Goal: Task Accomplishment & Management: Manage account settings

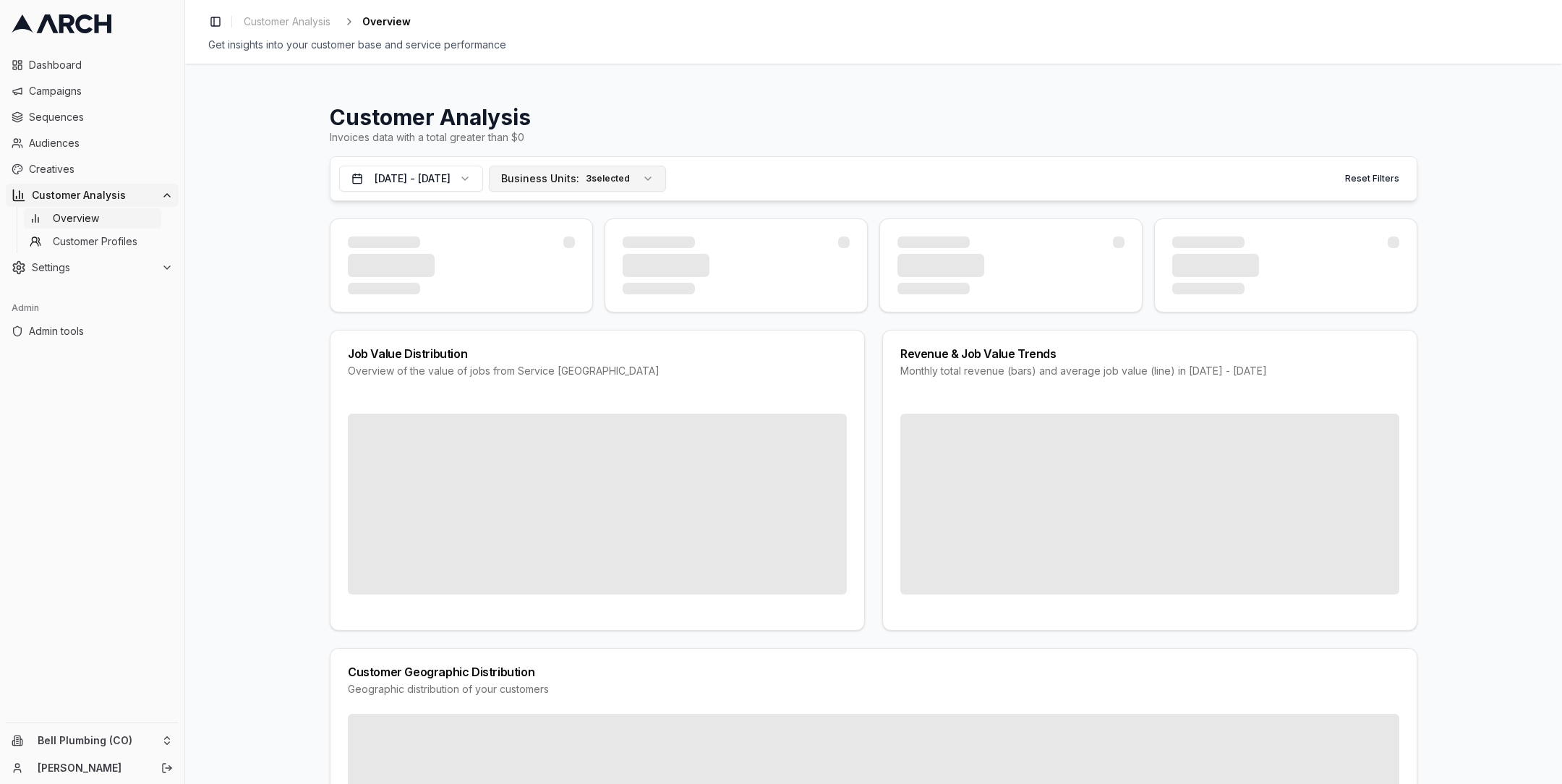
click at [575, 174] on span "Business Units:" at bounding box center [540, 178] width 78 height 14
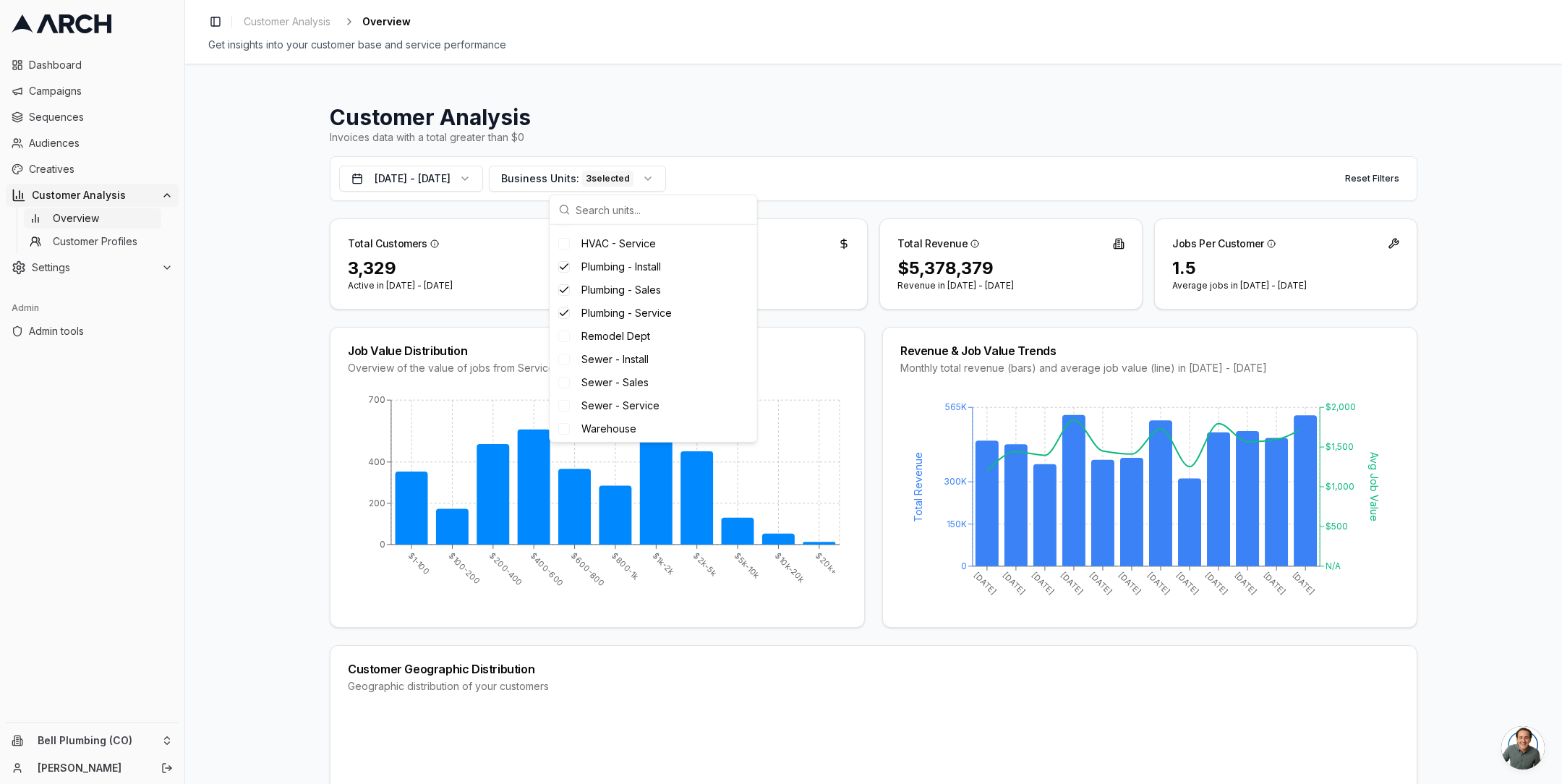
scroll to position [315, 0]
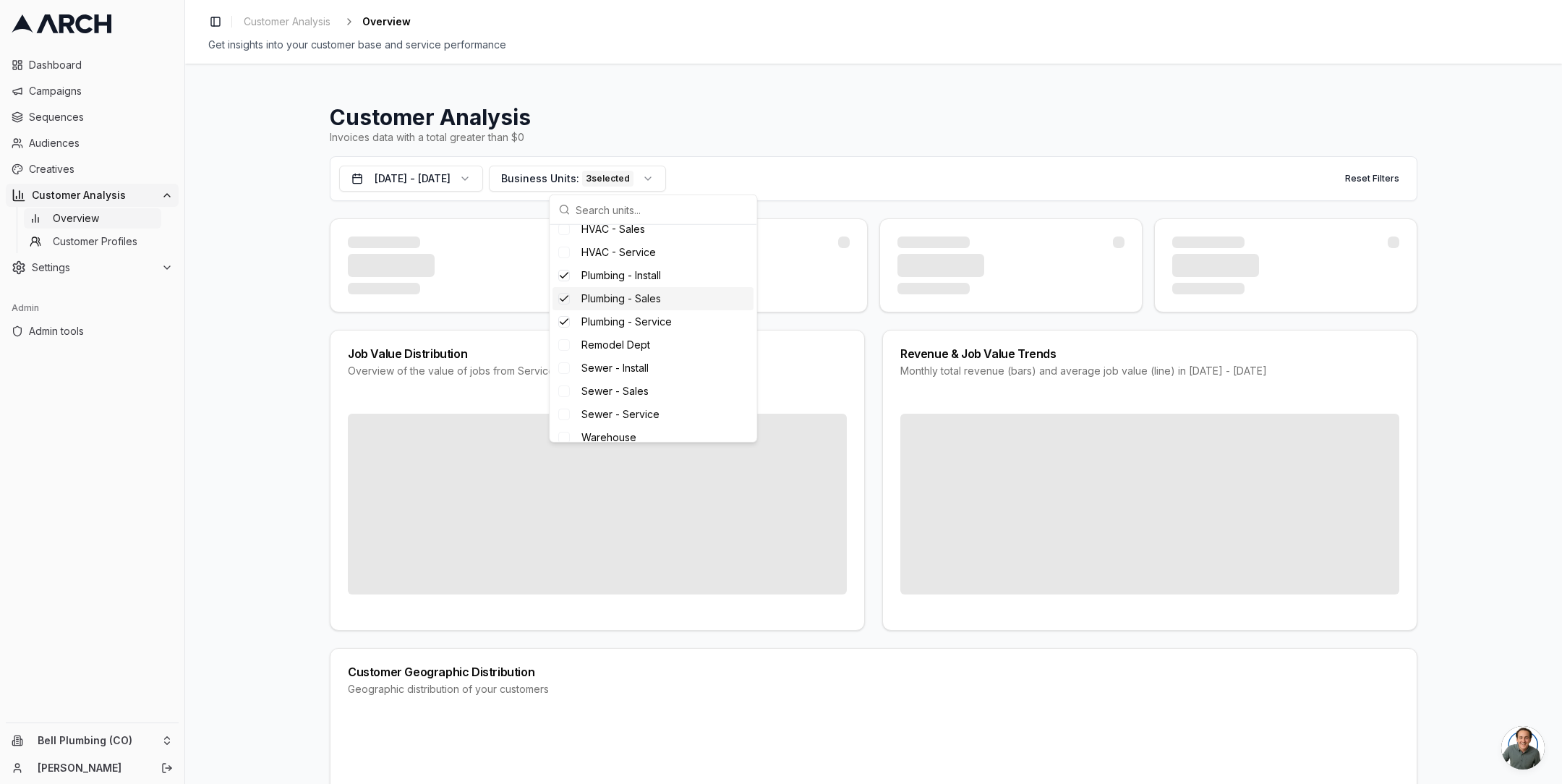
click at [606, 121] on h1 "Customer Analysis" at bounding box center [873, 117] width 1088 height 26
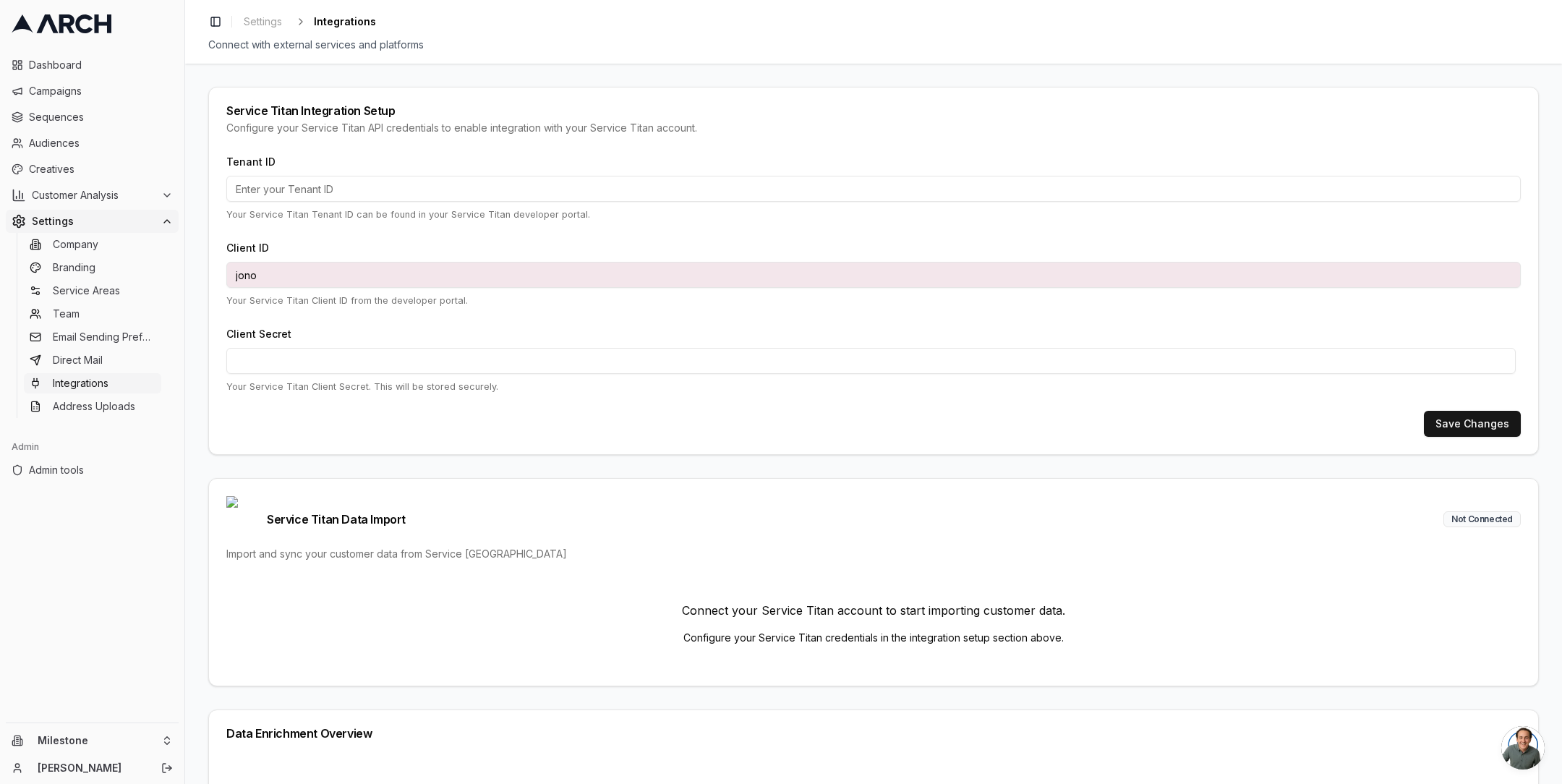
type input "jimmy@getarch.com"
click at [300, 276] on input "jono" at bounding box center [874, 275] width 1295 height 26
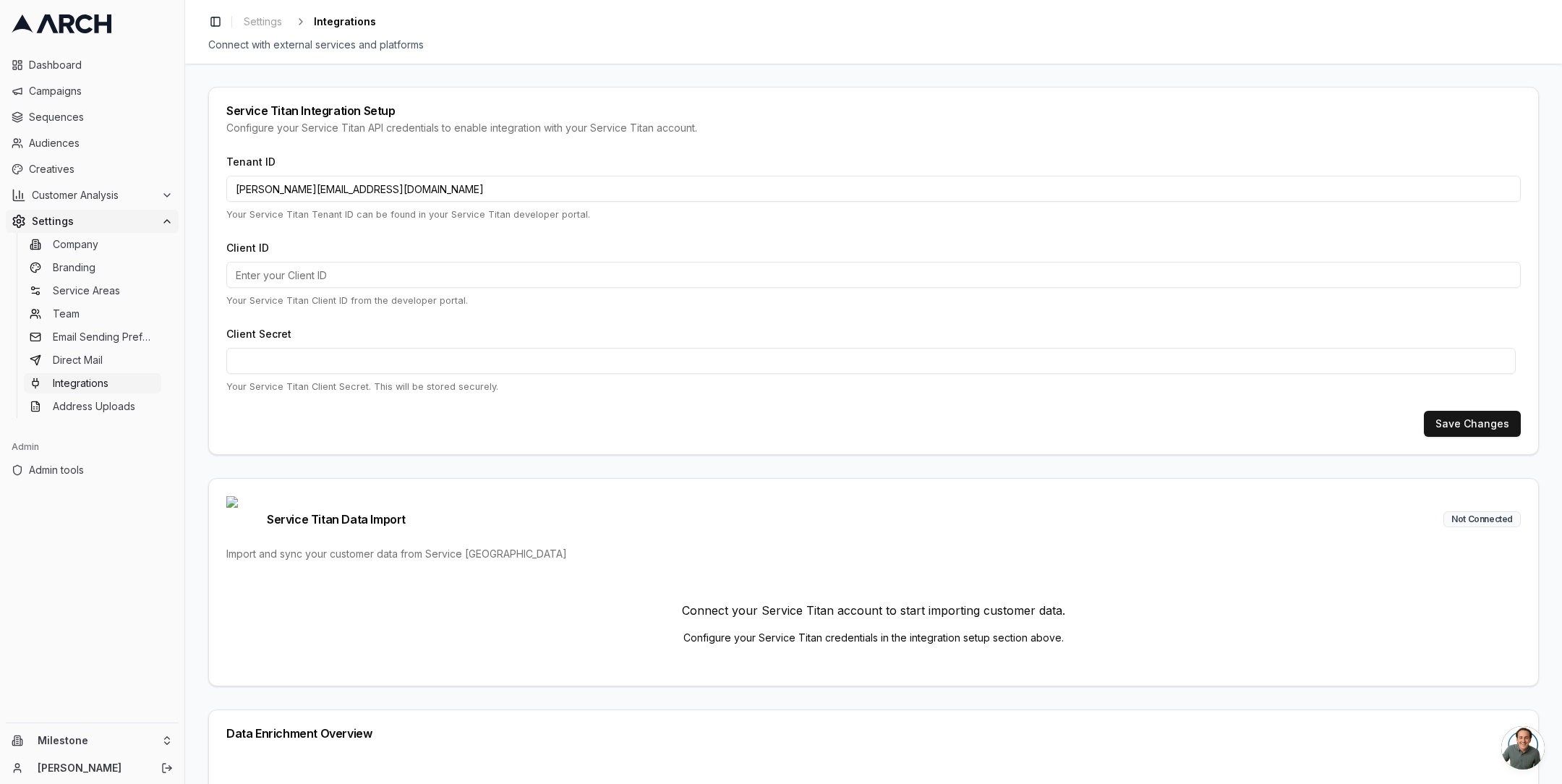
click at [281, 304] on p "Your Service Titan Client ID from the developer portal." at bounding box center [874, 301] width 1295 height 14
click at [432, 190] on input "jimmy@getarch.com" at bounding box center [874, 189] width 1295 height 26
paste input "cid.37rbmulqlu02btsqr5vbj6v0f"
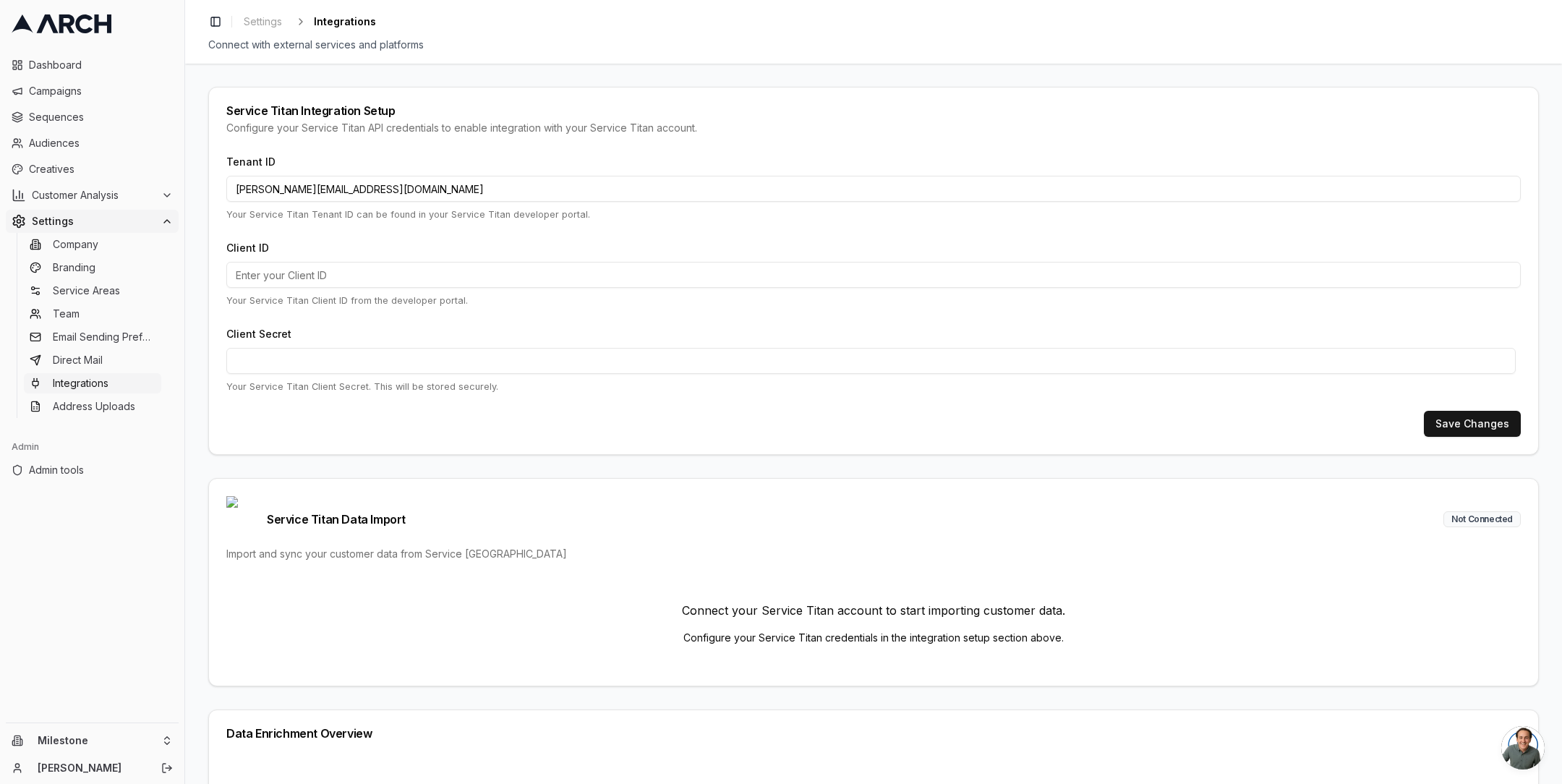
type input "jimmy@getarch.com"
click at [279, 272] on input "Client ID" at bounding box center [874, 275] width 1295 height 26
paste input "cid.37rbmulqlu02btsqr5vbj6v0f"
type input "cid.37rbmulqlu02btsqr5vbj6v0f"
click at [345, 190] on input "jimmy@getarch.com" at bounding box center [874, 189] width 1295 height 26
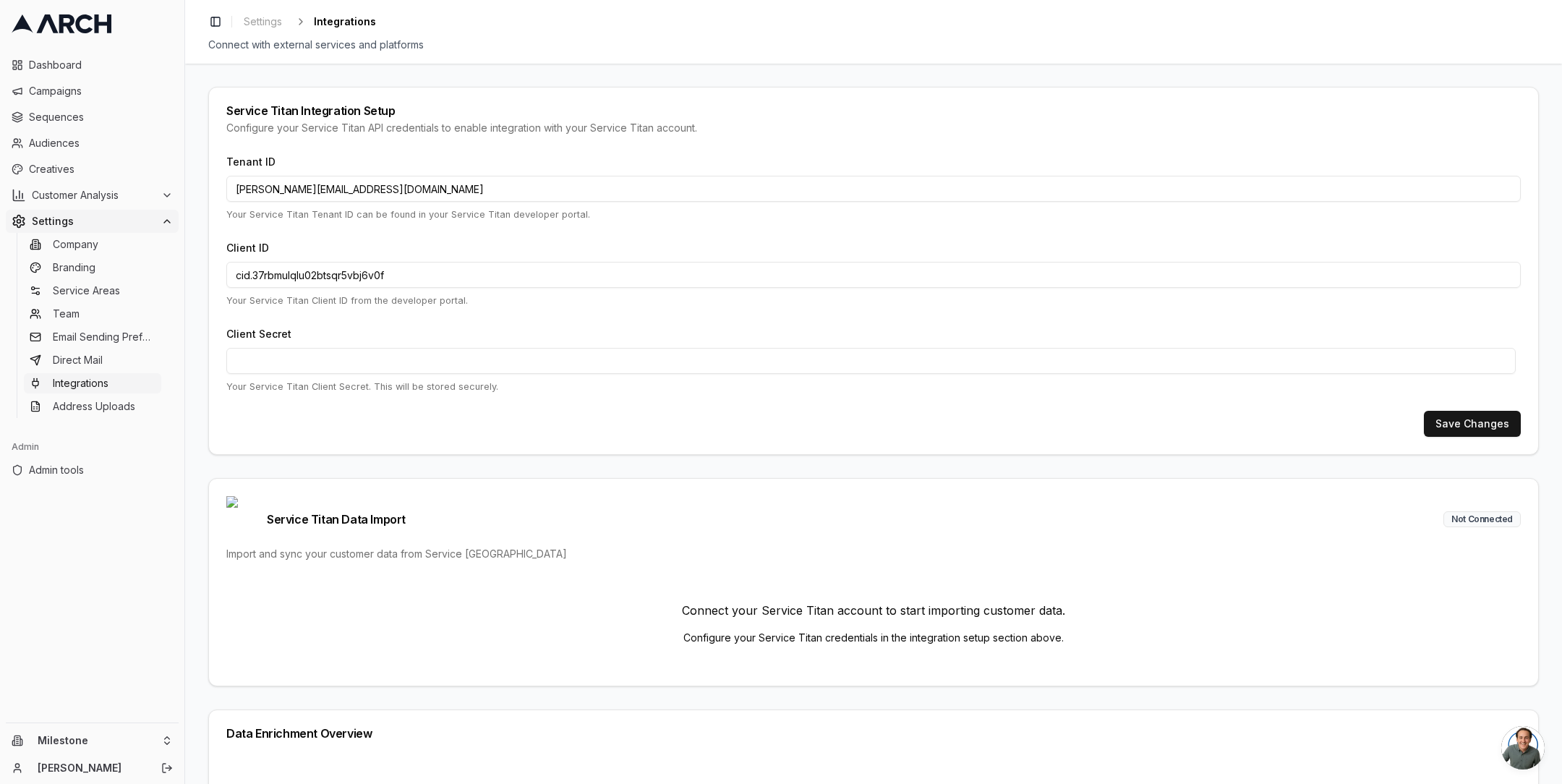
click at [345, 190] on input "jimmy@getarch.com" at bounding box center [874, 189] width 1295 height 26
paste input "2664964514"
type input "2664964514"
click at [902, 425] on div "Save Changes" at bounding box center [874, 423] width 1295 height 26
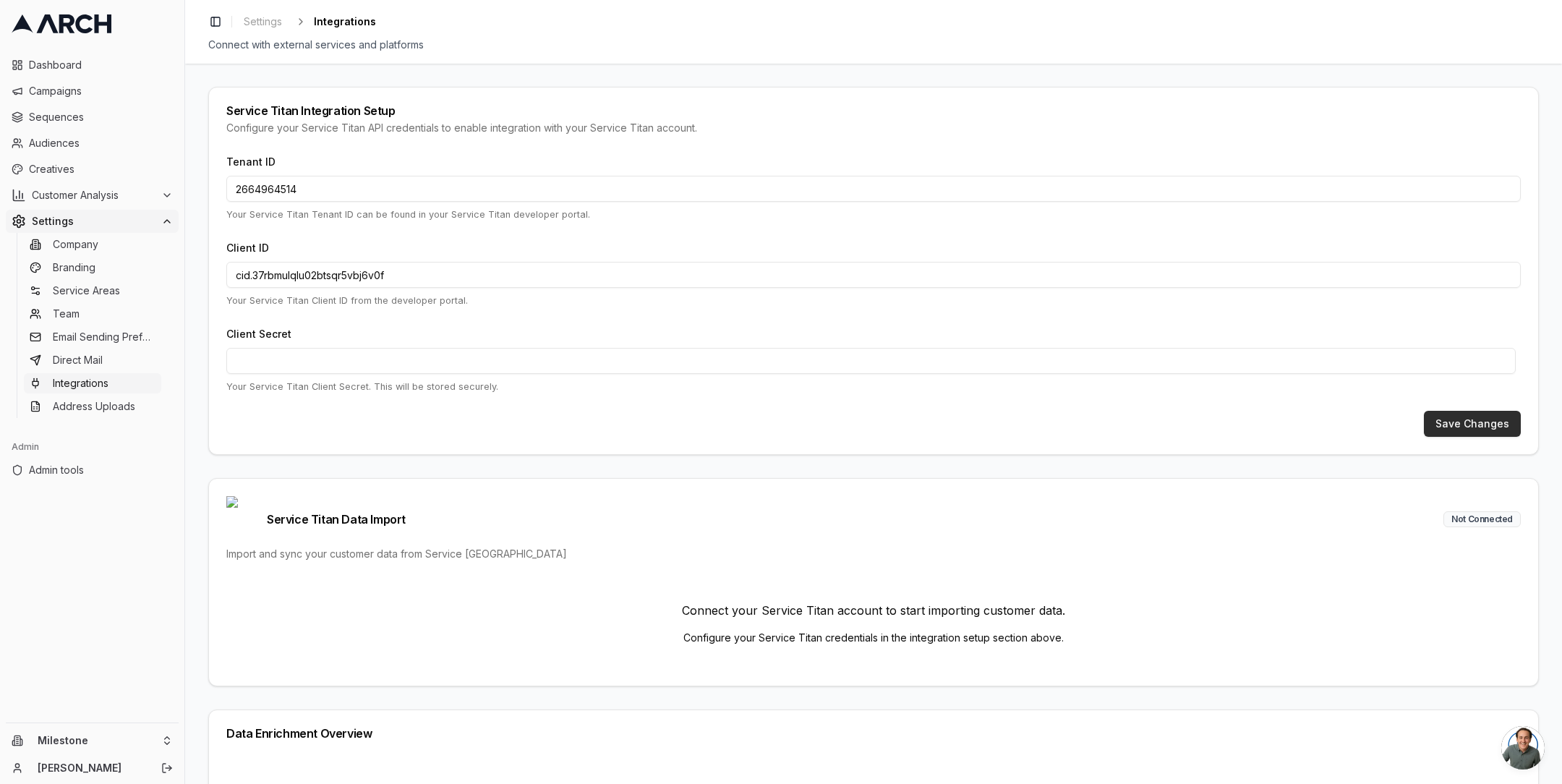
click at [1452, 420] on button "Save Changes" at bounding box center [1472, 423] width 97 height 26
click at [1444, 430] on button "Save Changes" at bounding box center [1472, 423] width 97 height 26
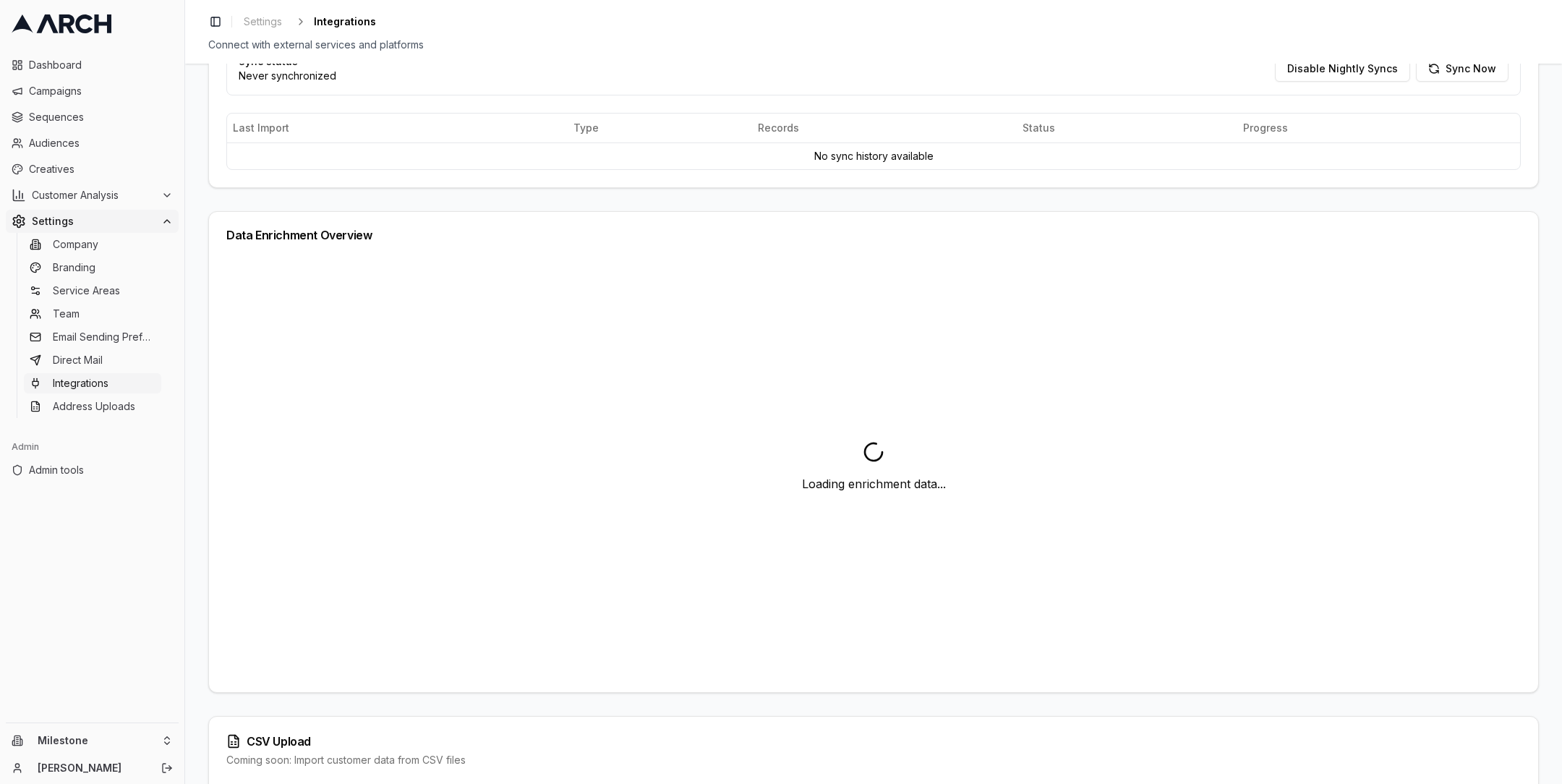
scroll to position [154, 0]
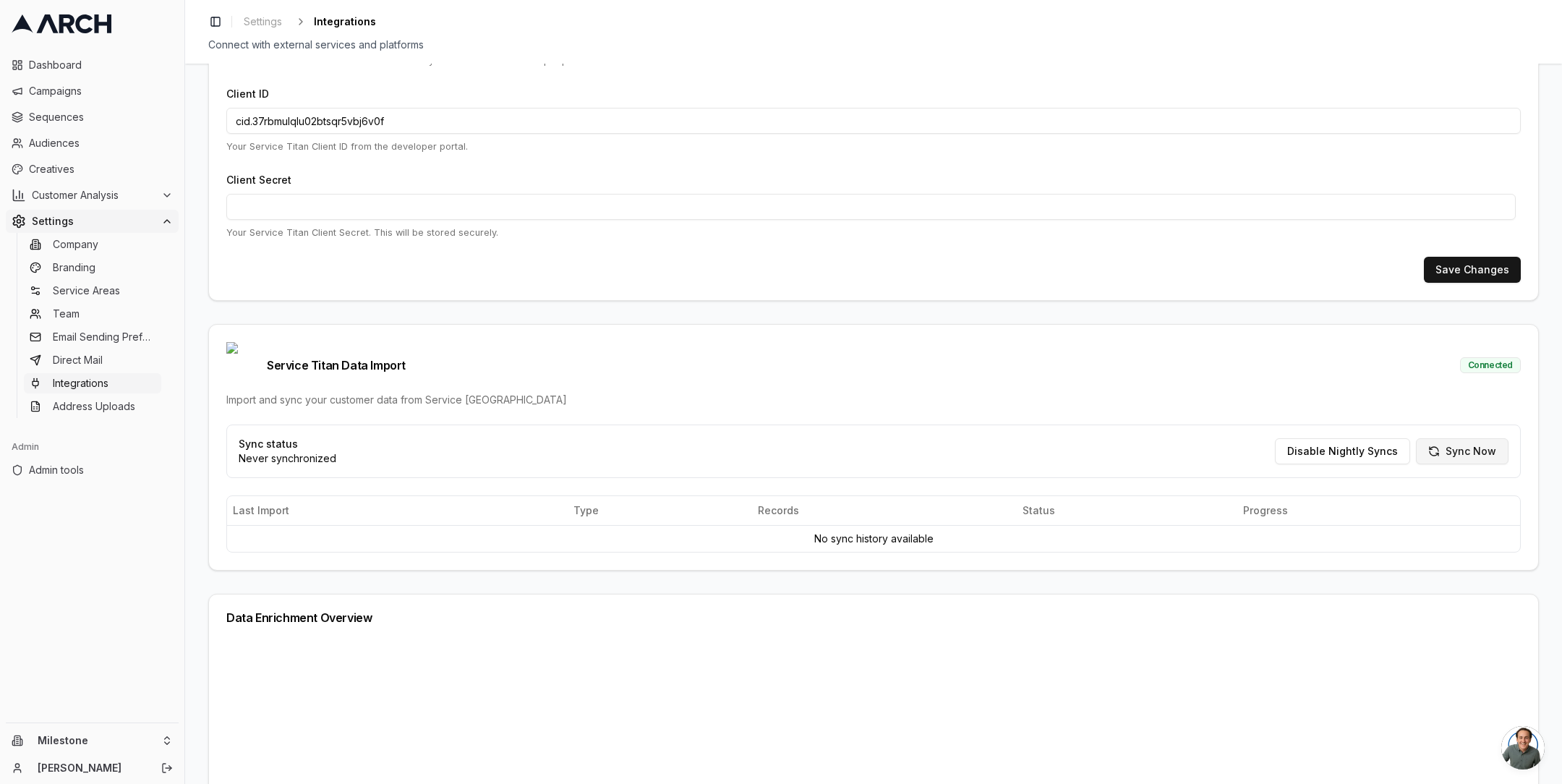
click at [1471, 438] on button "Sync Now" at bounding box center [1463, 451] width 93 height 26
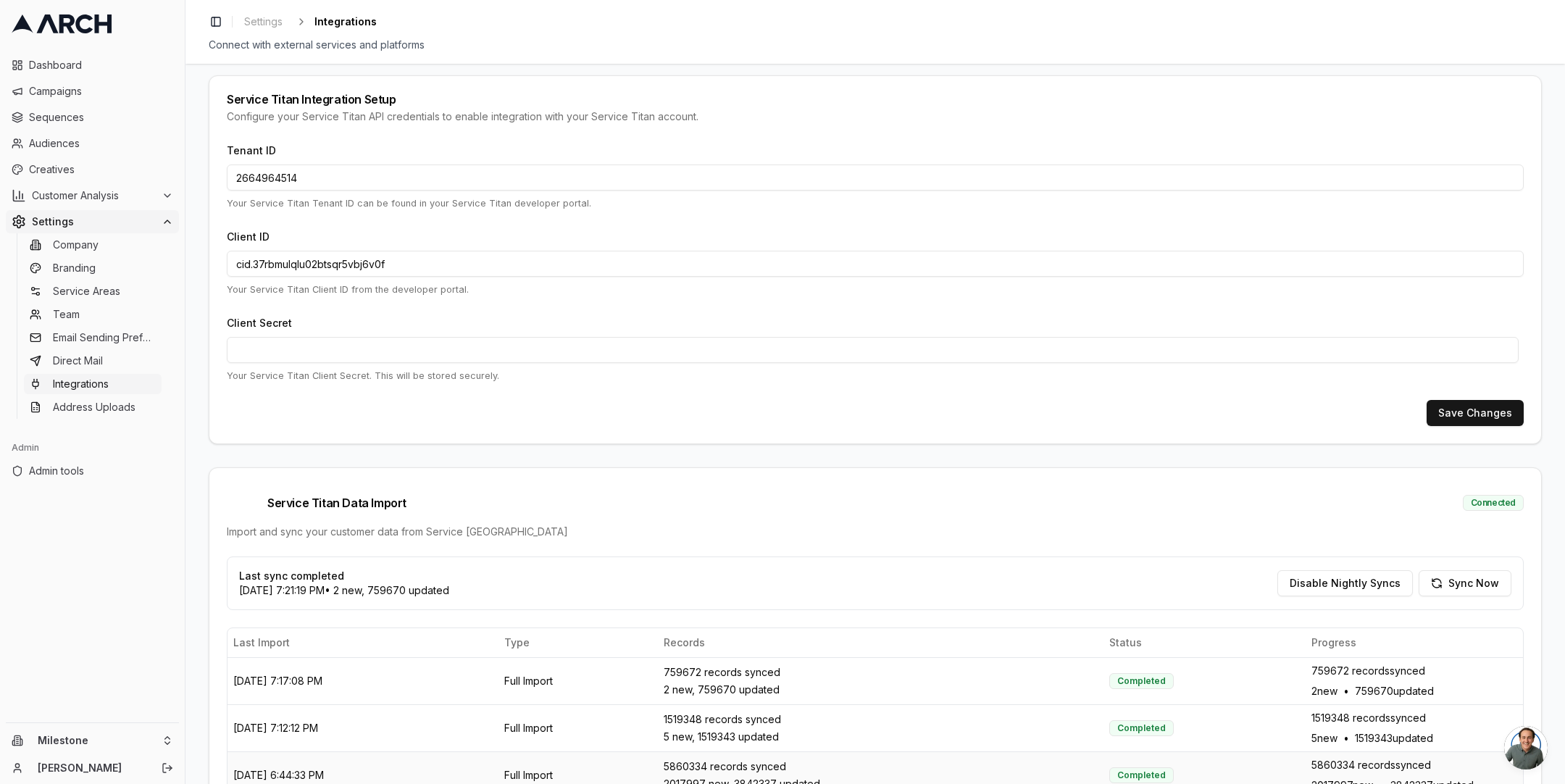
scroll to position [11, 0]
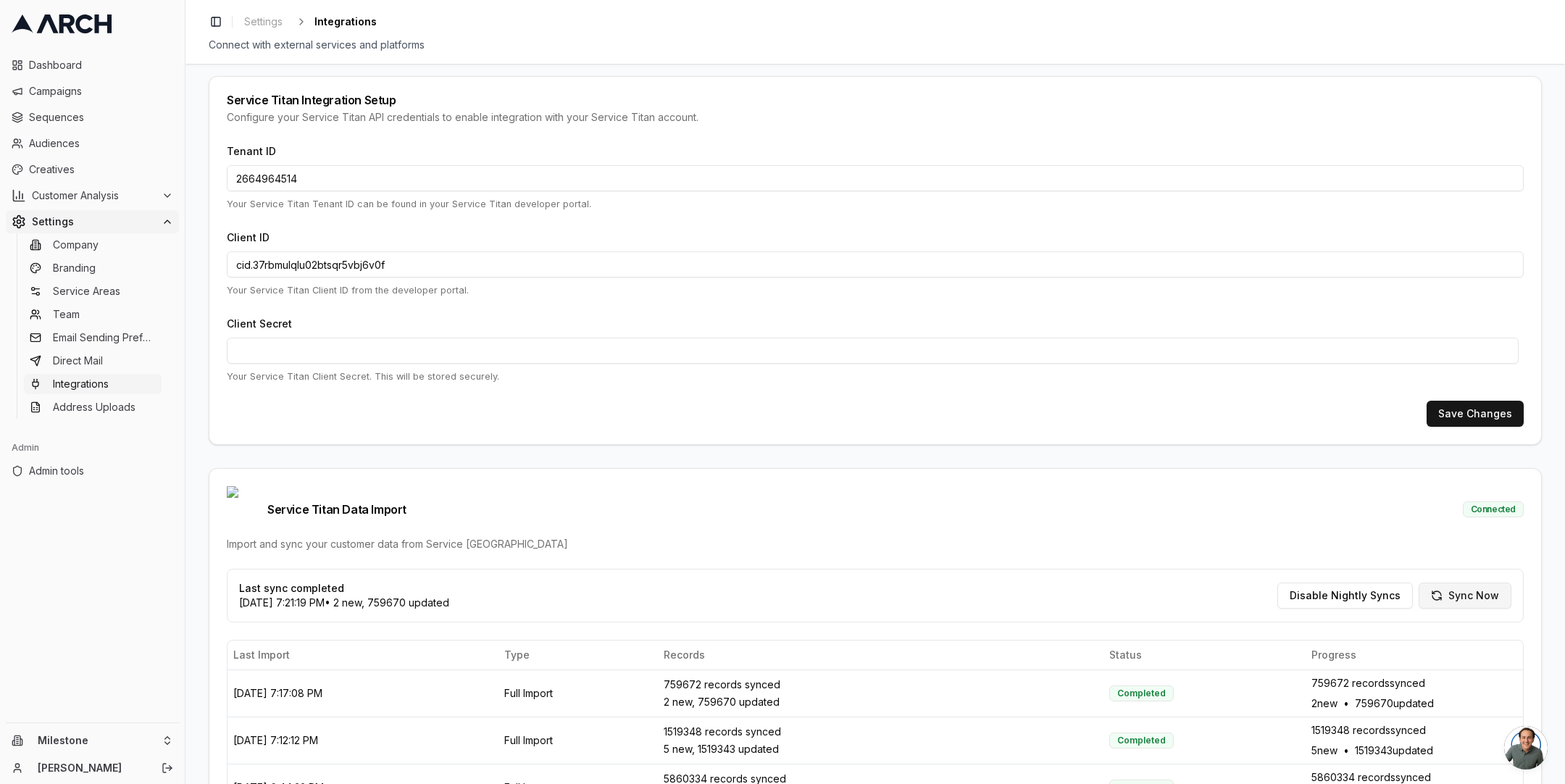
click at [1455, 582] on button "Sync Now" at bounding box center [1465, 595] width 93 height 26
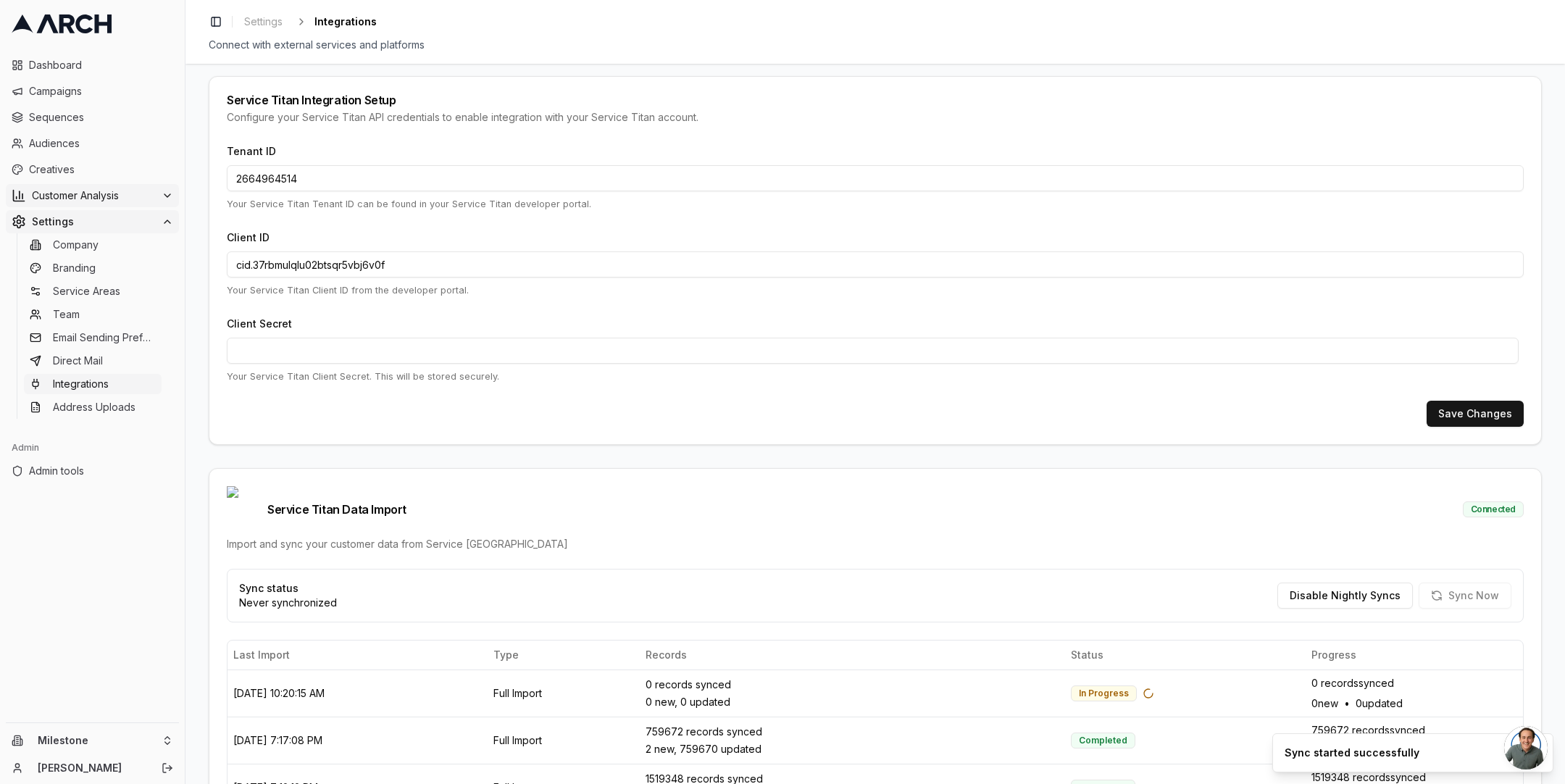
click at [145, 195] on span "Customer Analysis" at bounding box center [94, 195] width 124 height 14
click at [138, 216] on link "Overview" at bounding box center [92, 218] width 138 height 21
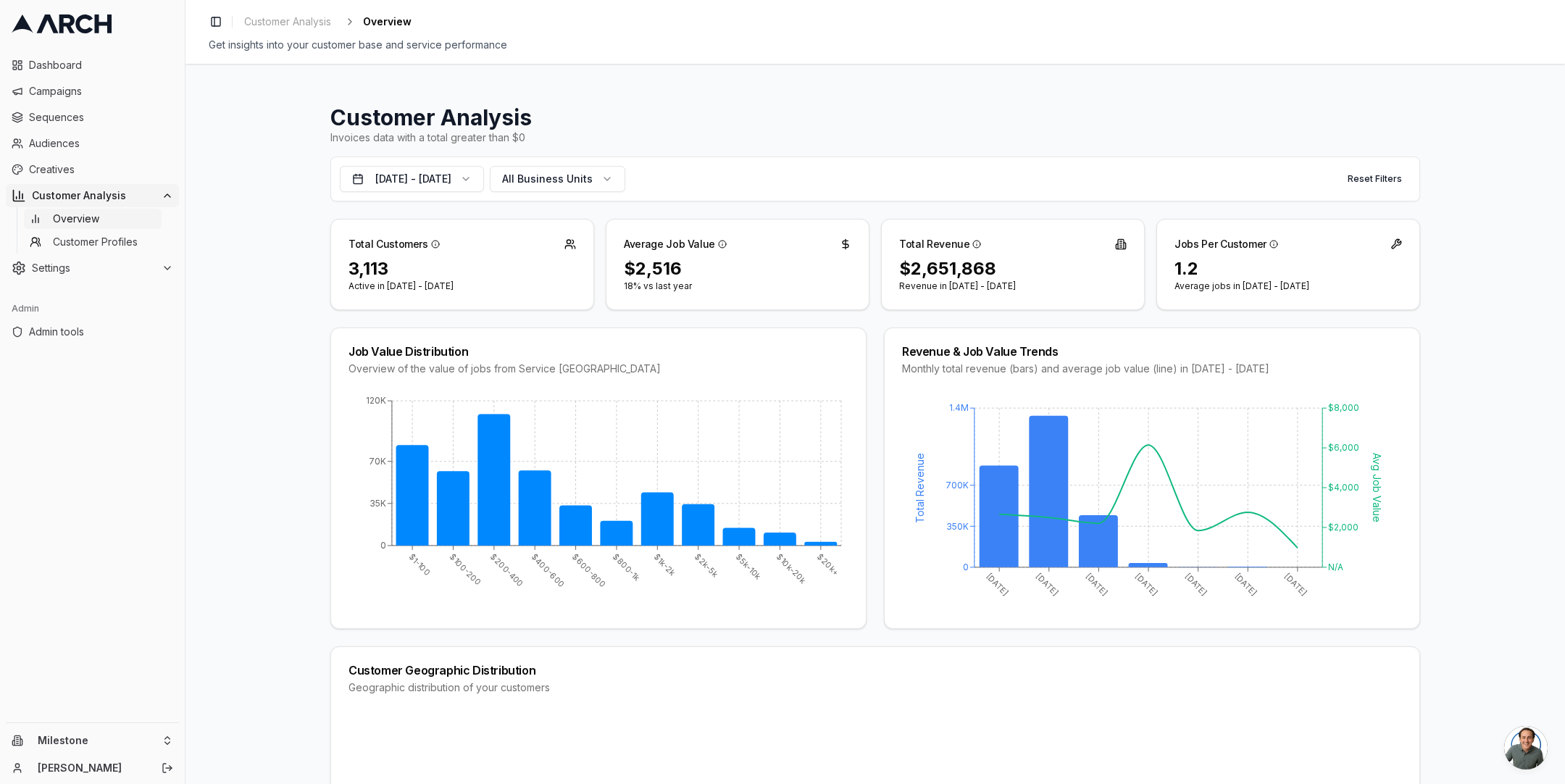
click at [906, 277] on div "$2,651,868" at bounding box center [1012, 268] width 227 height 23
click at [922, 277] on div "$2,651,868" at bounding box center [1012, 268] width 227 height 23
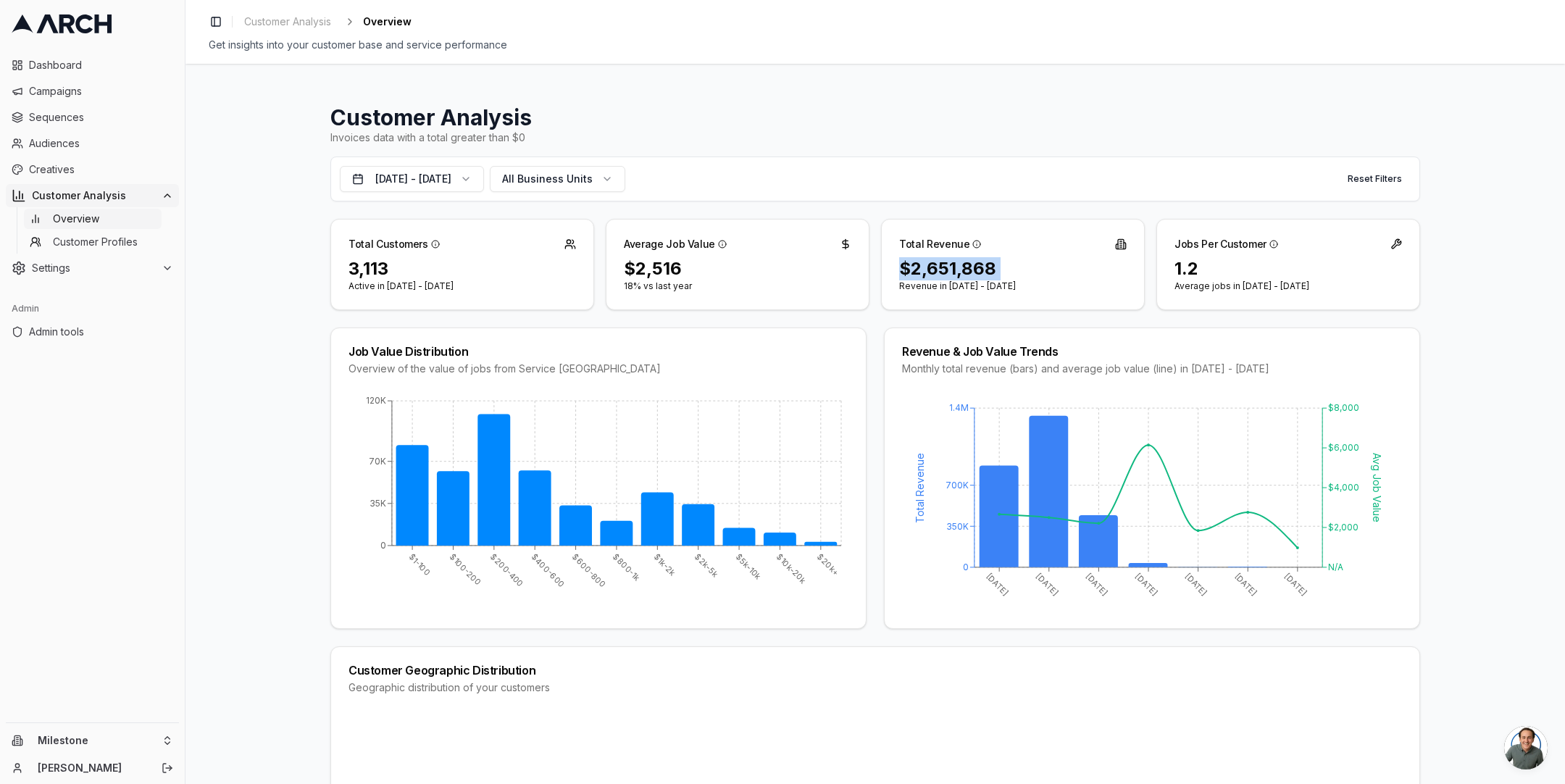
click at [922, 277] on div "$2,651,868" at bounding box center [1012, 268] width 227 height 23
click at [436, 179] on button "[DATE] - [DATE]" at bounding box center [412, 179] width 144 height 26
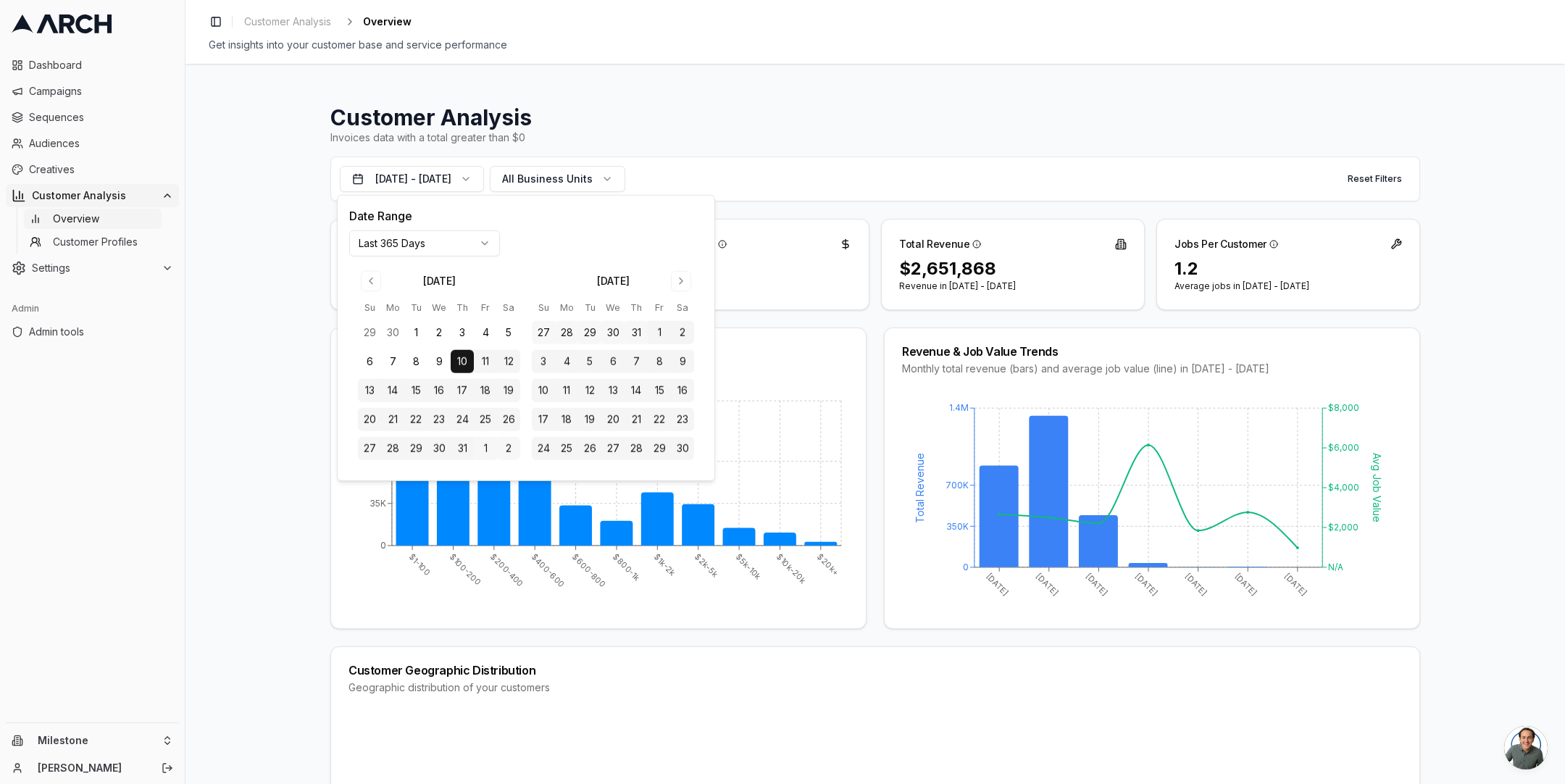
click at [465, 242] on html "Dashboard Campaigns Sequences Audiences Creatives Customer Analysis Overview Cu…" at bounding box center [782, 392] width 1565 height 784
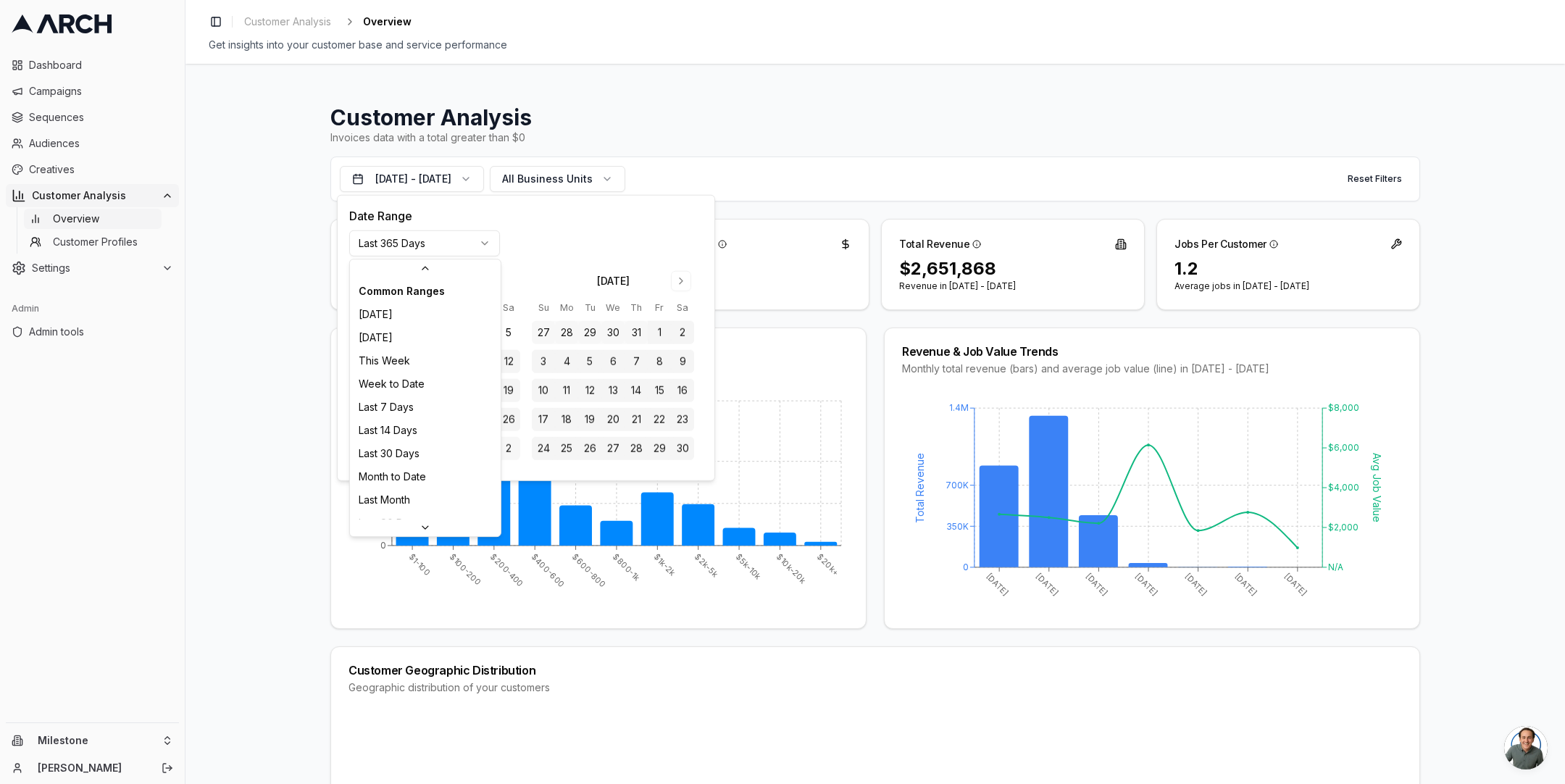
scroll to position [154, 0]
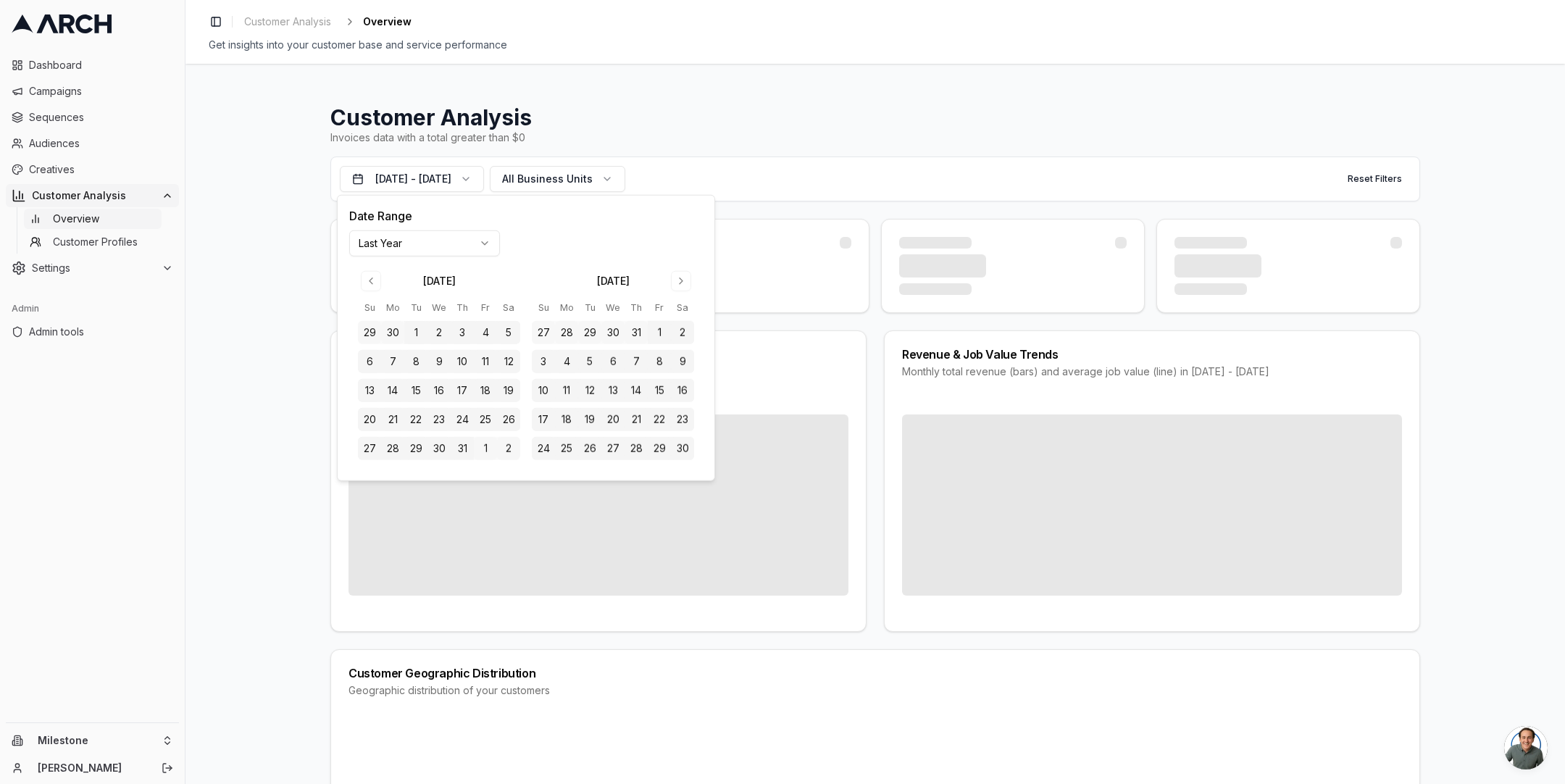
click at [421, 478] on div "Date Range Last Year October 2024 Su Mo Tu We Th Fr Sa 29 30 1 2 3 4 5 6 7 8 9 …" at bounding box center [525, 338] width 376 height 284
click at [434, 263] on div "October 2024 Su Mo Tu We Th Fr Sa 29 30 1 2 3 4 5 6 7 8 9 10 11 12 13 14 15 16 …" at bounding box center [525, 366] width 354 height 207
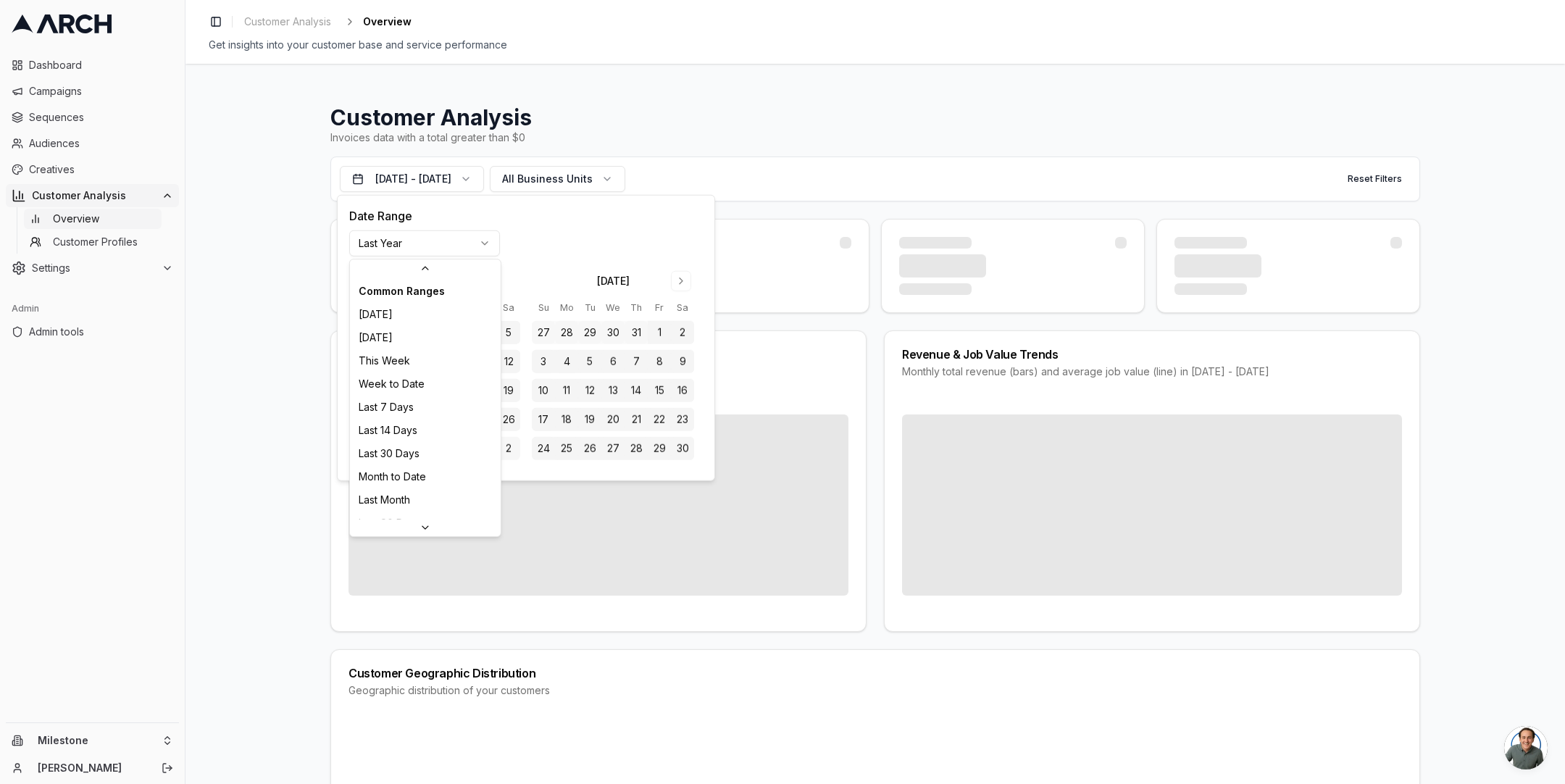
click at [433, 246] on html "Dashboard Campaigns Sequences Audiences Creatives Customer Analysis Overview Cu…" at bounding box center [782, 392] width 1565 height 784
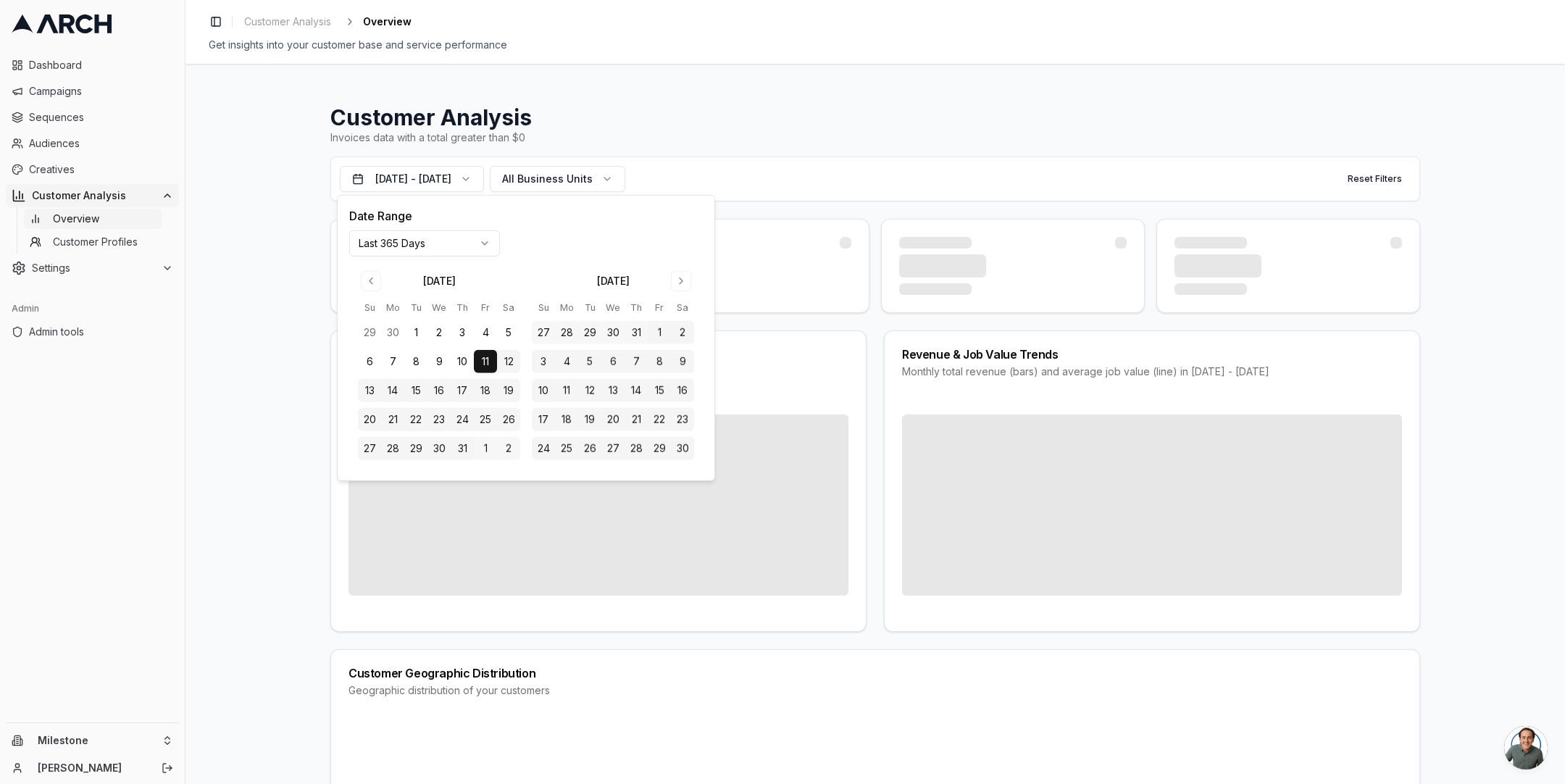
click at [263, 341] on div "Customer Analysis Invoices data with a total greater than $0 Oct 11, 2024 - Oct…" at bounding box center [875, 424] width 1379 height 720
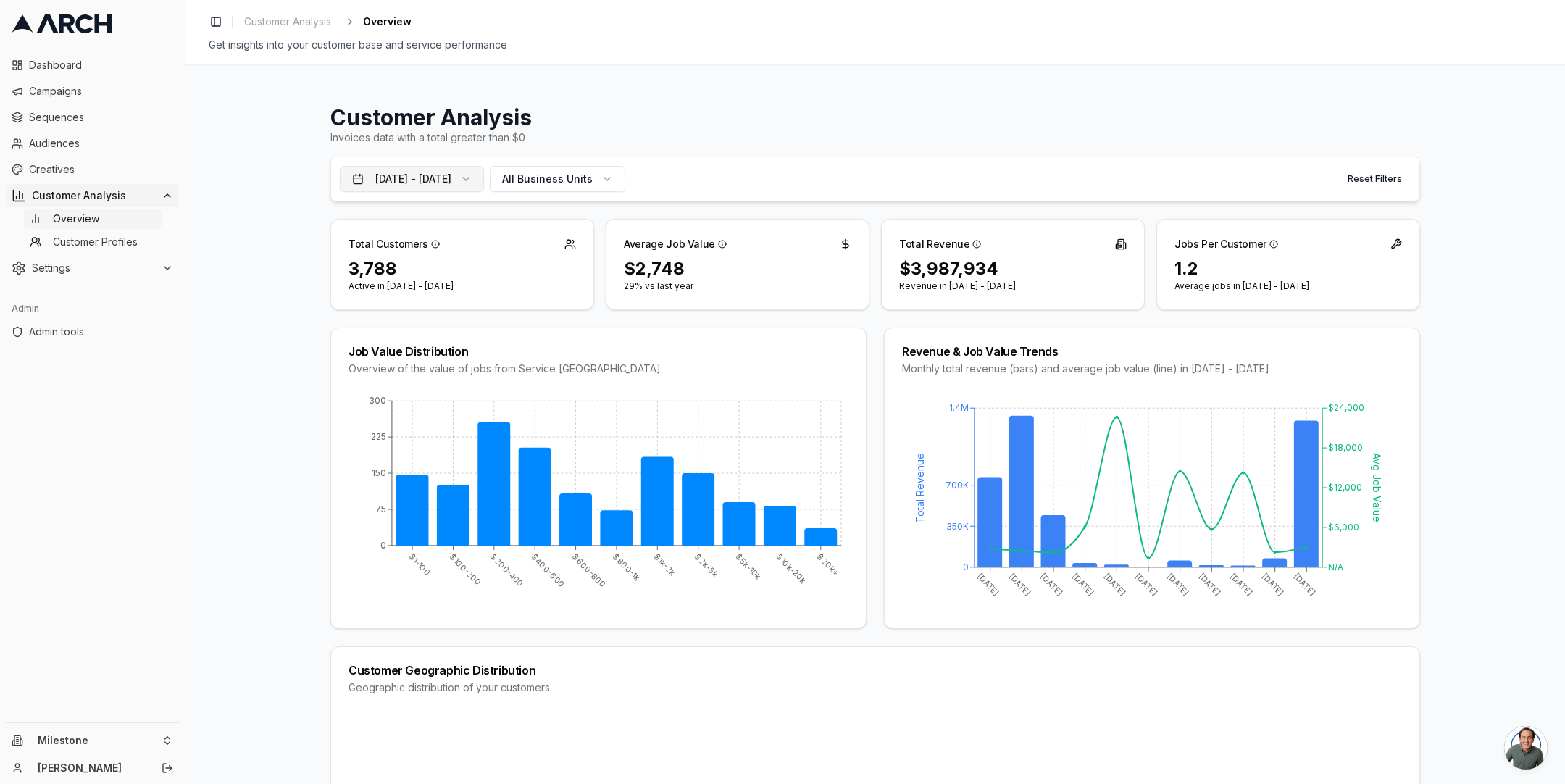
click at [471, 179] on button "Oct 11, 2024 - Oct 10, 2025" at bounding box center [412, 179] width 144 height 26
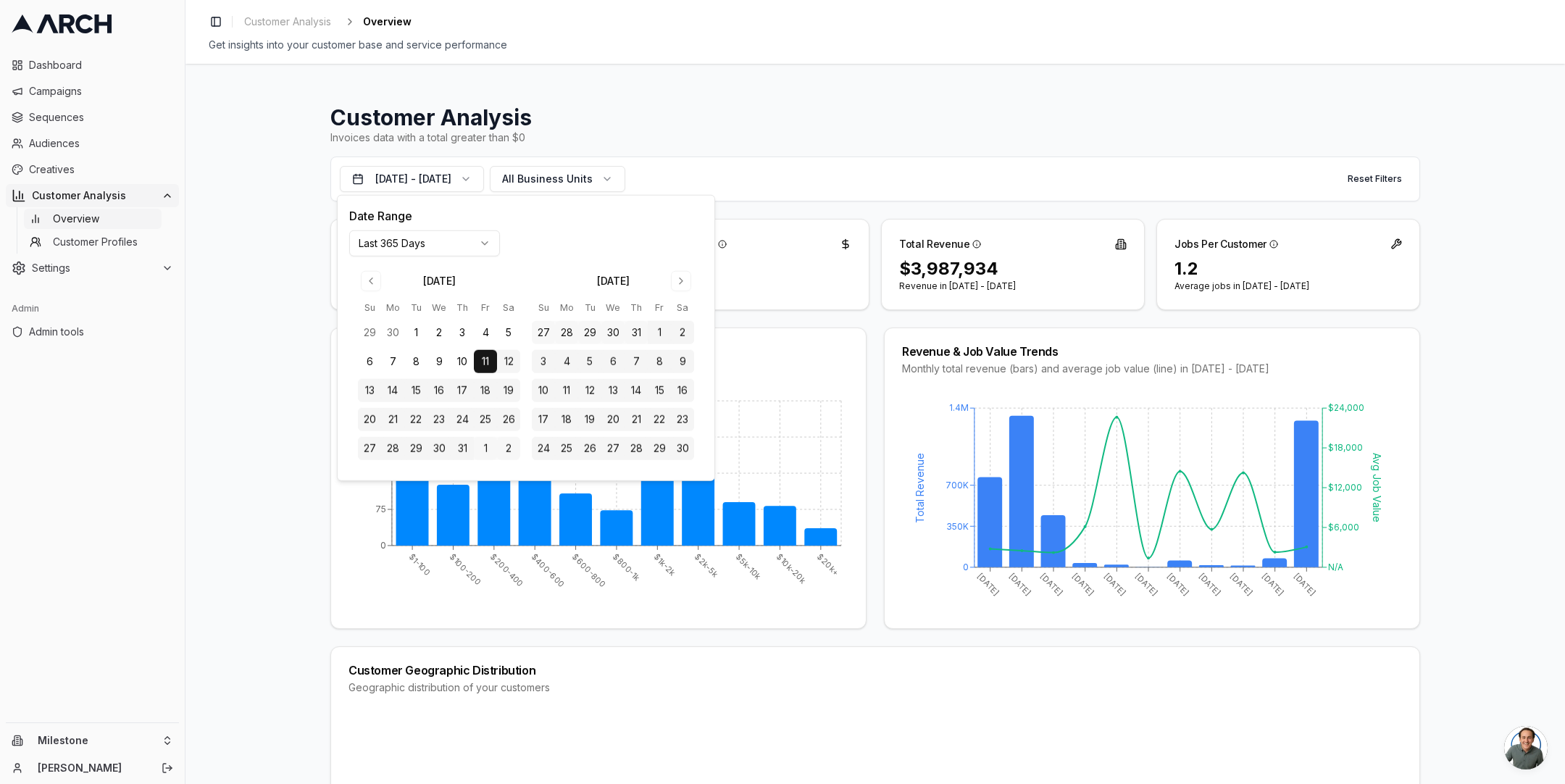
click at [462, 236] on html "Dashboard Campaigns Sequences Audiences Creatives Customer Analysis Overview Cu…" at bounding box center [782, 392] width 1565 height 784
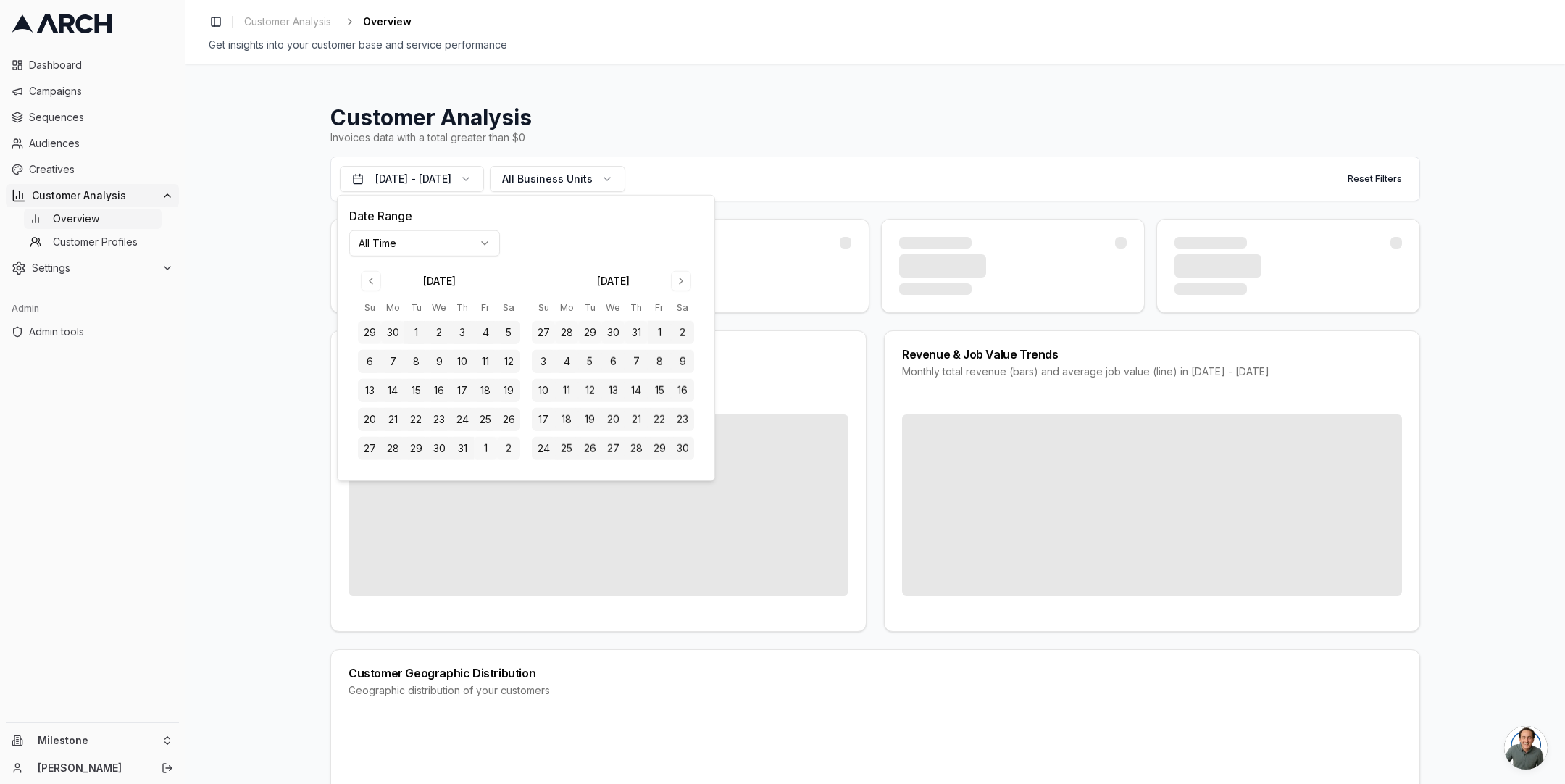
click at [253, 332] on div "Customer Analysis Invoices data with a total greater than $0 Oct 10, 2015 - Oct…" at bounding box center [875, 424] width 1379 height 720
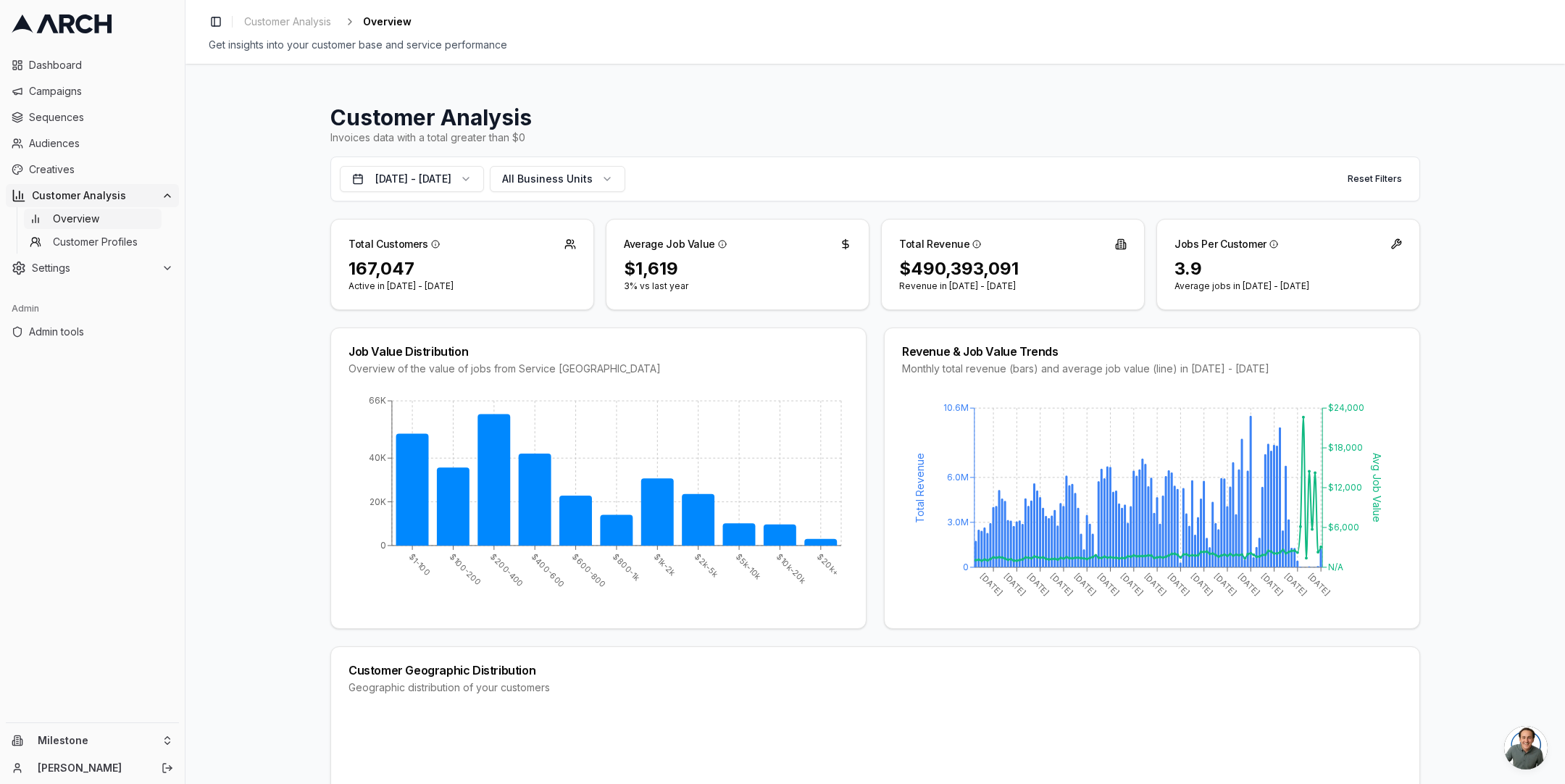
click at [871, 237] on div "Total Customers 167,047 Active in Oct 10, 2015 - Oct 10, 2025 Average Job Value…" at bounding box center [875, 265] width 1090 height 91
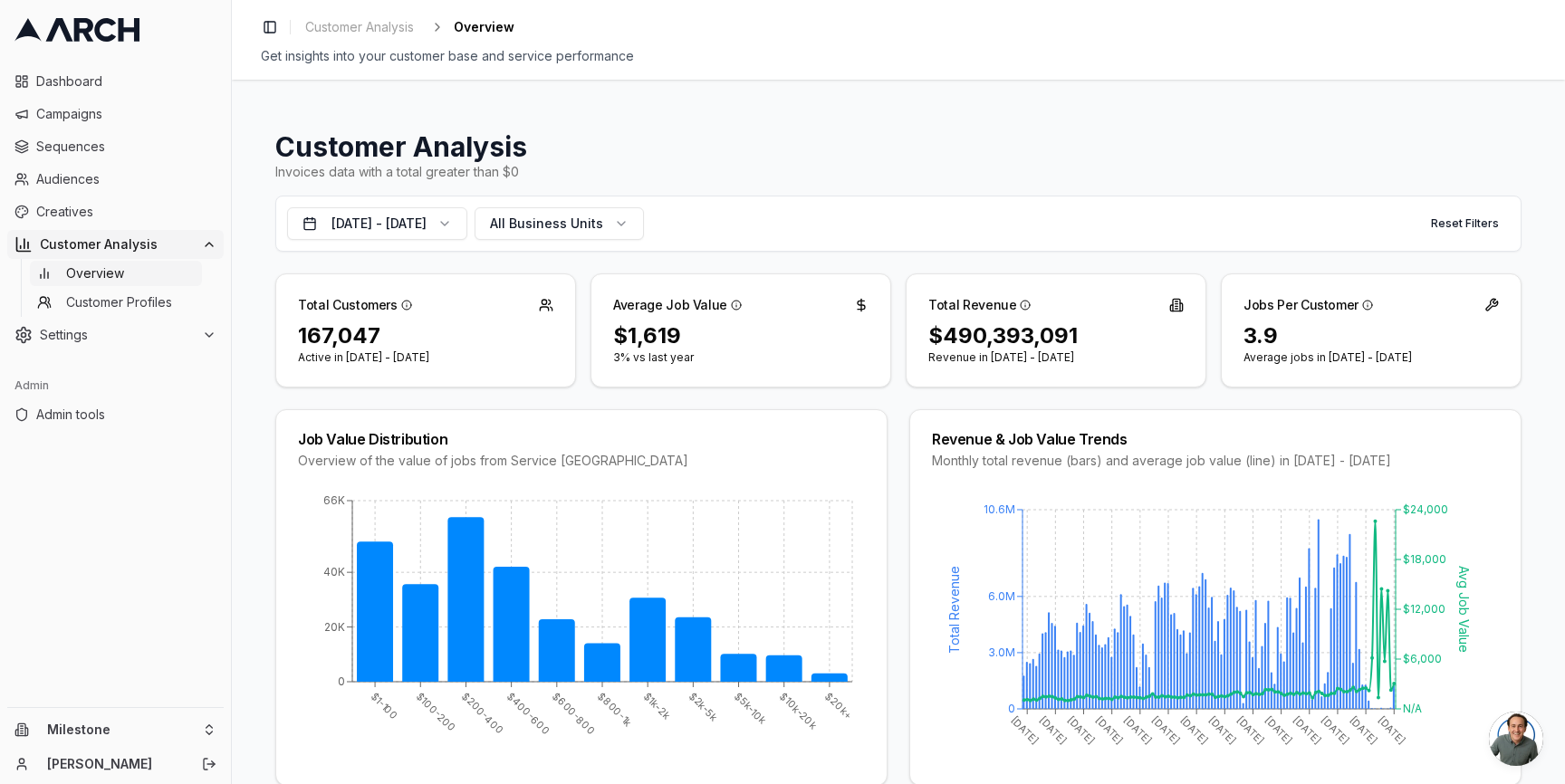
click at [897, 500] on div "Job Value Distribution Overview of the value of jobs from Service Titan $1-100 …" at bounding box center [898, 598] width 1246 height 376
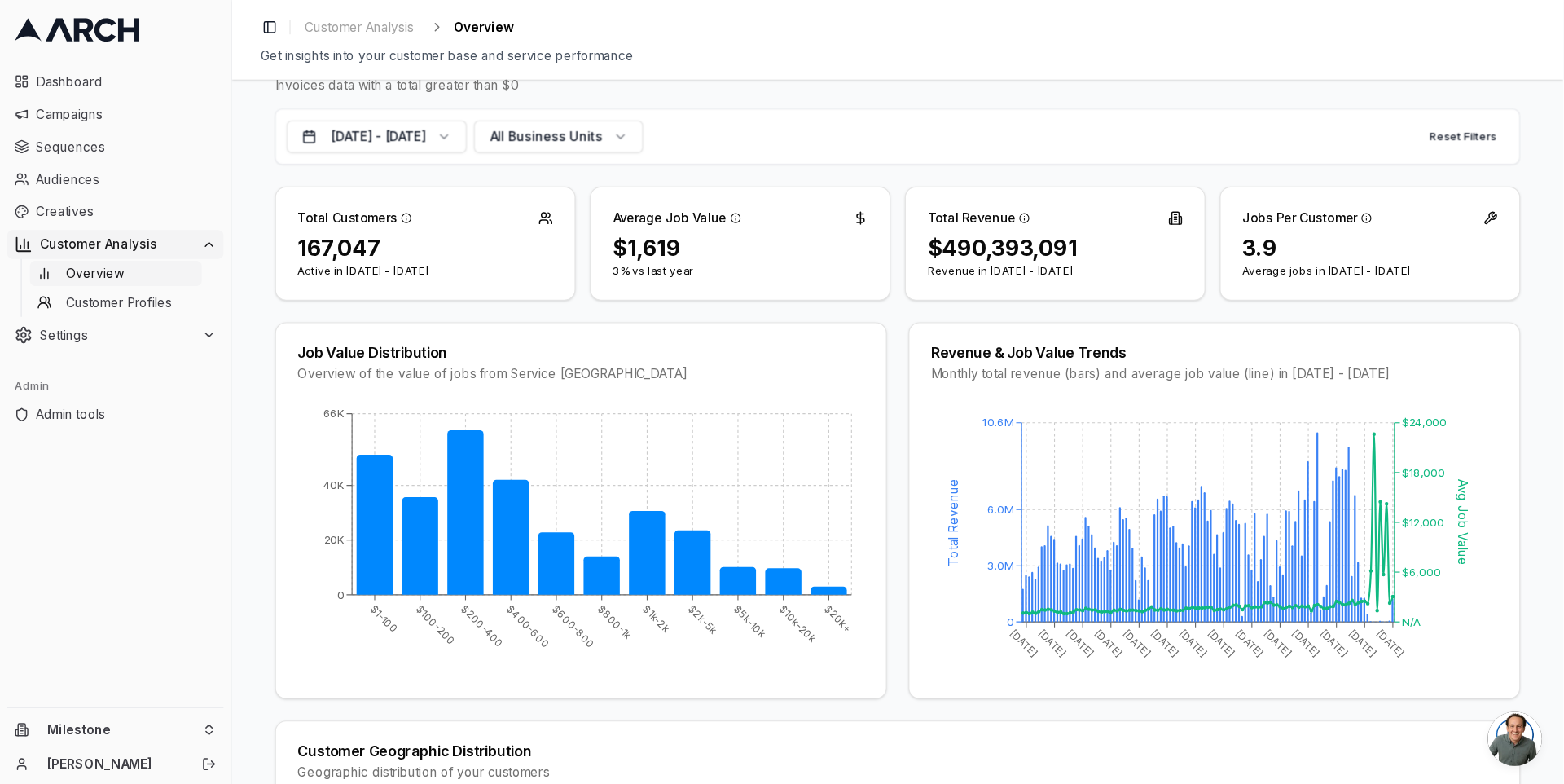
scroll to position [0, 0]
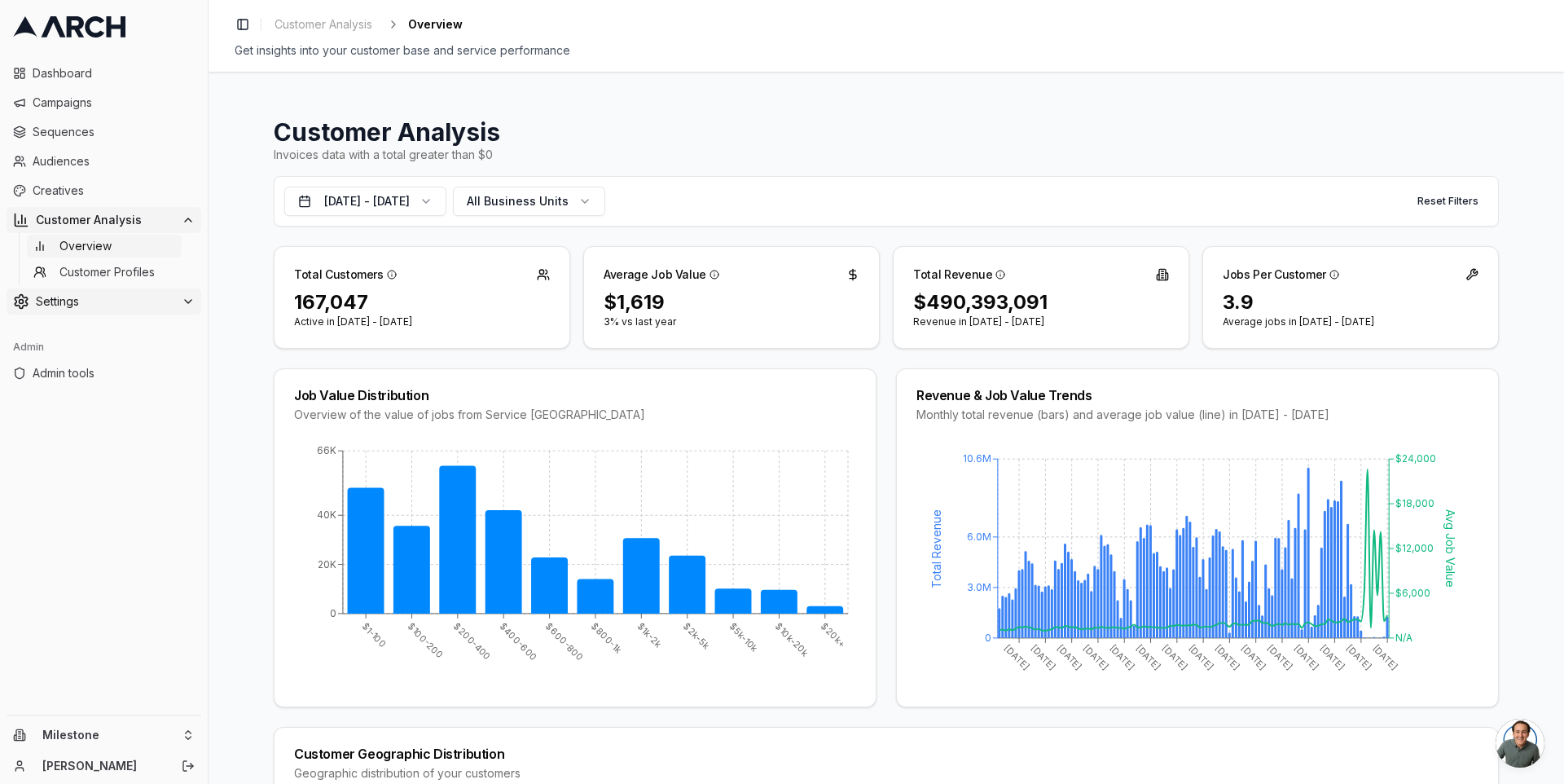
click at [125, 294] on span "Settings" at bounding box center [105, 301] width 139 height 16
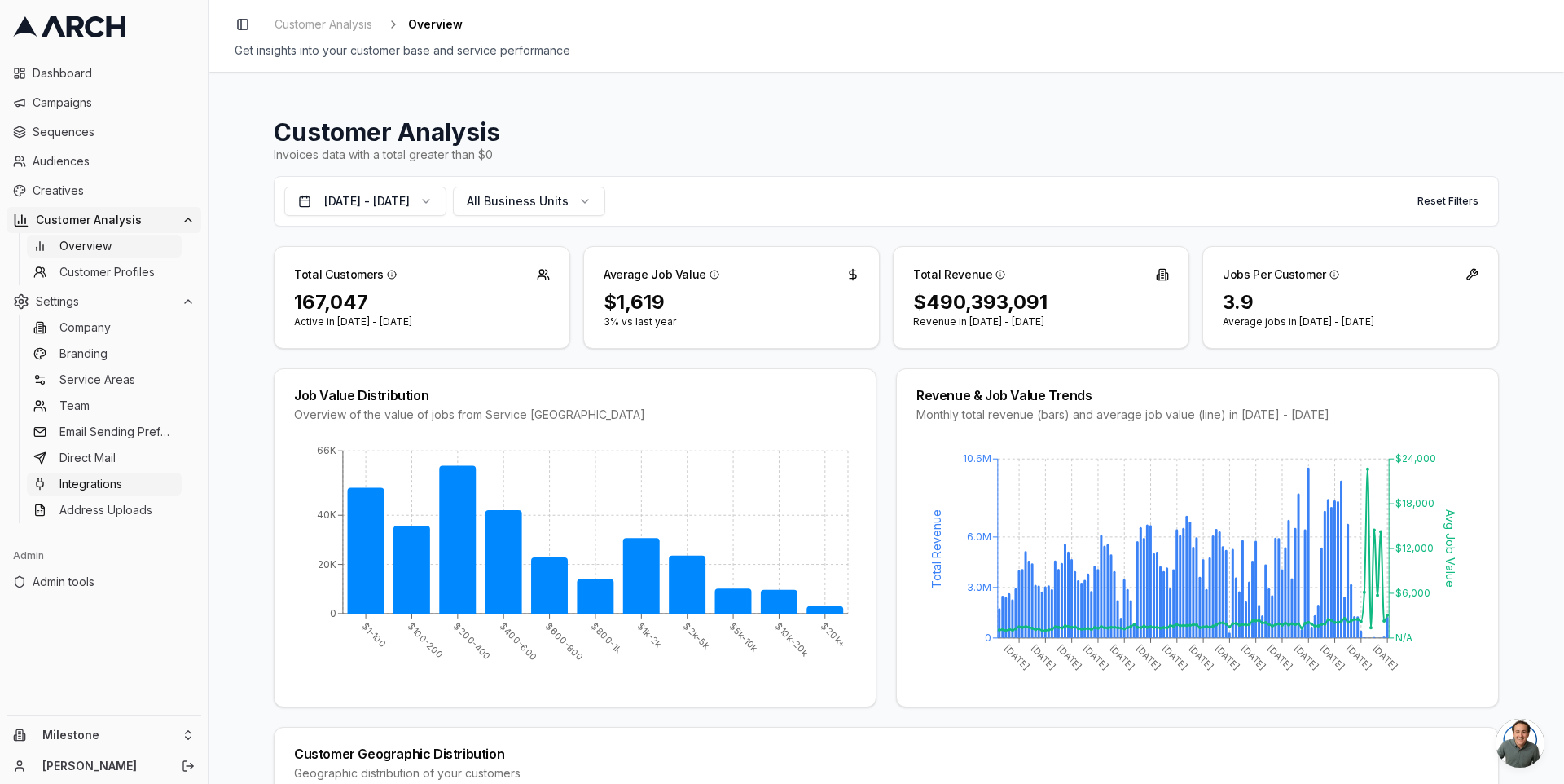
click at [136, 479] on link "Integrations" at bounding box center [103, 484] width 155 height 23
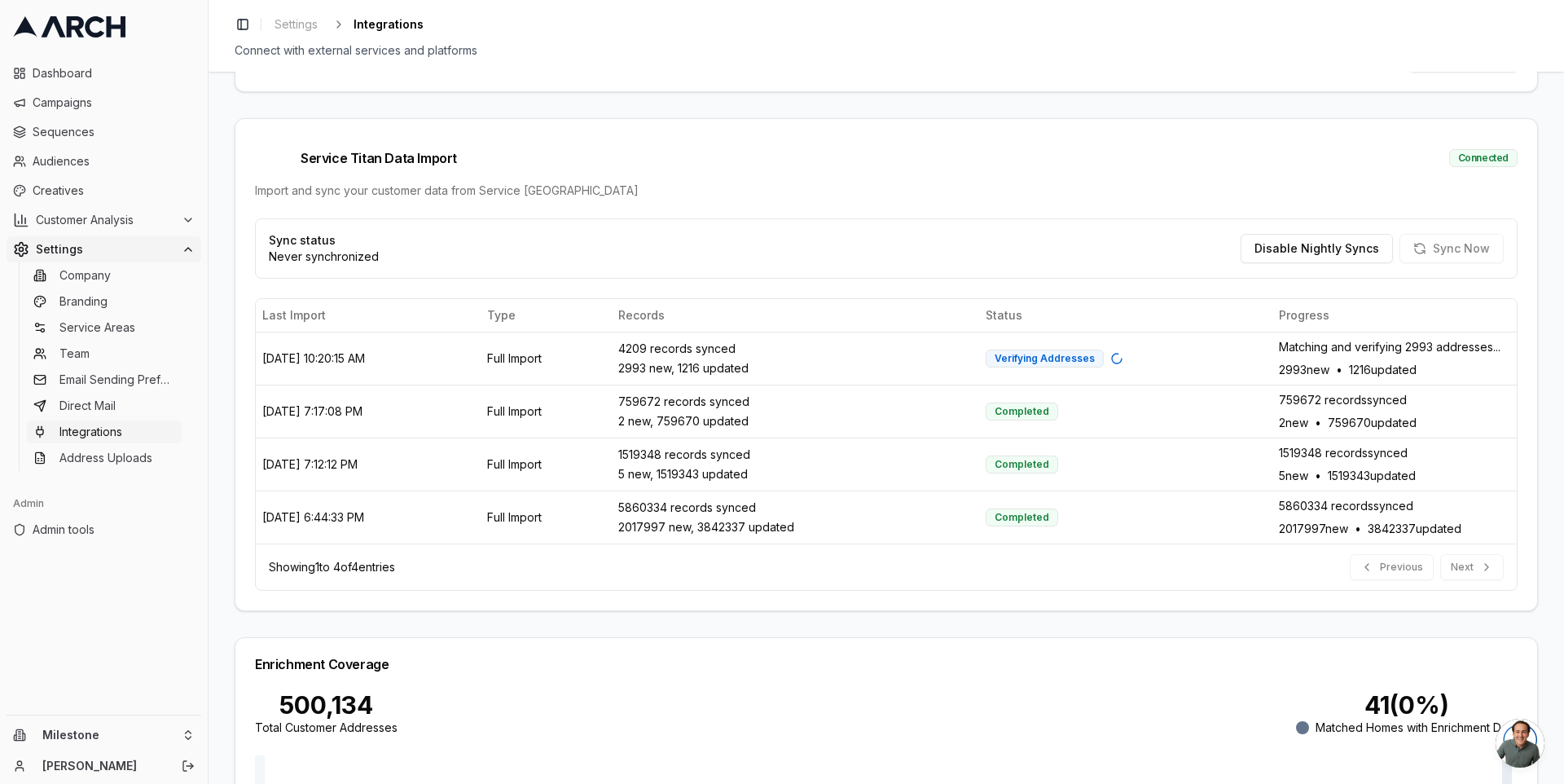
scroll to position [399, 0]
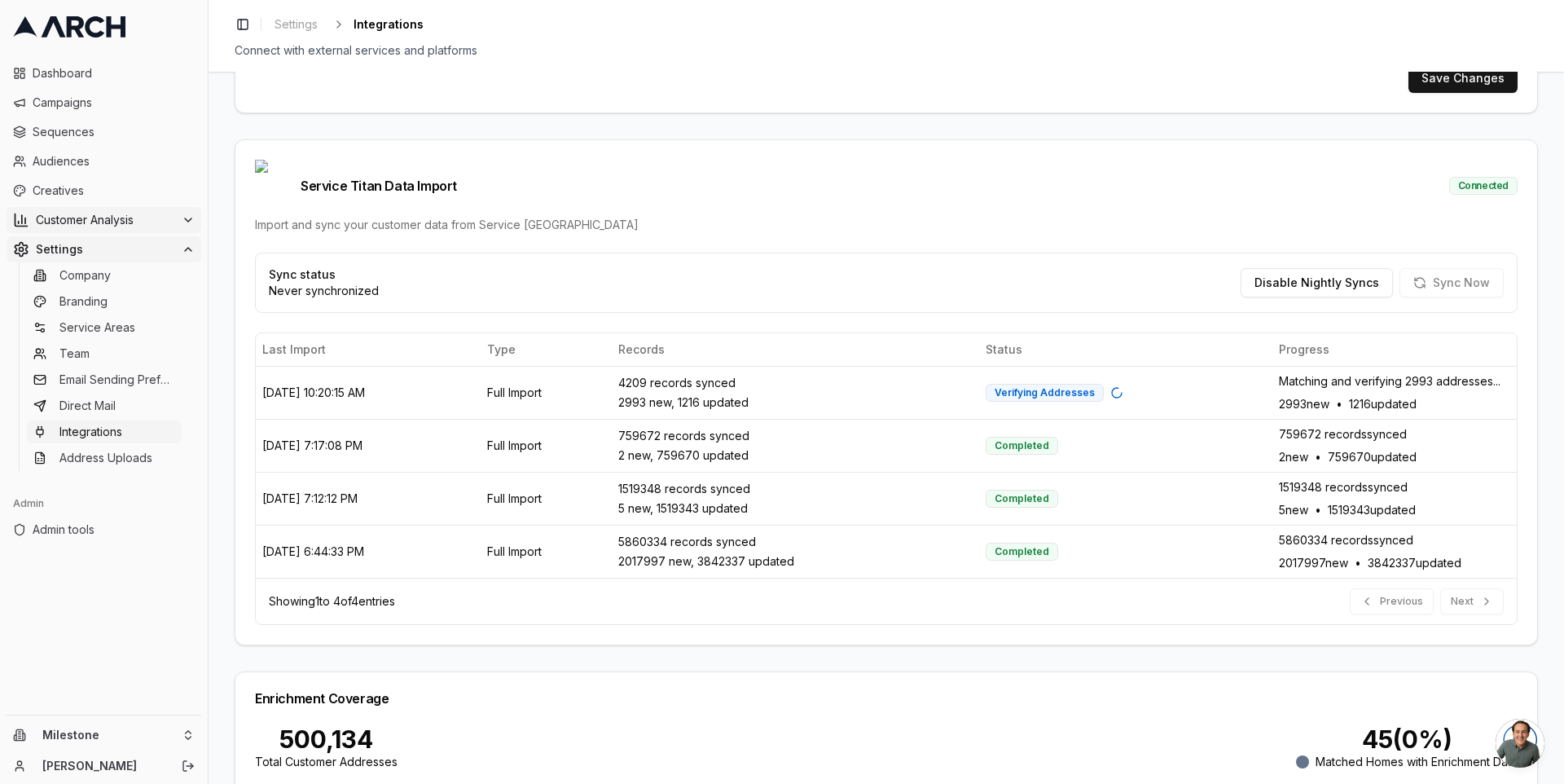
click at [127, 215] on span "Customer Analysis" at bounding box center [105, 220] width 139 height 16
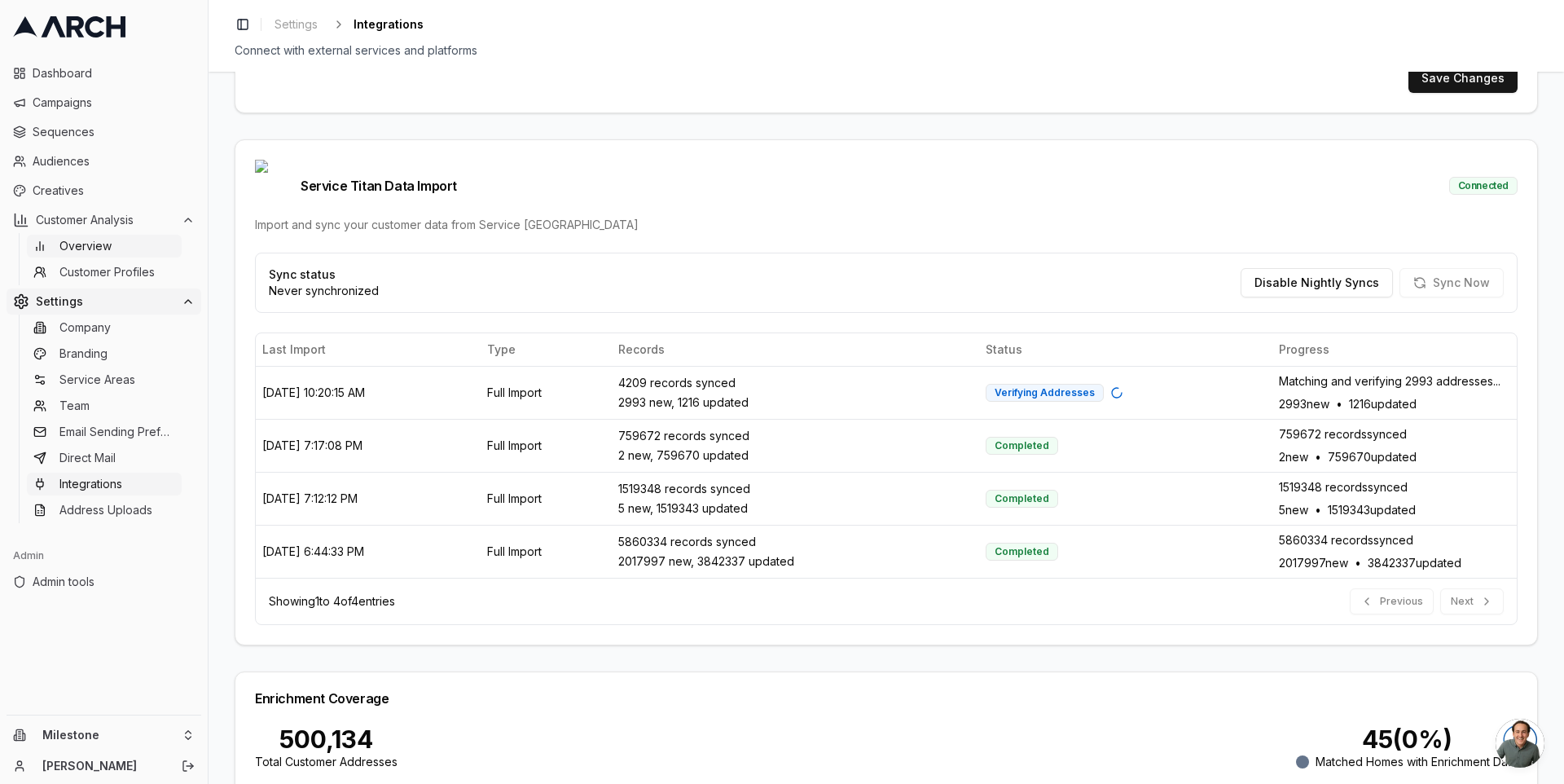
click at [134, 248] on link "Overview" at bounding box center [103, 245] width 155 height 23
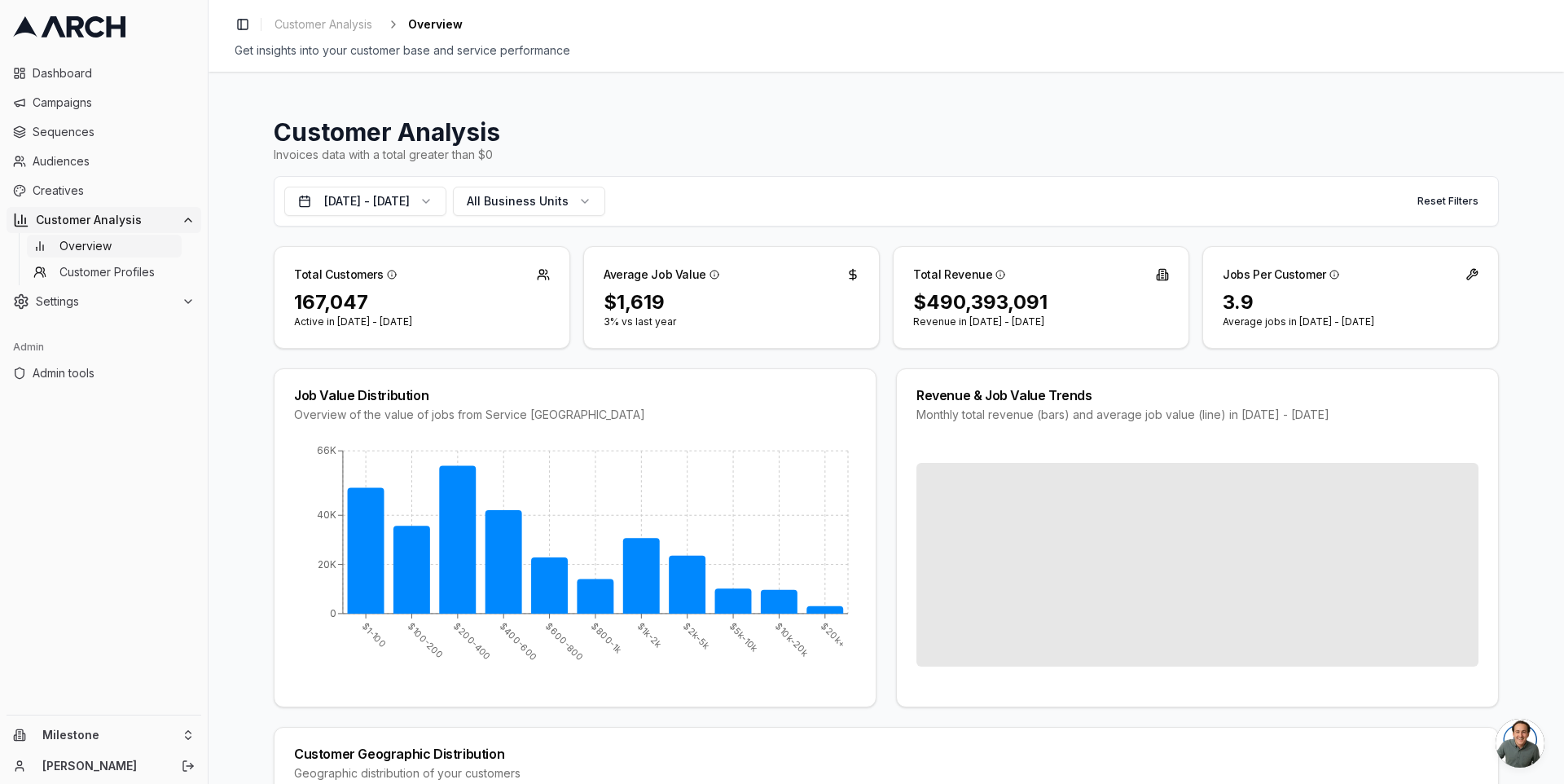
click at [921, 304] on div "$490,393,091" at bounding box center [1041, 302] width 256 height 26
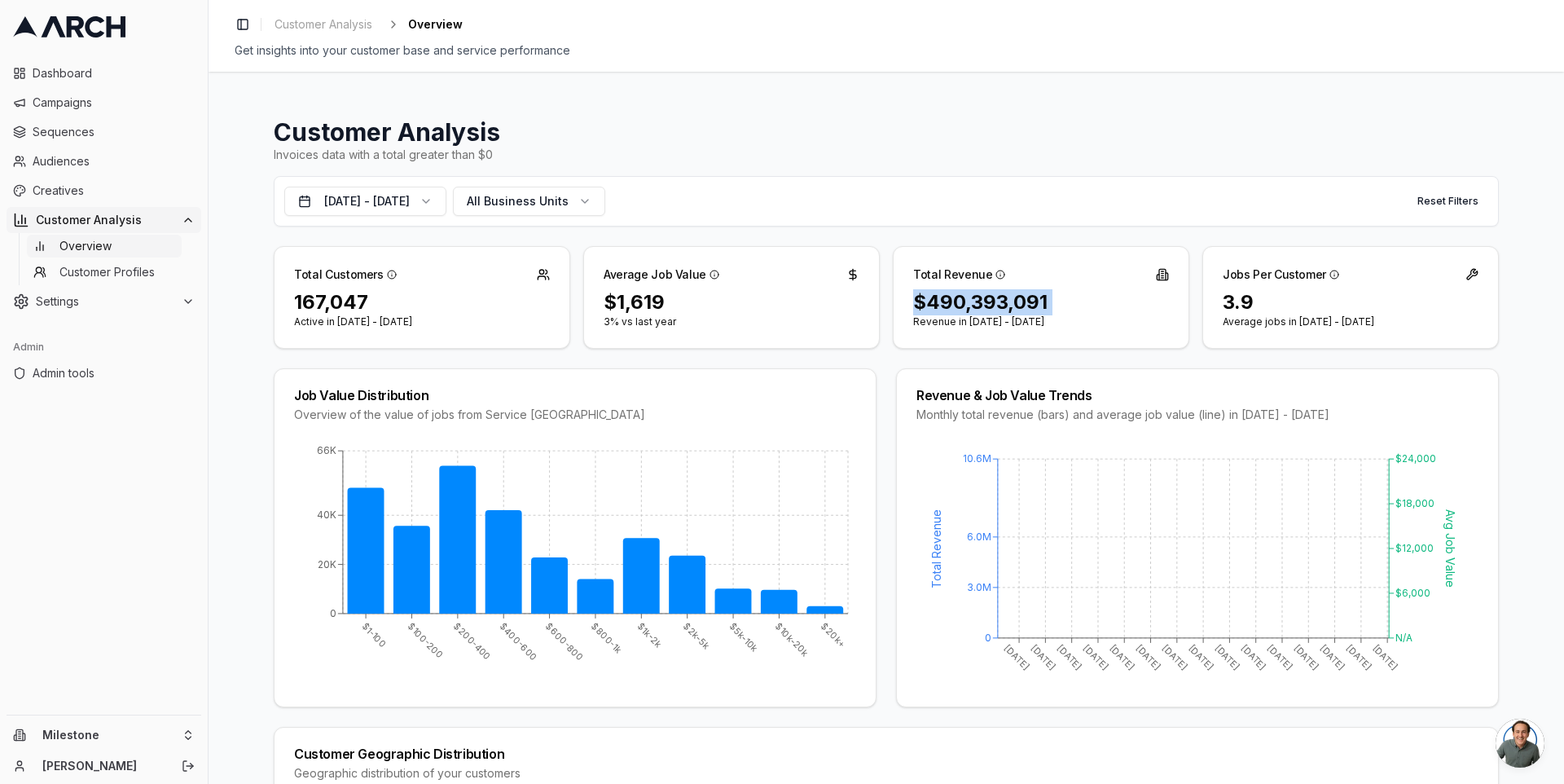
click at [921, 304] on div "$490,393,091" at bounding box center [1041, 302] width 256 height 26
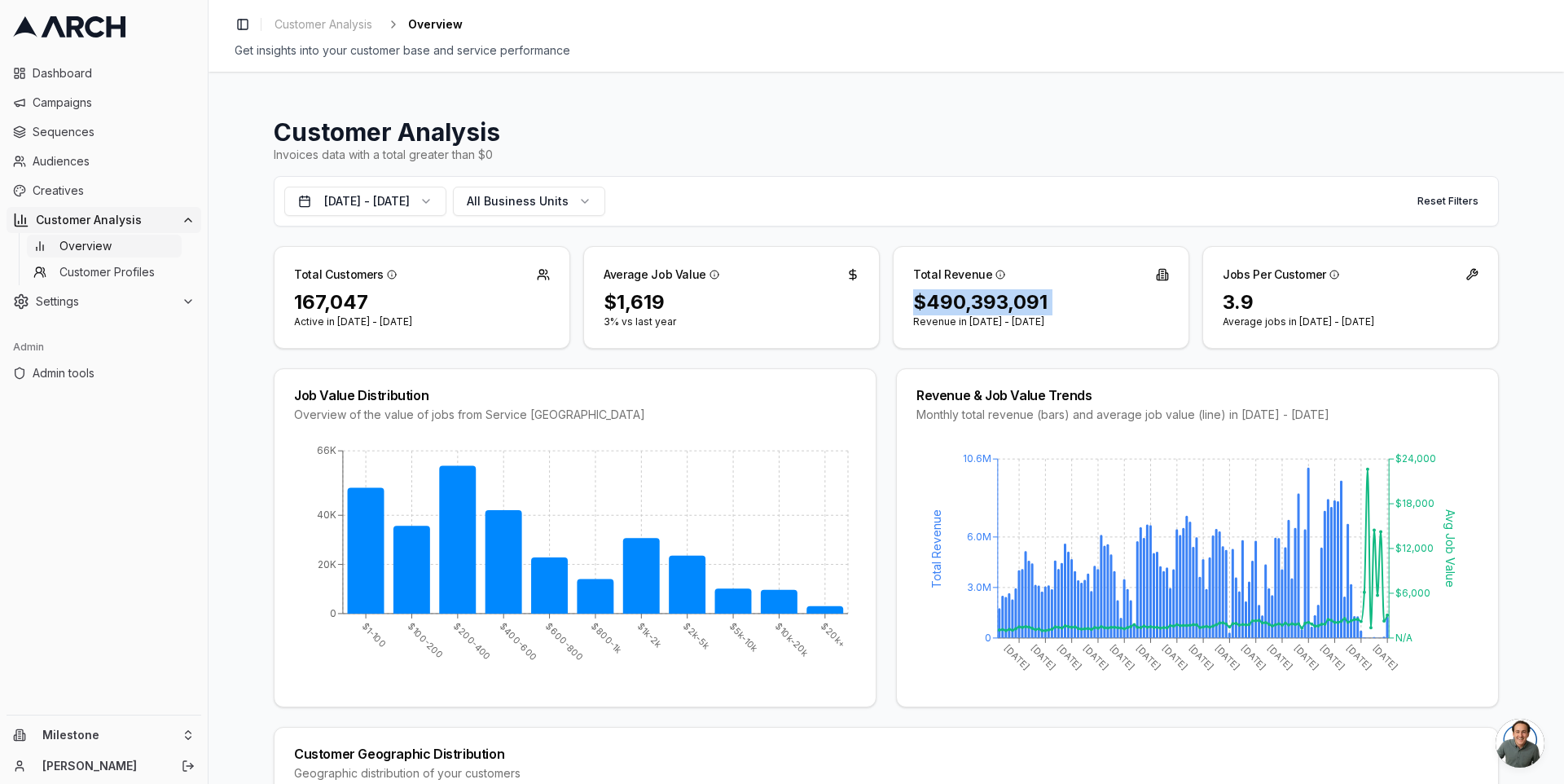
click at [921, 304] on div "$490,393,091" at bounding box center [1041, 302] width 256 height 26
click at [442, 199] on button "Oct 9, 2015 - Oct 9, 2025" at bounding box center [366, 201] width 162 height 29
click at [441, 214] on button "Oct 9, 2015 - Oct 9, 2025" at bounding box center [366, 201] width 162 height 29
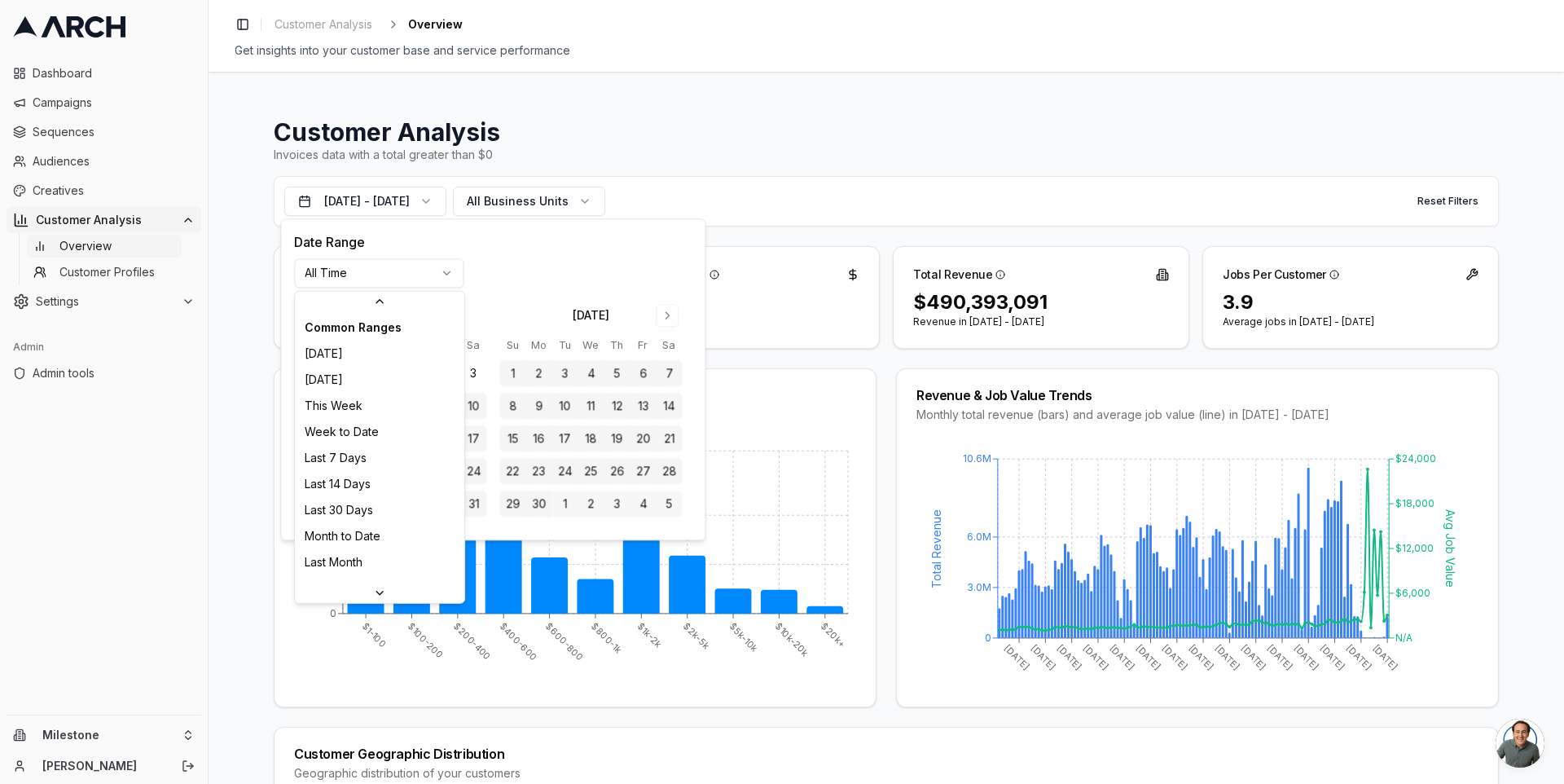
click at [441, 262] on html "Dashboard Campaigns Sequences Audiences Creatives Customer Analysis Overview Cu…" at bounding box center [782, 392] width 1564 height 784
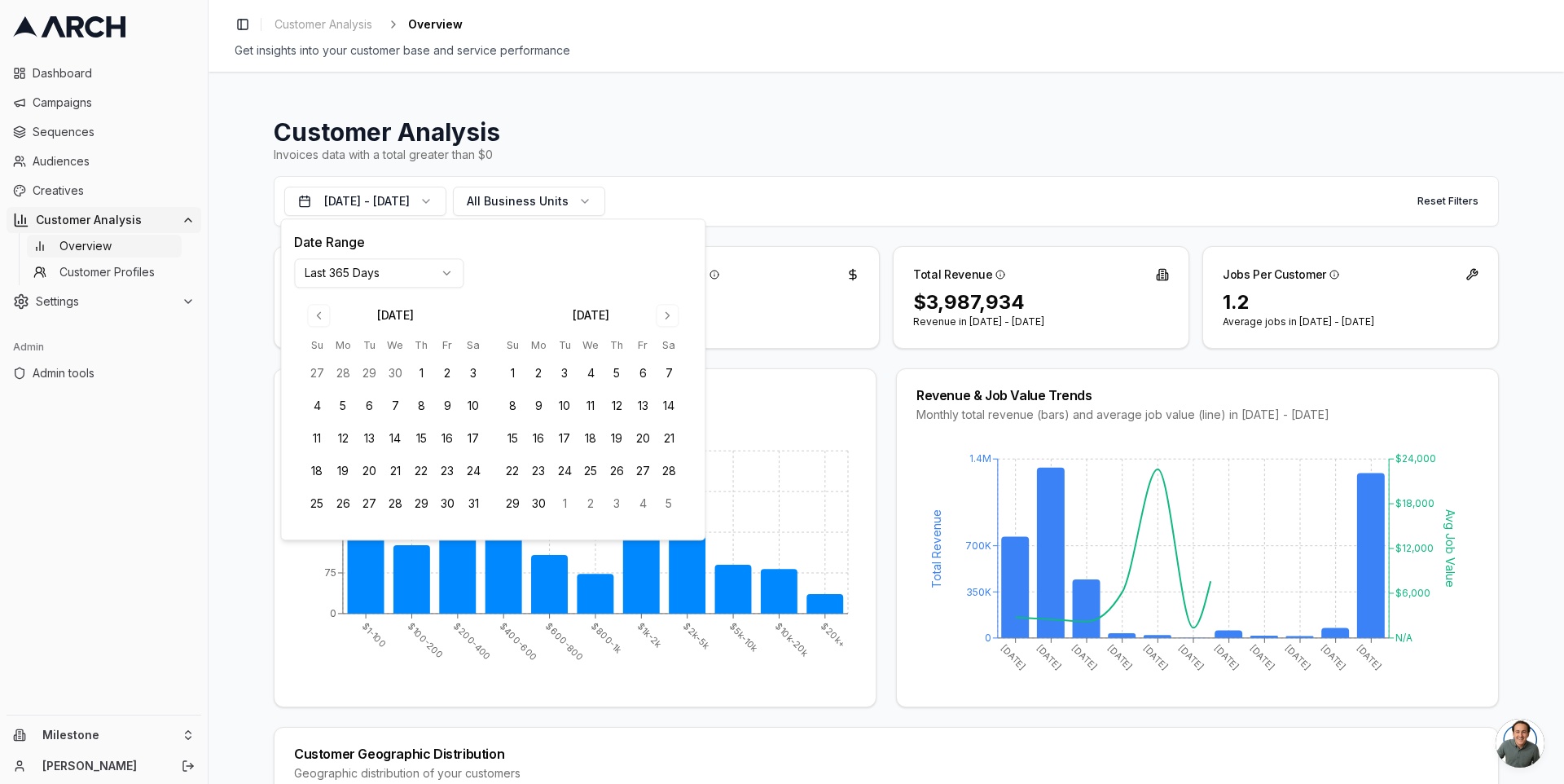
click at [889, 368] on div "Job Value Distribution Overview of the value of jobs from Service Titan $1-100 …" at bounding box center [886, 538] width 1225 height 339
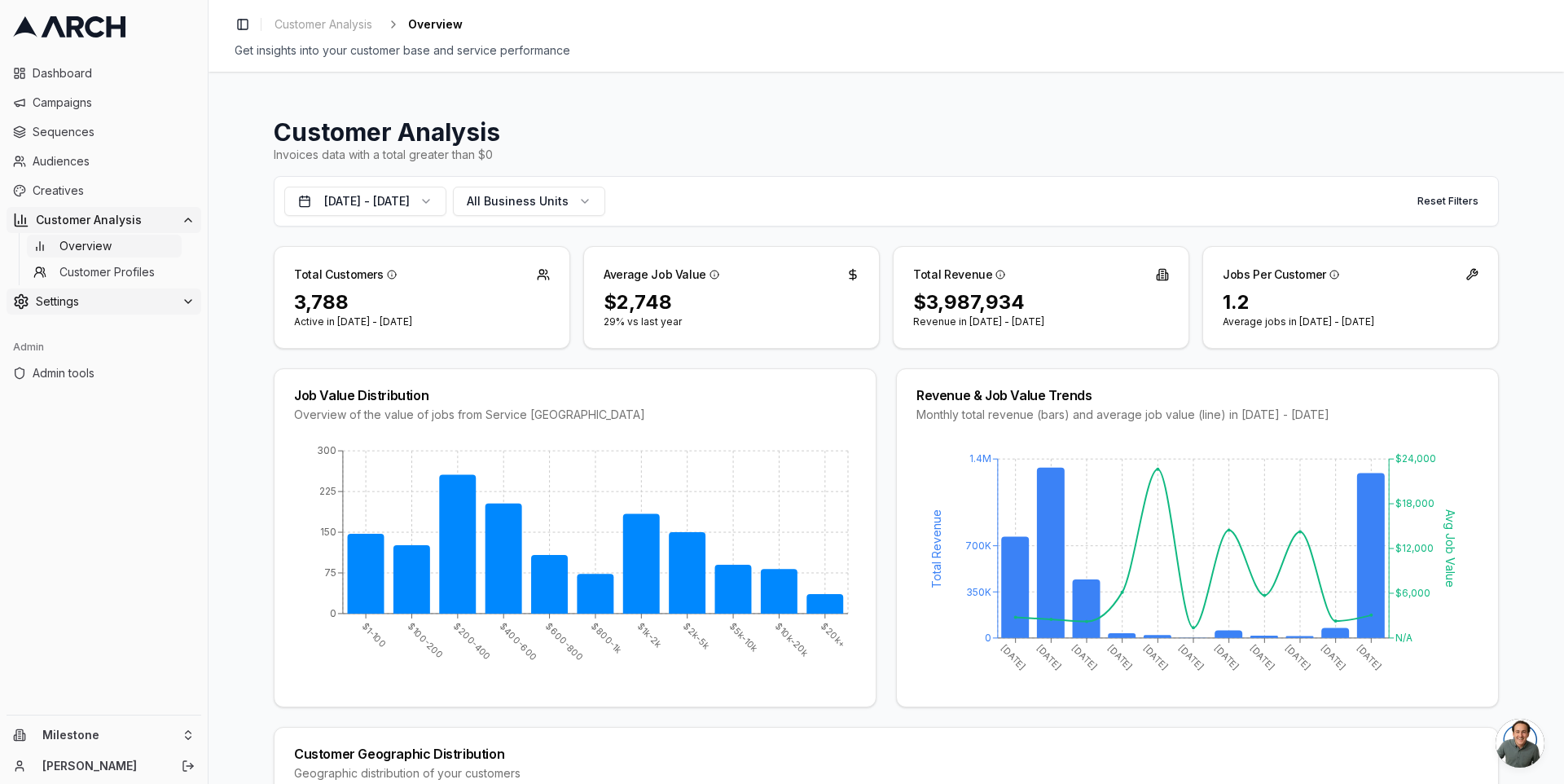
click at [61, 306] on span "Settings" at bounding box center [105, 301] width 139 height 16
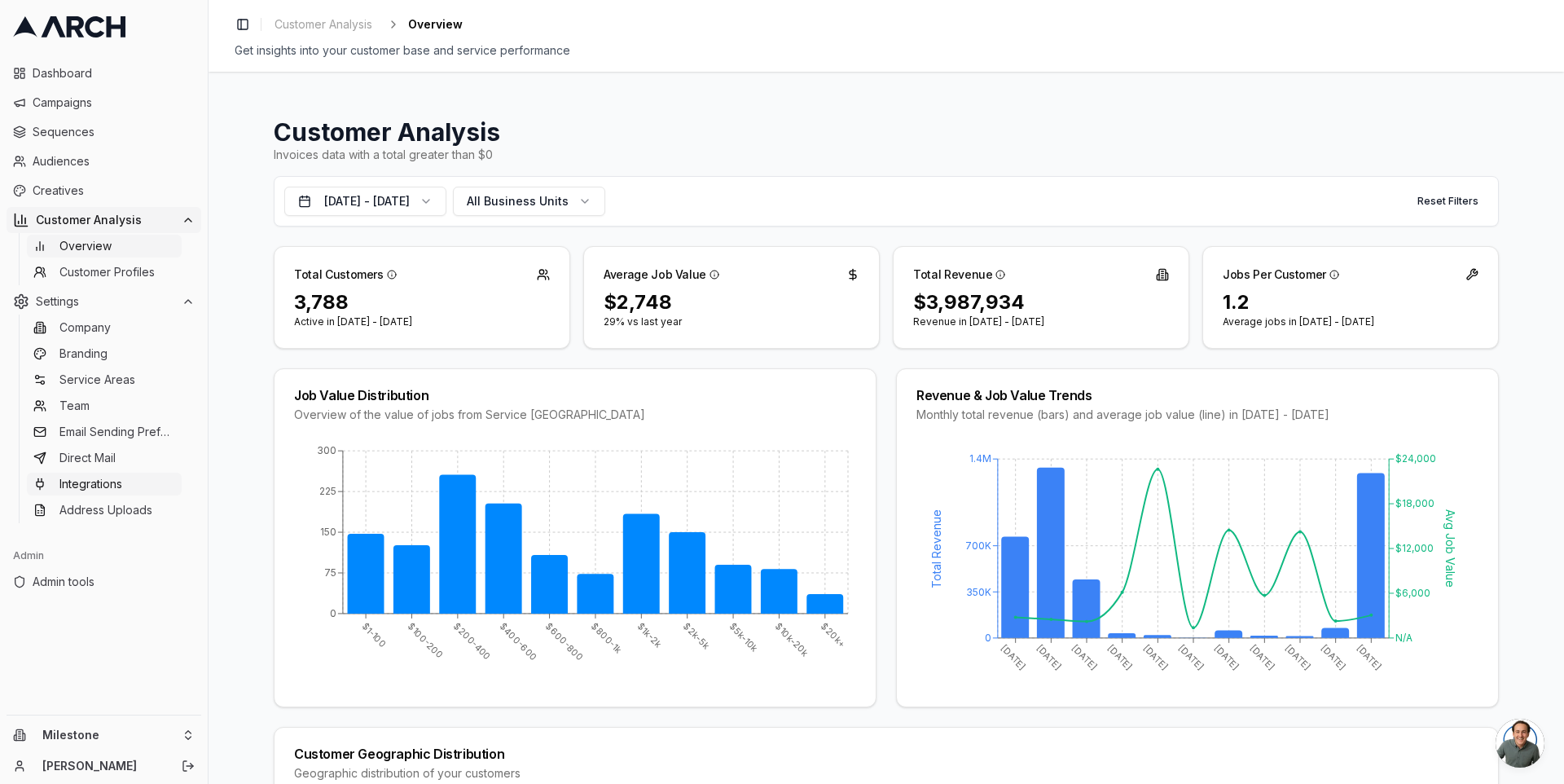
click at [143, 481] on link "Integrations" at bounding box center [103, 484] width 155 height 23
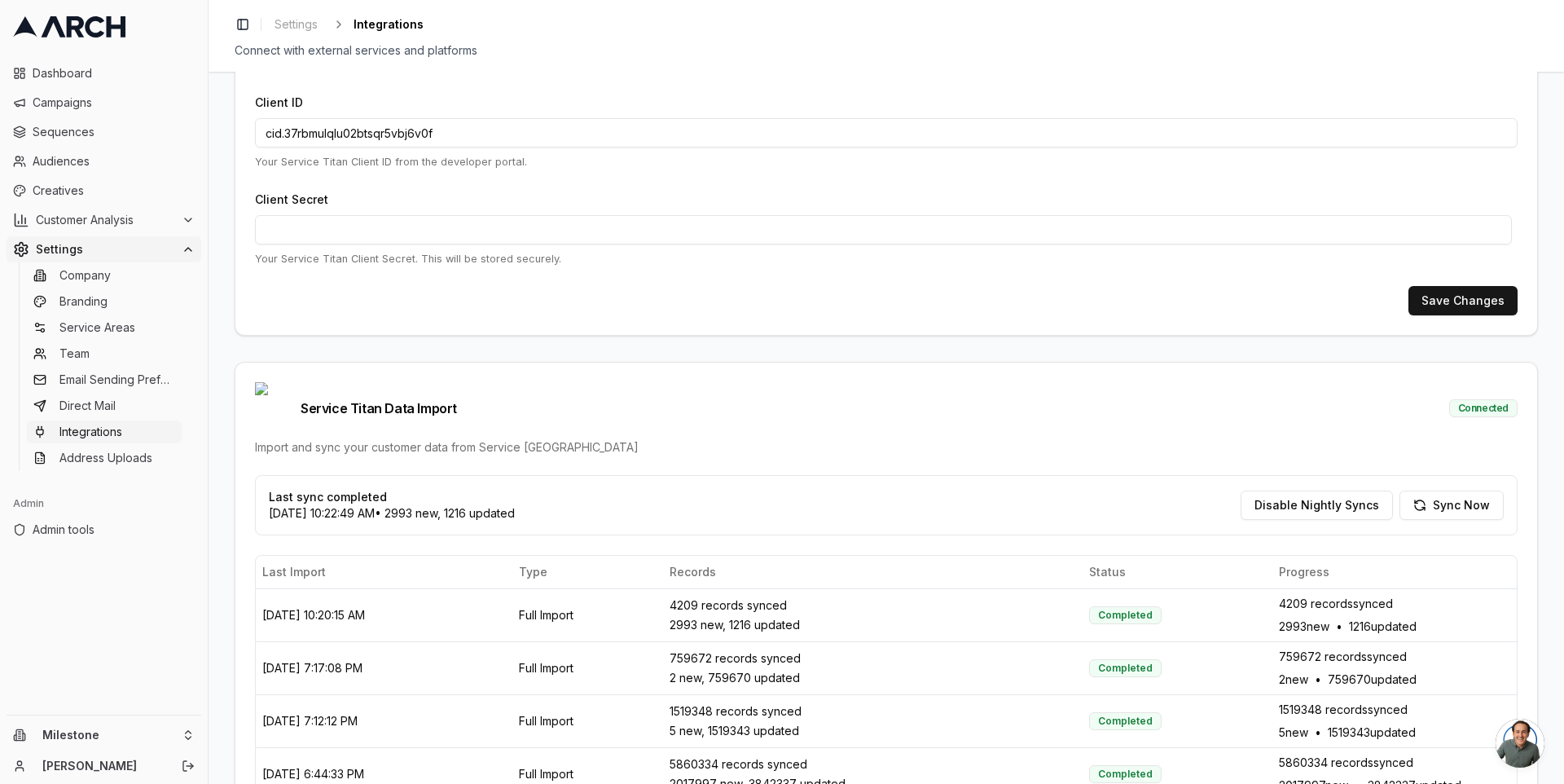
scroll to position [69, 0]
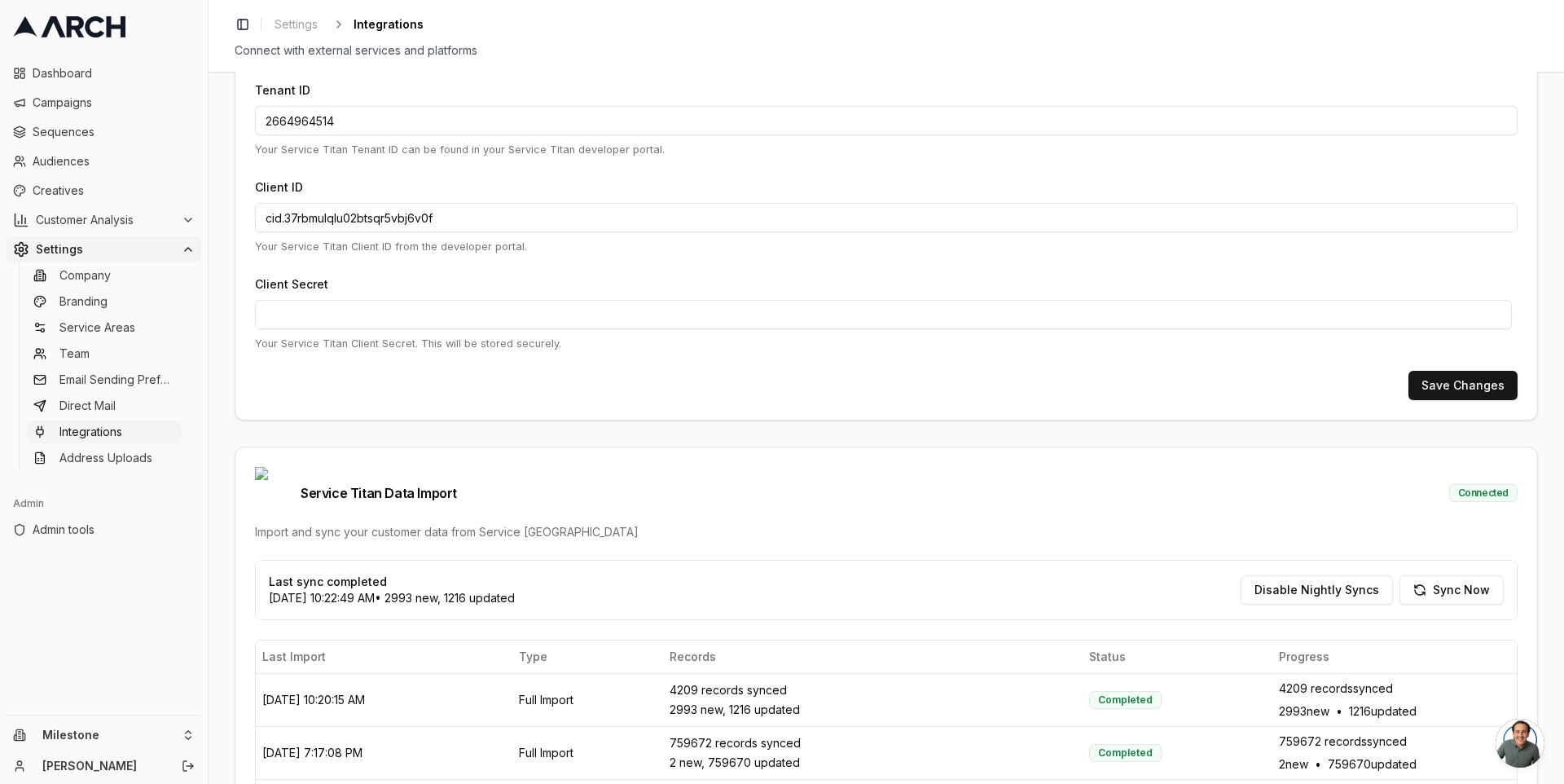
scroll to position [37, 0]
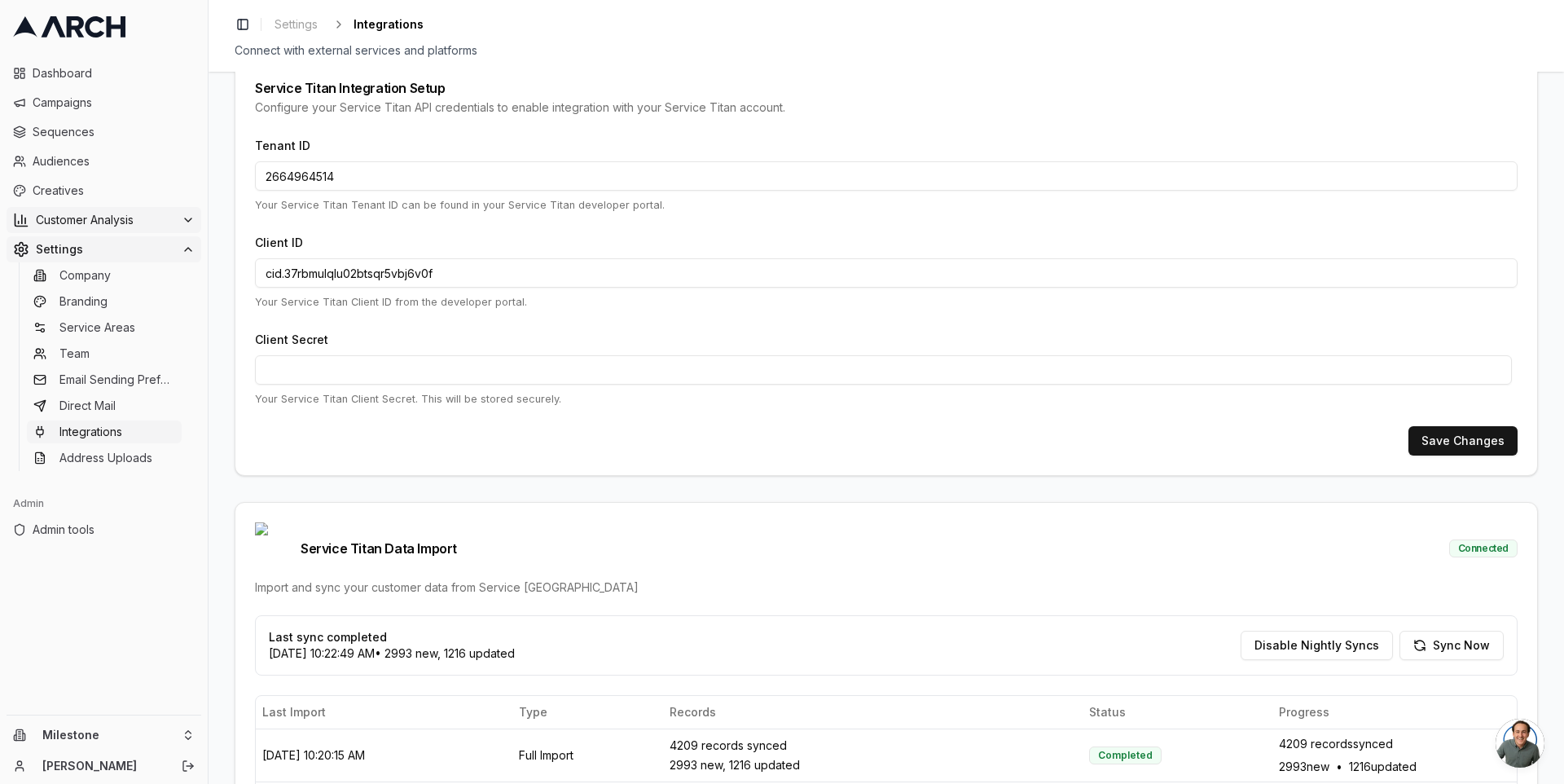
click at [122, 215] on span "Customer Analysis" at bounding box center [105, 220] width 139 height 16
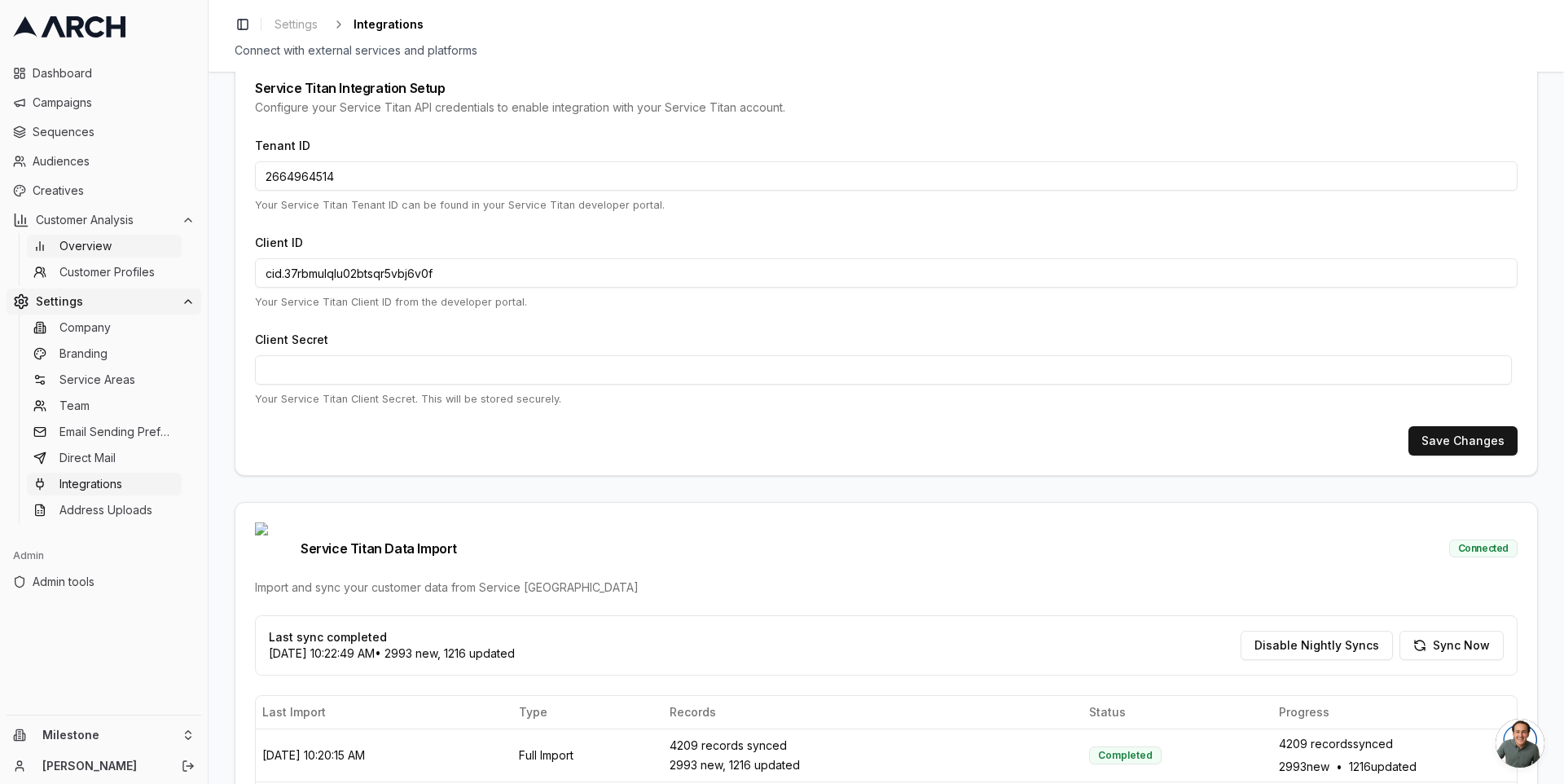
click at [111, 237] on link "Overview" at bounding box center [103, 245] width 155 height 23
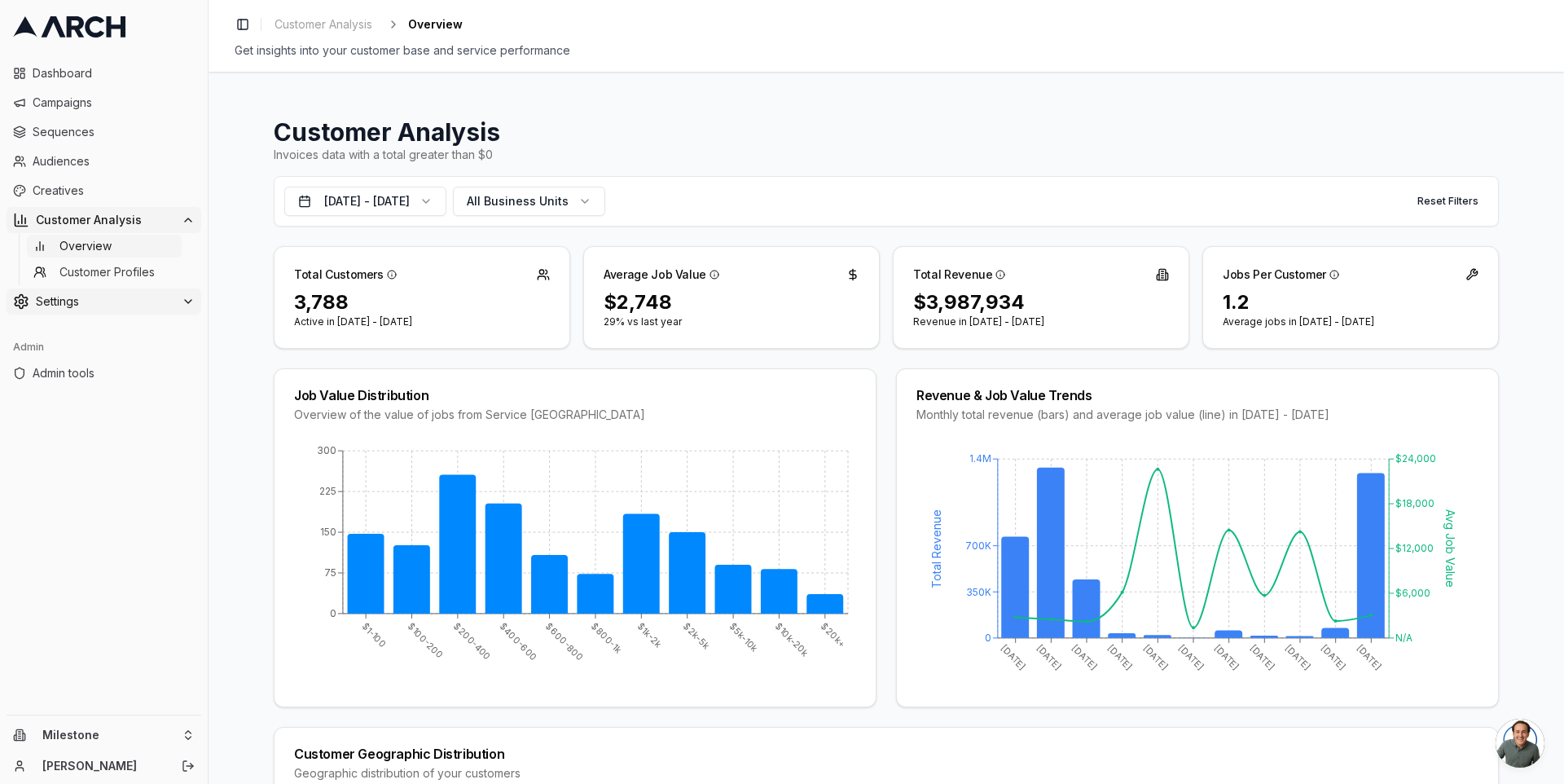
click at [185, 300] on icon at bounding box center [188, 302] width 7 height 3
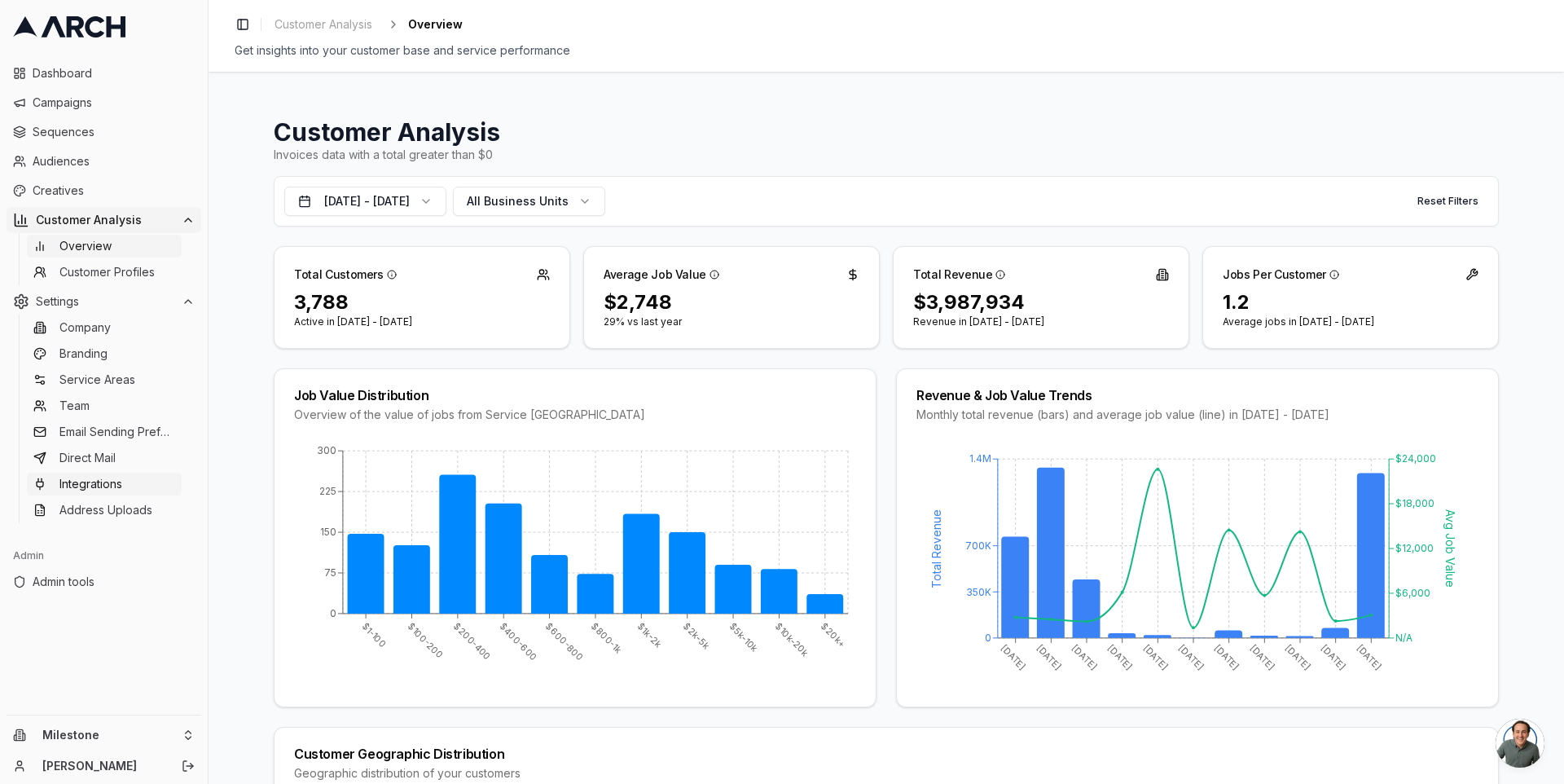
click at [124, 479] on link "Integrations" at bounding box center [103, 484] width 155 height 23
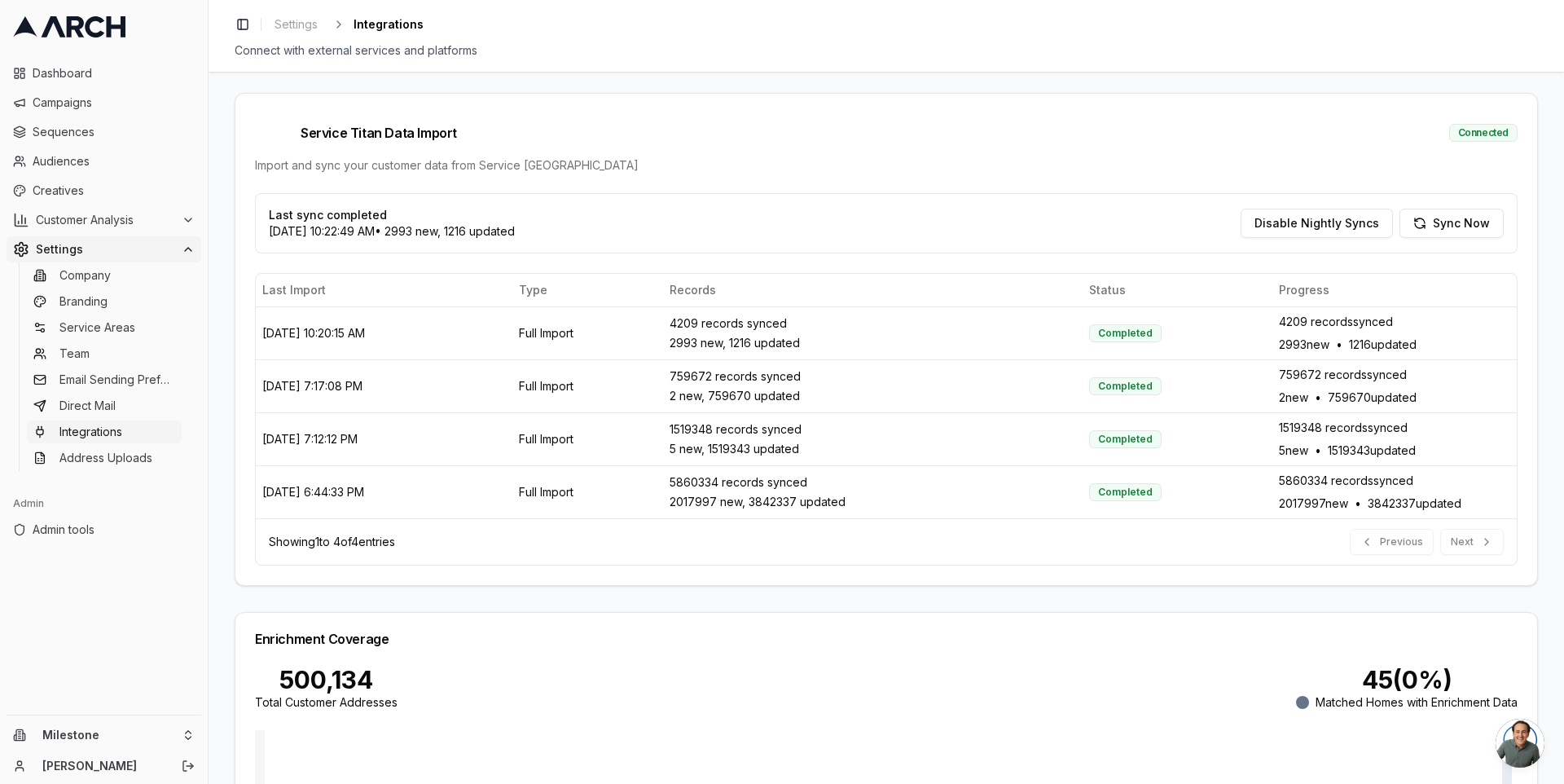
scroll to position [367, 0]
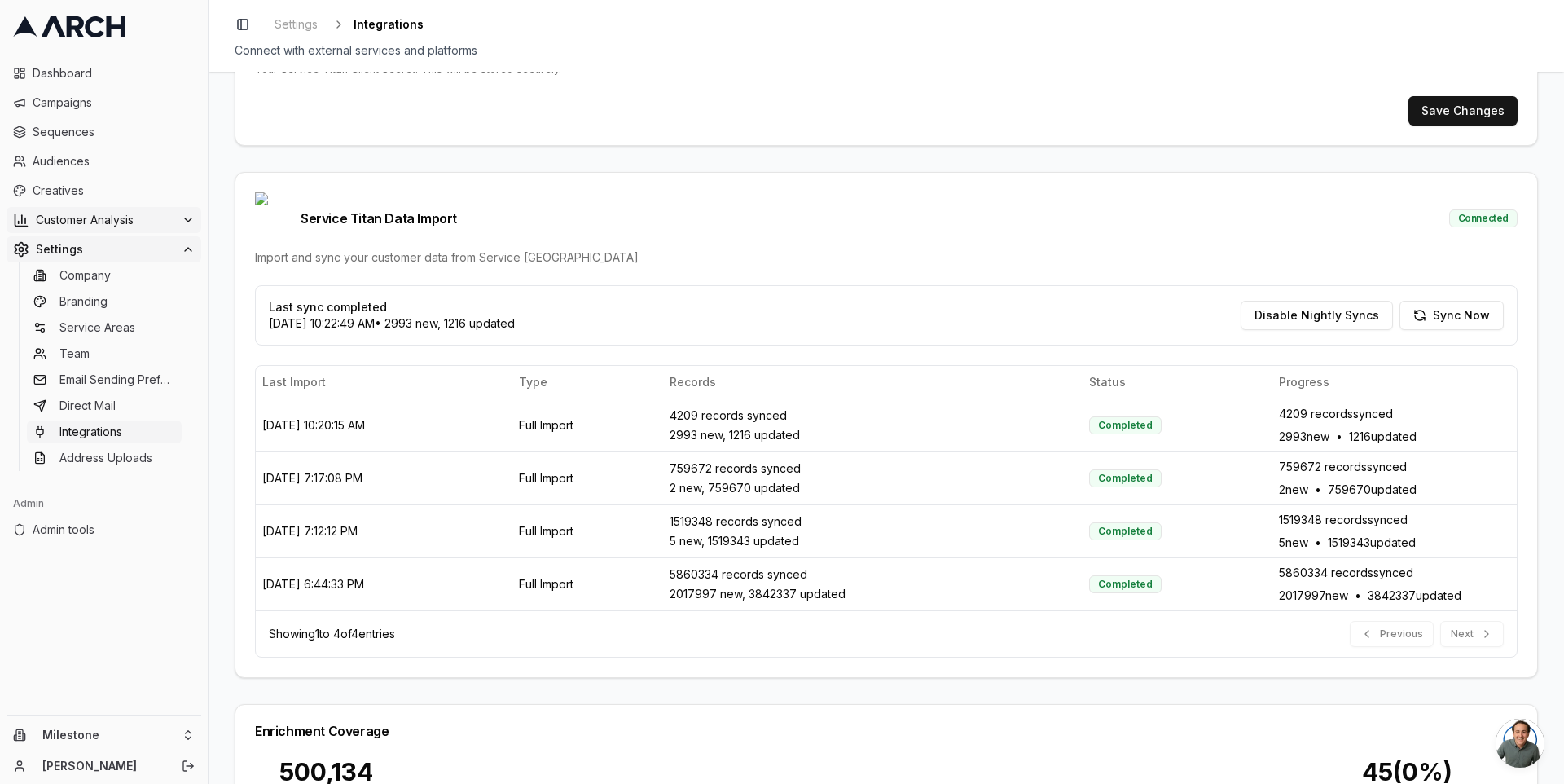
click at [129, 216] on span "Customer Analysis" at bounding box center [105, 220] width 139 height 16
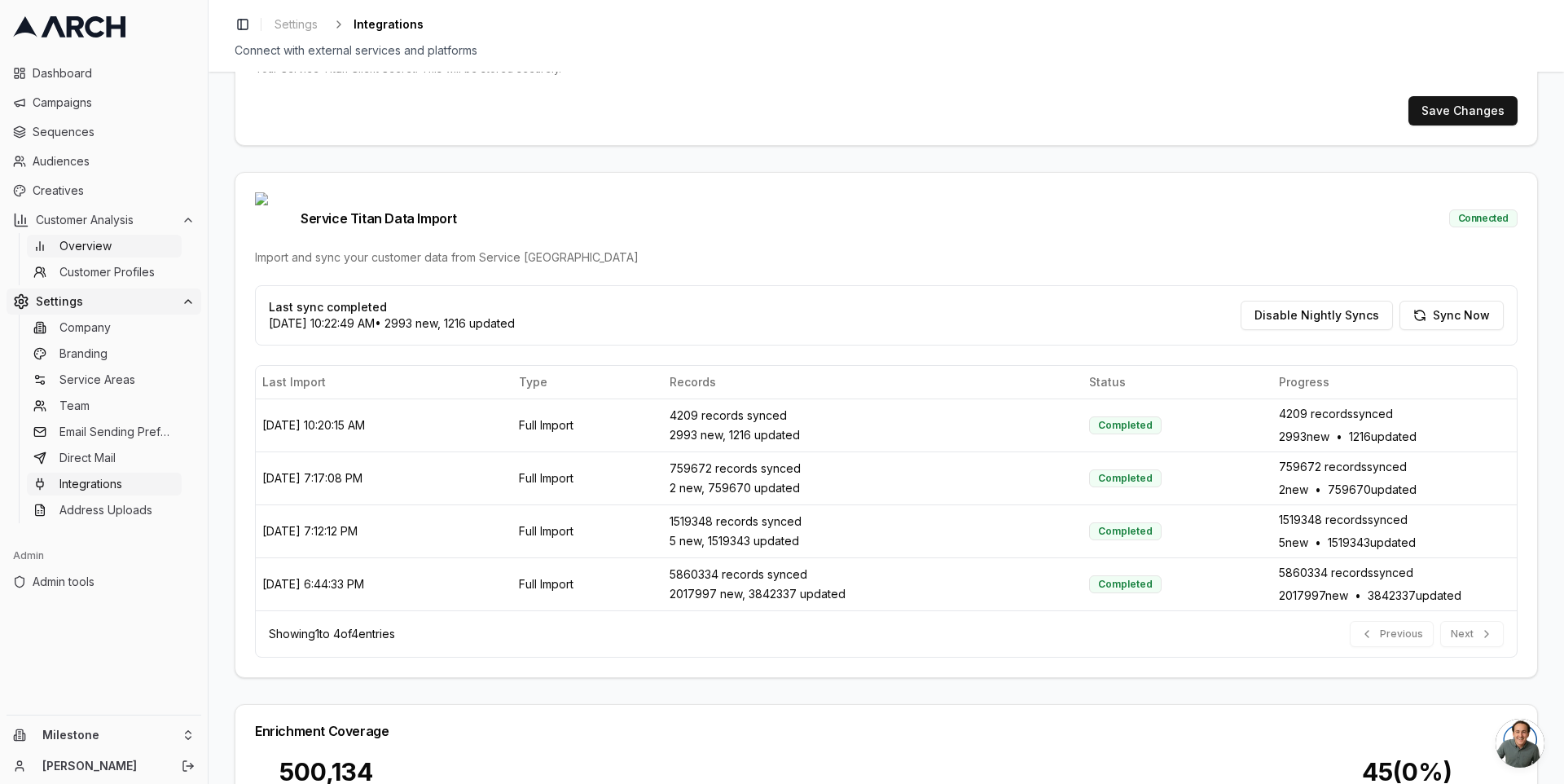
click at [131, 244] on link "Overview" at bounding box center [103, 245] width 155 height 23
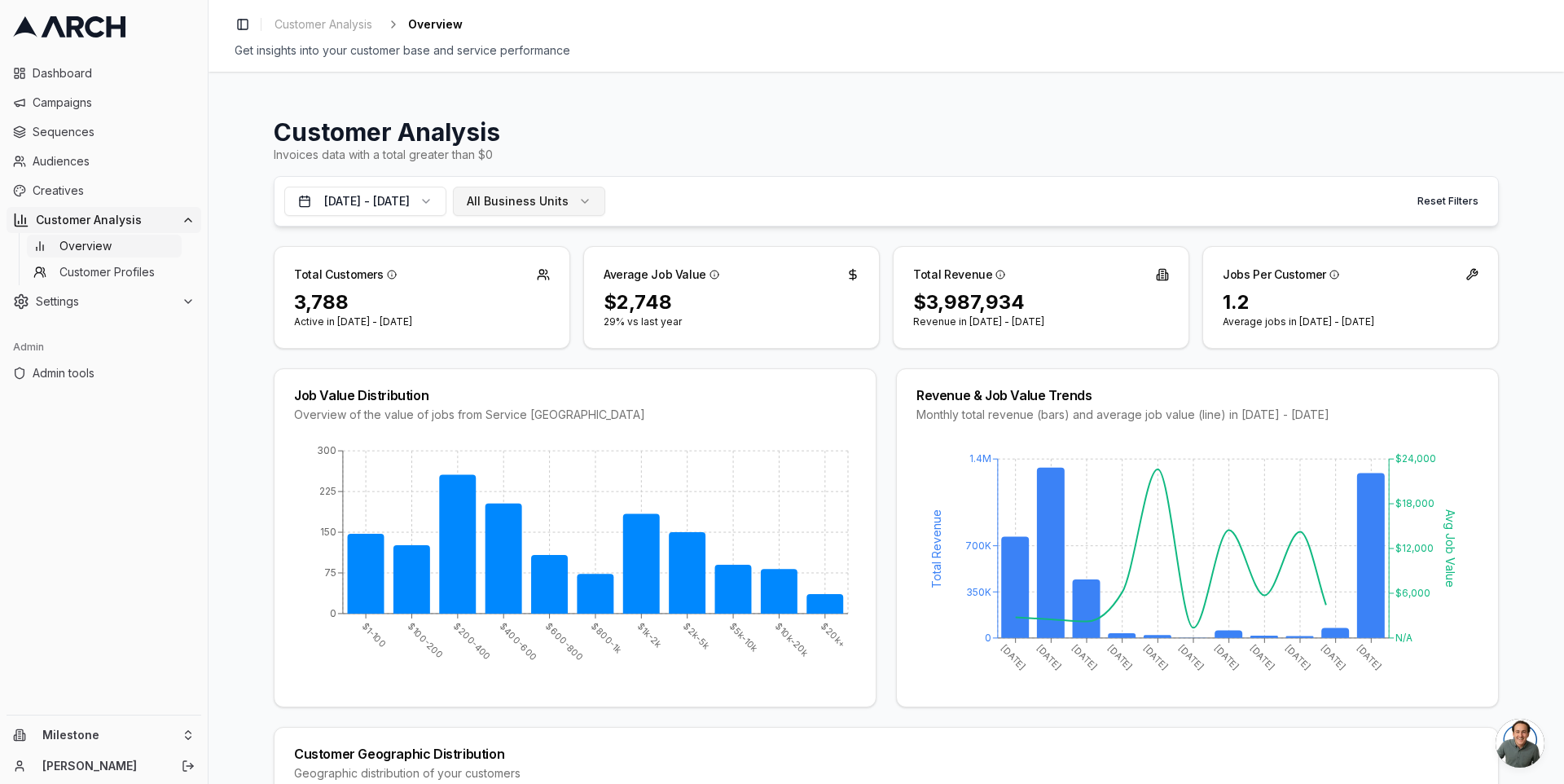
click at [542, 200] on span "All Business Units" at bounding box center [517, 201] width 102 height 16
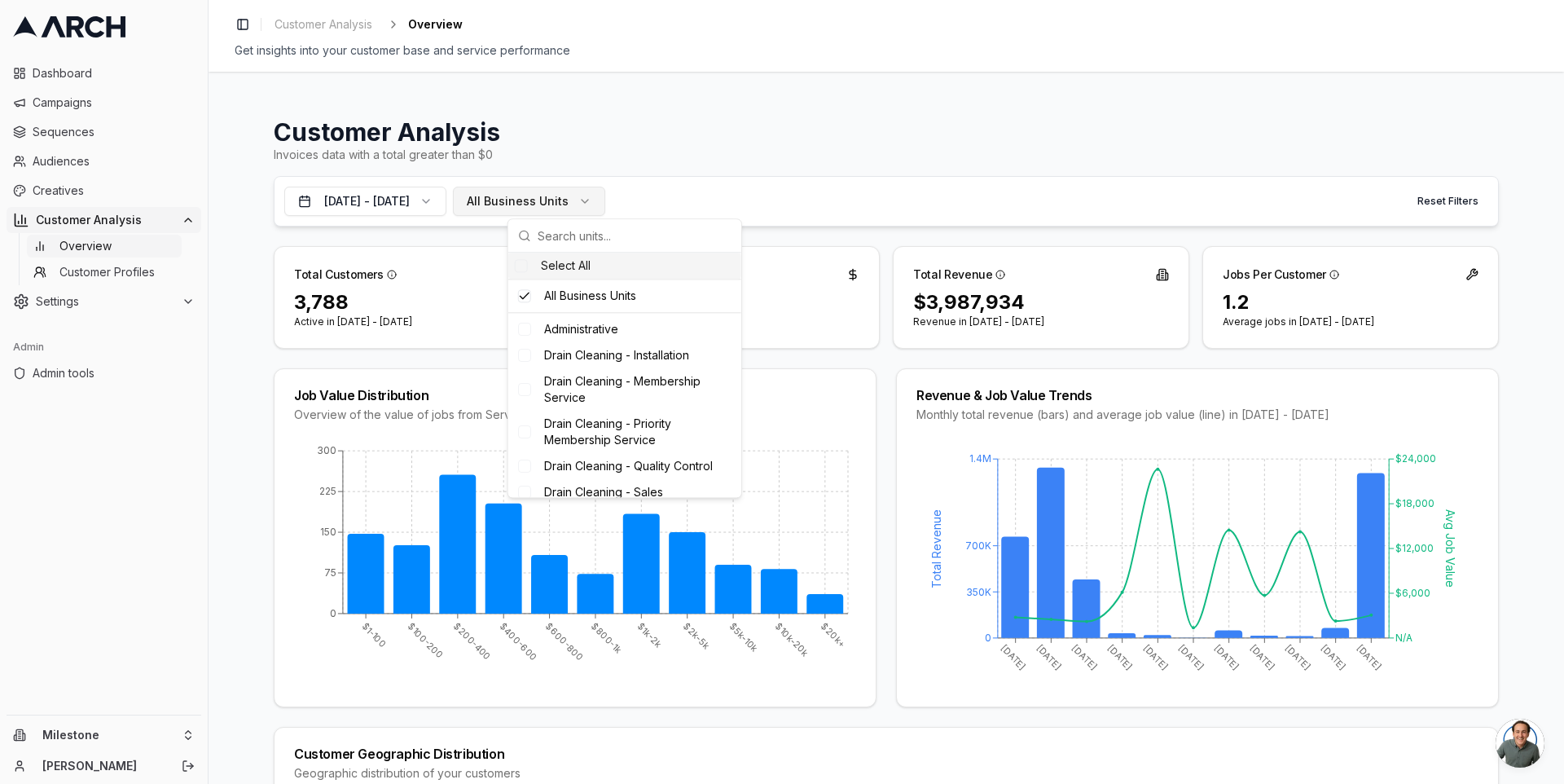
click at [542, 200] on span "All Business Units" at bounding box center [517, 201] width 102 height 16
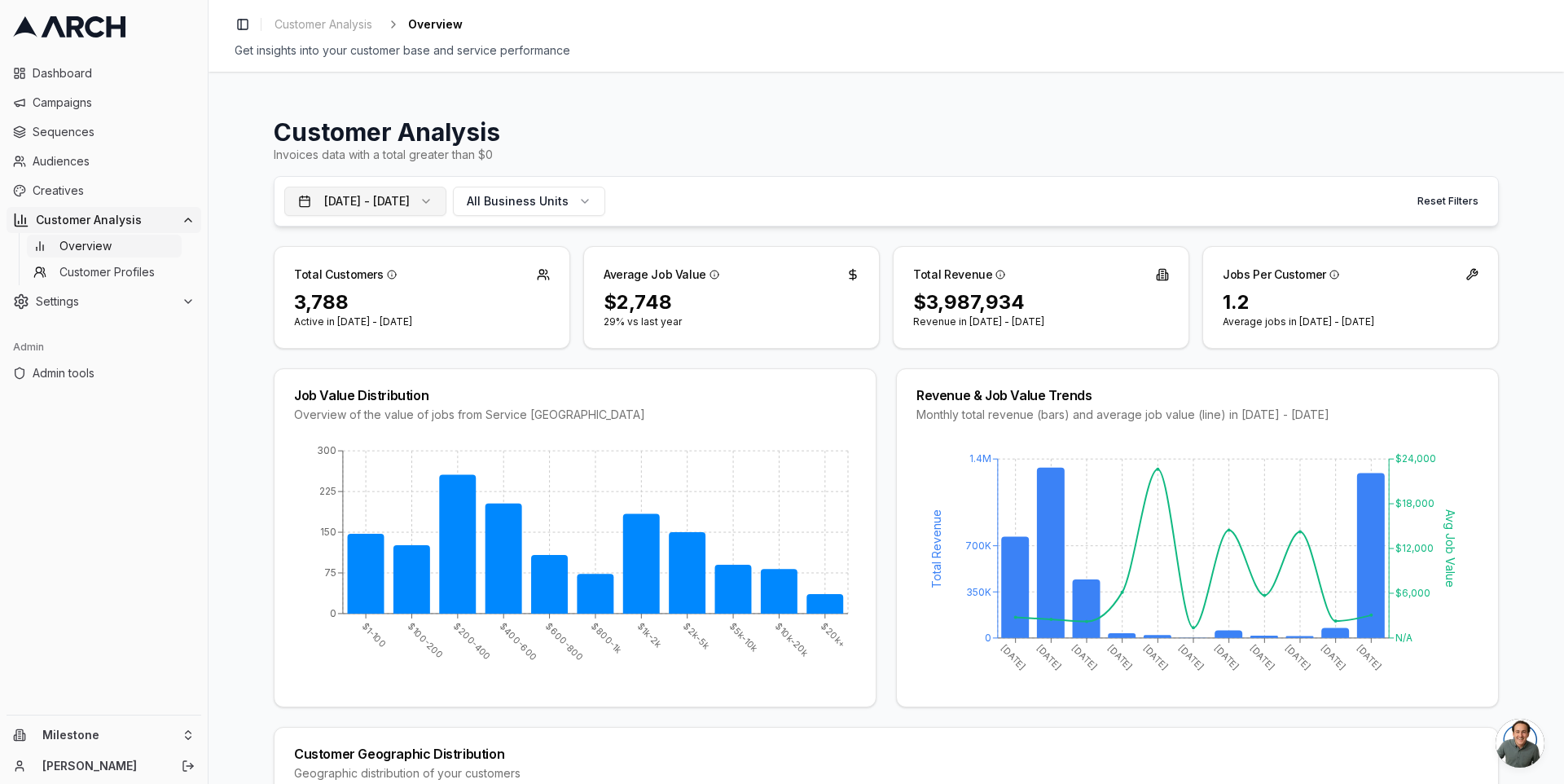
click at [423, 196] on button "Oct 10, 2024 - Oct 9, 2025" at bounding box center [366, 201] width 162 height 29
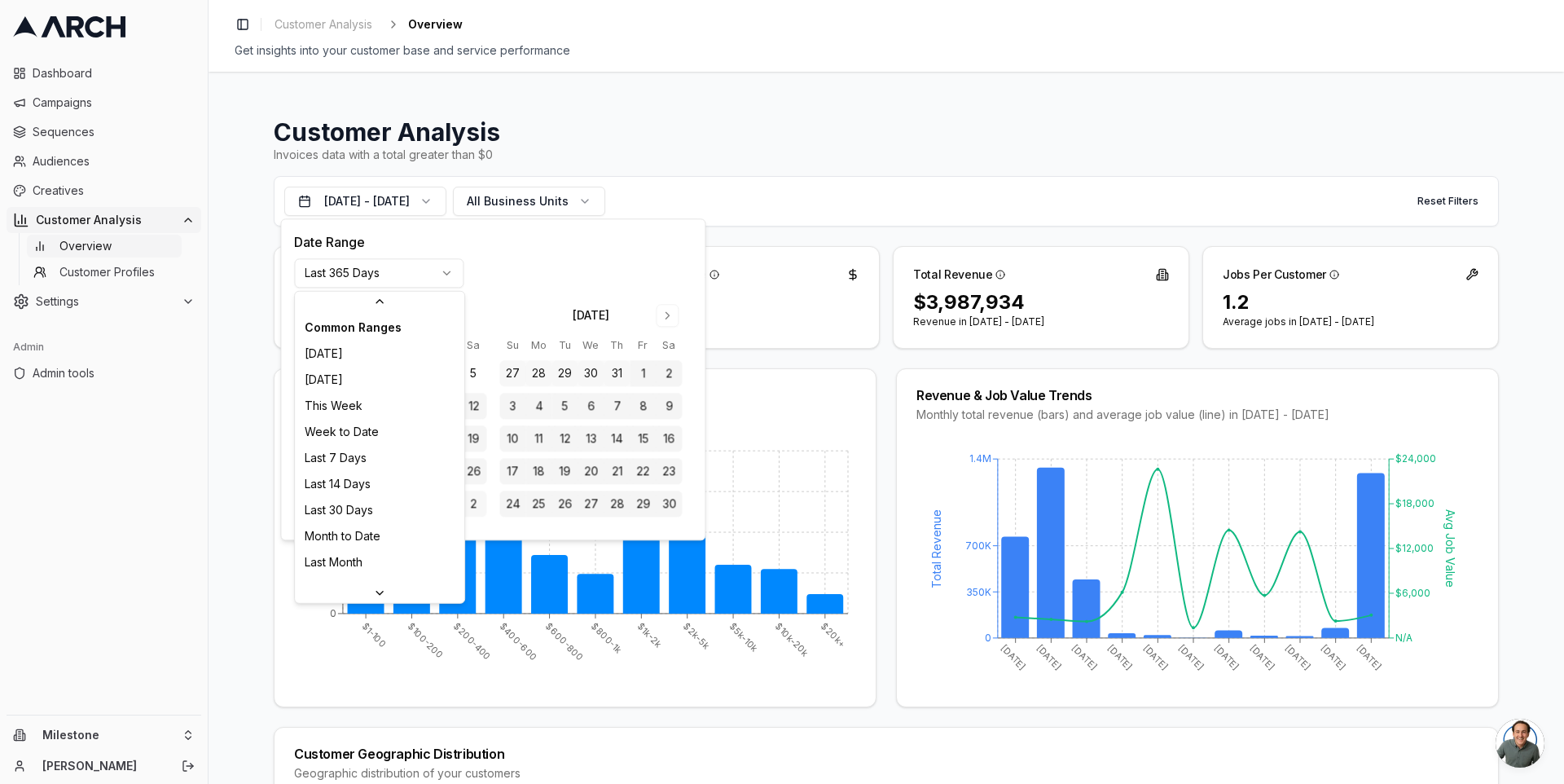
click at [444, 277] on html "Dashboard Campaigns Sequences Audiences Creatives Customer Analysis Overview Cu…" at bounding box center [782, 392] width 1564 height 784
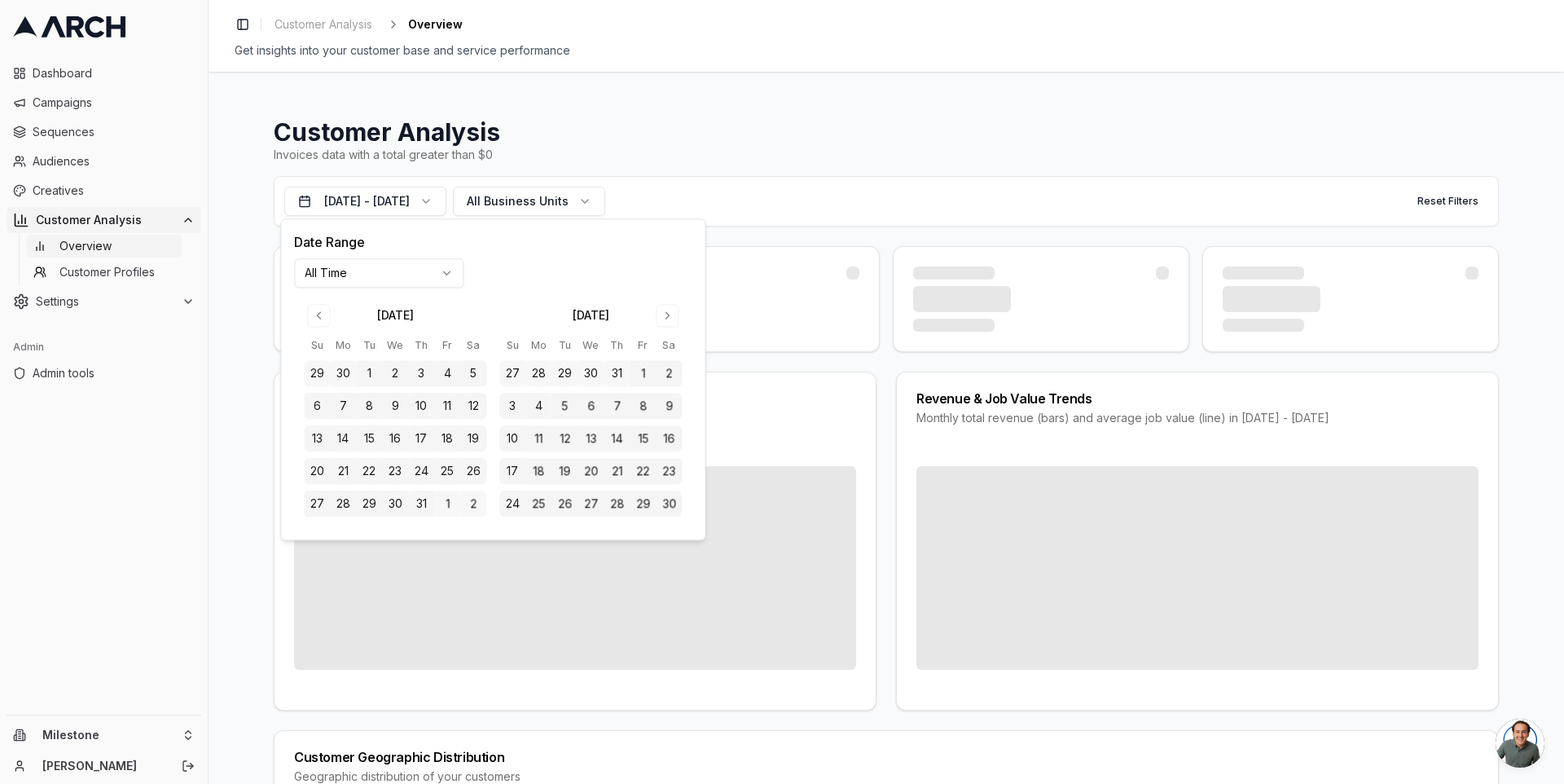
click at [876, 412] on div "Job Value Distribution Overview of the value of jobs from Service Titan Revenue…" at bounding box center [886, 540] width 1225 height 339
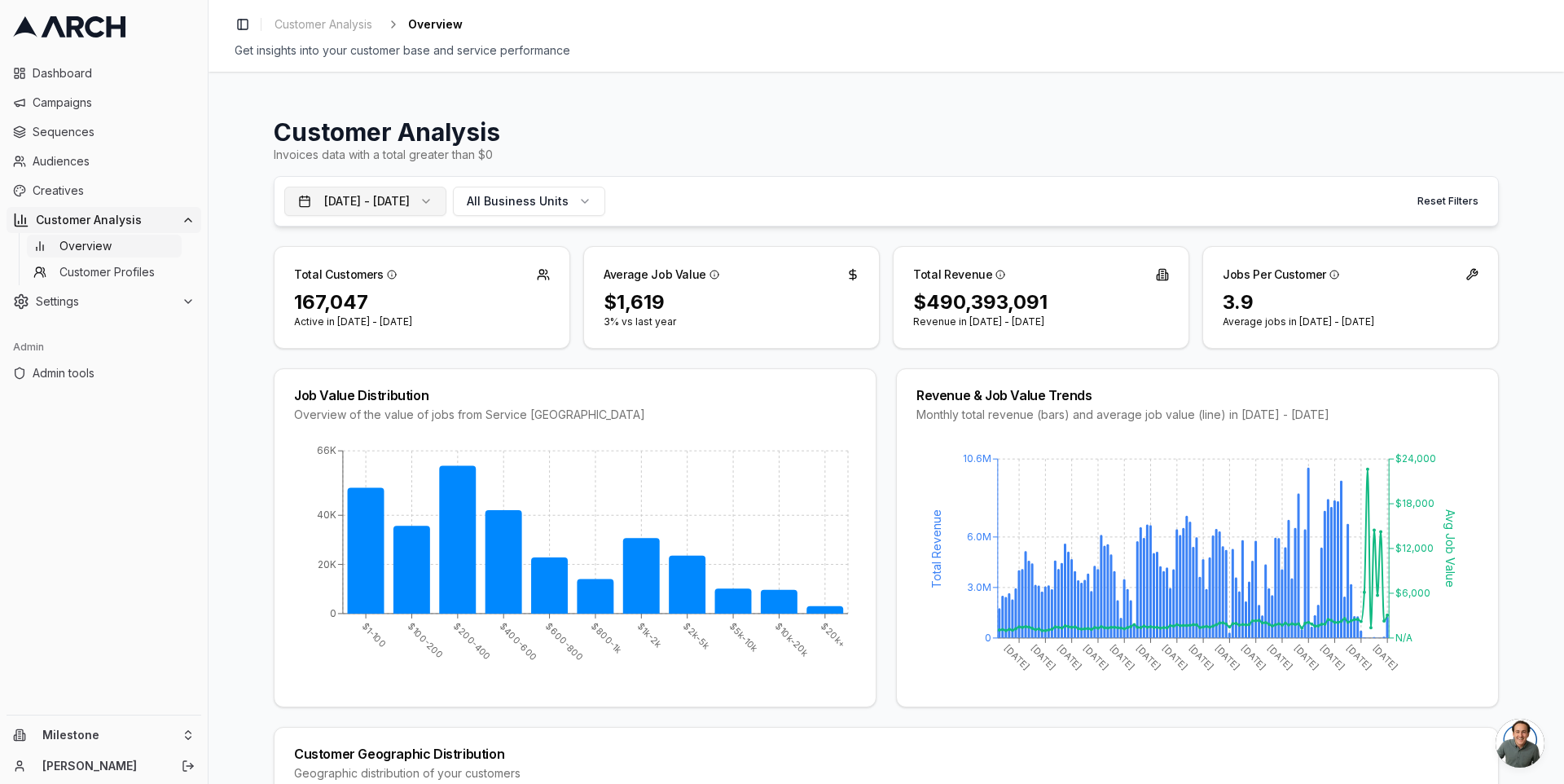
click at [405, 198] on button "Oct 10, 2015 - Oct 10, 2025" at bounding box center [366, 201] width 162 height 29
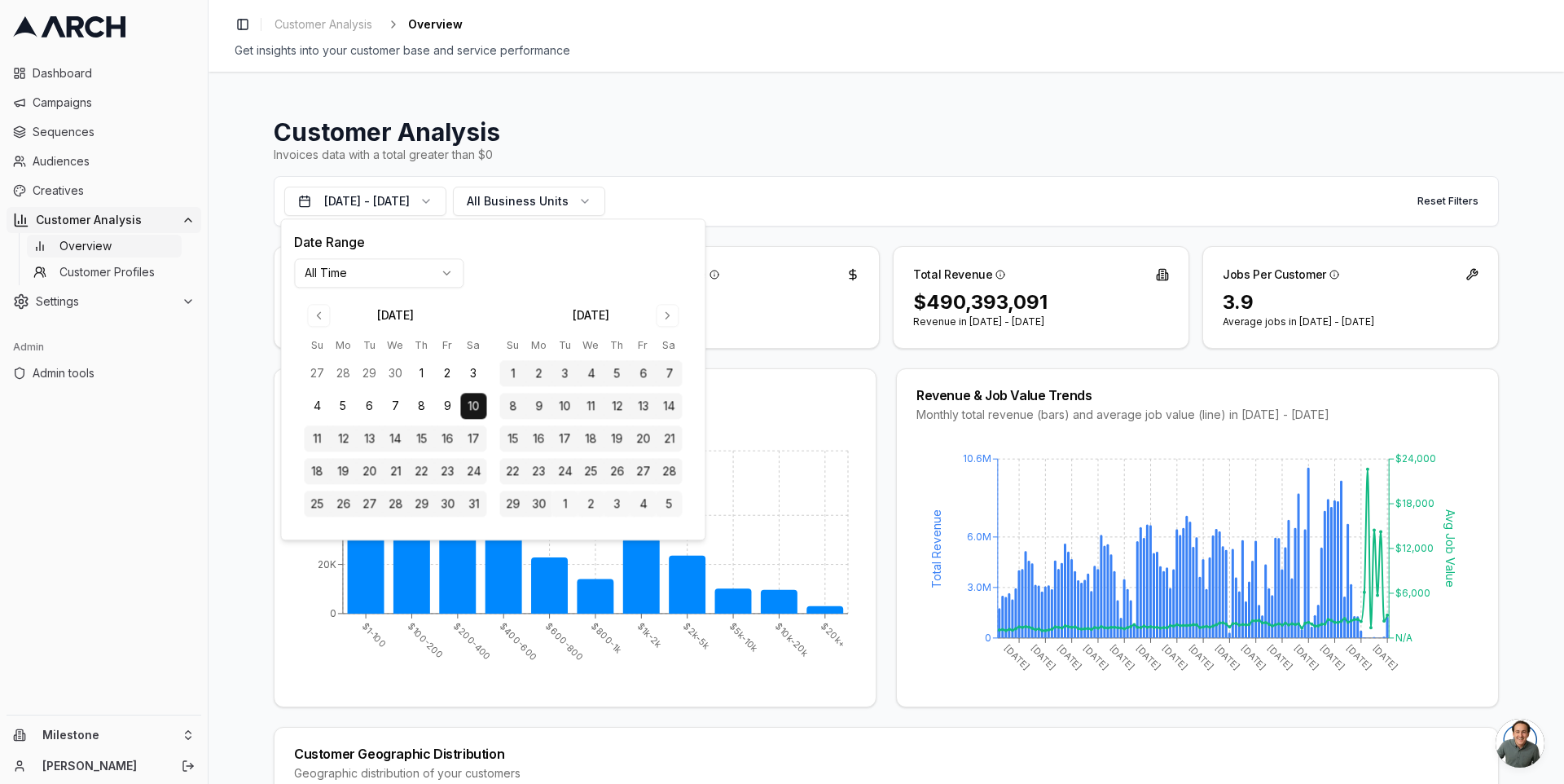
click at [414, 313] on div "October 2015" at bounding box center [395, 315] width 37 height 16
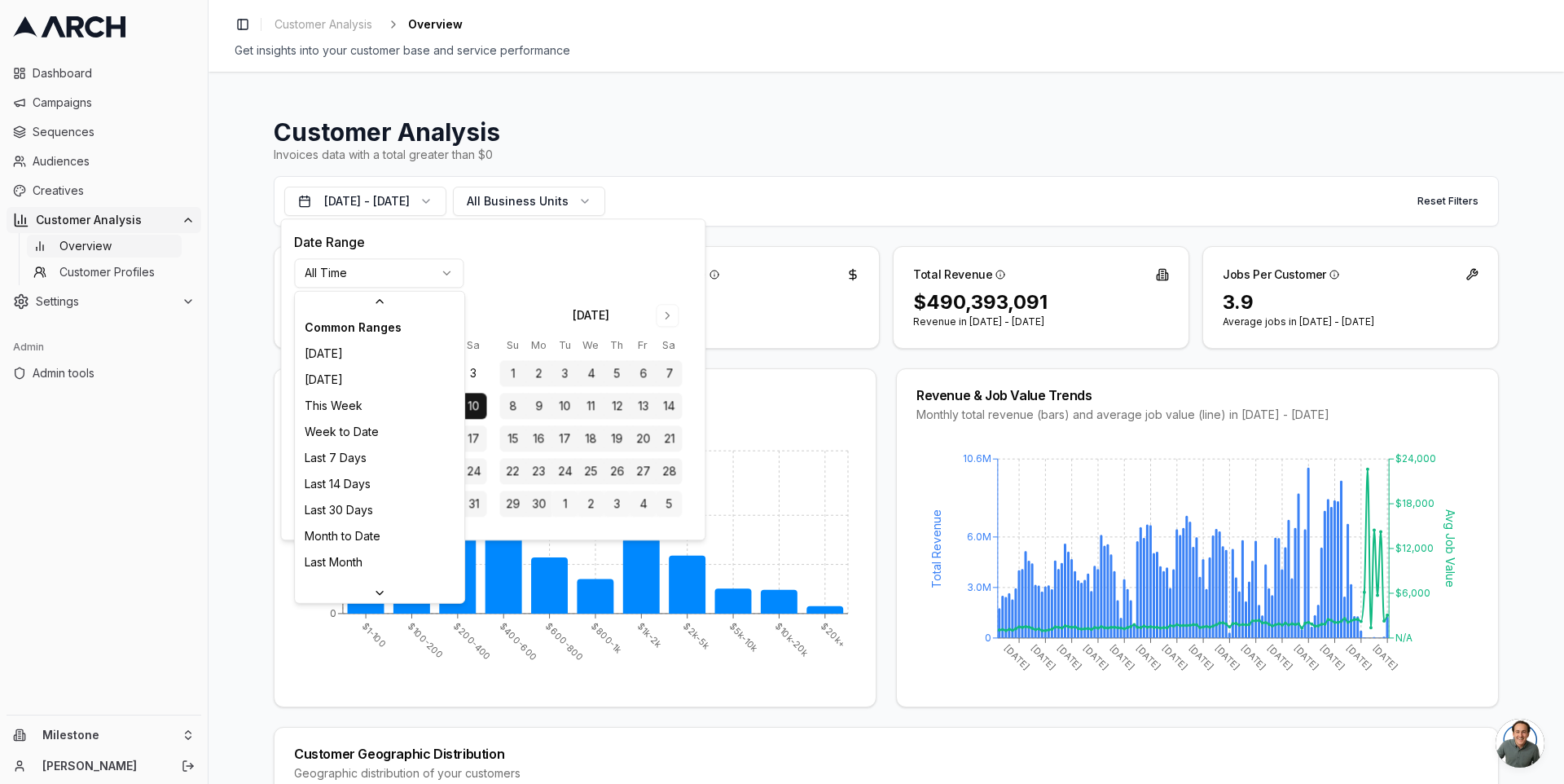
click at [426, 270] on html "Dashboard Campaigns Sequences Audiences Creatives Customer Analysis Overview Cu…" at bounding box center [782, 392] width 1564 height 784
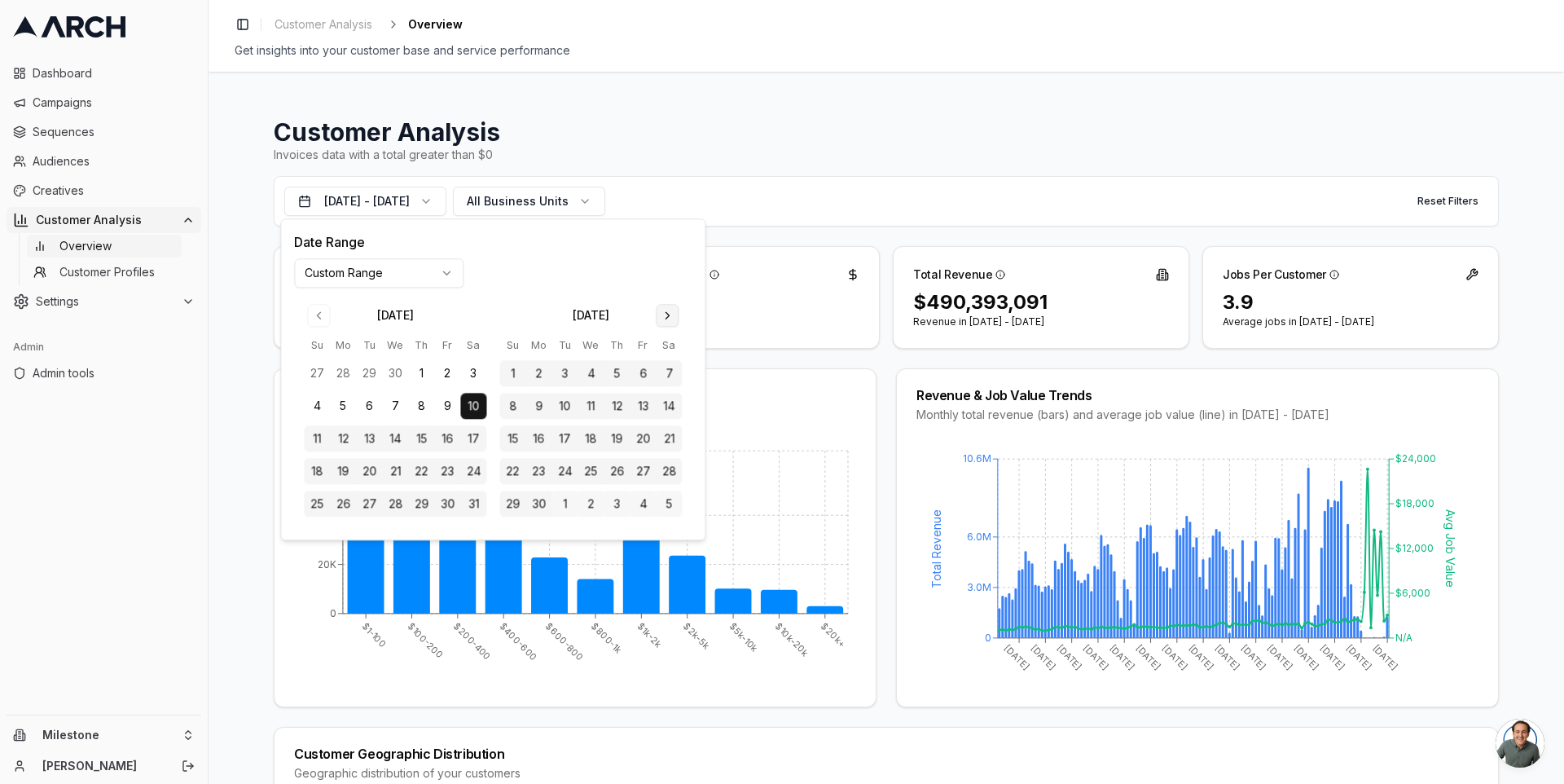
click at [661, 321] on button "Go to next month" at bounding box center [667, 315] width 23 height 23
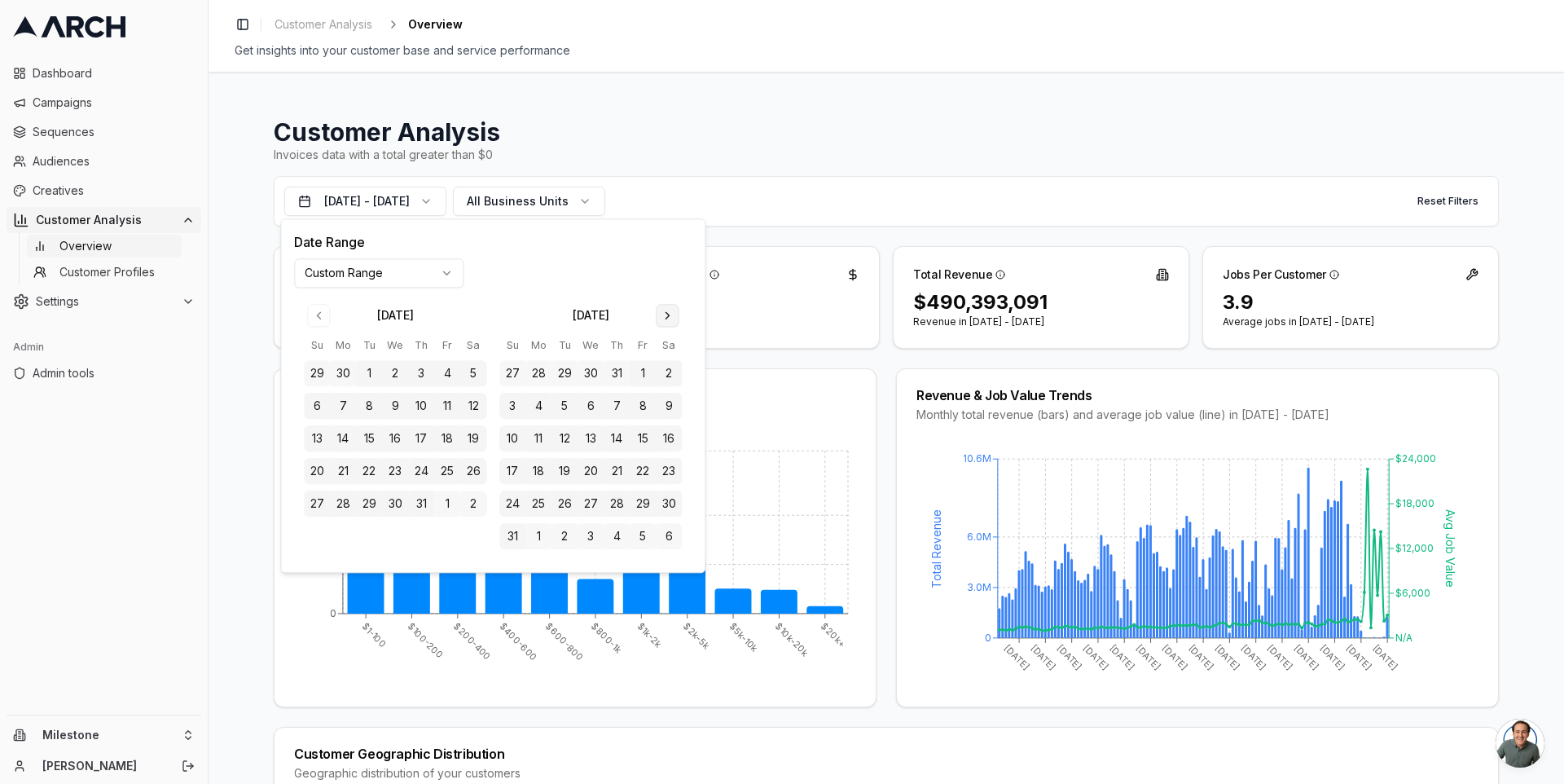
click at [661, 321] on button "Go to next month" at bounding box center [667, 315] width 23 height 23
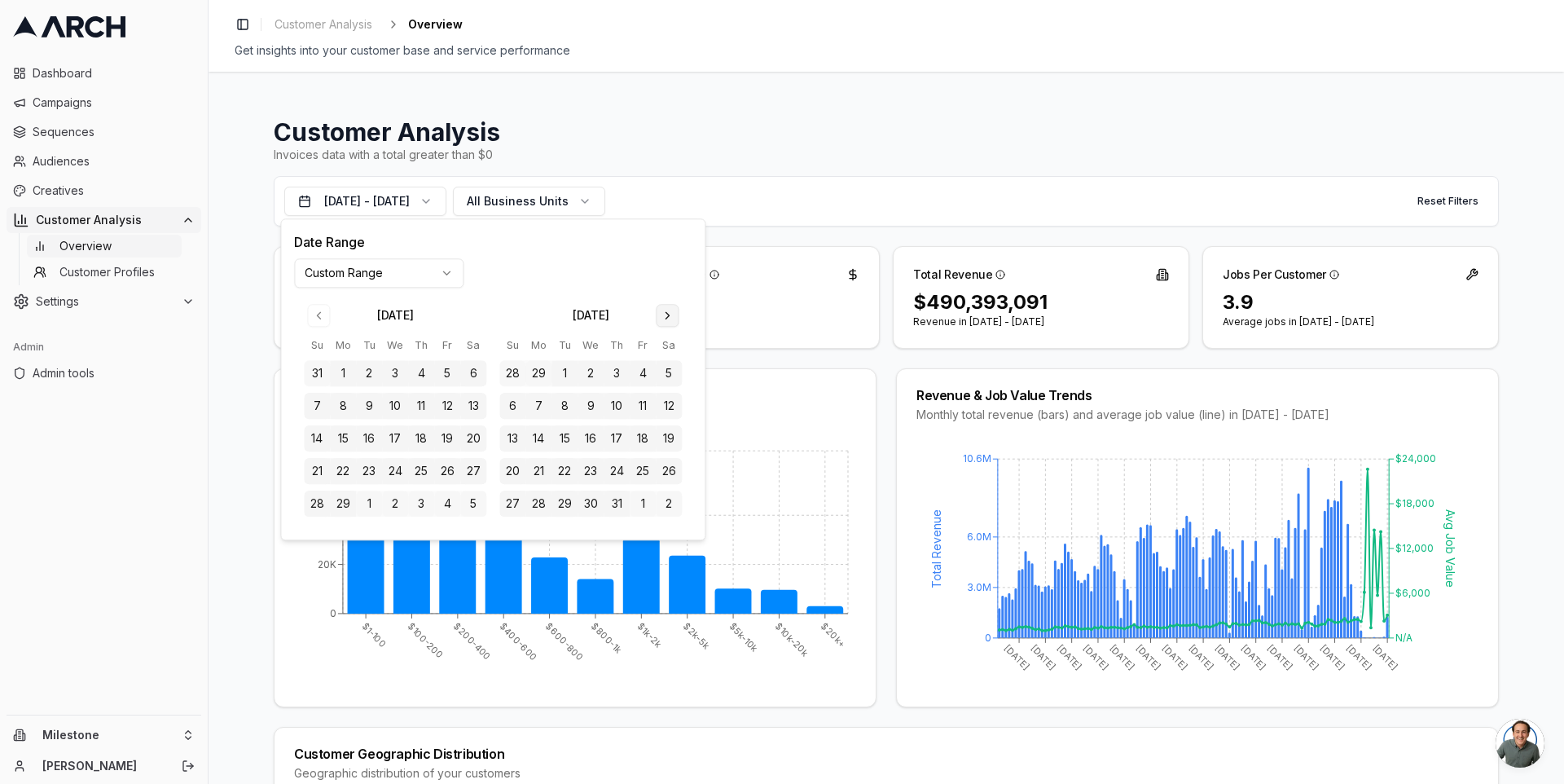
click at [661, 321] on button "Go to next month" at bounding box center [667, 315] width 23 height 23
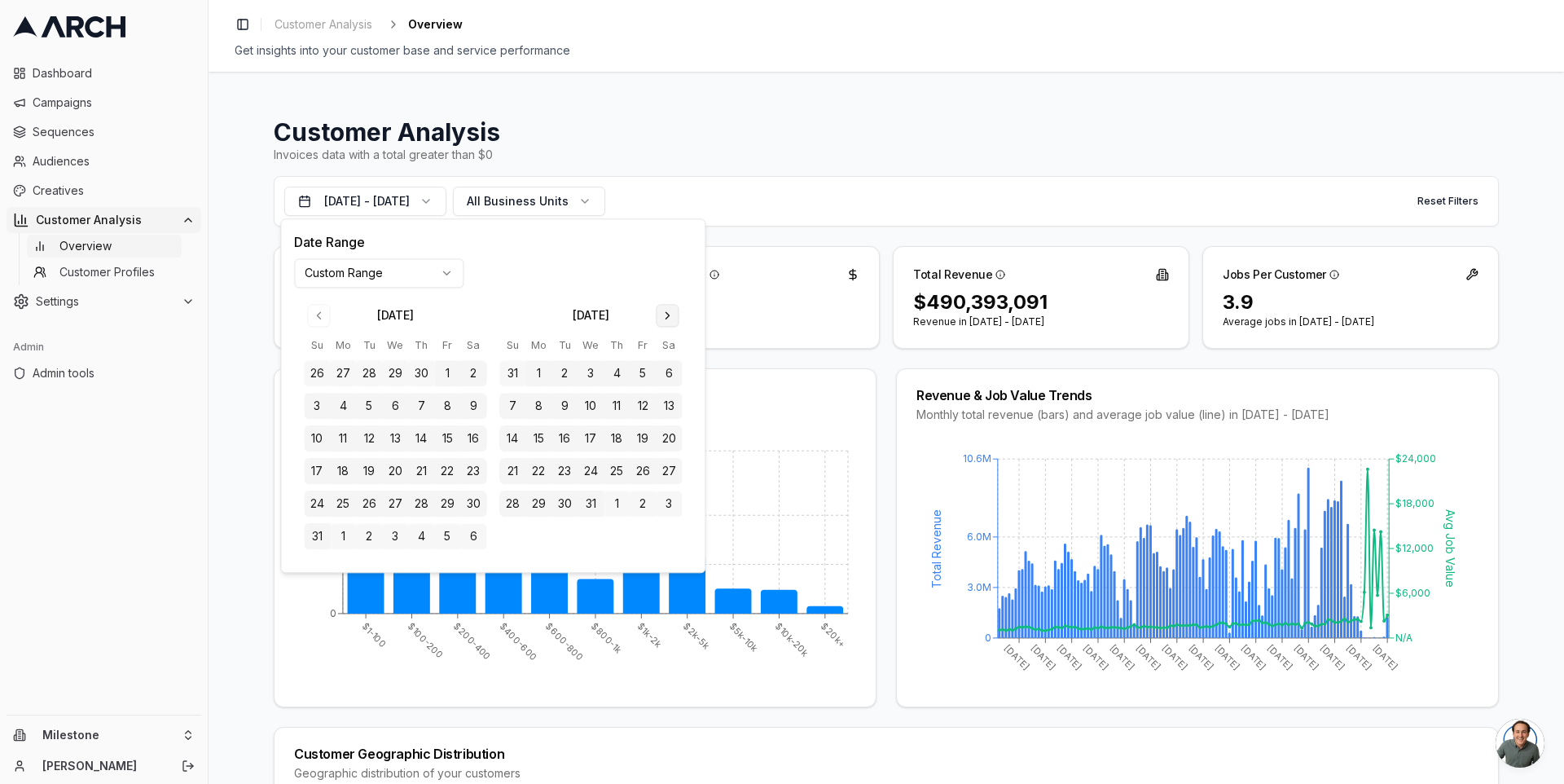
click at [661, 321] on button "Go to next month" at bounding box center [667, 315] width 23 height 23
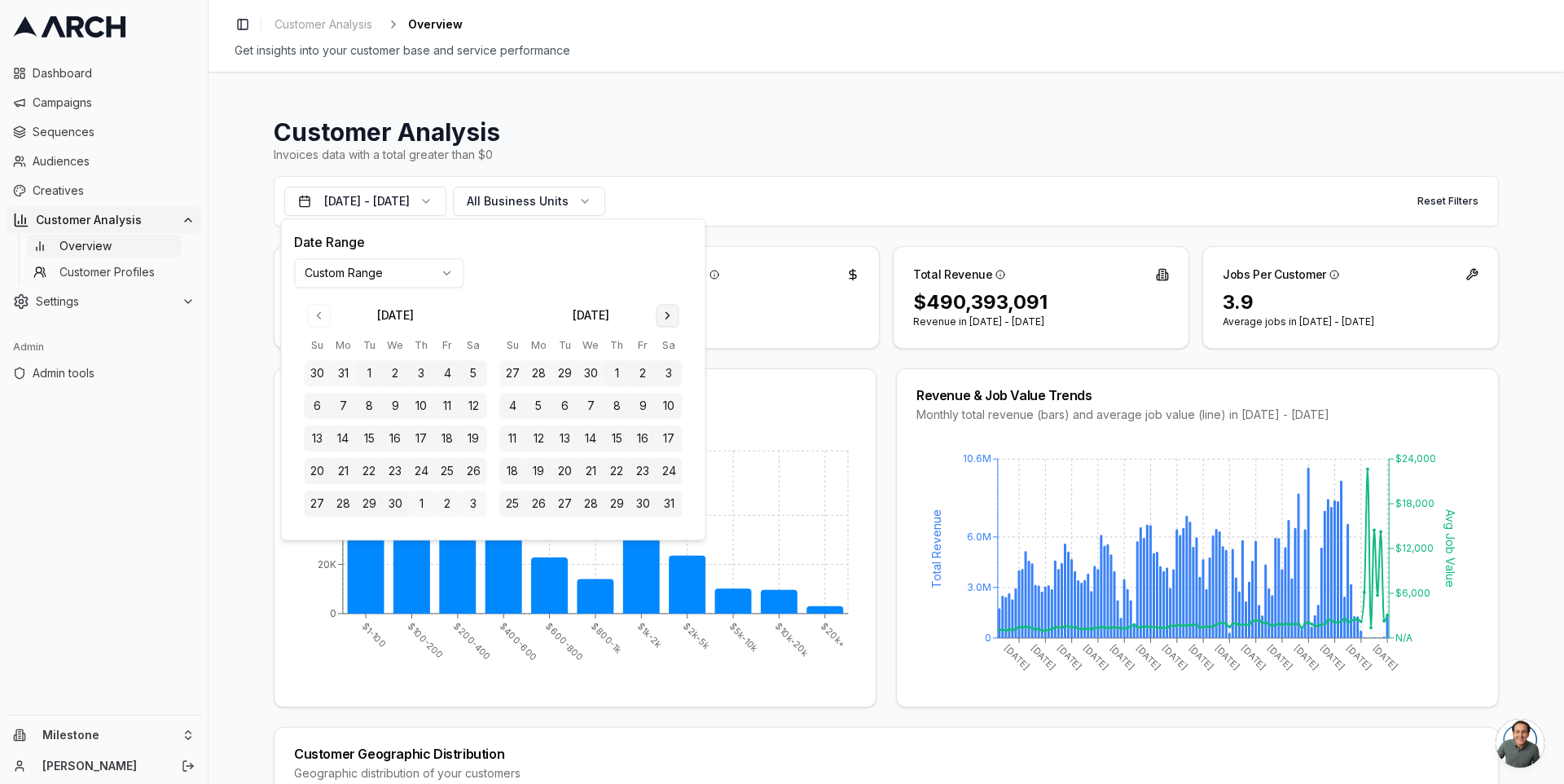
click at [661, 321] on button "Go to next month" at bounding box center [667, 315] width 23 height 23
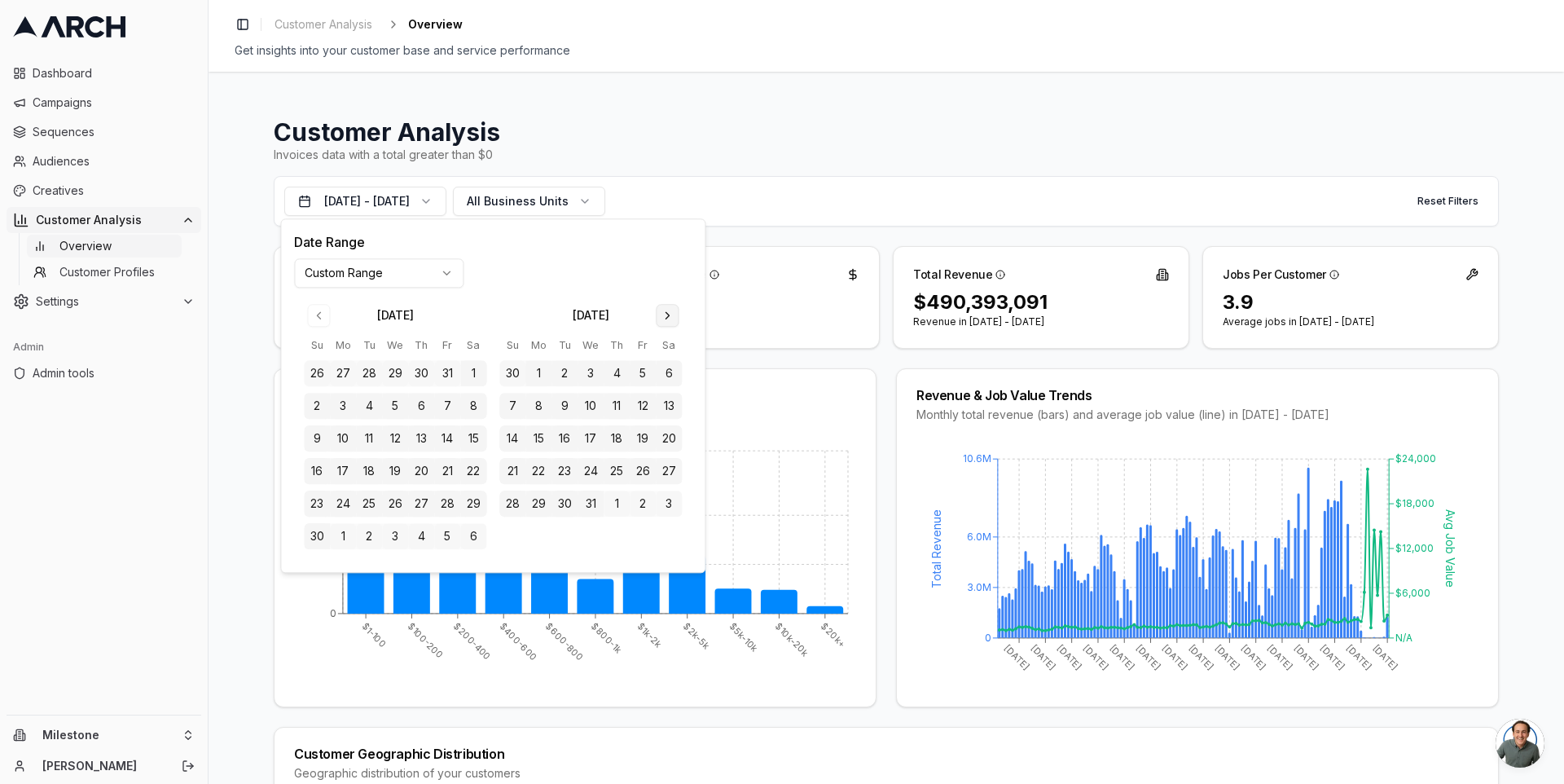
click at [661, 321] on button "Go to next month" at bounding box center [667, 315] width 23 height 23
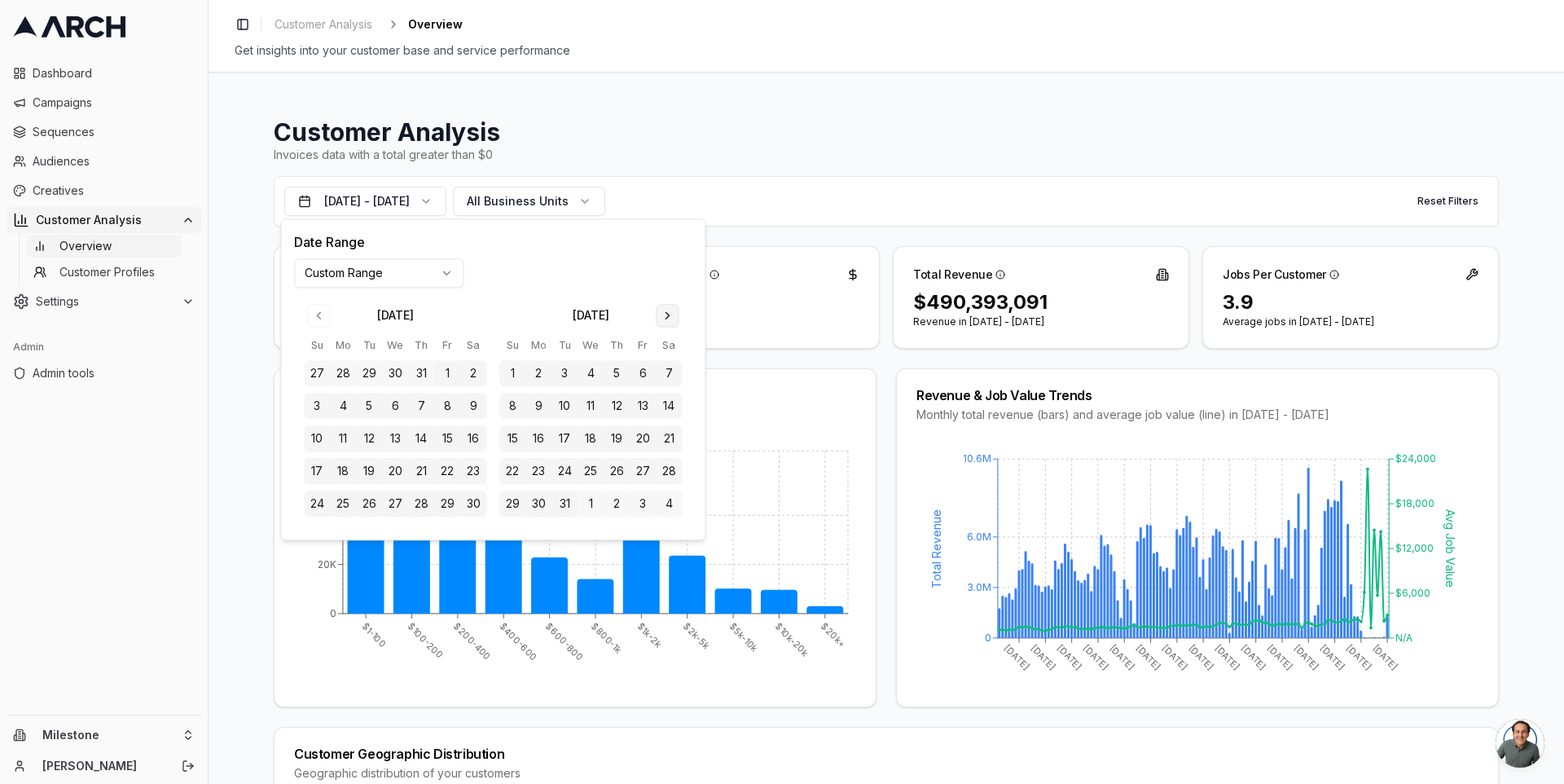
click at [661, 321] on button "Go to next month" at bounding box center [667, 315] width 23 height 23
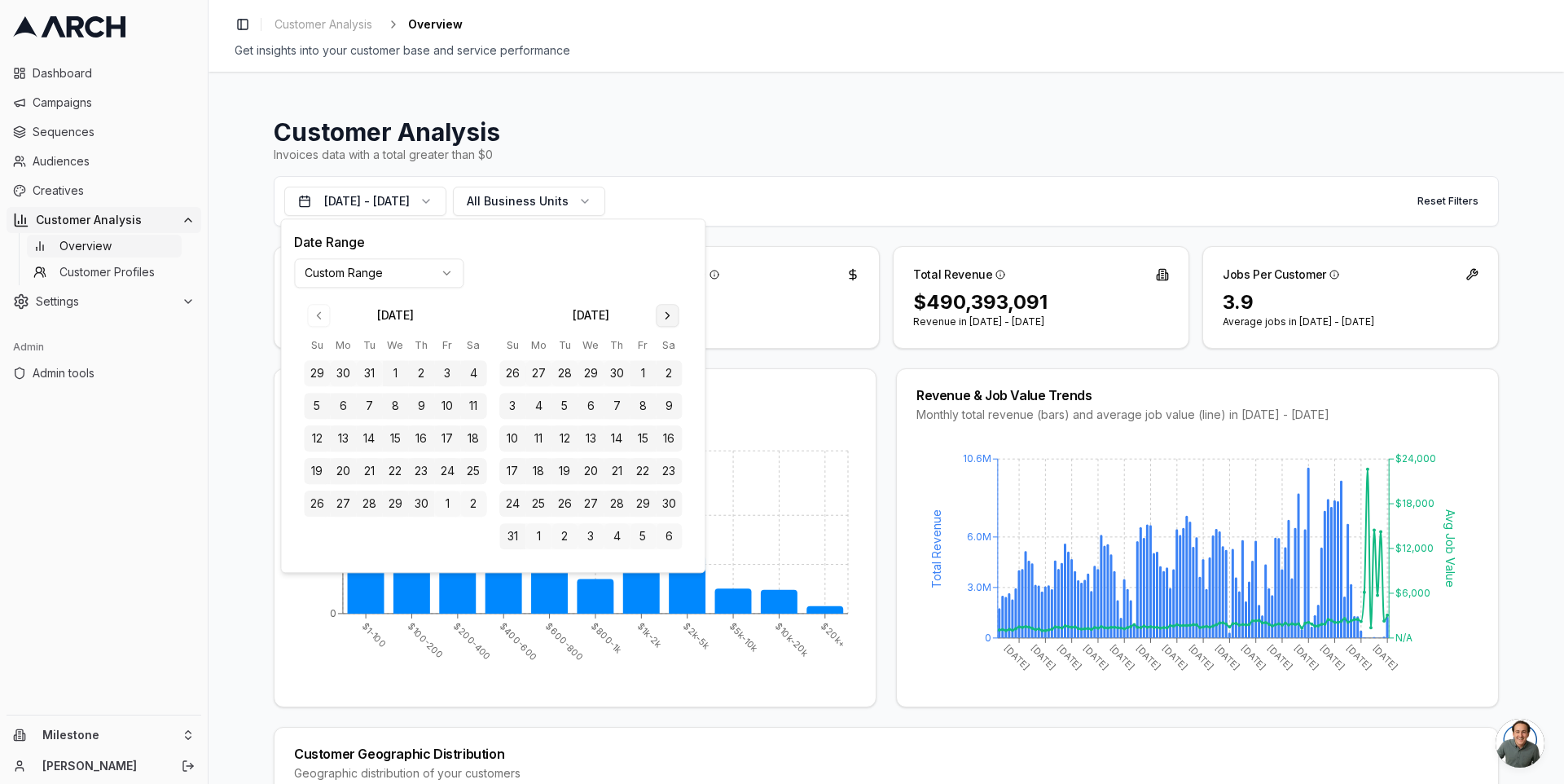
click at [661, 321] on button "Go to next month" at bounding box center [667, 315] width 23 height 23
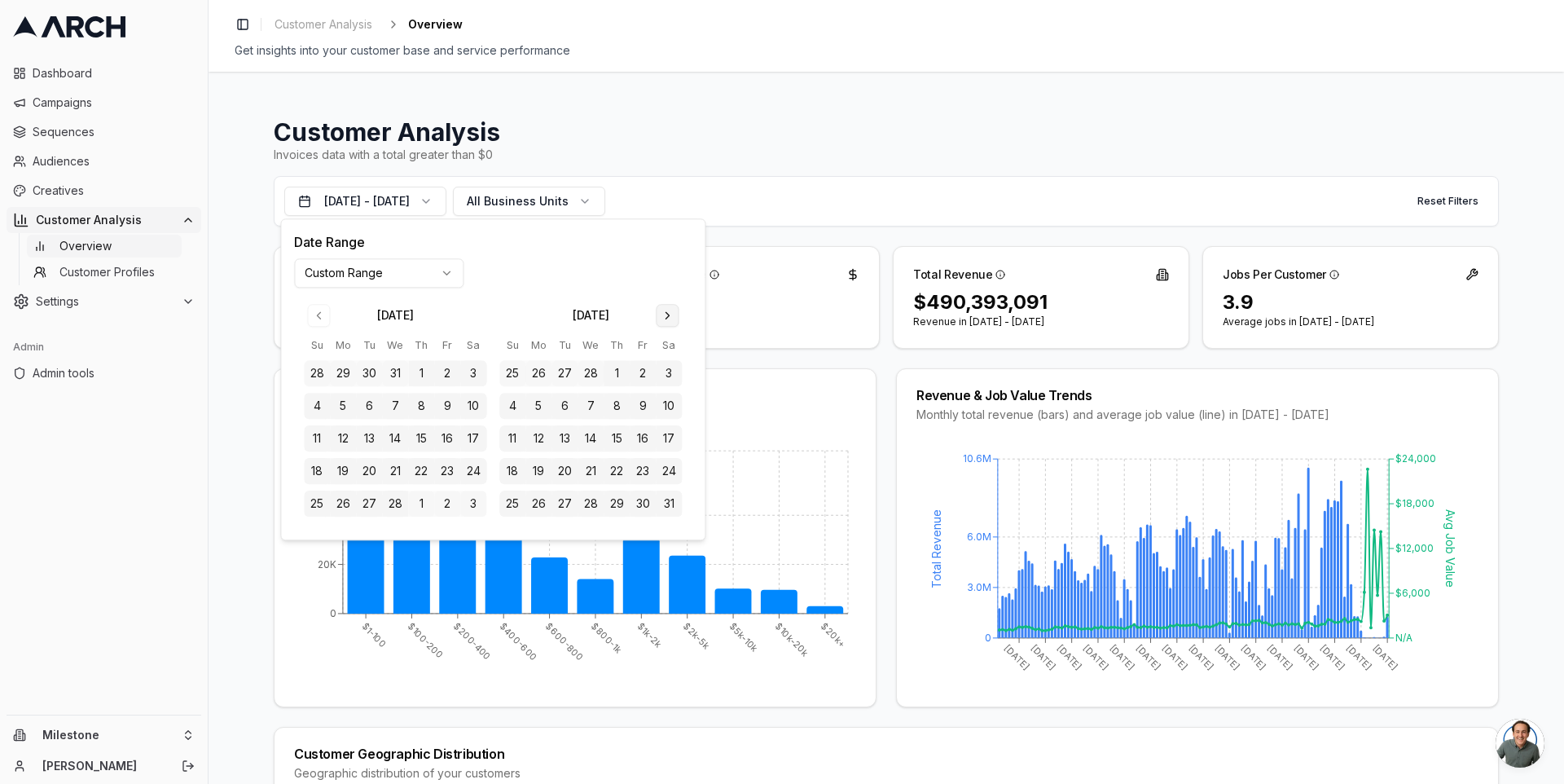
click at [661, 321] on button "Go to next month" at bounding box center [667, 315] width 23 height 23
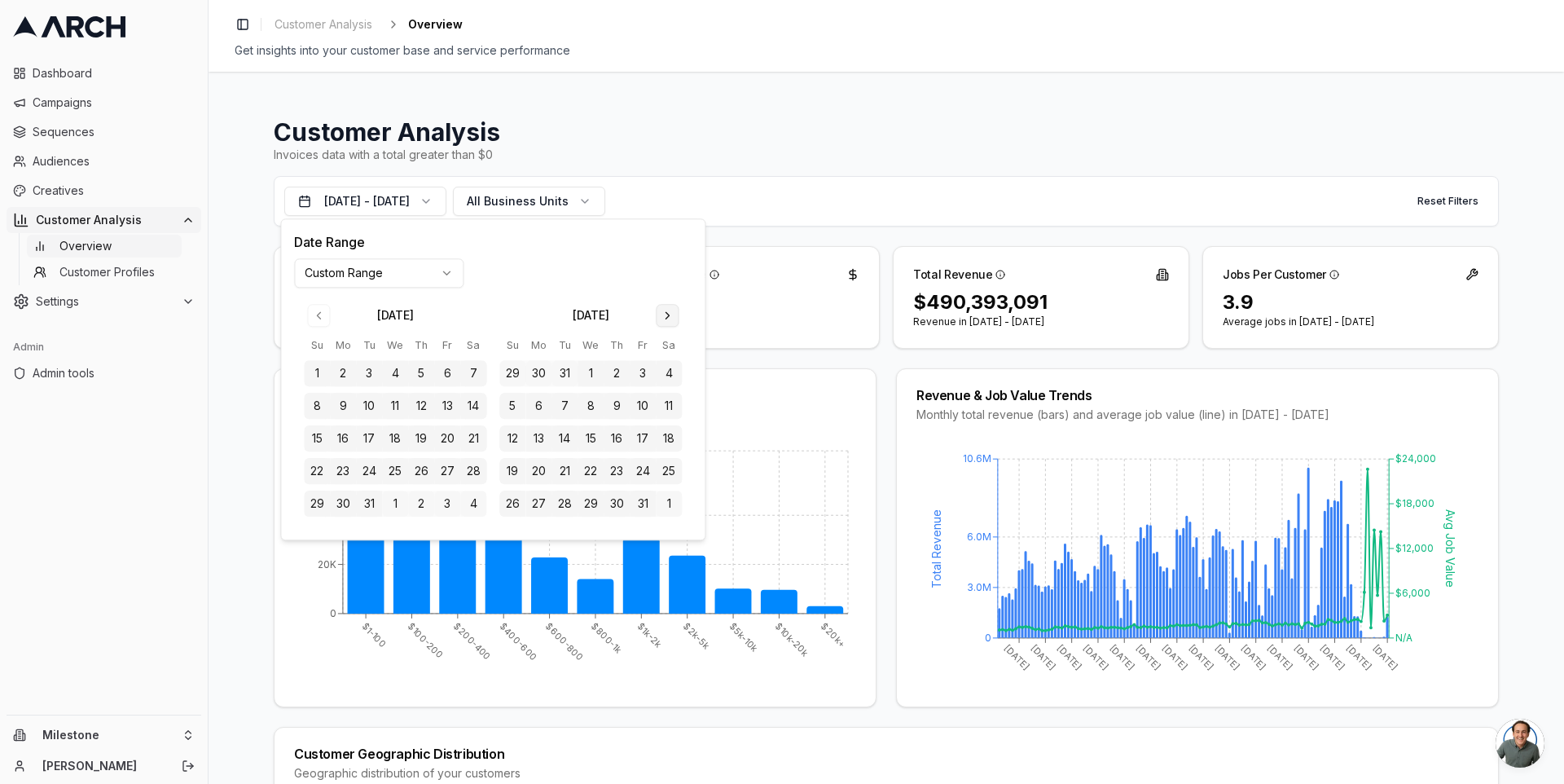
click at [661, 321] on button "Go to next month" at bounding box center [667, 315] width 23 height 23
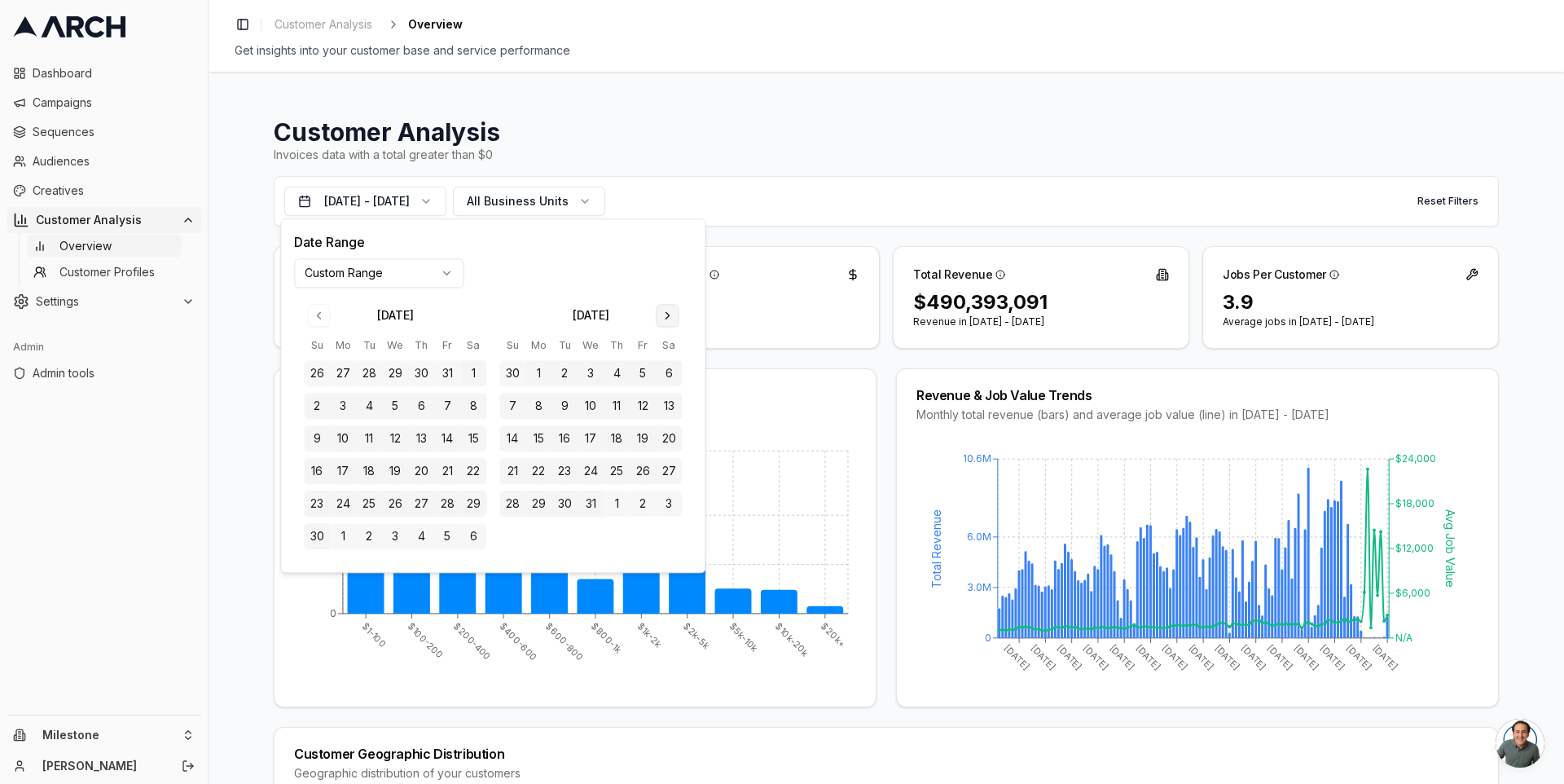
click at [661, 321] on button "Go to next month" at bounding box center [667, 315] width 23 height 23
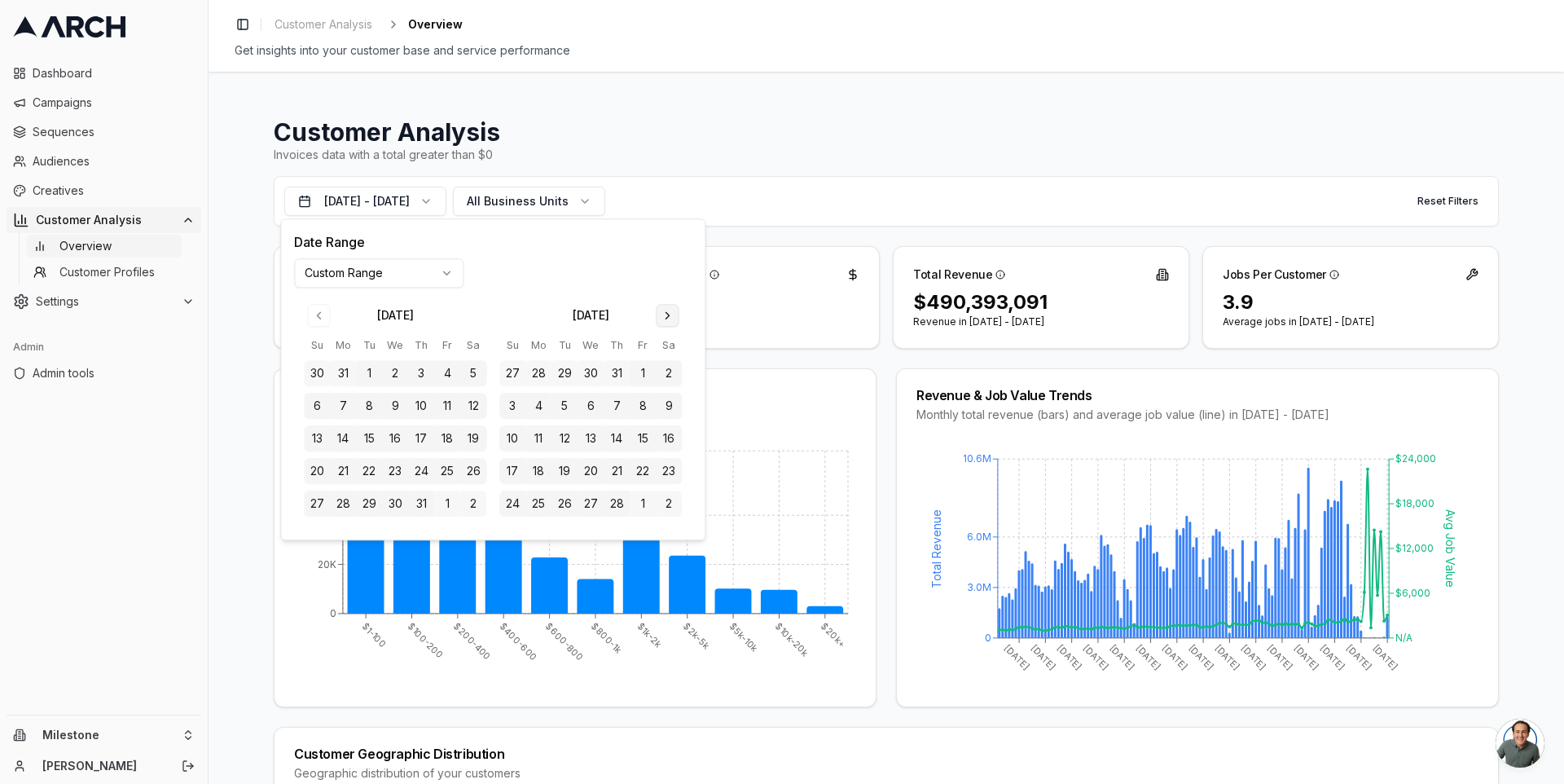
click at [661, 321] on button "Go to next month" at bounding box center [667, 315] width 23 height 23
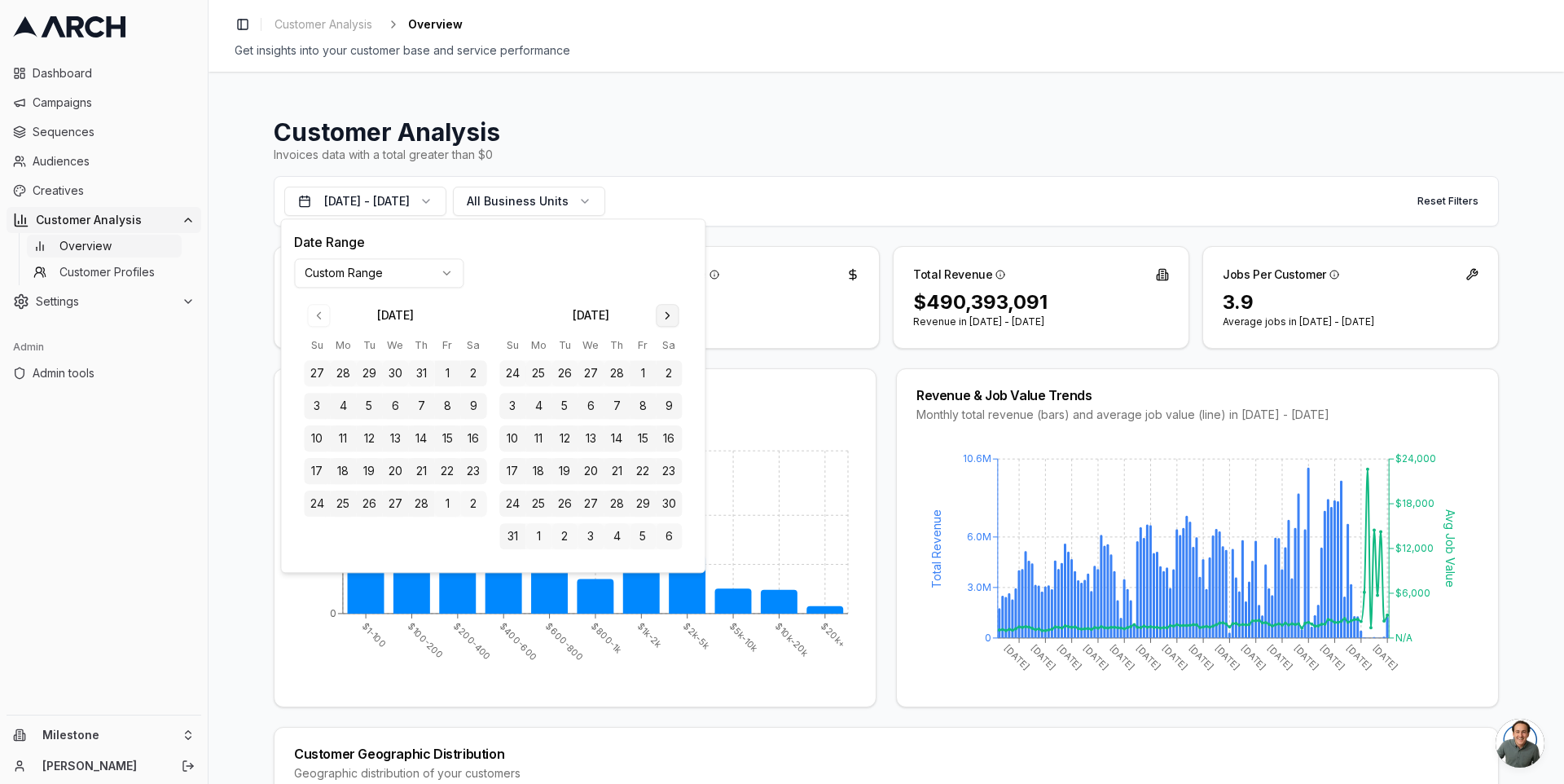
click at [661, 321] on button "Go to next month" at bounding box center [667, 315] width 23 height 23
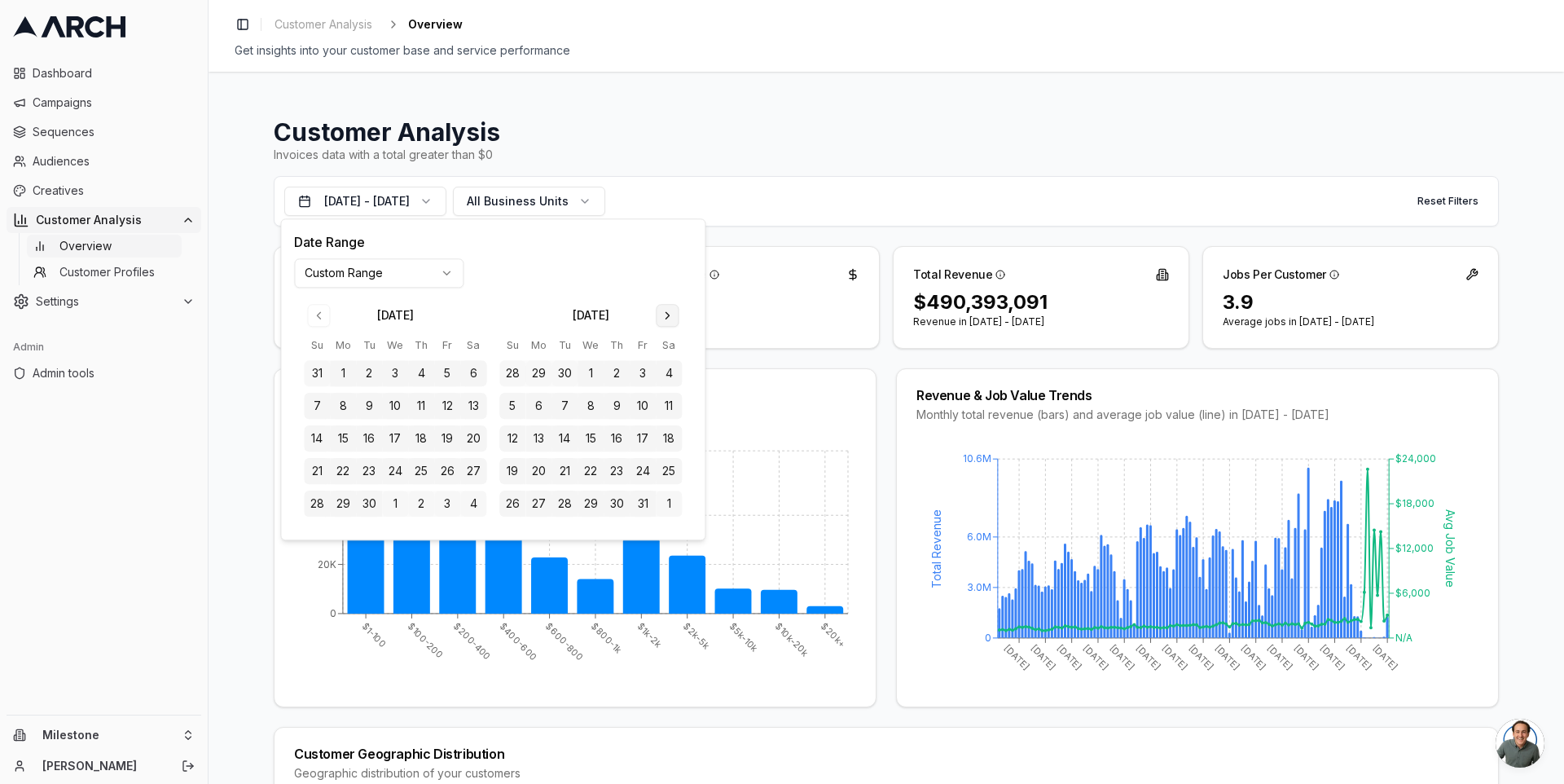
click at [661, 321] on button "Go to next month" at bounding box center [667, 315] width 23 height 23
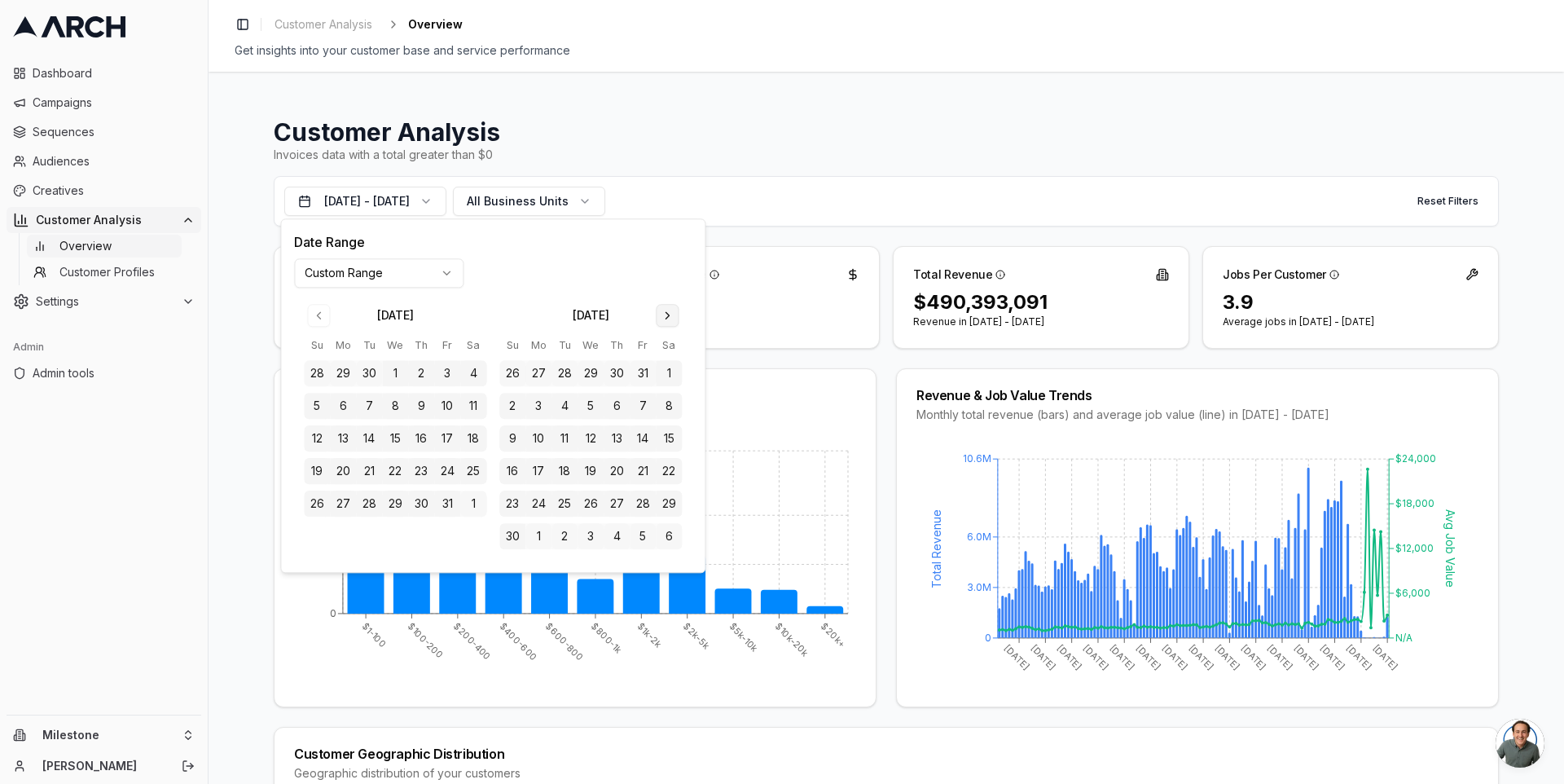
click at [661, 321] on button "Go to next month" at bounding box center [667, 315] width 23 height 23
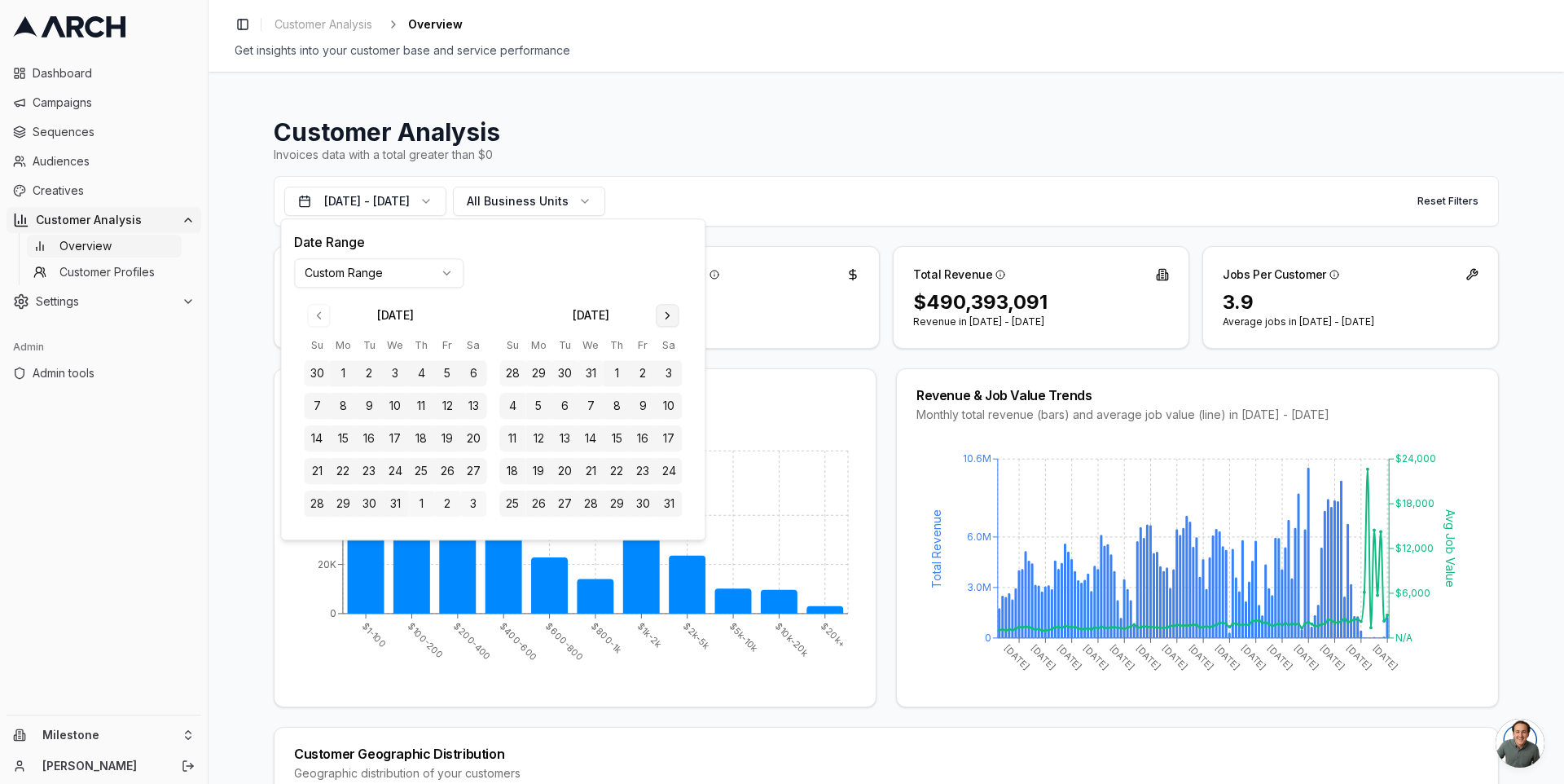
click at [661, 321] on button "Go to next month" at bounding box center [667, 315] width 23 height 23
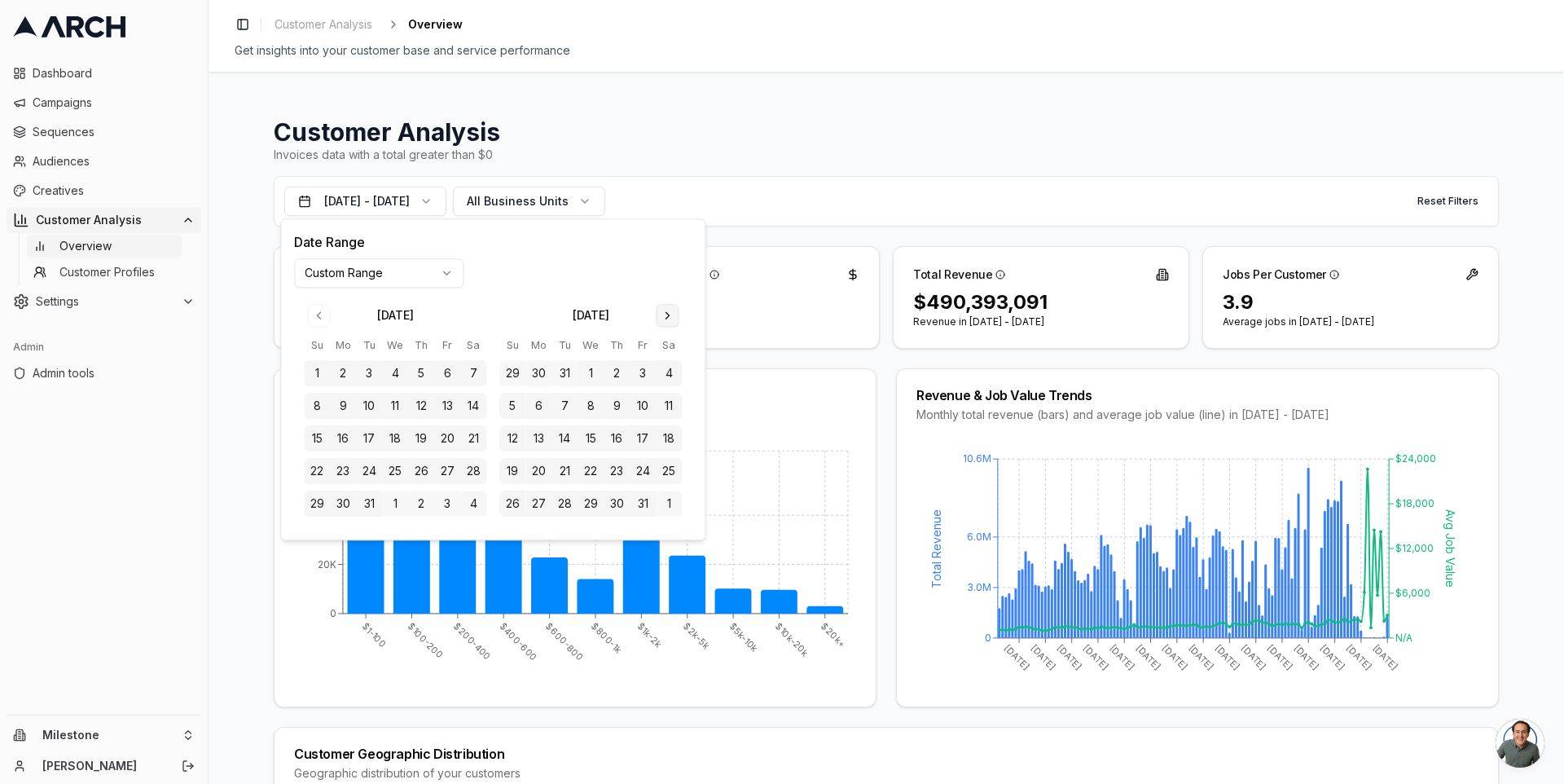
click at [661, 321] on button "Go to next month" at bounding box center [667, 315] width 23 height 23
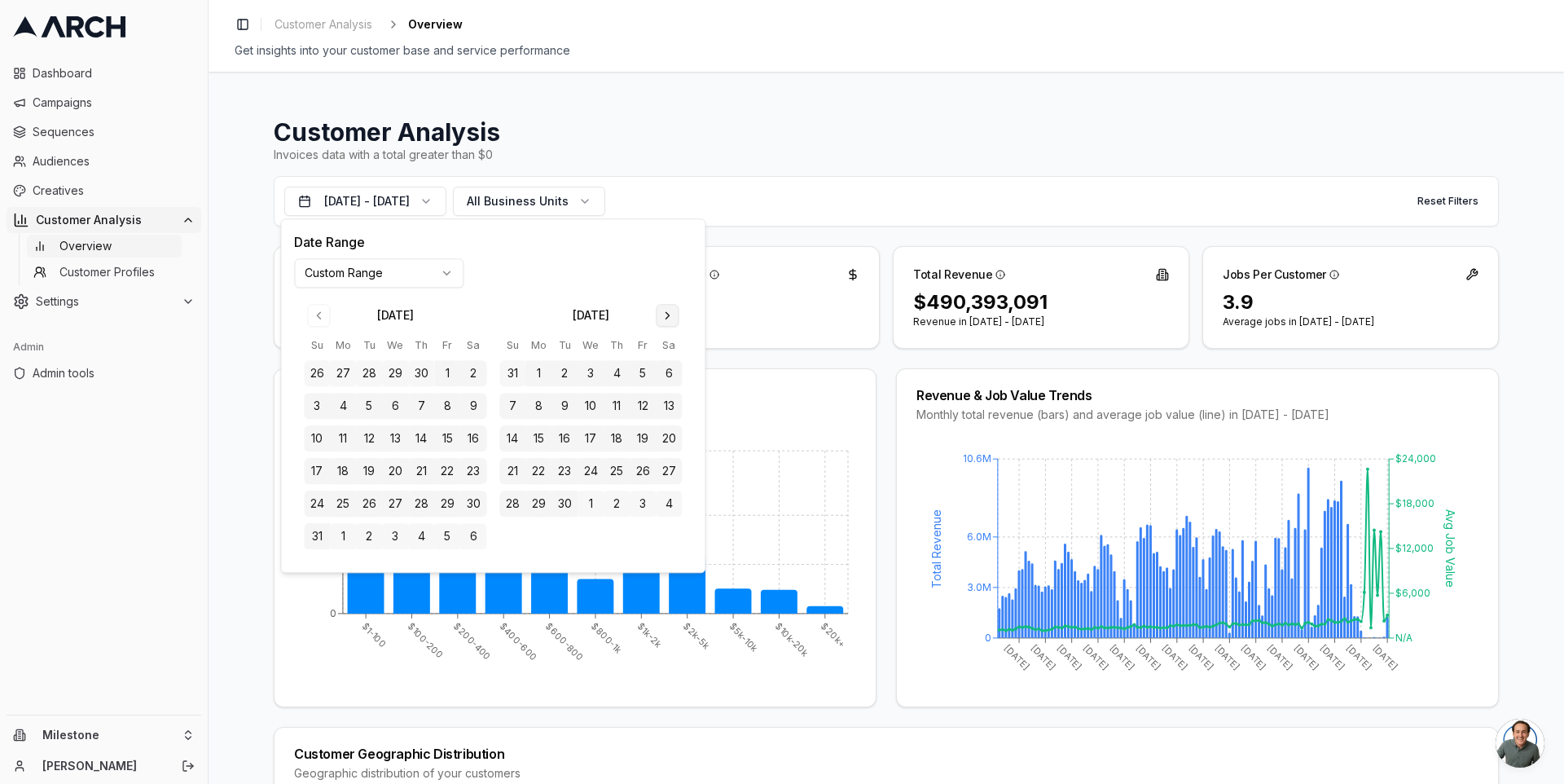
click at [661, 321] on button "Go to next month" at bounding box center [667, 315] width 23 height 23
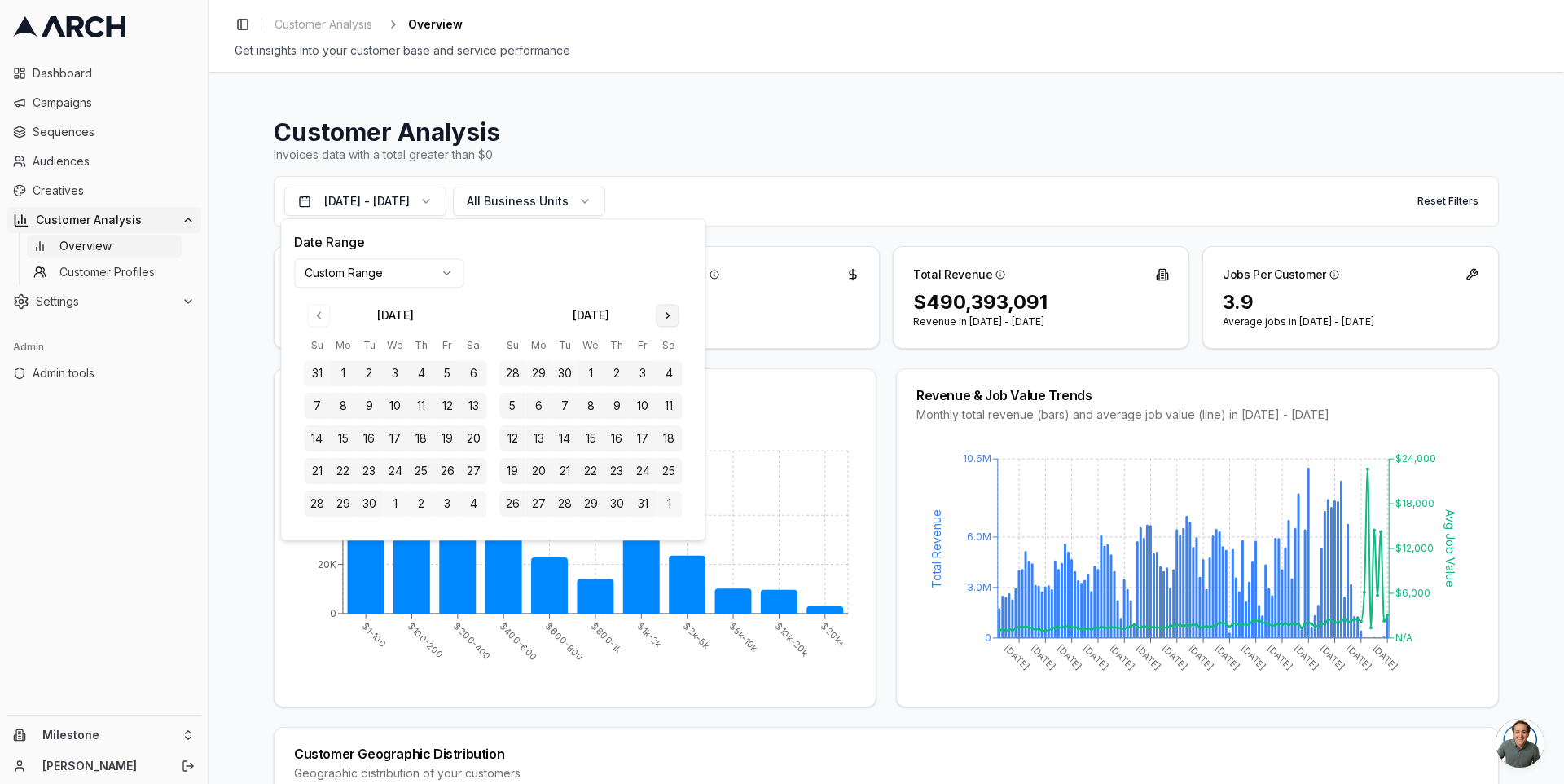
click at [661, 321] on button "Go to next month" at bounding box center [667, 315] width 23 height 23
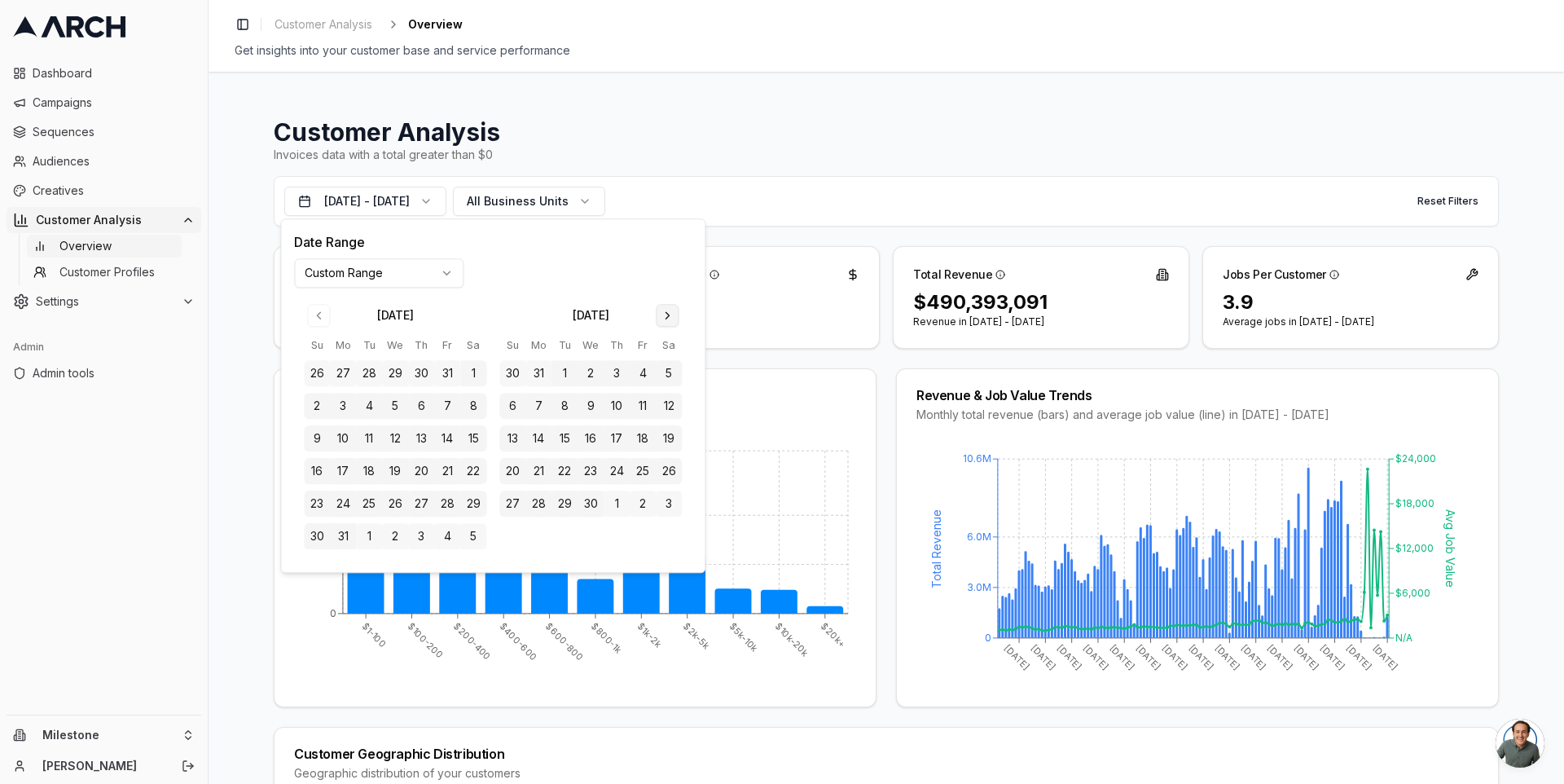
click at [661, 321] on button "Go to next month" at bounding box center [667, 315] width 23 height 23
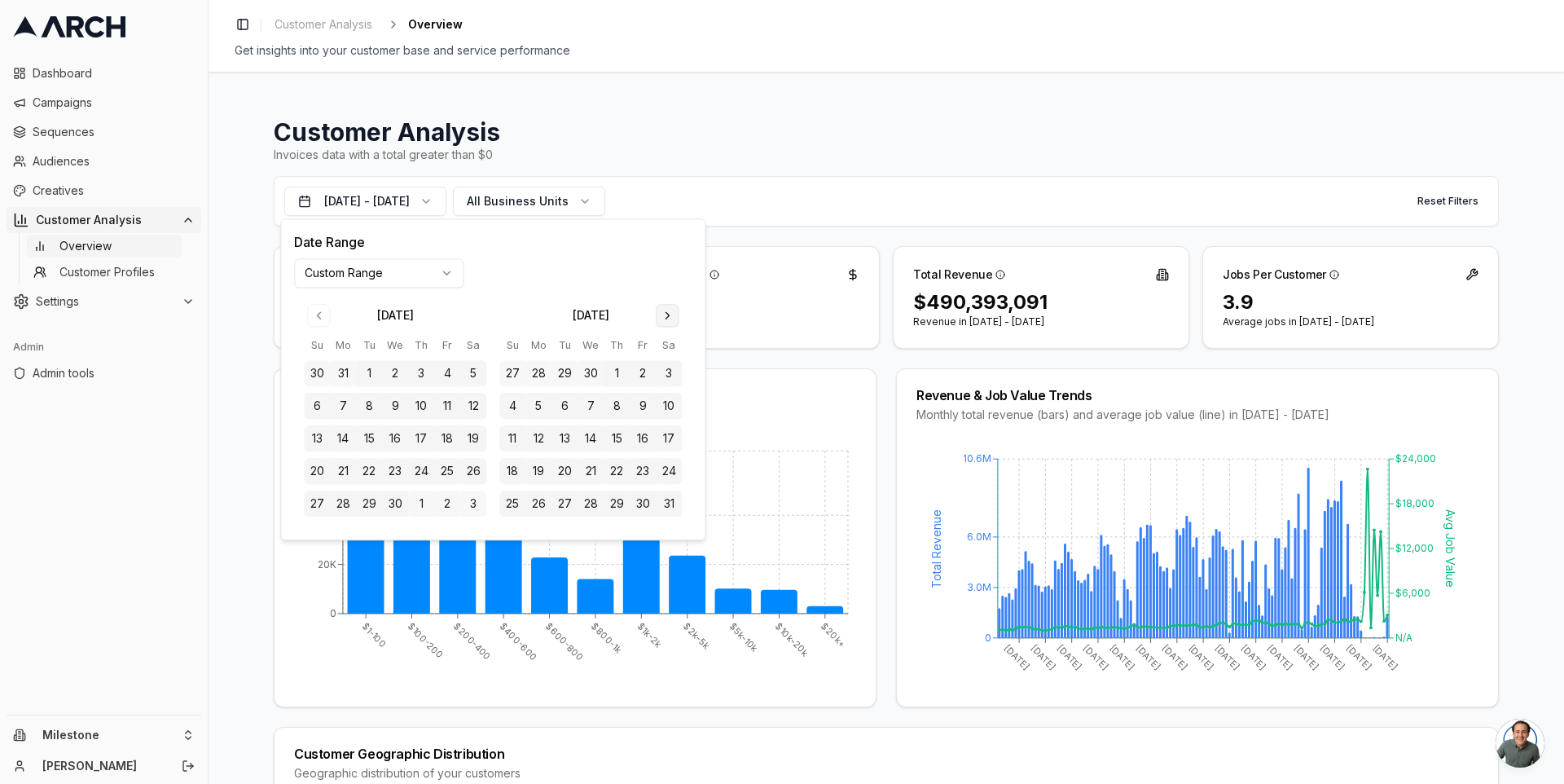
click at [661, 321] on button "Go to next month" at bounding box center [667, 315] width 23 height 23
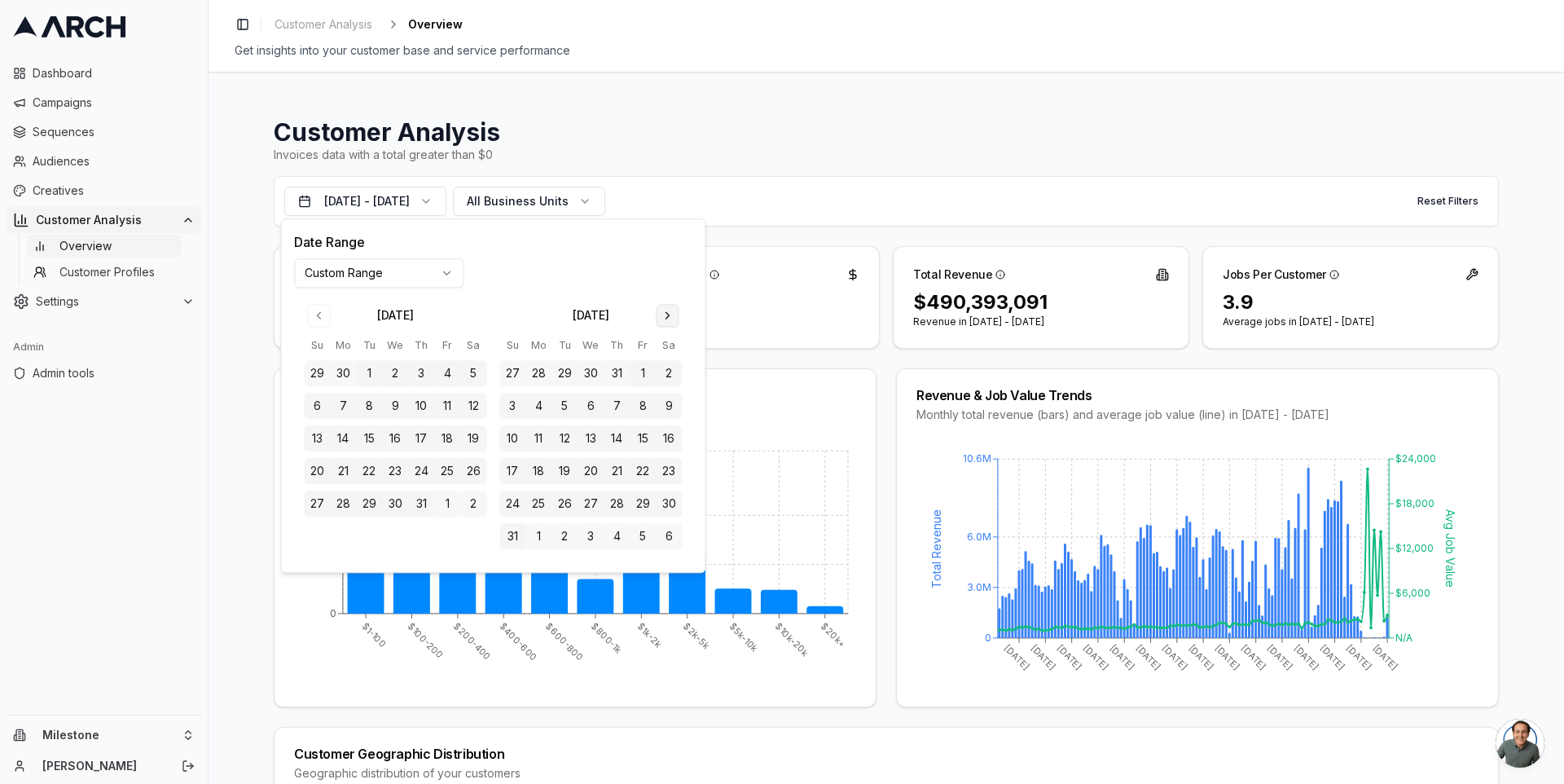
click at [661, 321] on button "Go to next month" at bounding box center [667, 315] width 23 height 23
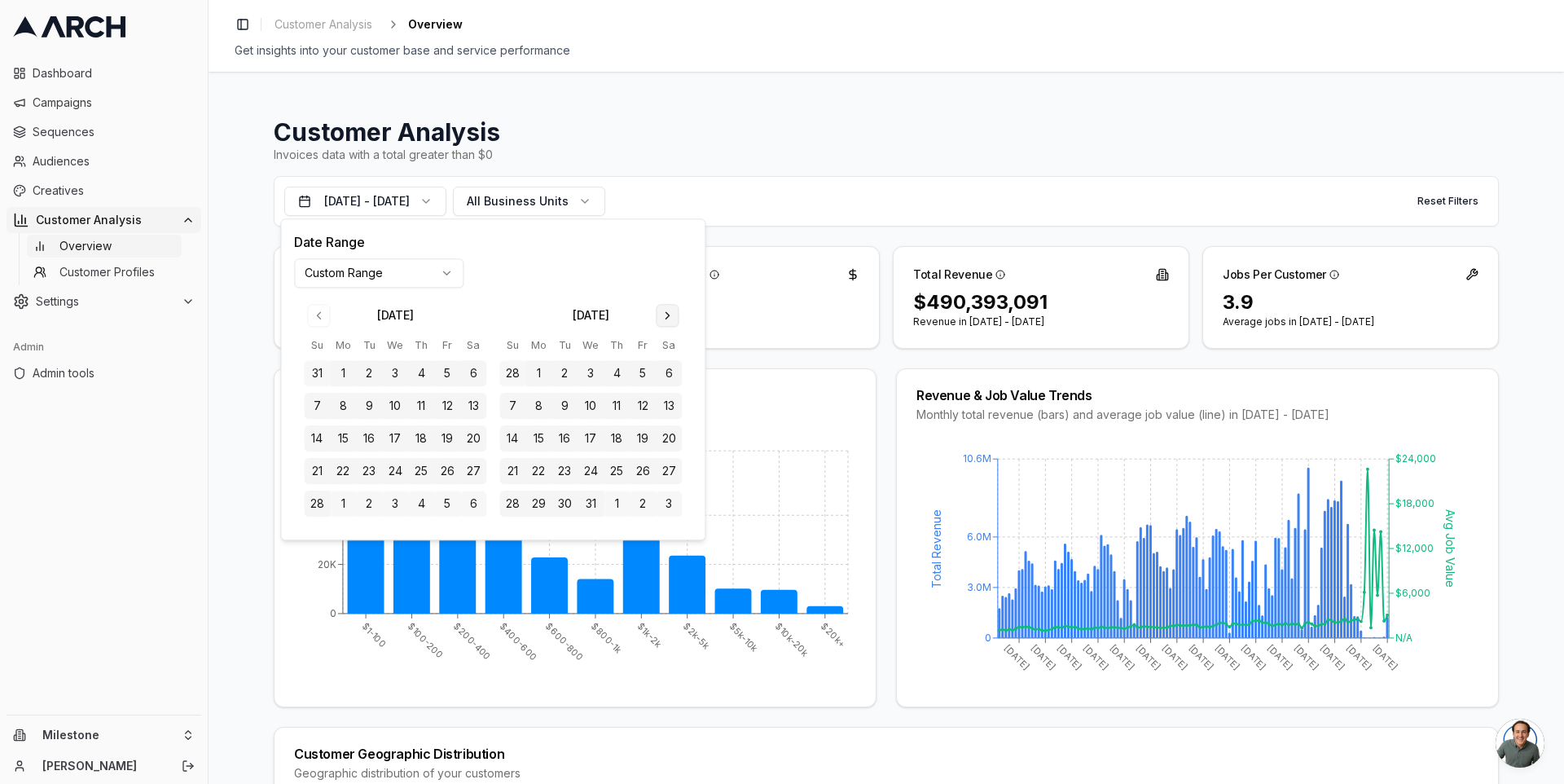
click at [661, 321] on button "Go to next month" at bounding box center [667, 315] width 23 height 23
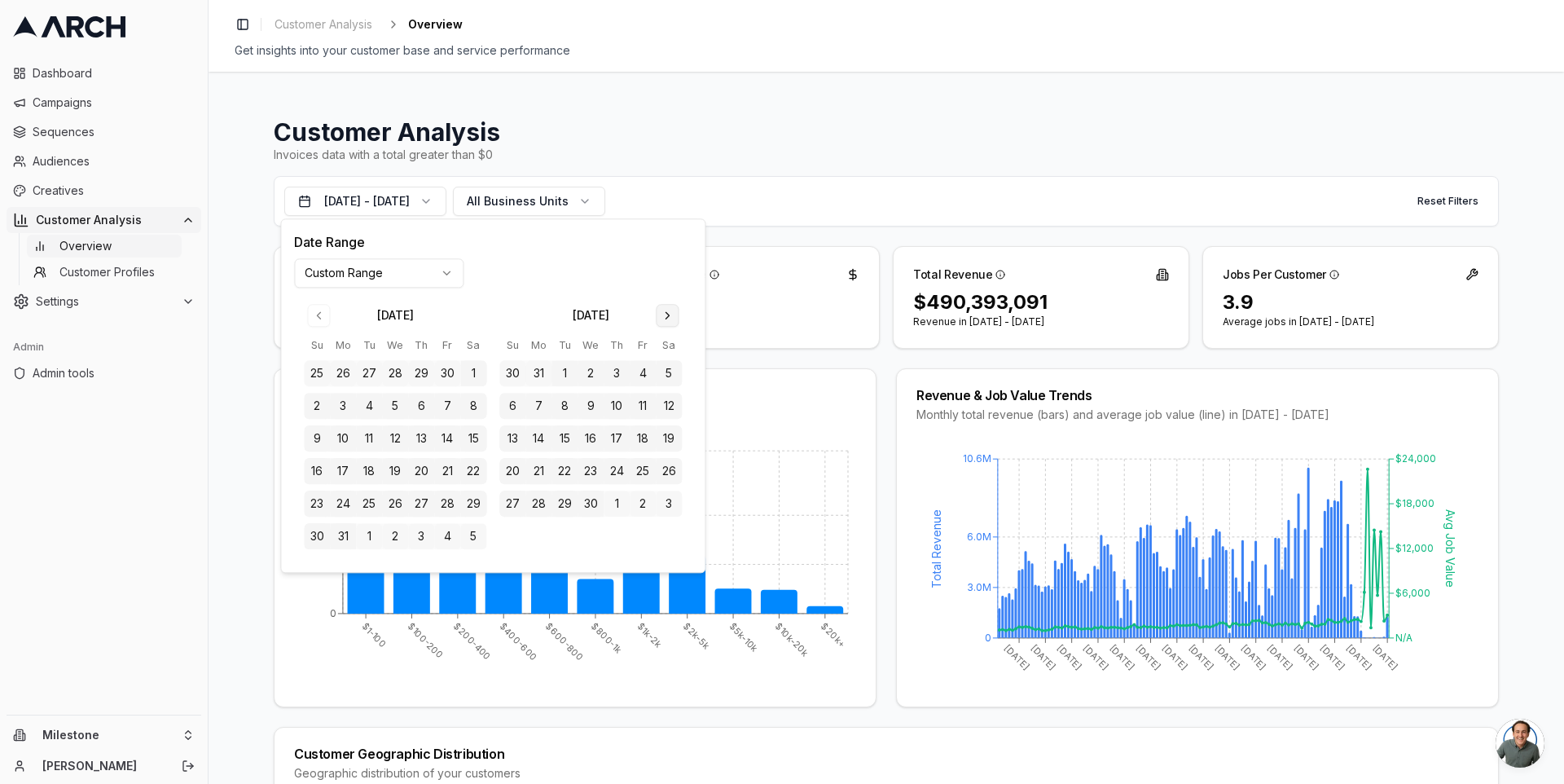
click at [661, 321] on button "Go to next month" at bounding box center [667, 315] width 23 height 23
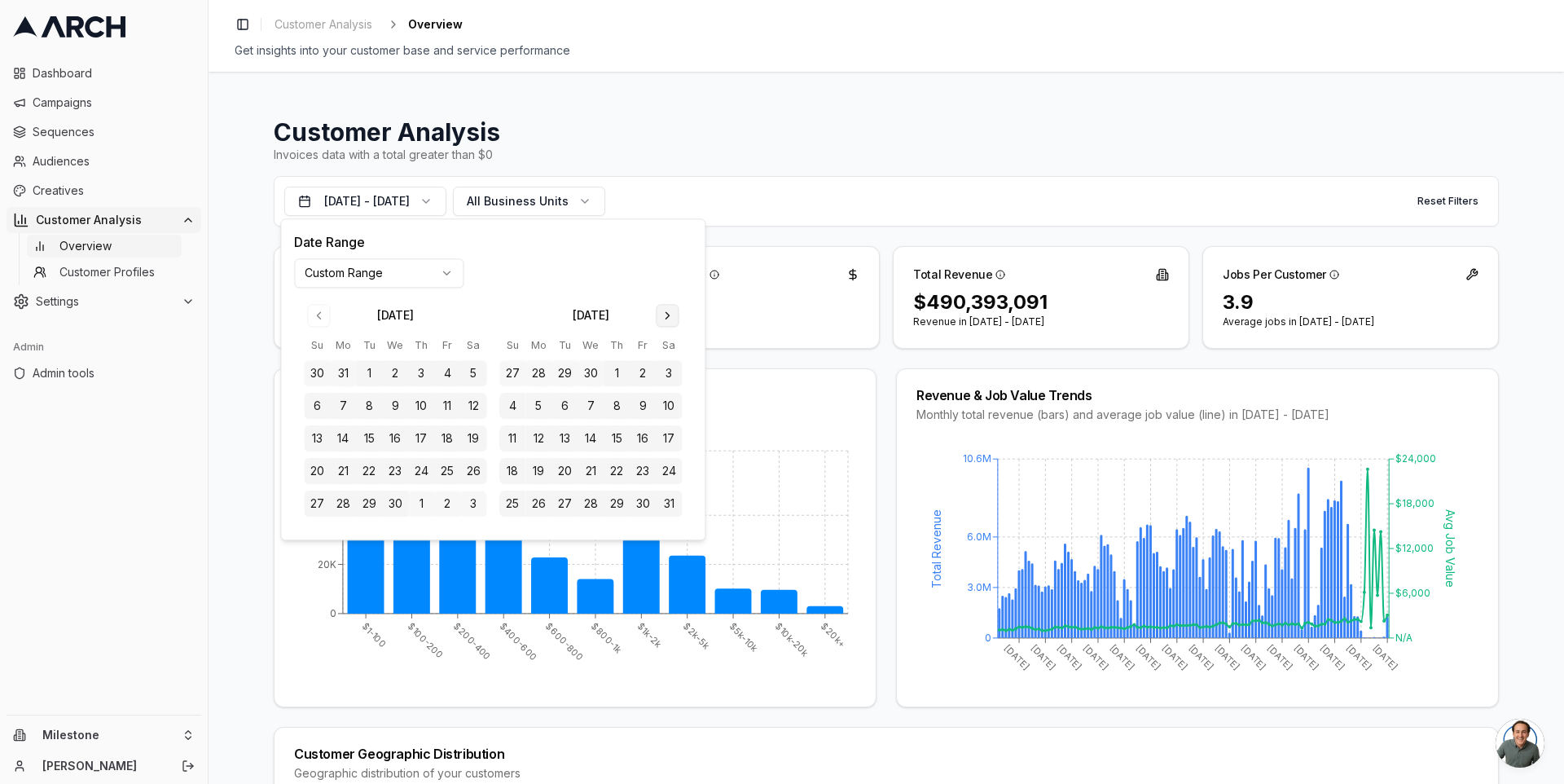
click at [661, 321] on button "Go to next month" at bounding box center [667, 315] width 23 height 23
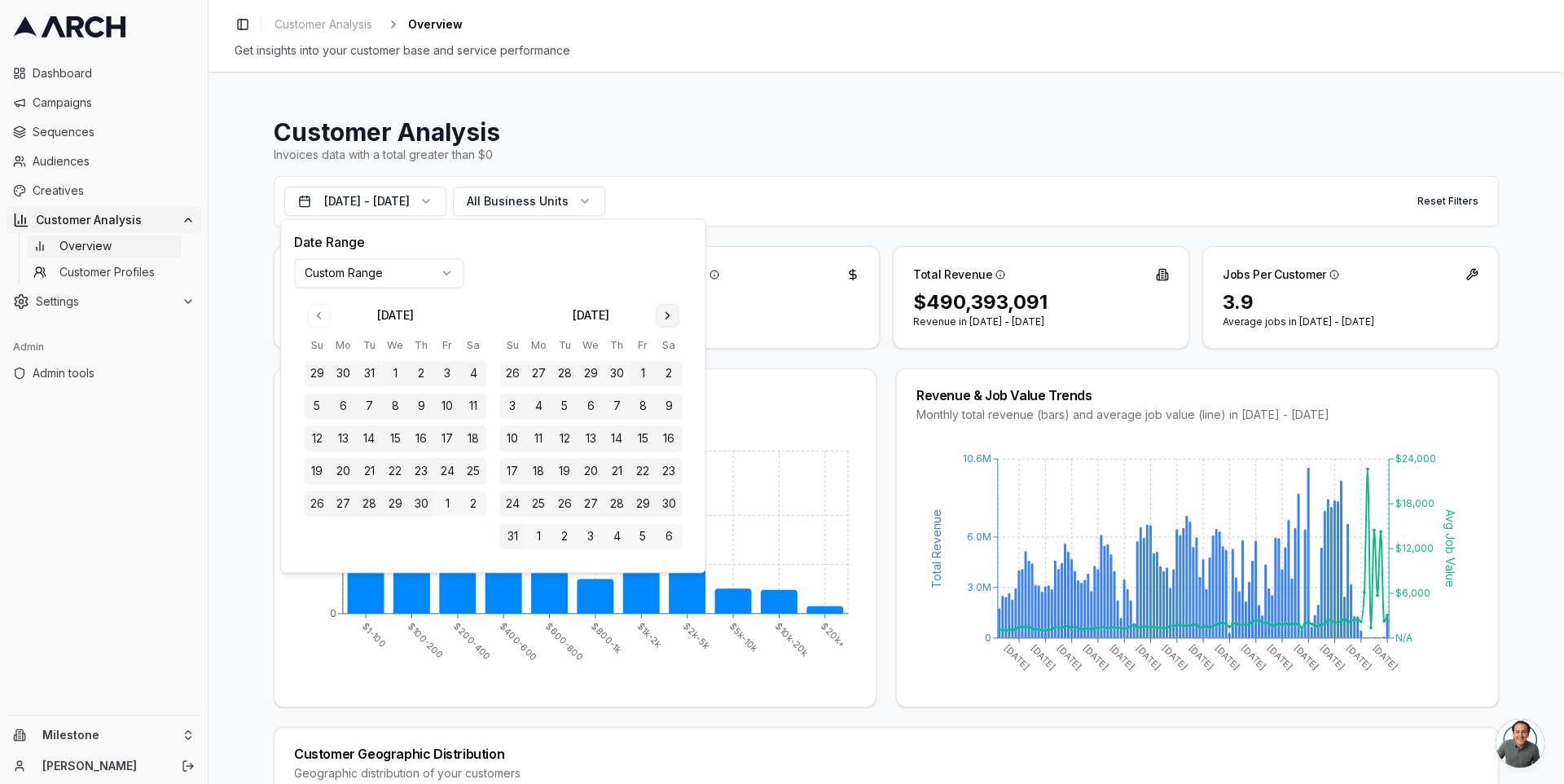
click at [661, 321] on button "Go to next month" at bounding box center [667, 315] width 23 height 23
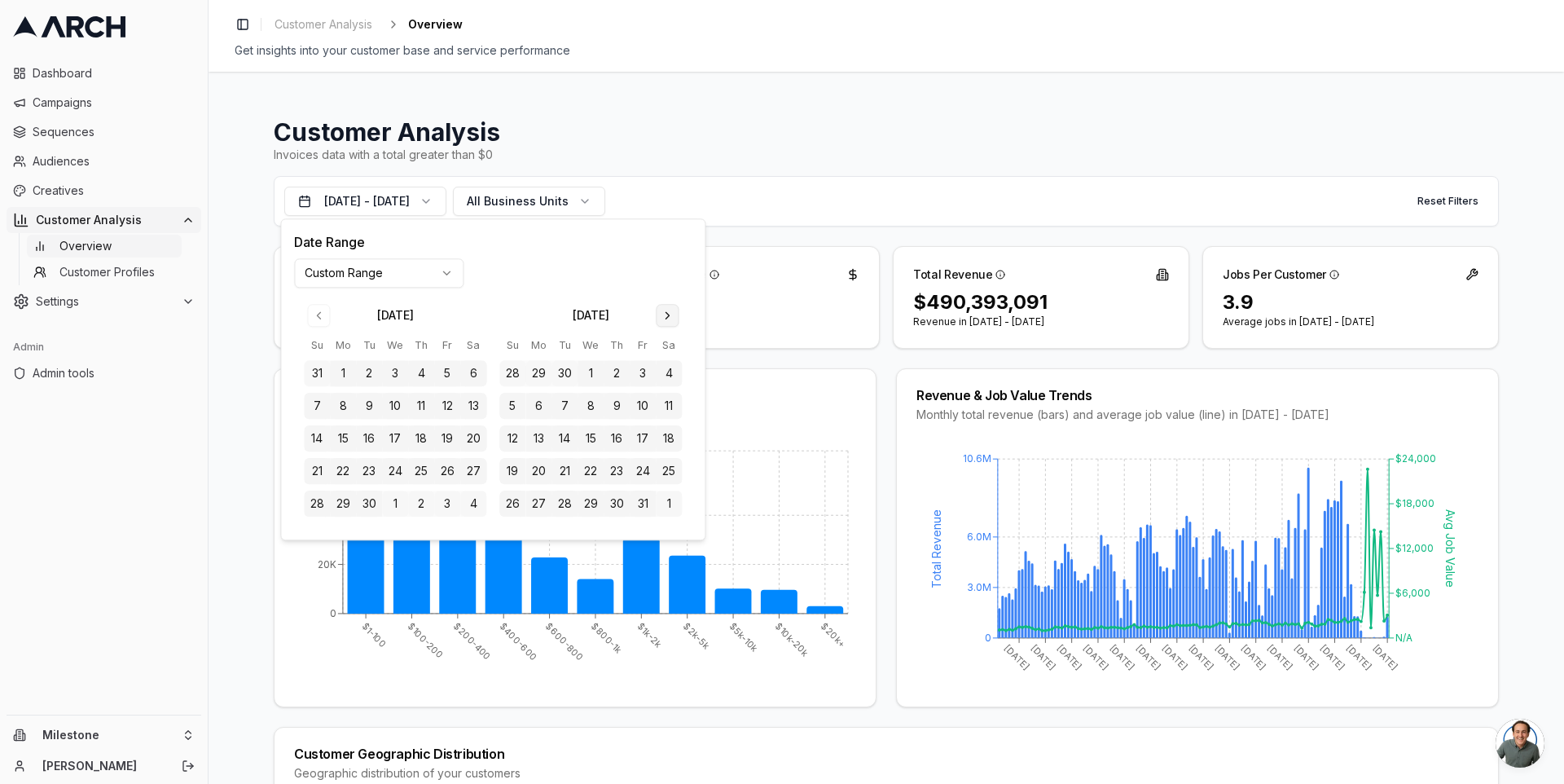
click at [661, 321] on button "Go to next month" at bounding box center [667, 315] width 23 height 23
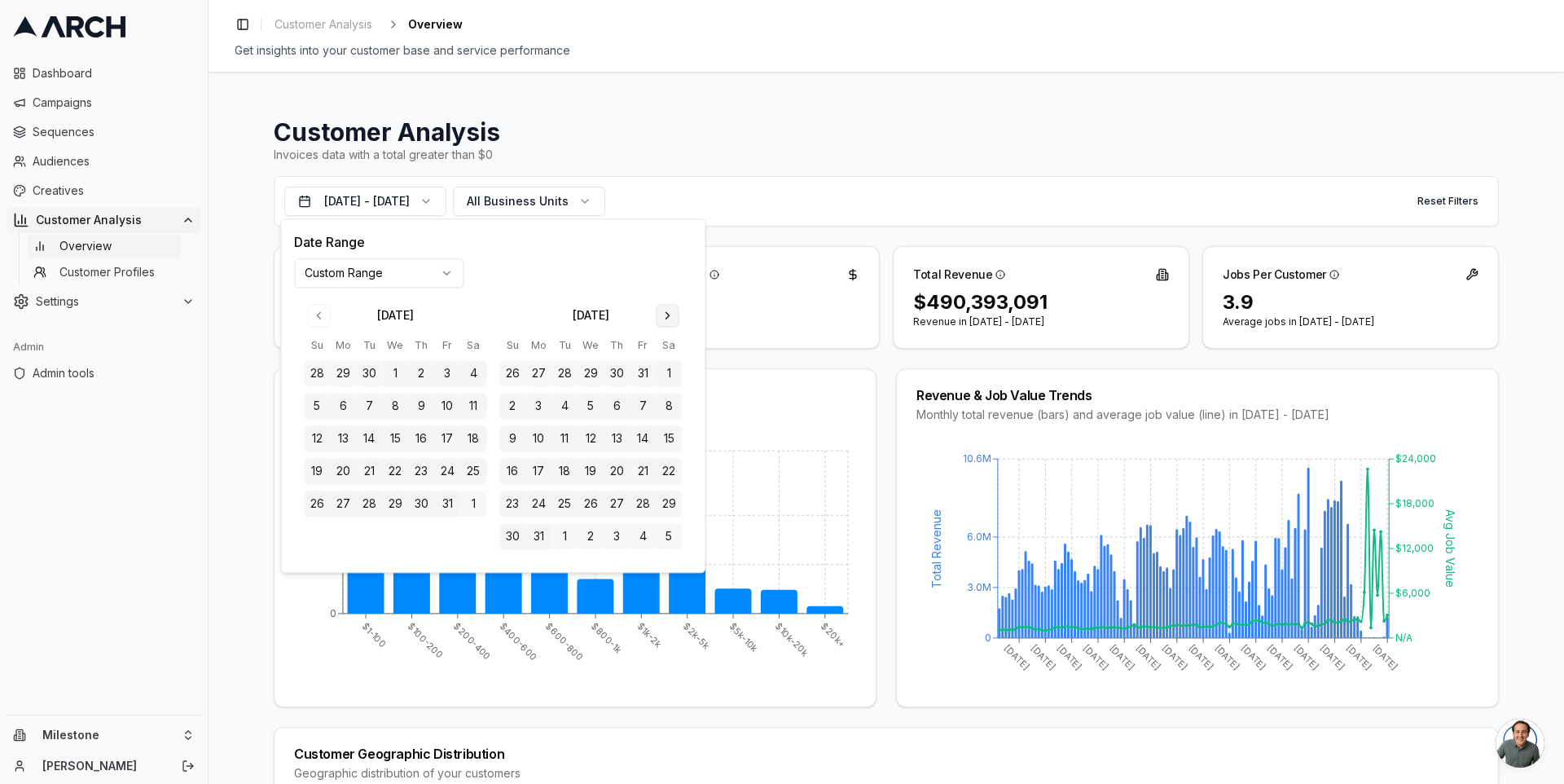
click at [661, 321] on button "Go to next month" at bounding box center [667, 315] width 23 height 23
click at [475, 378] on button "1" at bounding box center [473, 374] width 26 height 26
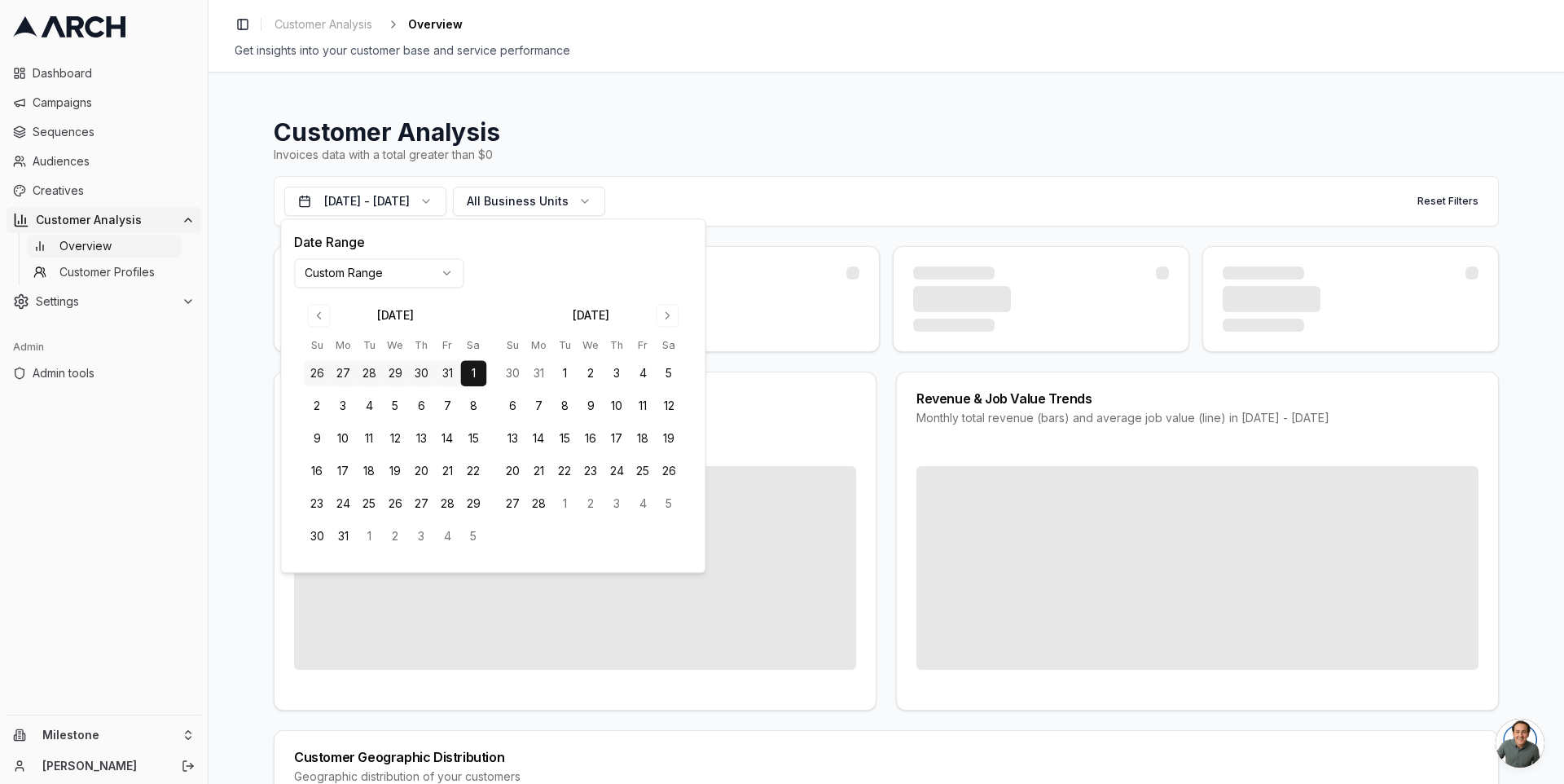
click at [475, 377] on button "1" at bounding box center [473, 374] width 26 height 26
click at [668, 319] on button "Go to next month" at bounding box center [667, 315] width 23 height 23
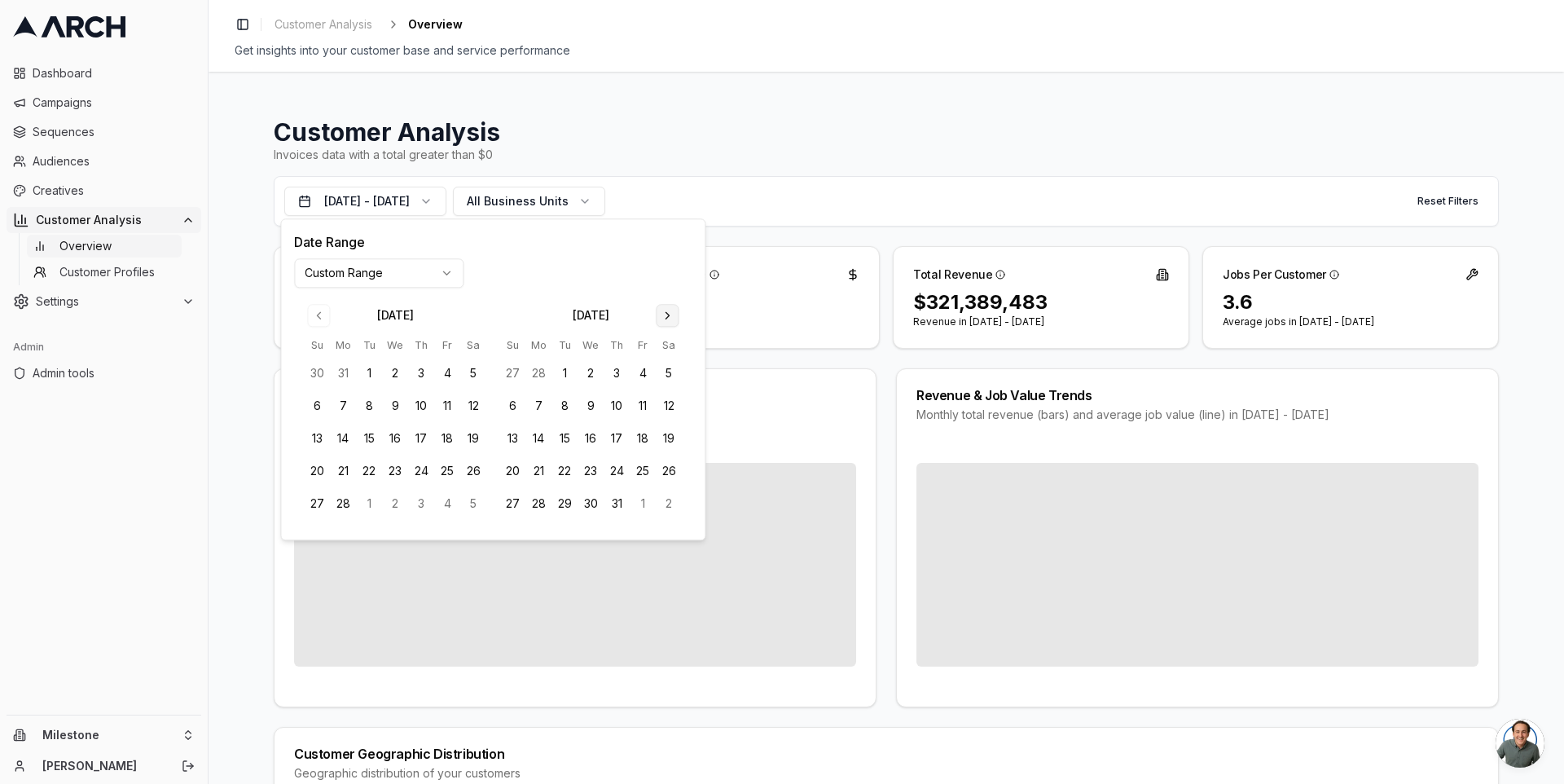
click at [668, 319] on button "Go to next month" at bounding box center [667, 315] width 23 height 23
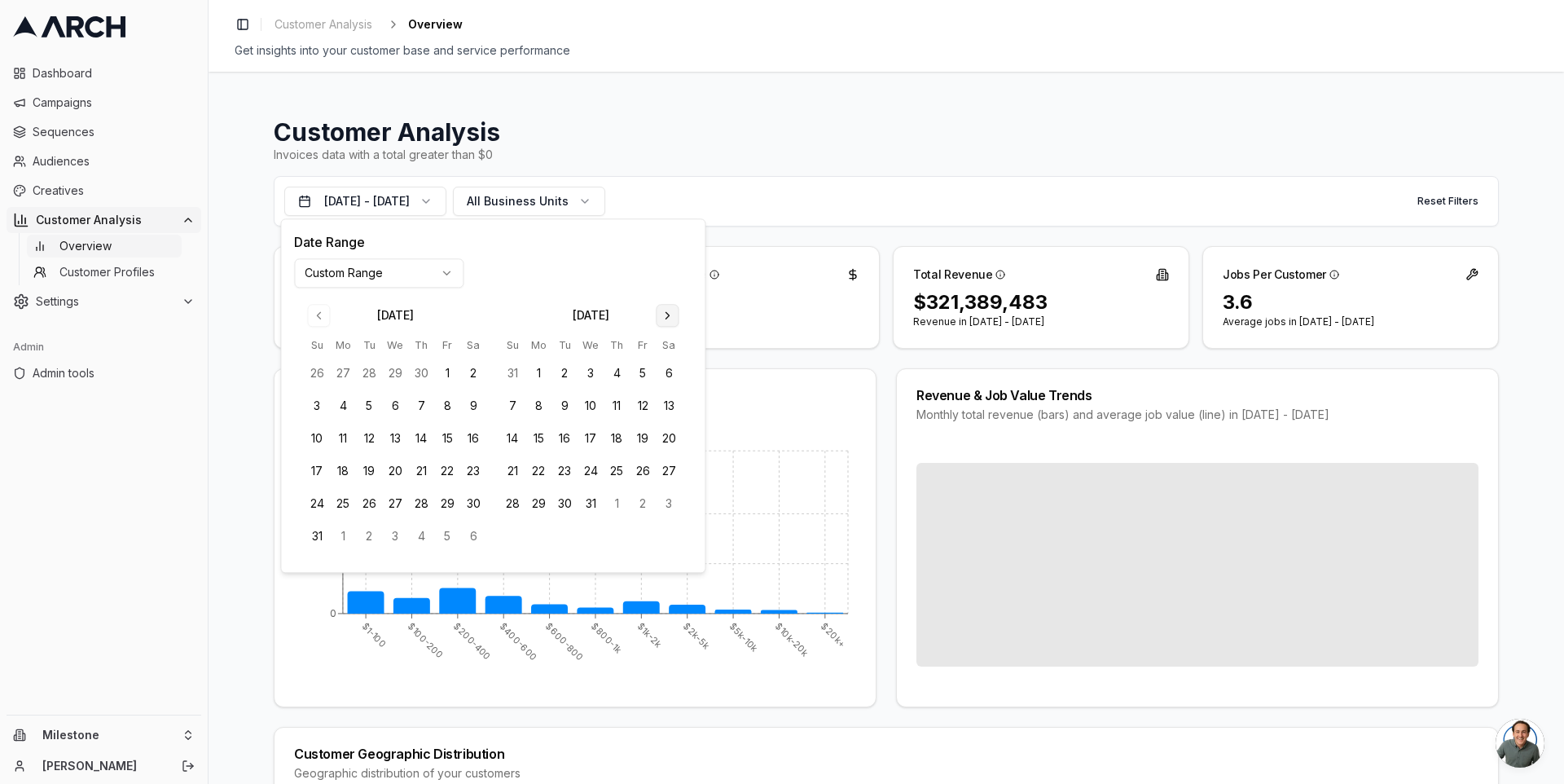
click at [668, 319] on button "Go to next month" at bounding box center [667, 315] width 23 height 23
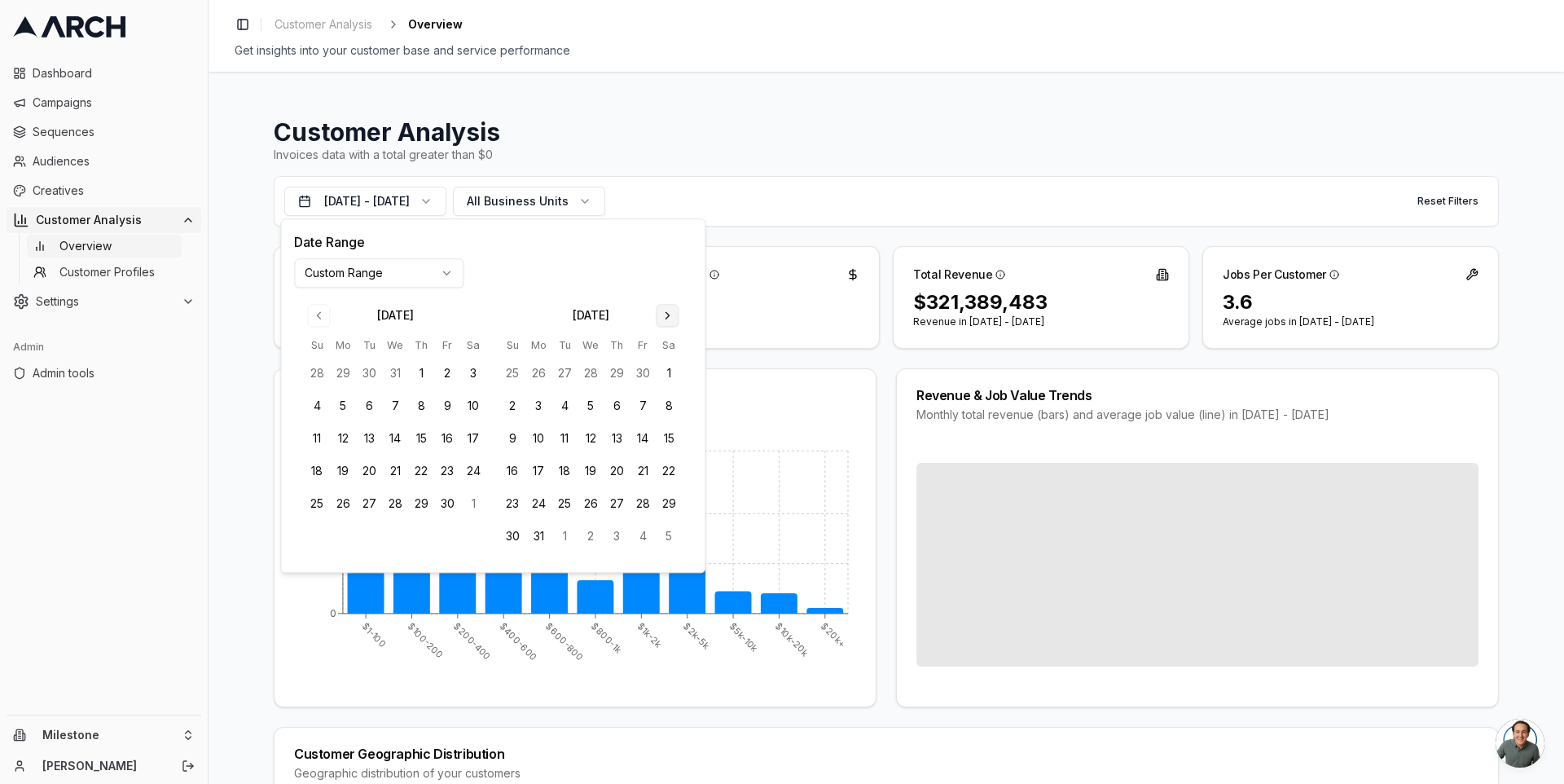
click at [668, 319] on button "Go to next month" at bounding box center [667, 315] width 23 height 23
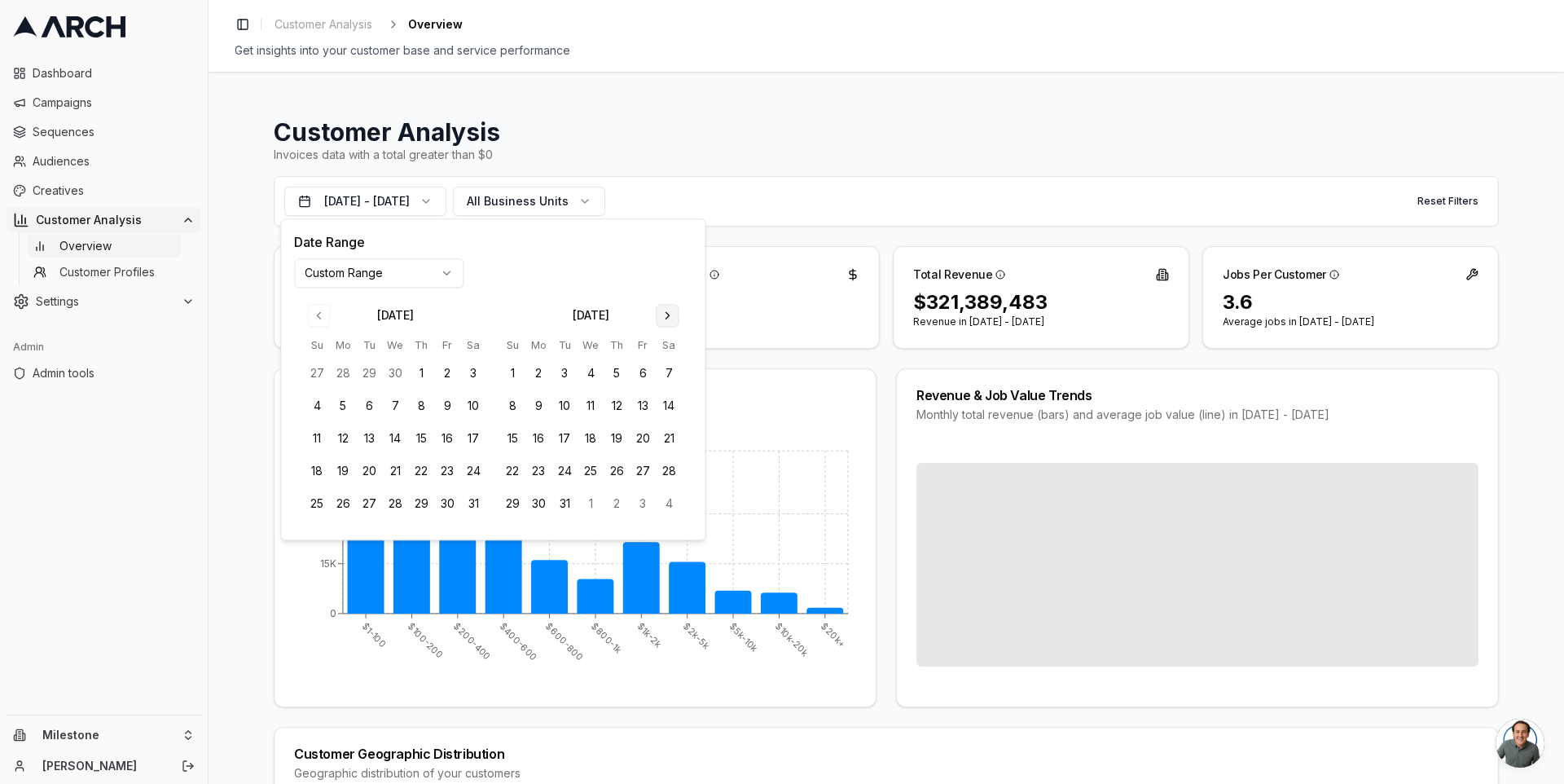
click at [668, 319] on button "Go to next month" at bounding box center [667, 315] width 23 height 23
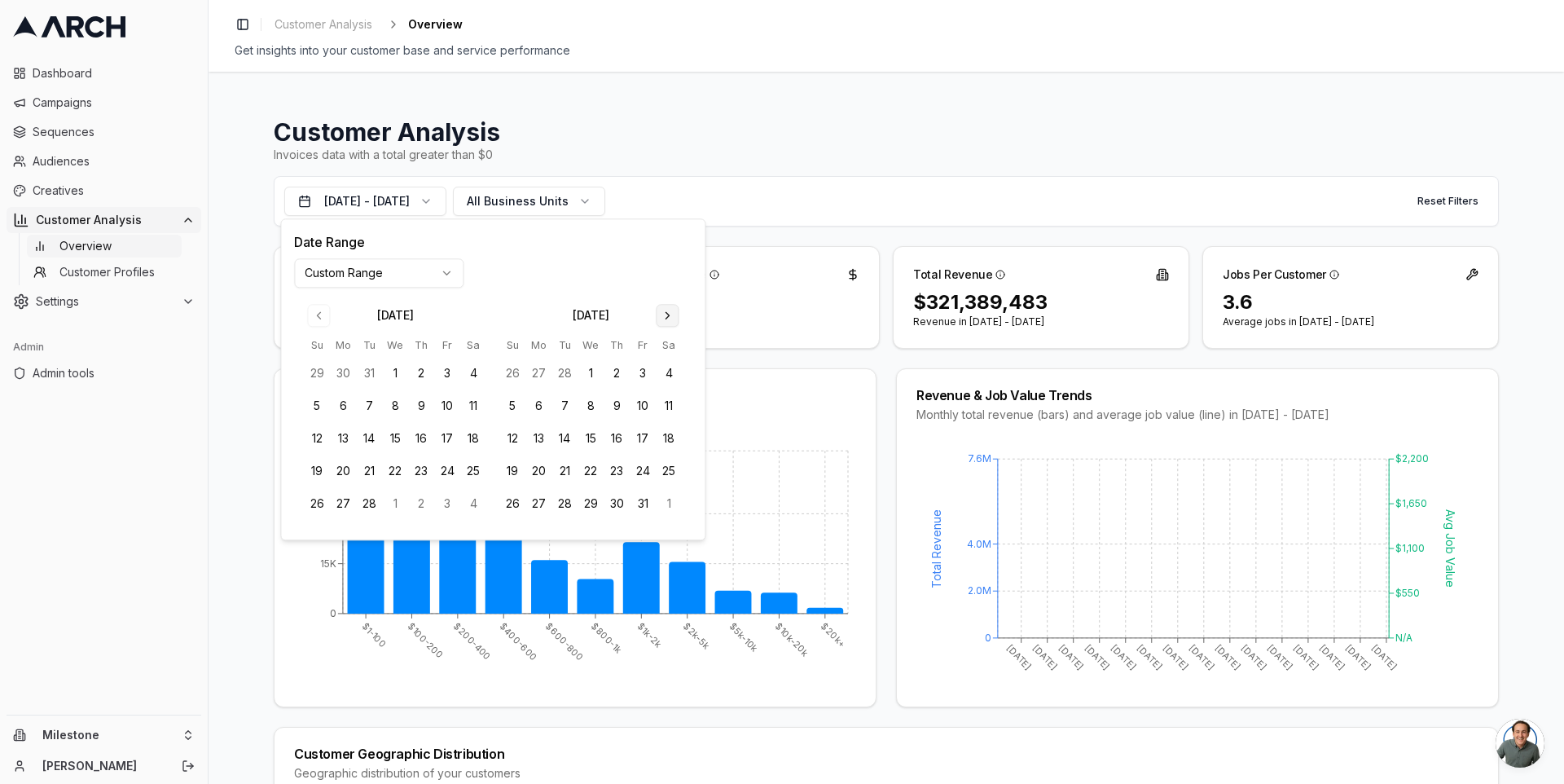
click at [668, 319] on button "Go to next month" at bounding box center [667, 315] width 23 height 23
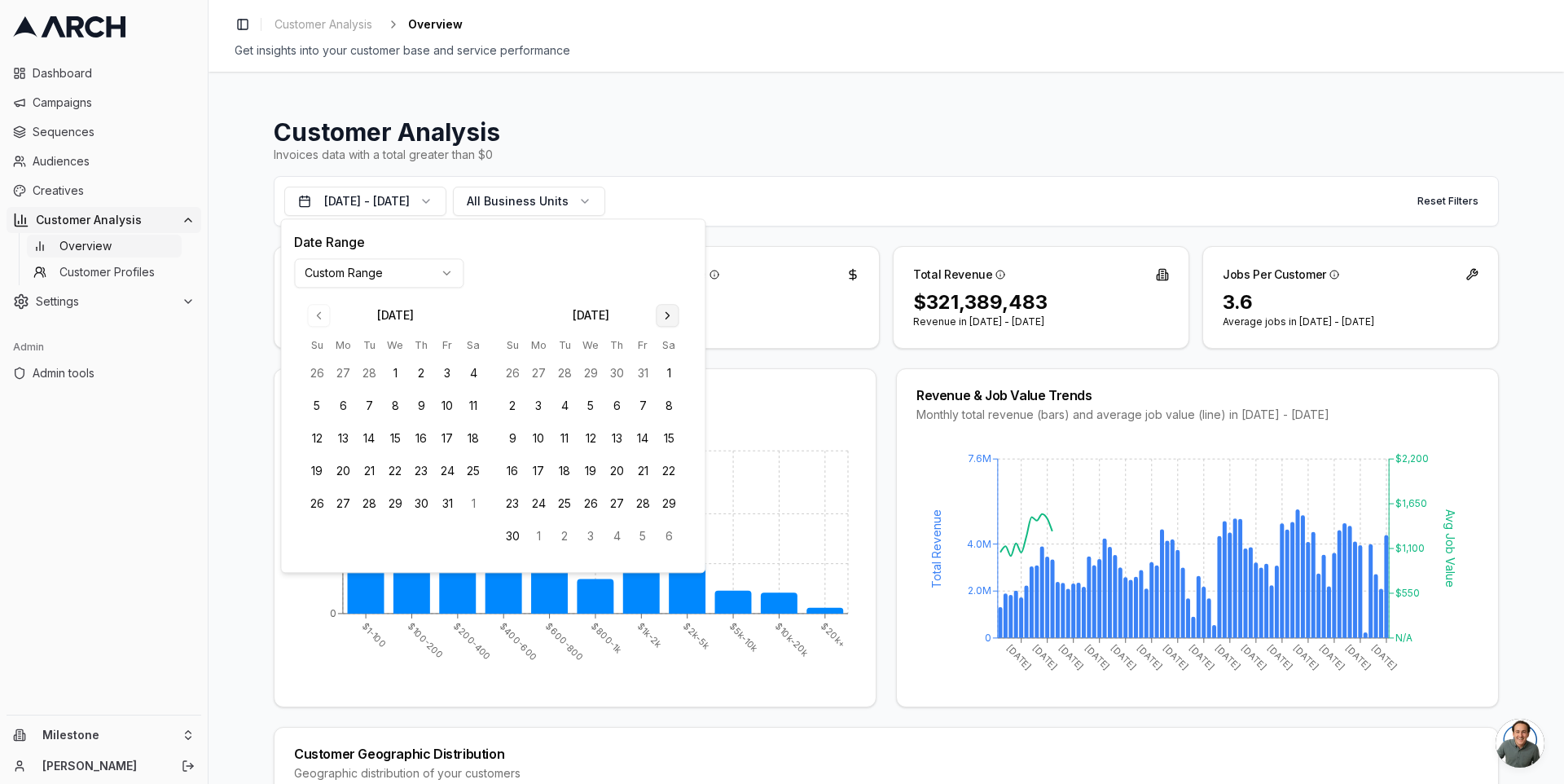
click at [668, 319] on button "Go to next month" at bounding box center [667, 315] width 23 height 23
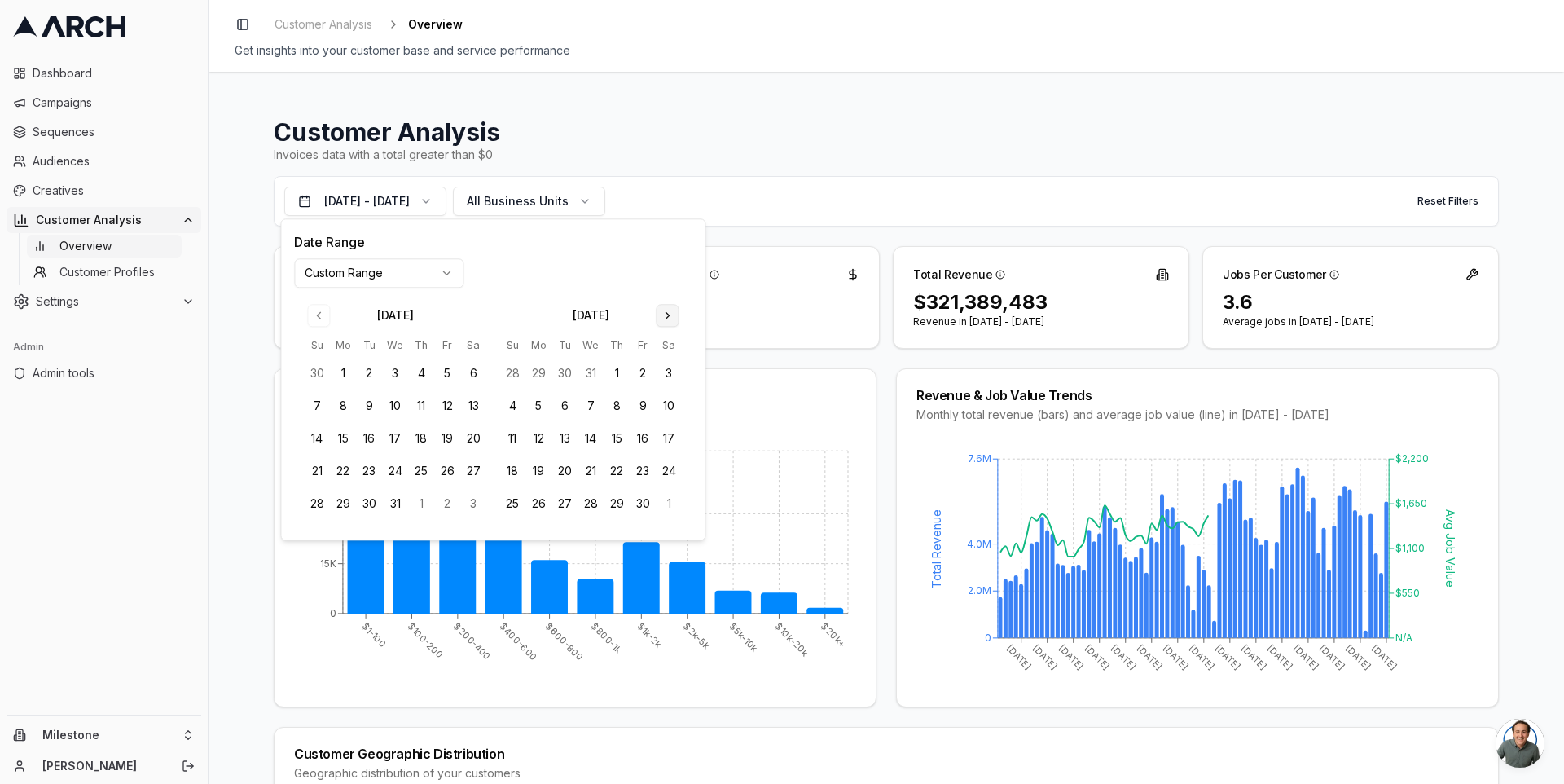
click at [668, 319] on button "Go to next month" at bounding box center [667, 315] width 23 height 23
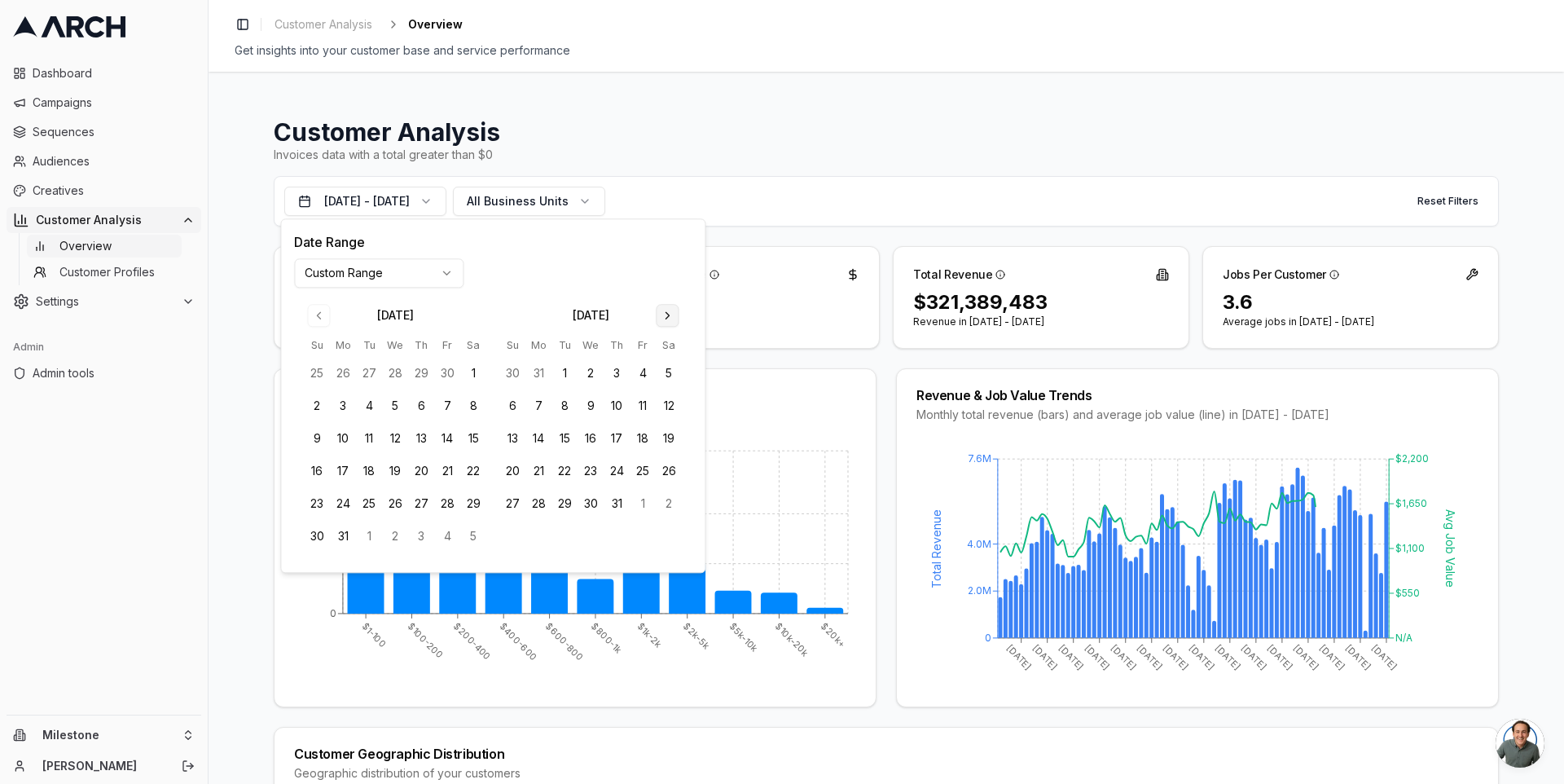
click at [668, 319] on button "Go to next month" at bounding box center [667, 315] width 23 height 23
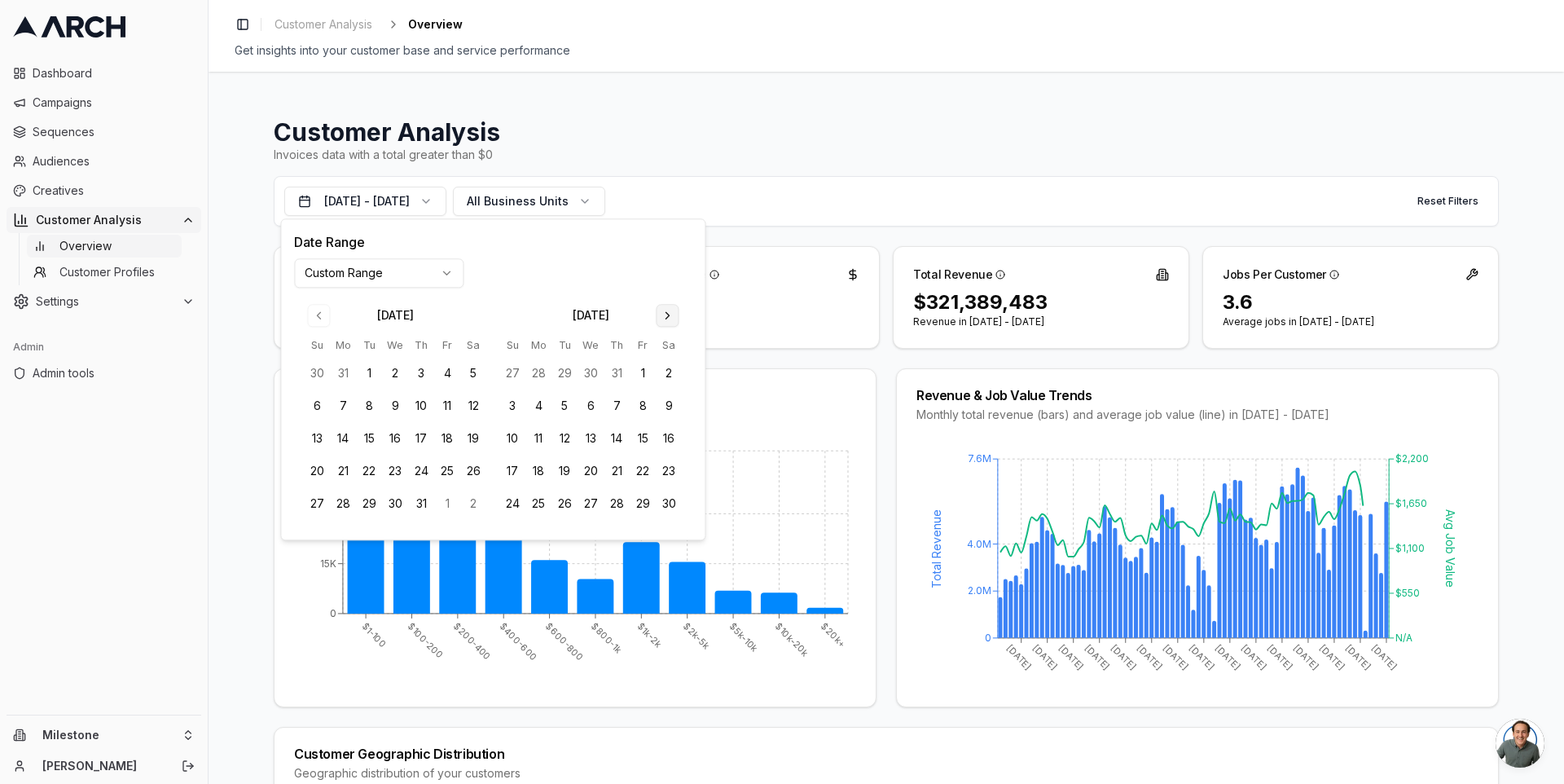
click at [668, 319] on button "Go to next month" at bounding box center [667, 315] width 23 height 23
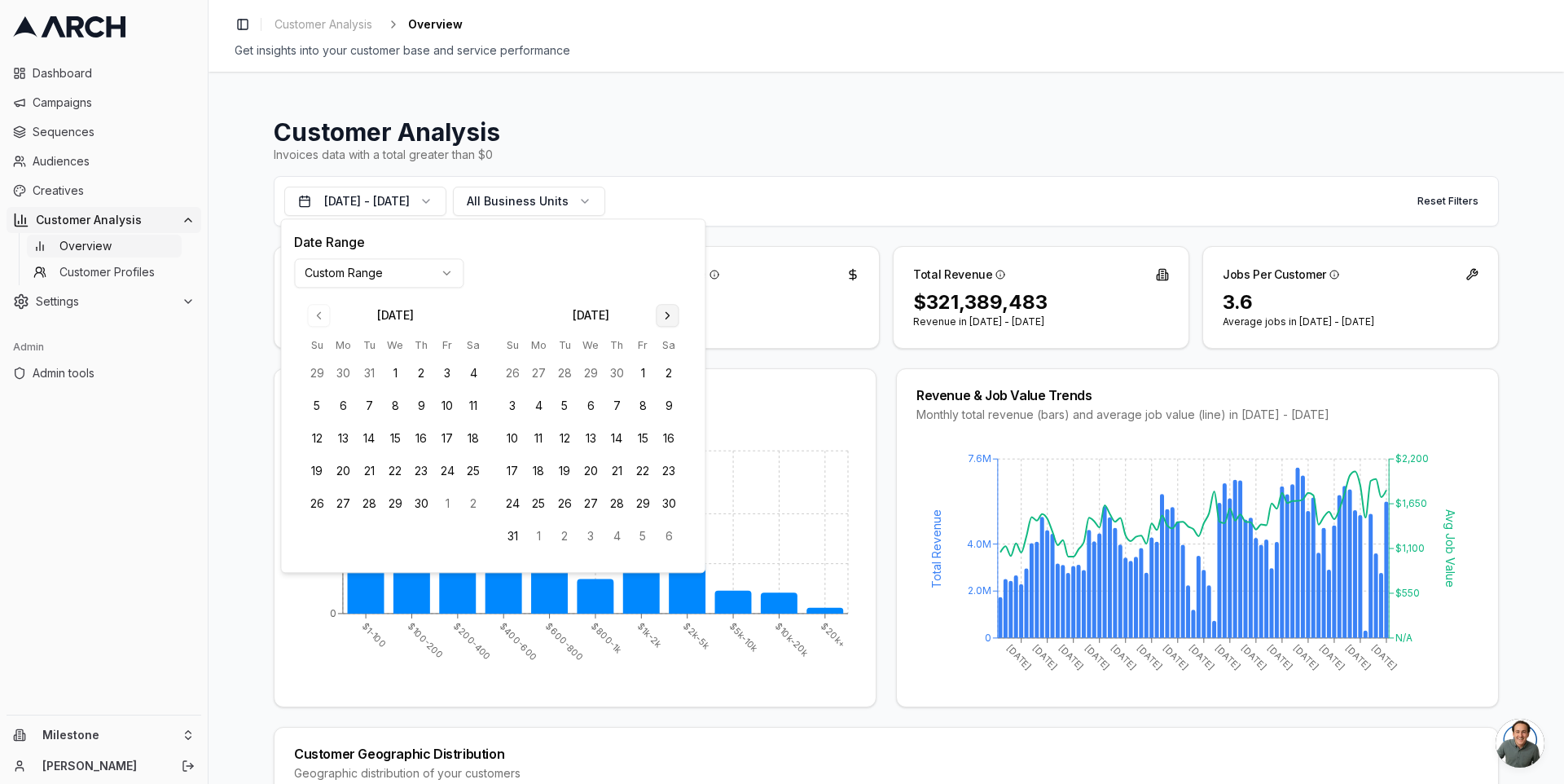
click at [668, 319] on button "Go to next month" at bounding box center [667, 315] width 23 height 23
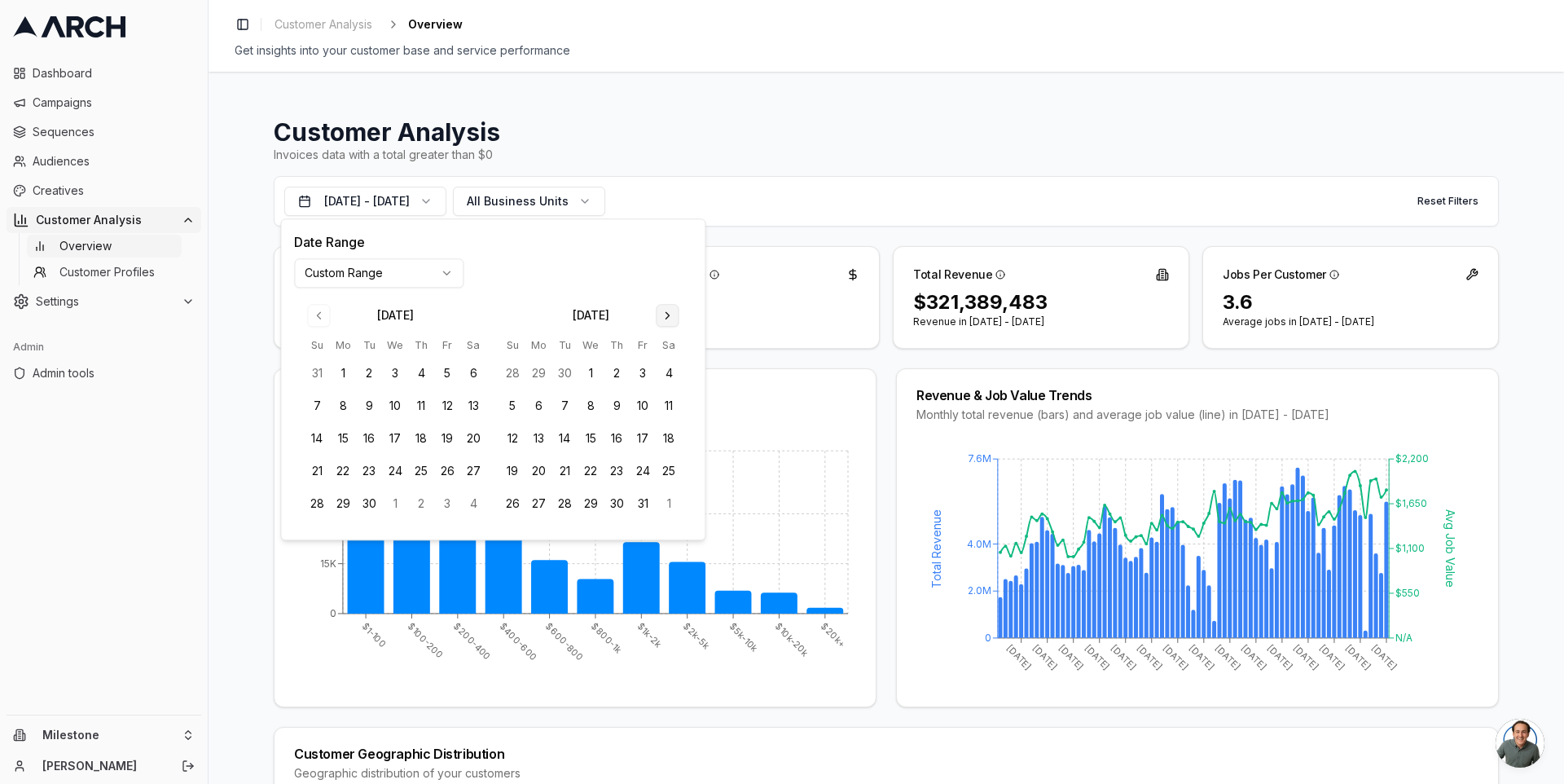
click at [668, 319] on button "Go to next month" at bounding box center [667, 315] width 23 height 23
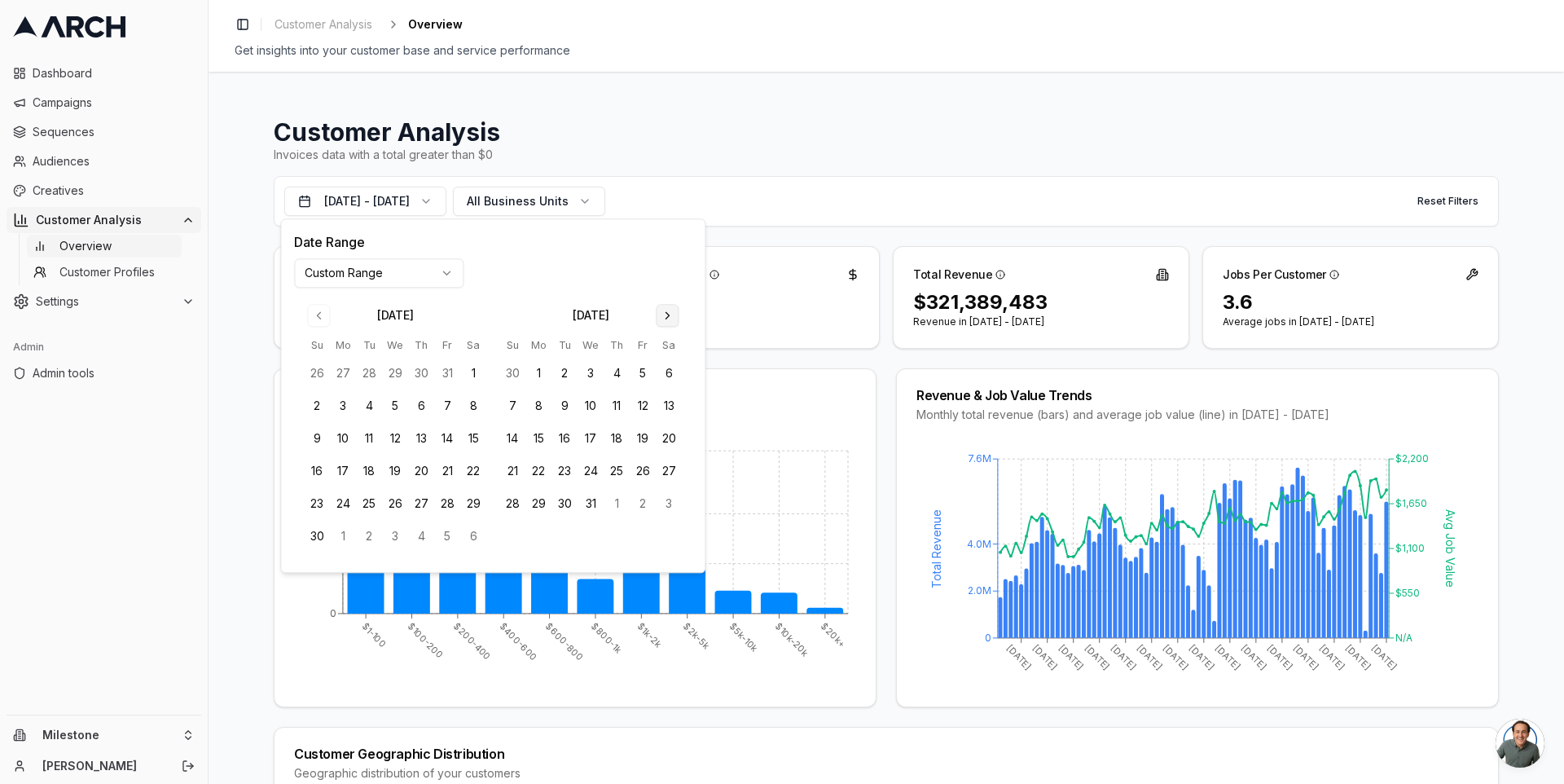
click at [668, 319] on button "Go to next month" at bounding box center [667, 315] width 23 height 23
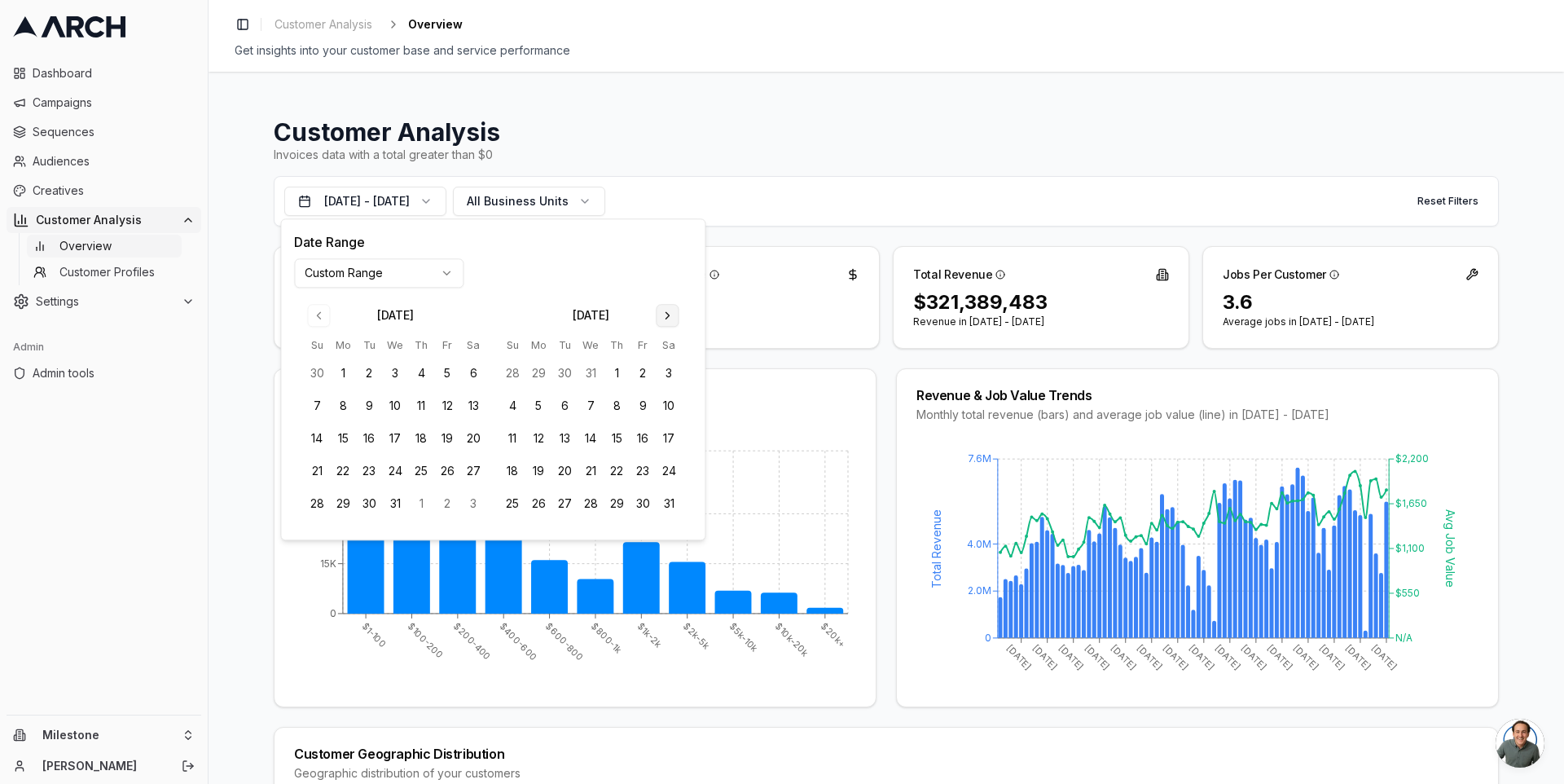
click at [668, 319] on button "Go to next month" at bounding box center [667, 315] width 23 height 23
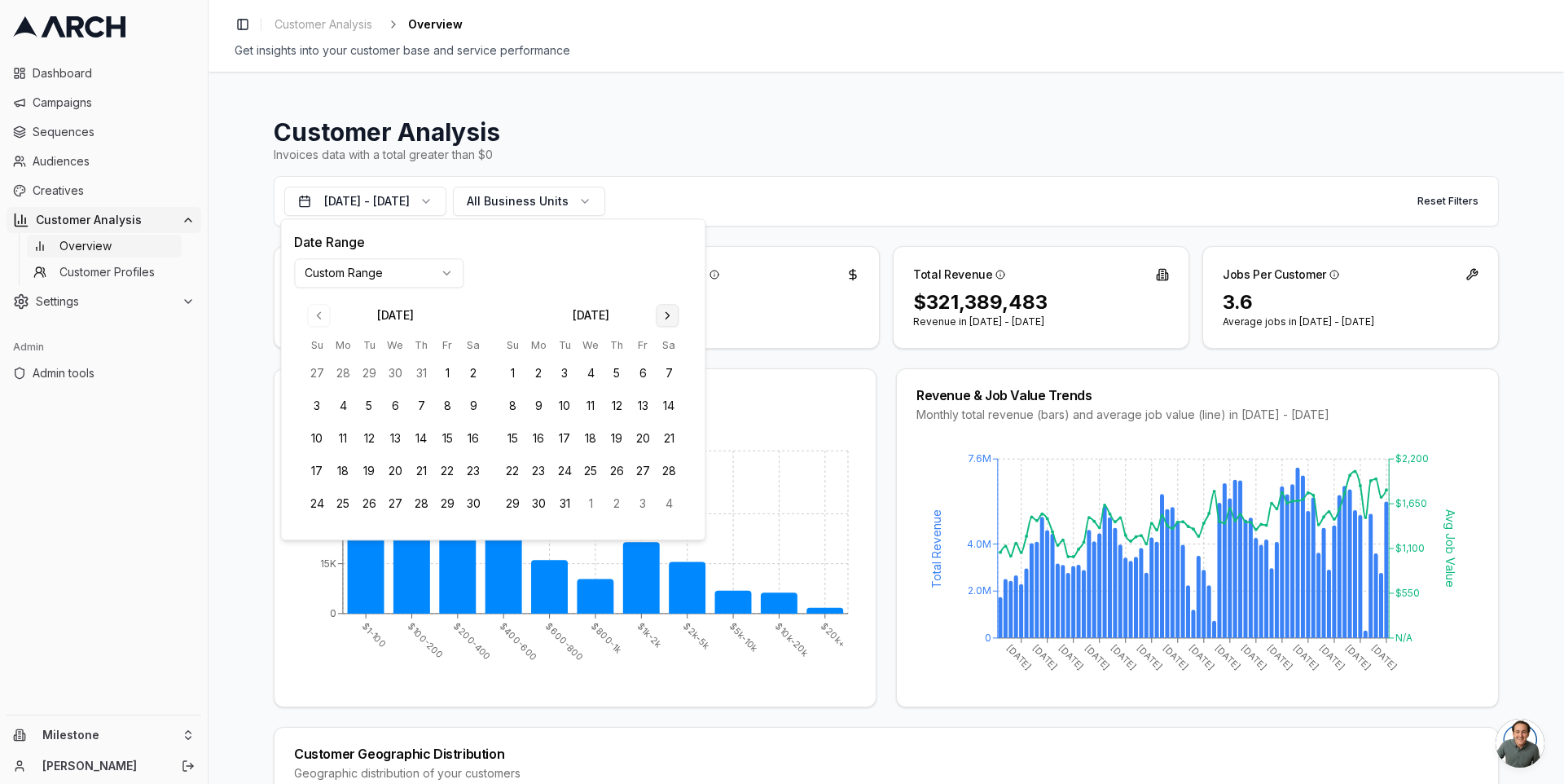
click at [668, 319] on button "Go to next month" at bounding box center [667, 315] width 23 height 23
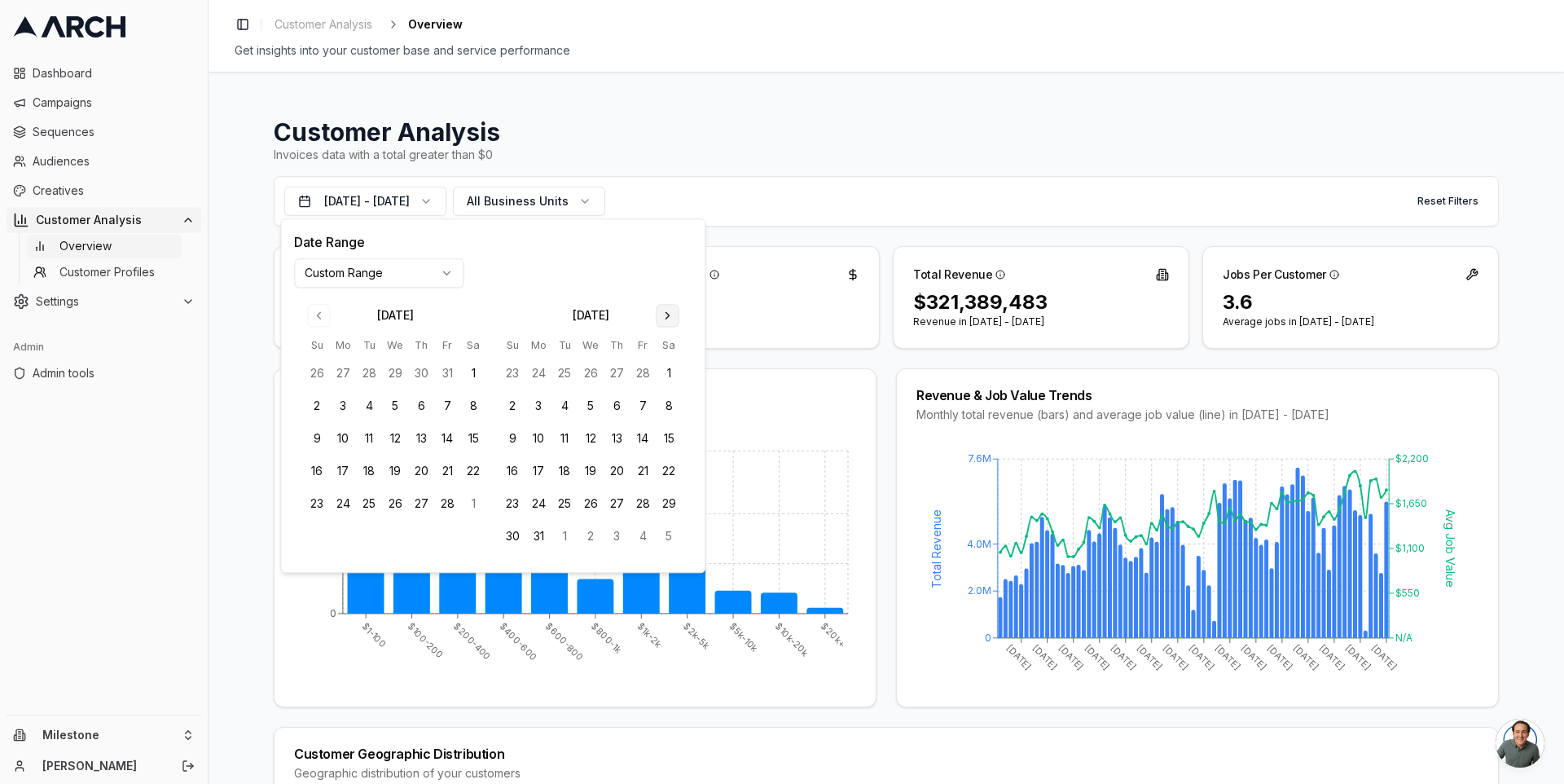
click at [668, 319] on button "Go to next month" at bounding box center [667, 315] width 23 height 23
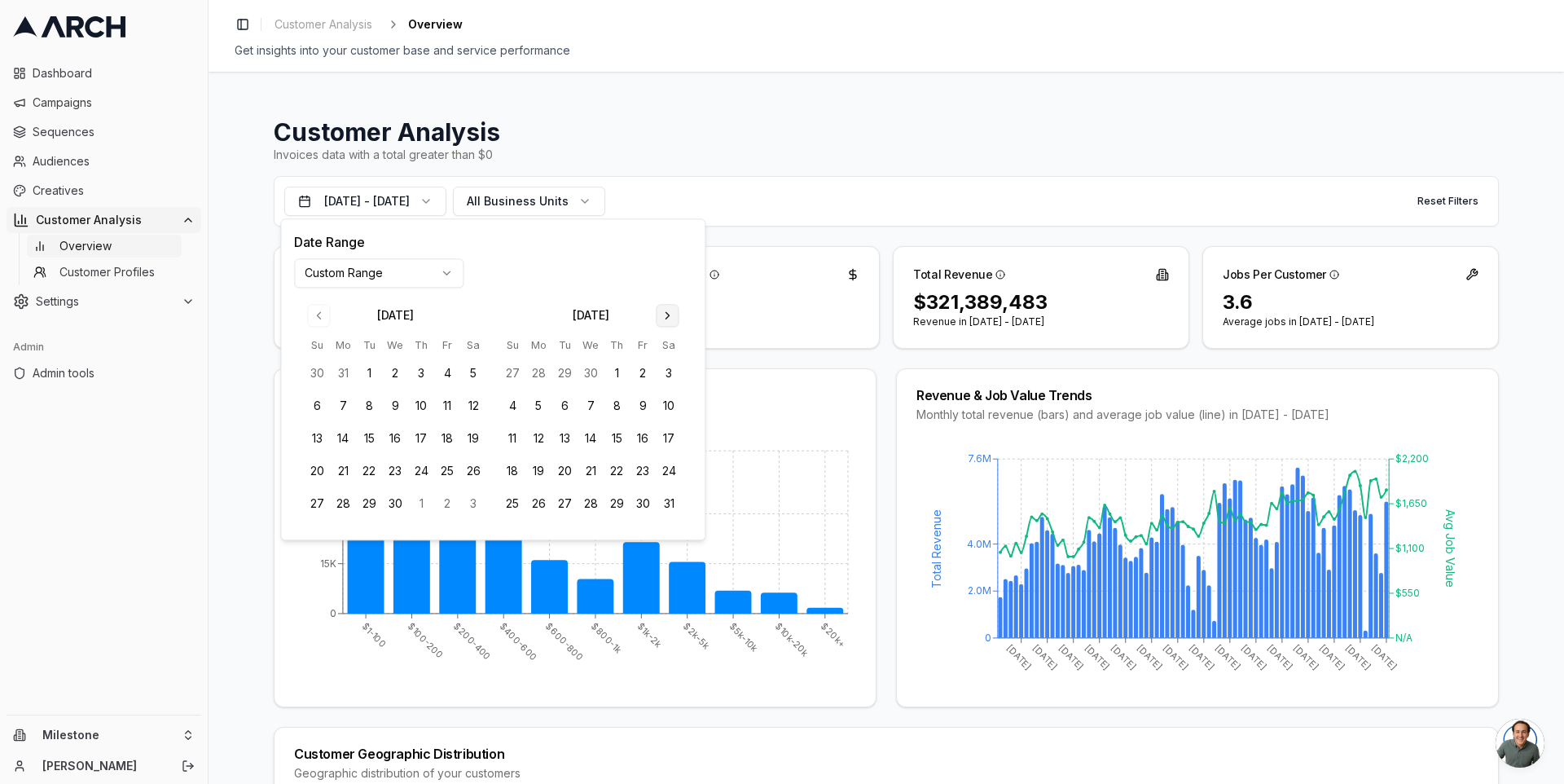
click at [668, 319] on button "Go to next month" at bounding box center [667, 315] width 23 height 23
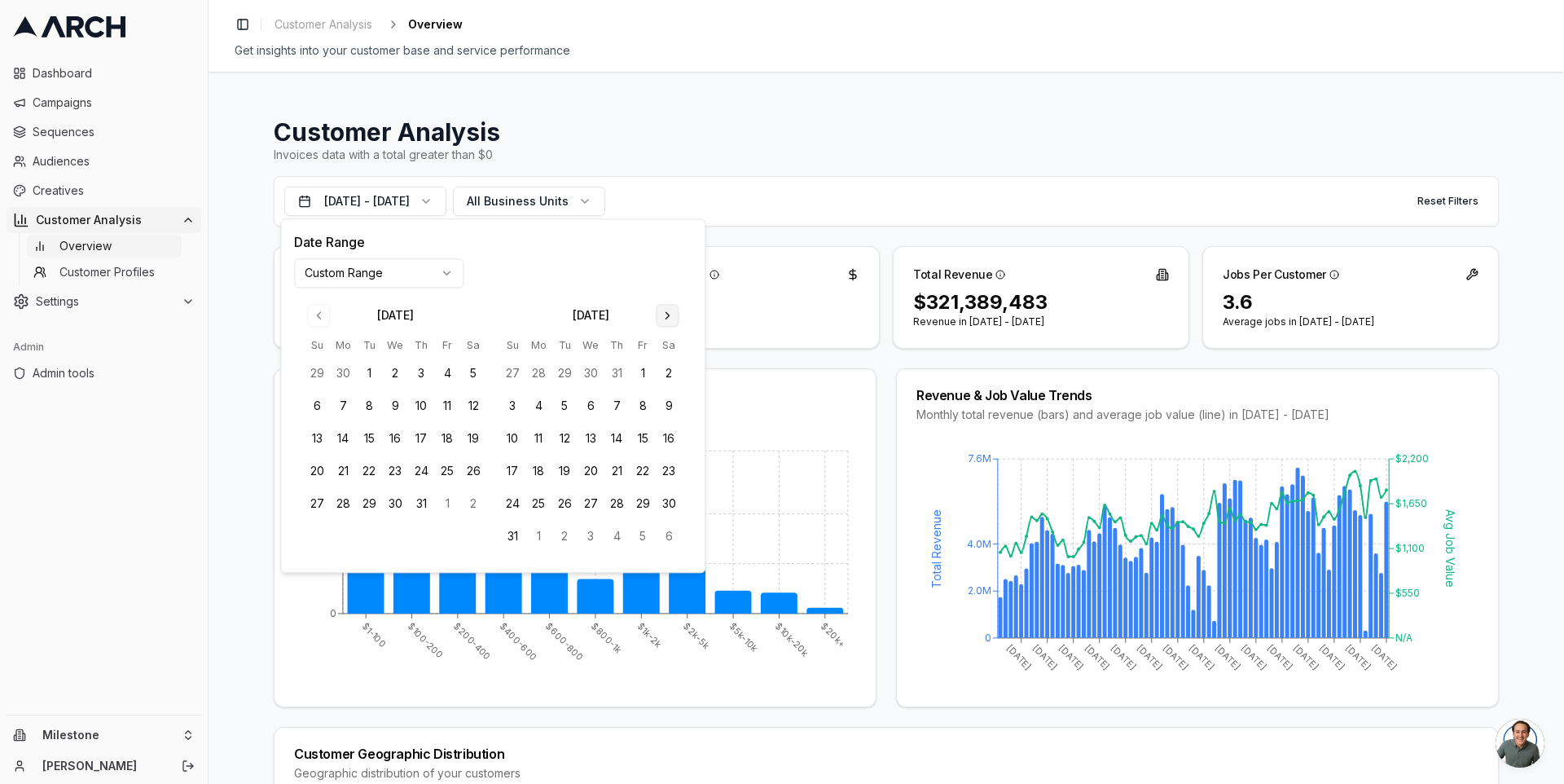
click at [668, 319] on button "Go to next month" at bounding box center [667, 315] width 23 height 23
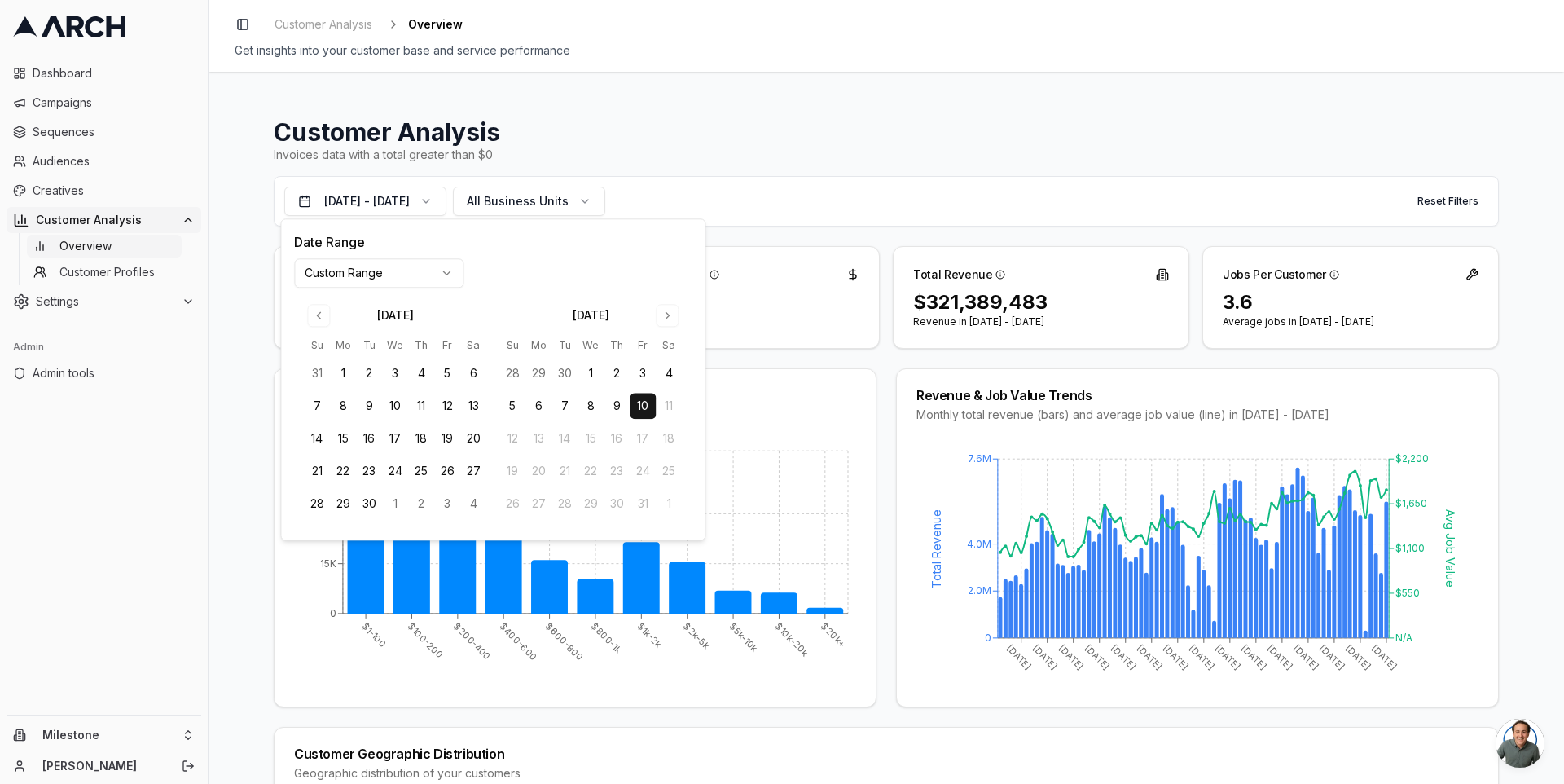
click at [641, 399] on button "10" at bounding box center [643, 406] width 26 height 26
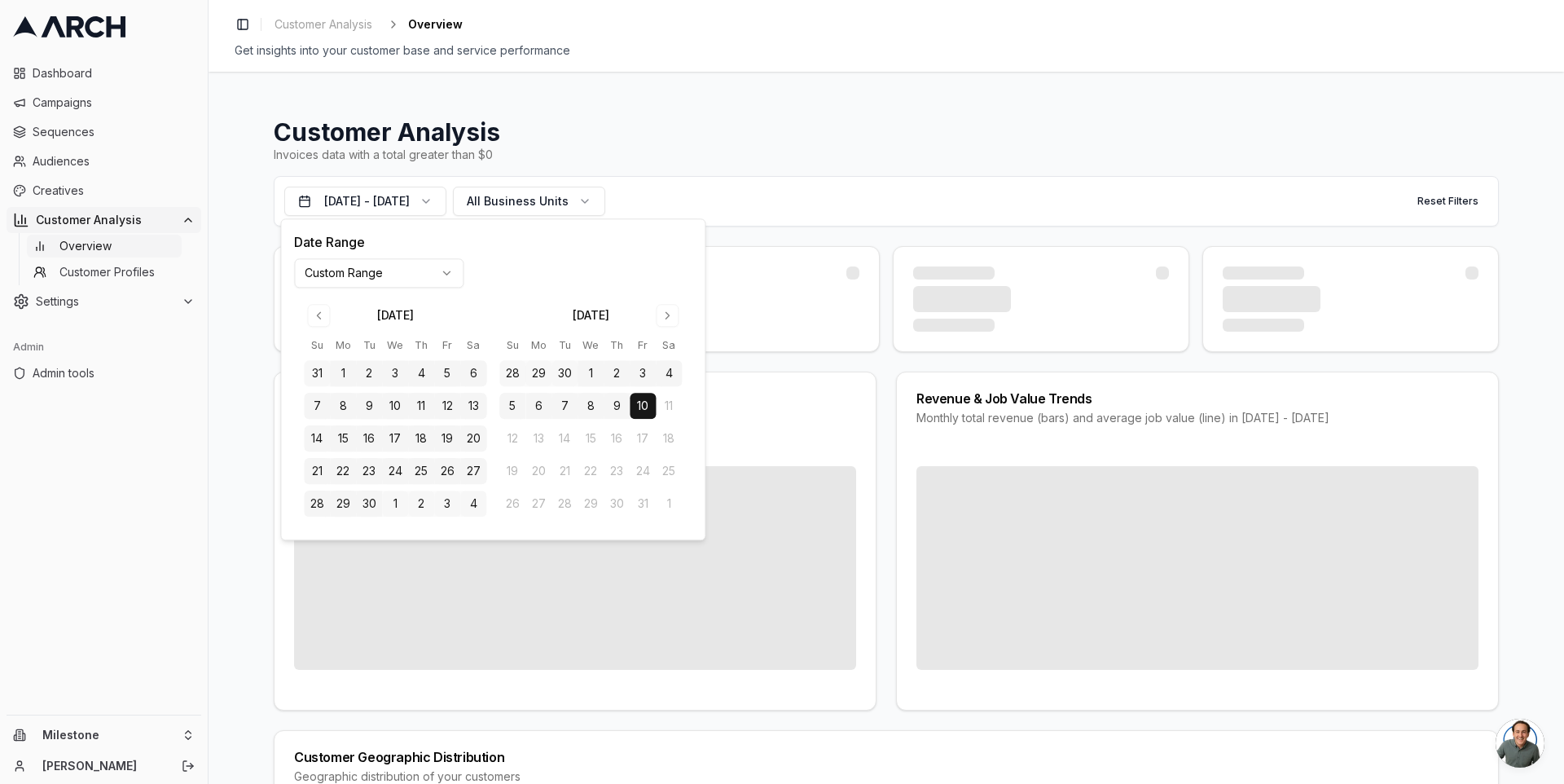
click at [880, 399] on div "Job Value Distribution Overview of the value of jobs from Service Titan Revenue…" at bounding box center [886, 540] width 1225 height 339
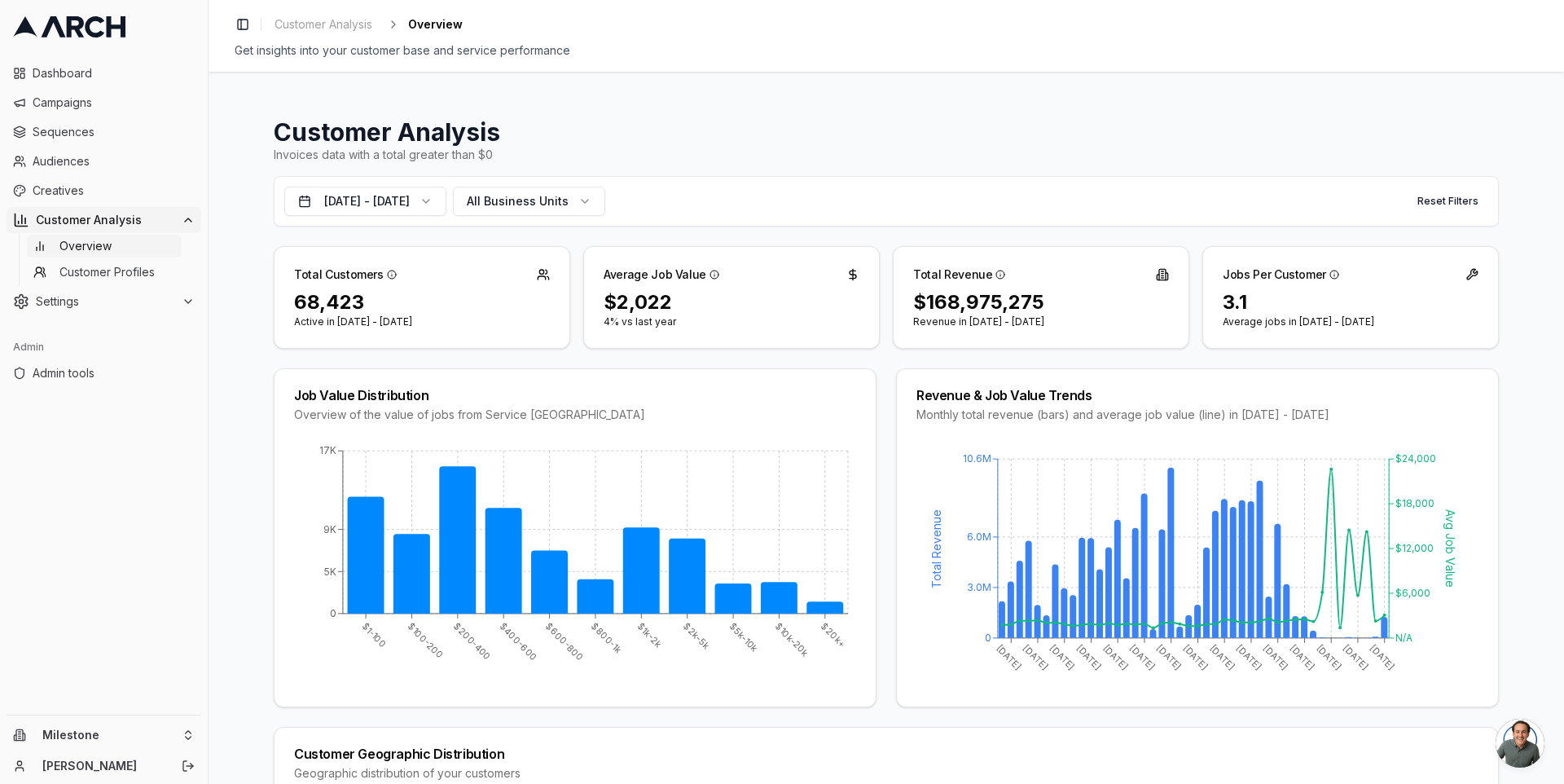
click at [1304, 159] on div "Invoices data with a total greater than $0" at bounding box center [886, 155] width 1225 height 16
click at [934, 537] on tspan "Total Revenue" at bounding box center [936, 549] width 14 height 79
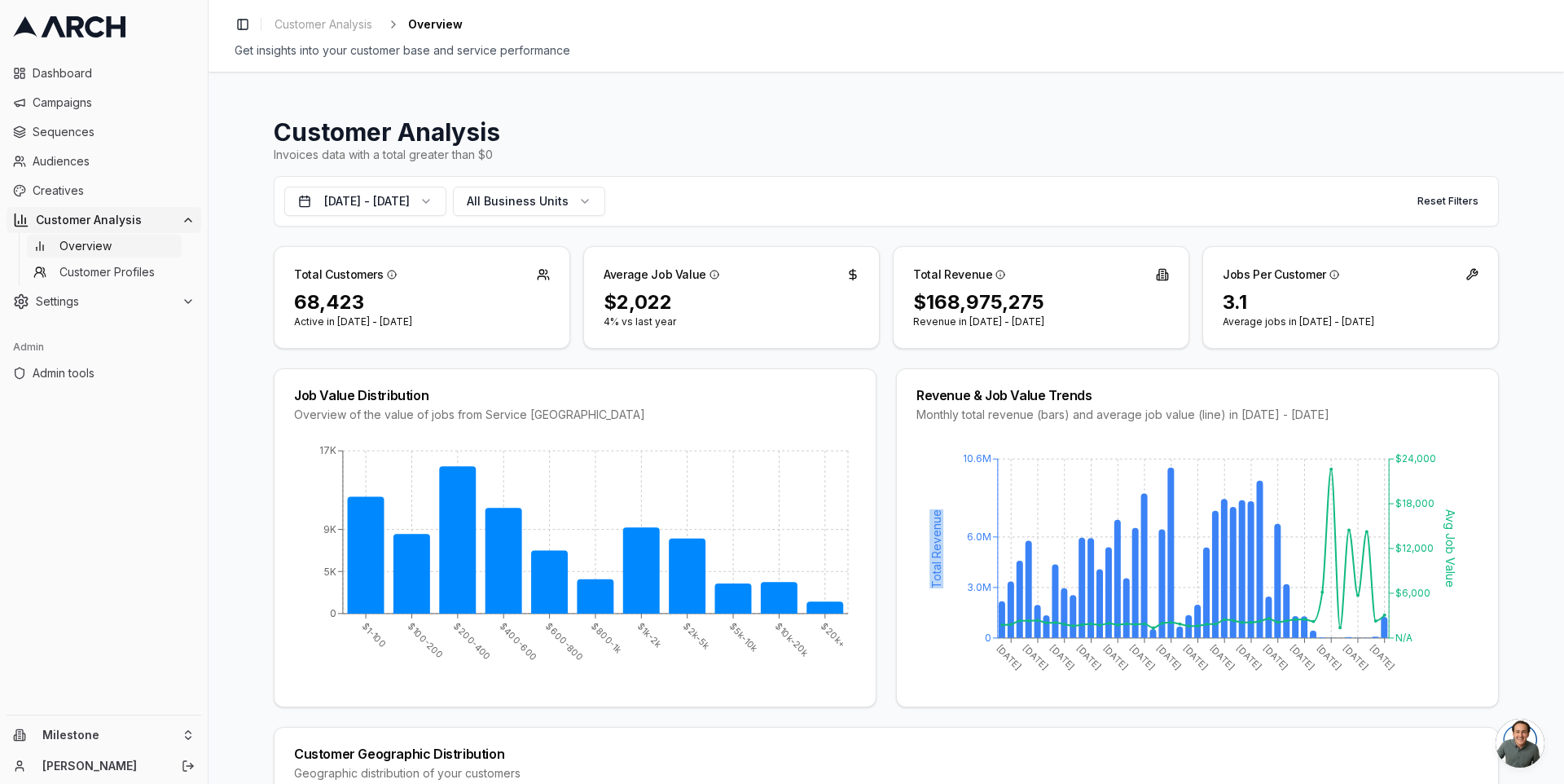
drag, startPoint x: 938, startPoint y: 546, endPoint x: 938, endPoint y: 586, distance: 40.0
click at [938, 586] on icon "Feb 2022 May 2022 Aug 2022 Nov 2022 Feb 2023 May 2023 Aug 2023 Nov 2023 Feb 202…" at bounding box center [1197, 564] width 562 height 245
click at [930, 580] on tspan "Total Revenue" at bounding box center [936, 549] width 14 height 79
click at [930, 552] on tspan "Total Revenue" at bounding box center [936, 549] width 14 height 79
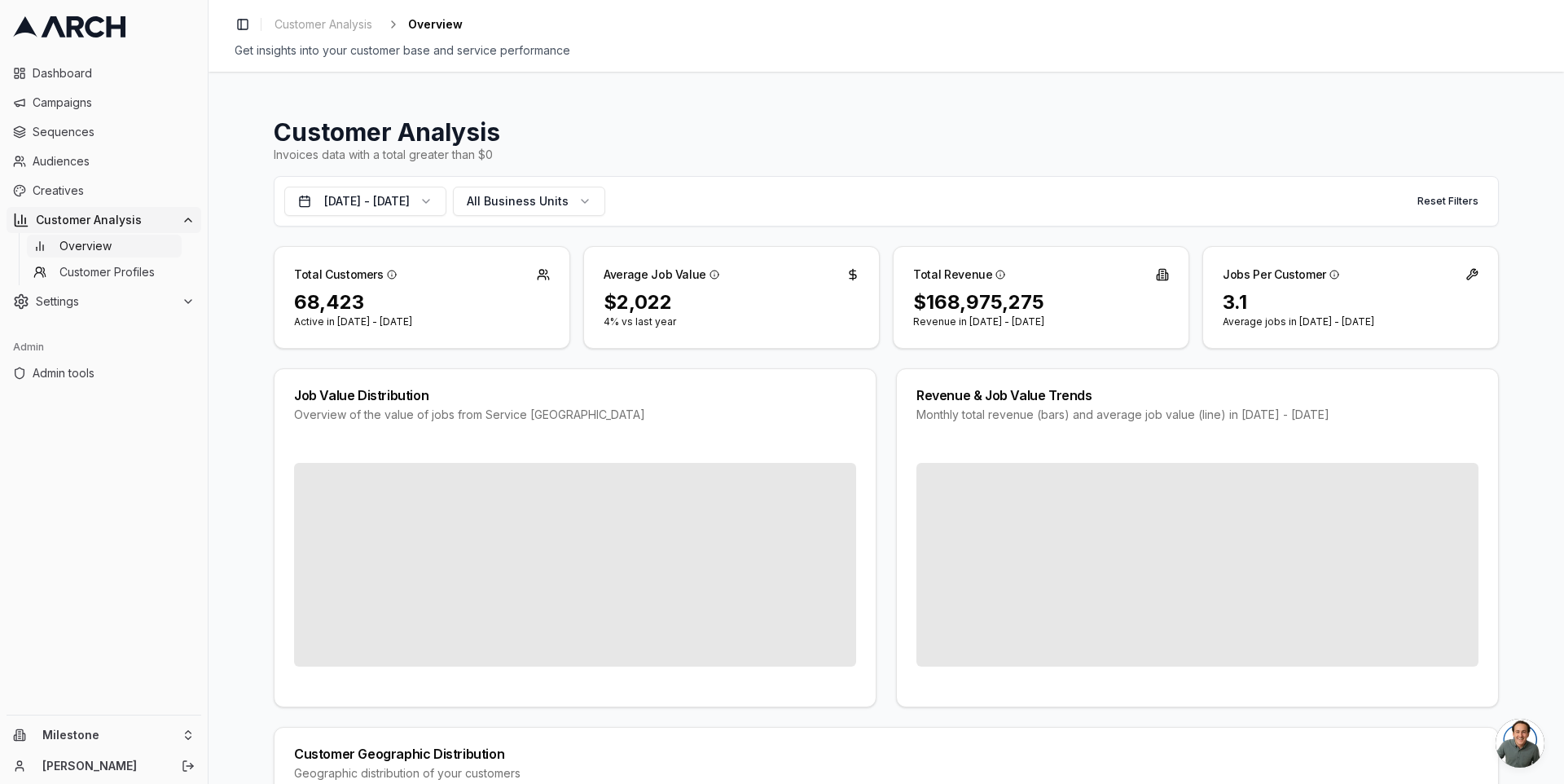
click at [900, 143] on h1 "Customer Analysis" at bounding box center [886, 132] width 1225 height 29
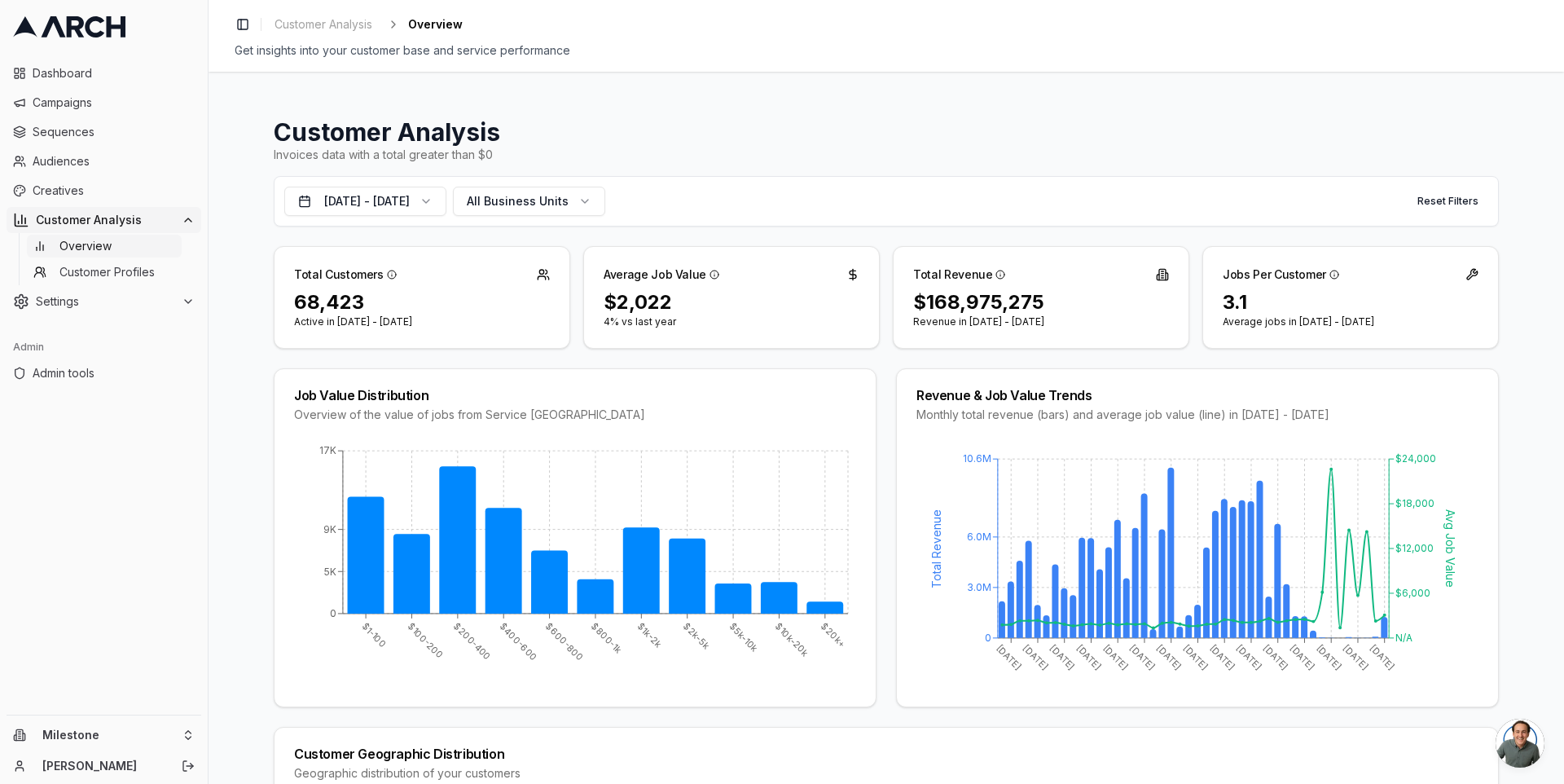
click at [1184, 661] on icon "Feb 2022 May 2022 Aug 2022 Nov 2022 Feb 2023 May 2023 Aug 2023 Nov 2023 Feb 202…" at bounding box center [1197, 564] width 562 height 245
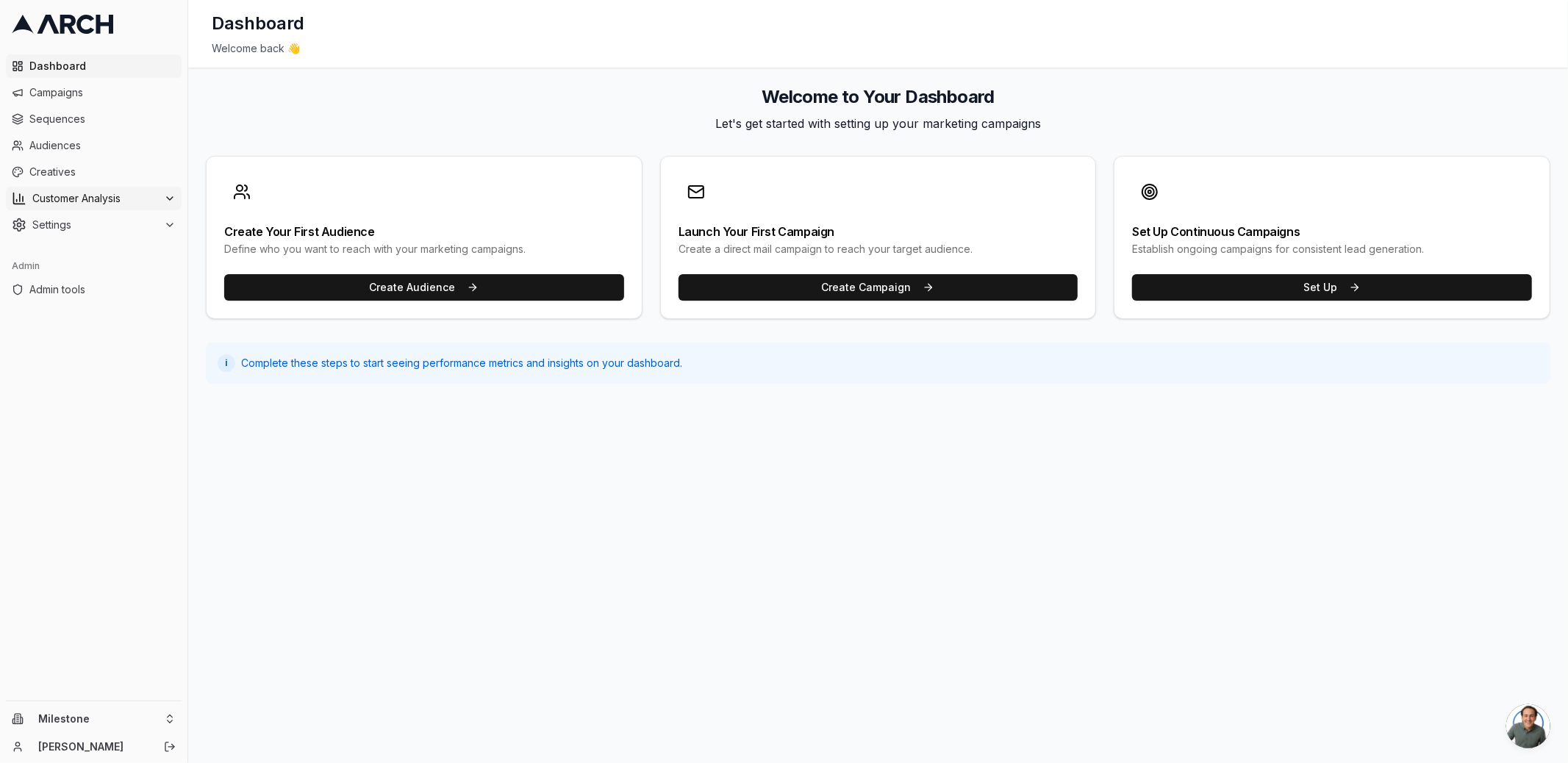
click at [113, 209] on button "Customer Analysis" at bounding box center [94, 198] width 176 height 23
click at [120, 221] on link "Overview" at bounding box center [93, 221] width 140 height 21
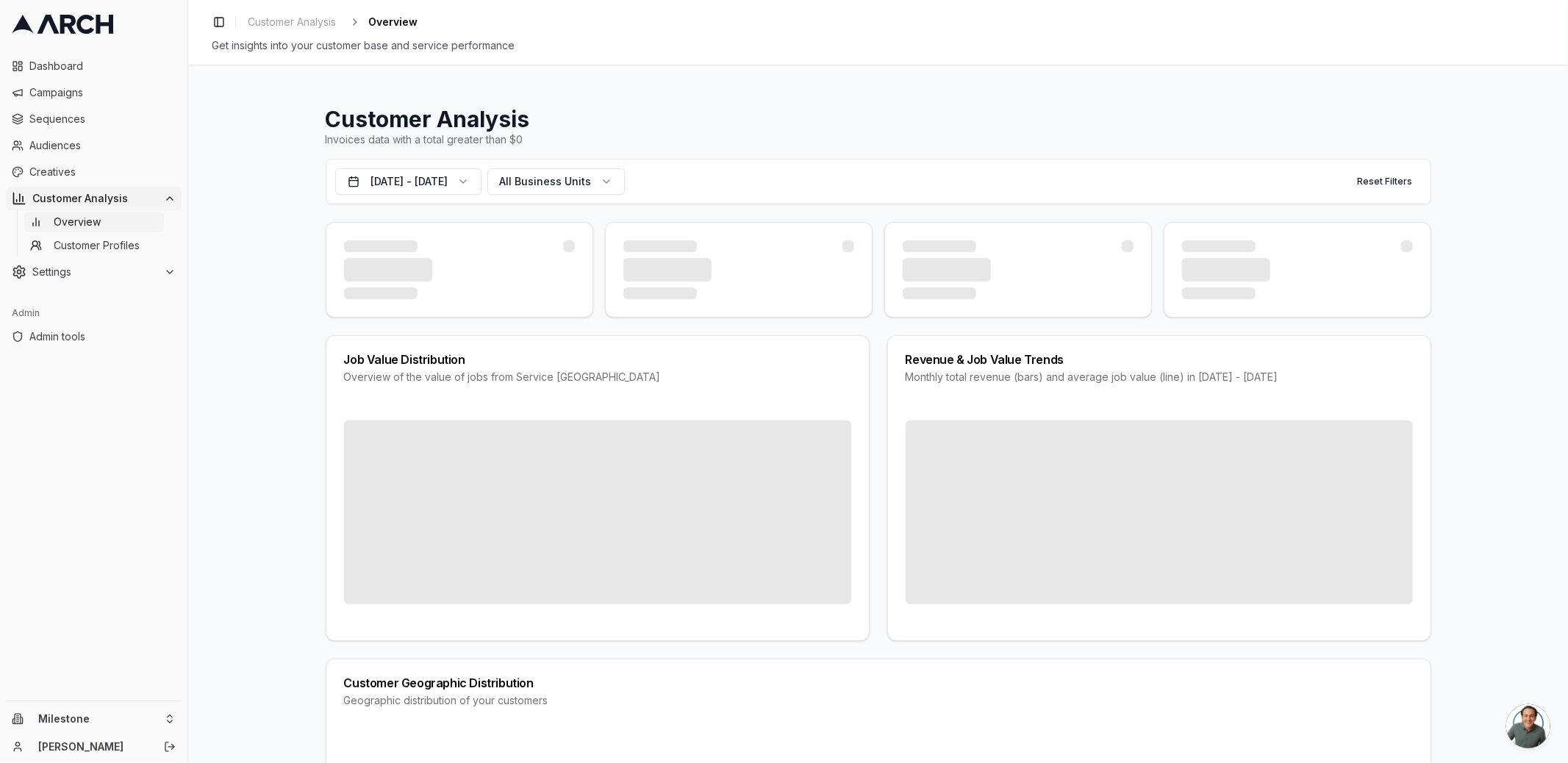
click at [284, 329] on div "Customer Analysis Invoices data with a total greater than $0 [DATE] - [DATE] Al…" at bounding box center [878, 414] width 1380 height 698
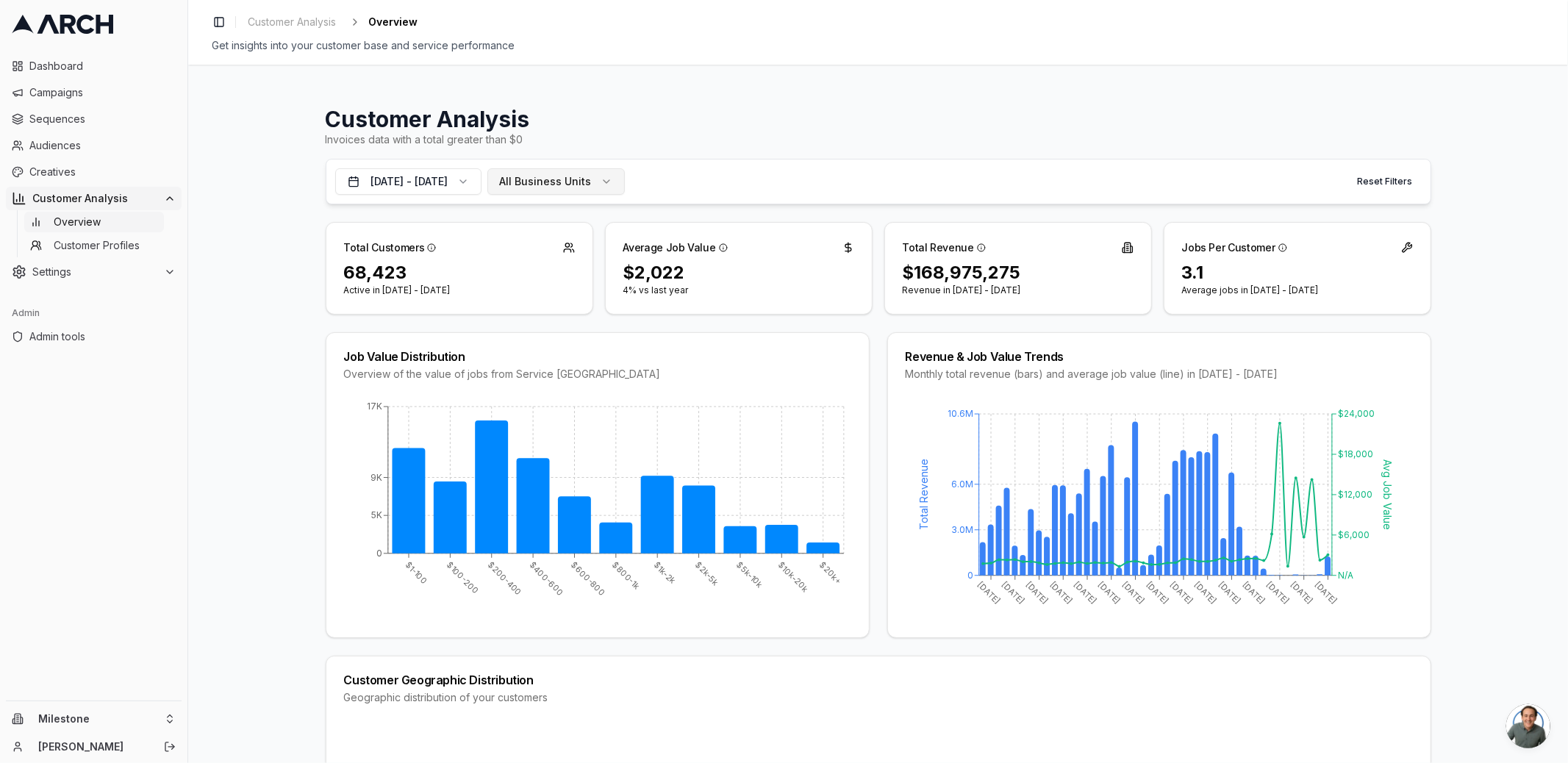
click at [592, 176] on span "All Business Units" at bounding box center [546, 181] width 92 height 15
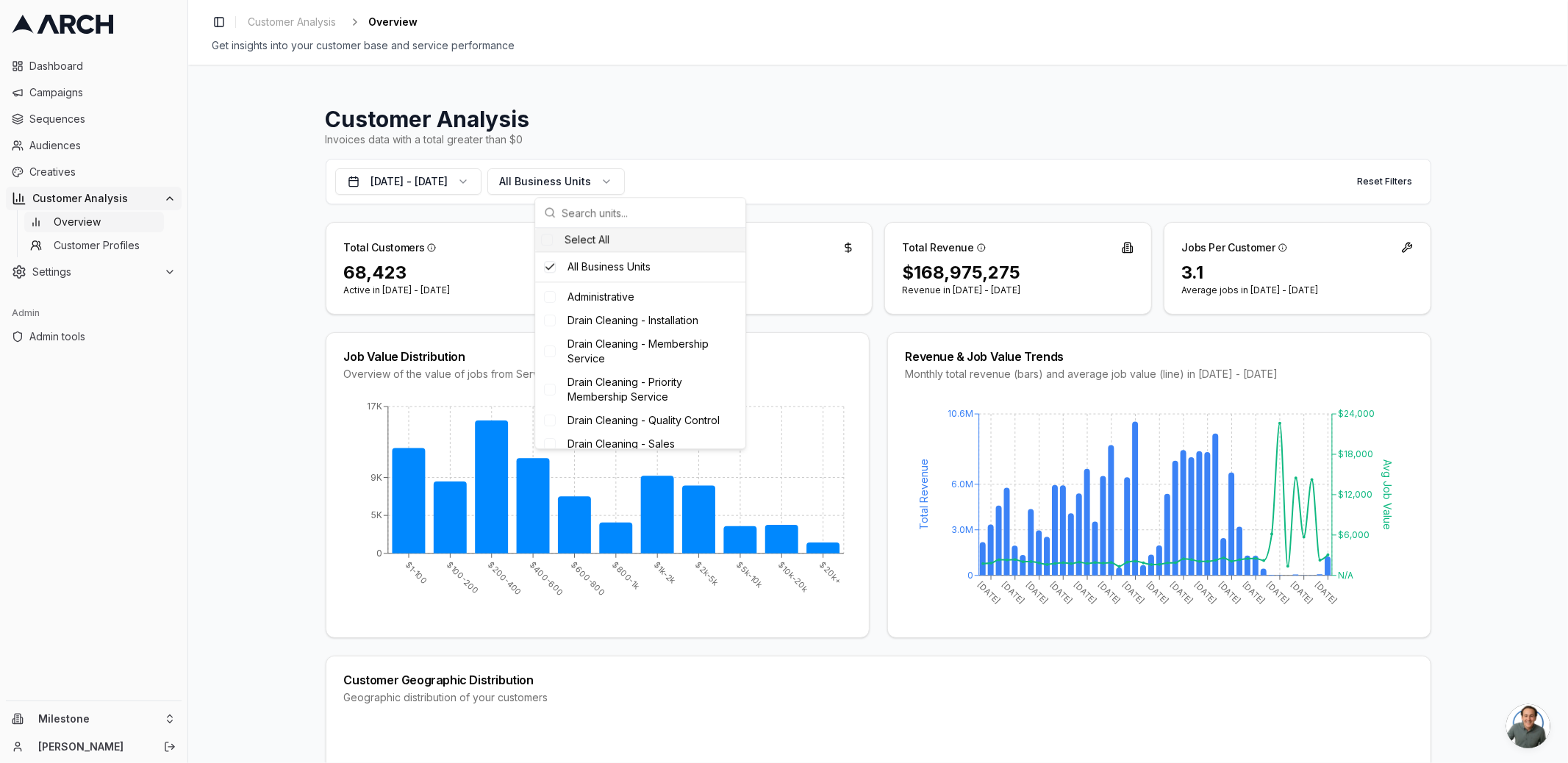
click at [809, 133] on div "Invoices data with a total greater than $0" at bounding box center [878, 140] width 1106 height 15
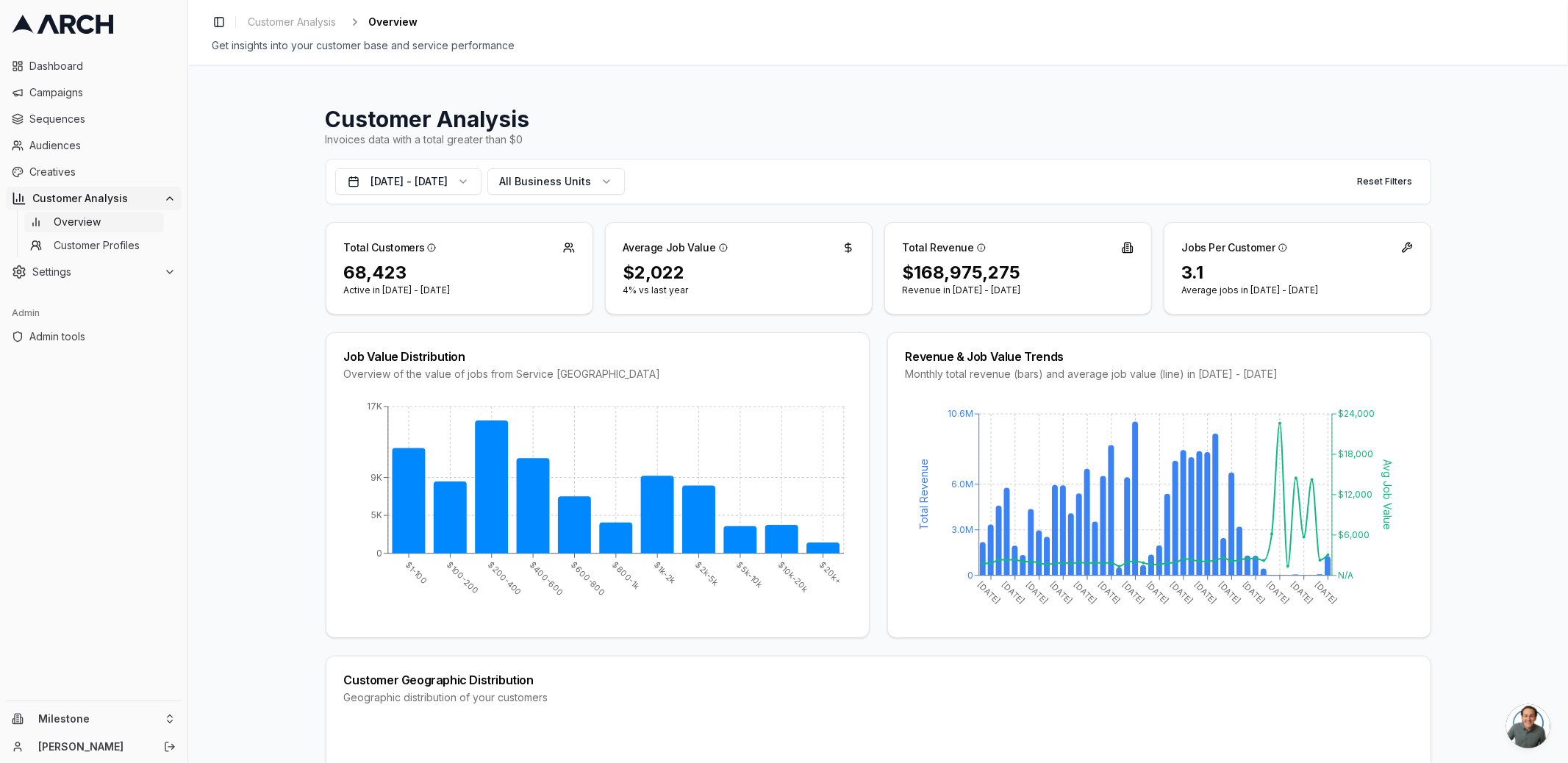
click at [828, 68] on div "Customer Analysis Invoices data with a total greater than $0 [DATE] - [DATE] Al…" at bounding box center [878, 414] width 1380 height 698
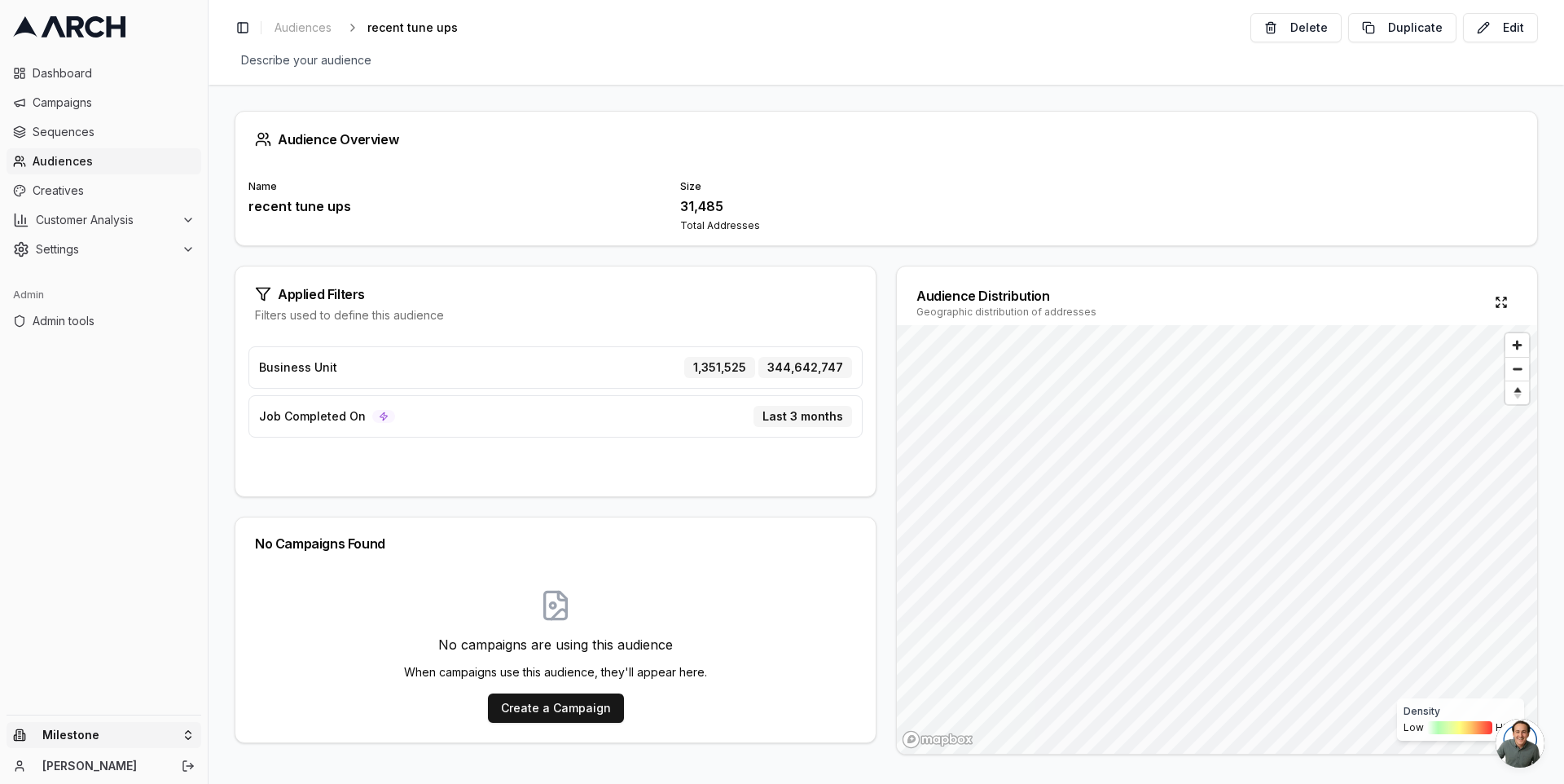
click at [171, 729] on html "Dashboard Campaigns Sequences Audiences Creatives Customer Analysis Settings Ad…" at bounding box center [782, 392] width 1564 height 784
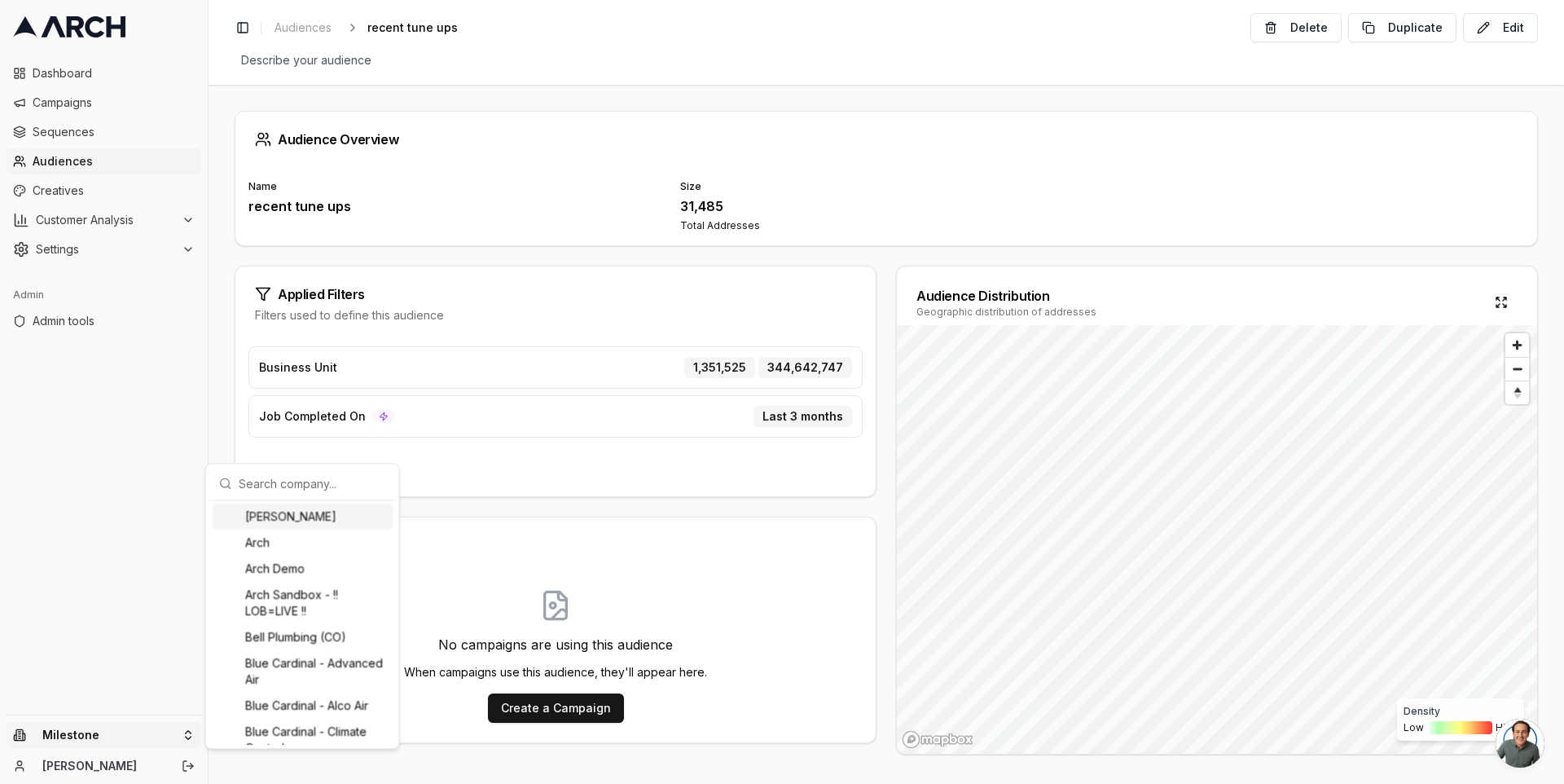
click at [266, 490] on input "text" at bounding box center [312, 483] width 147 height 32
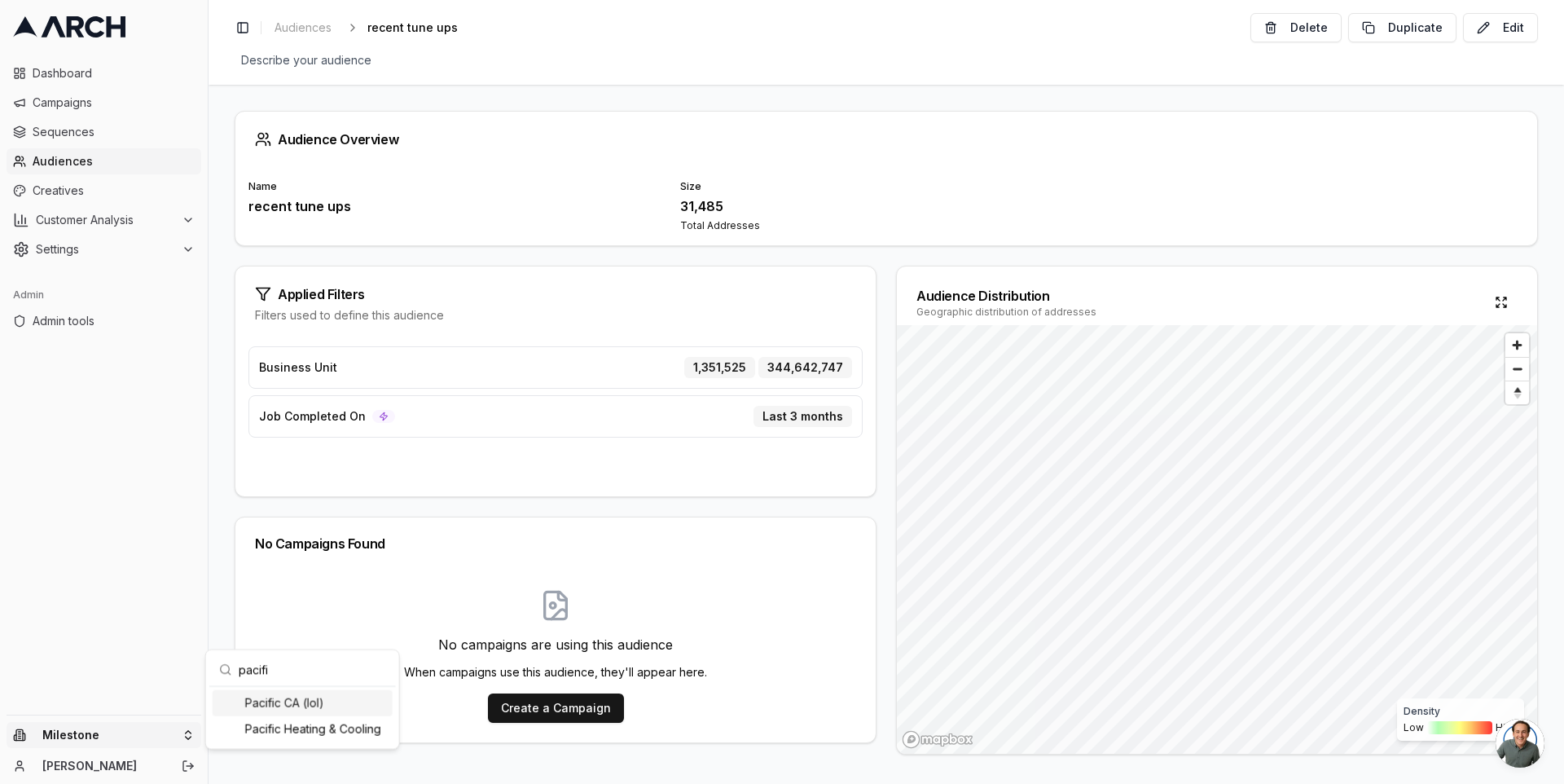
type input "pacific"
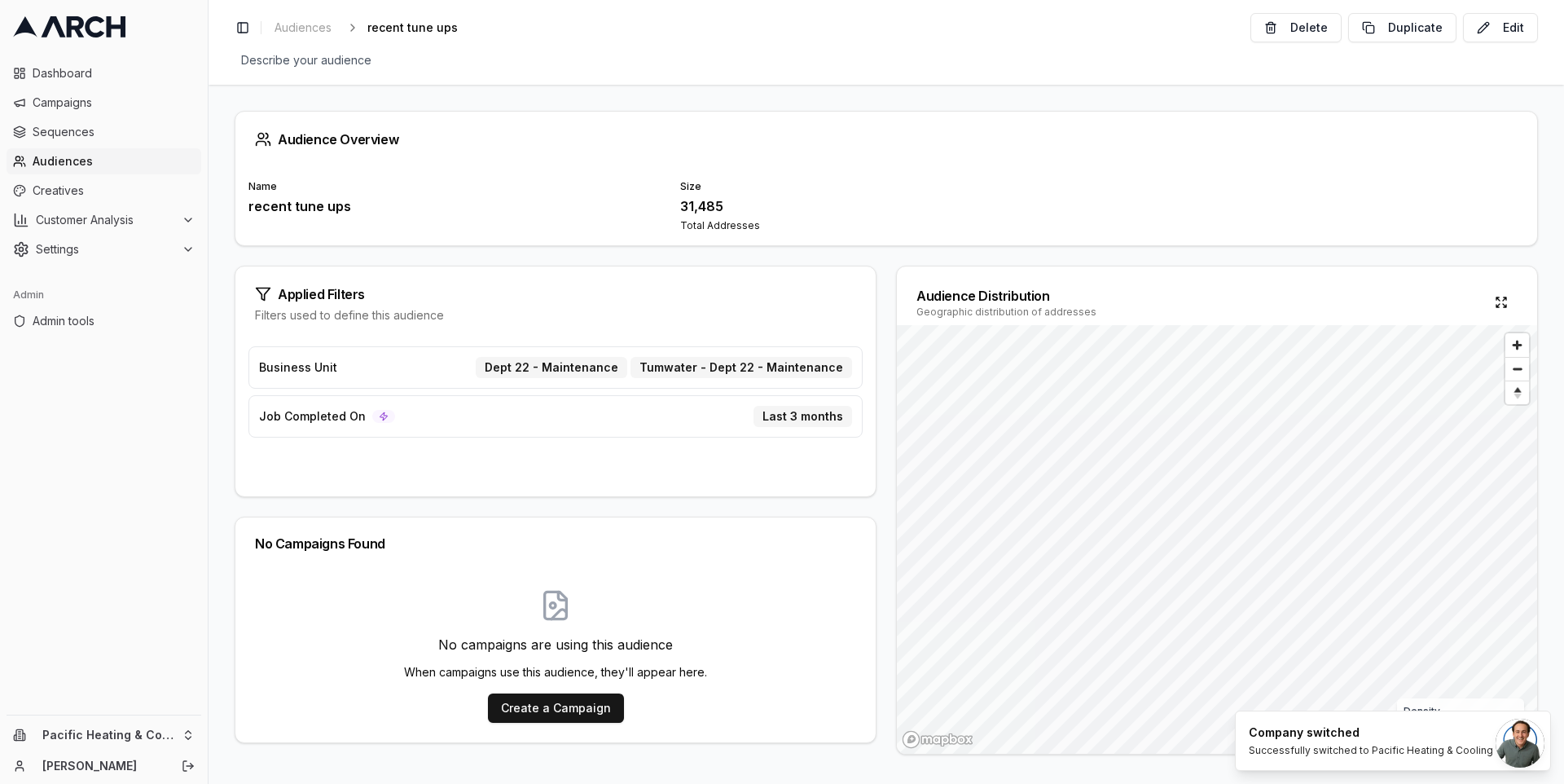
click at [68, 162] on span "Audiences" at bounding box center [114, 161] width 162 height 16
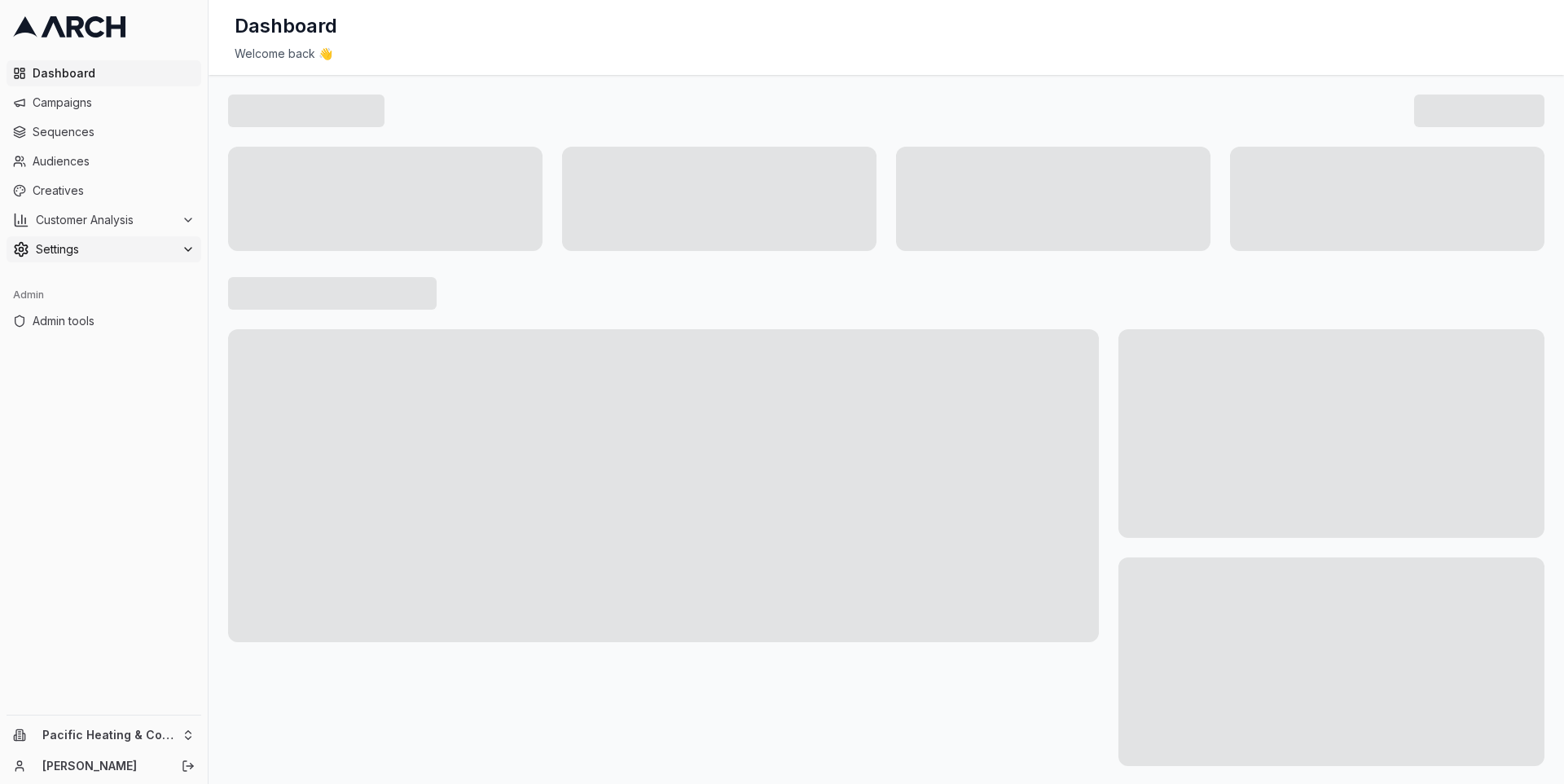
click at [176, 251] on div "Settings" at bounding box center [103, 249] width 181 height 16
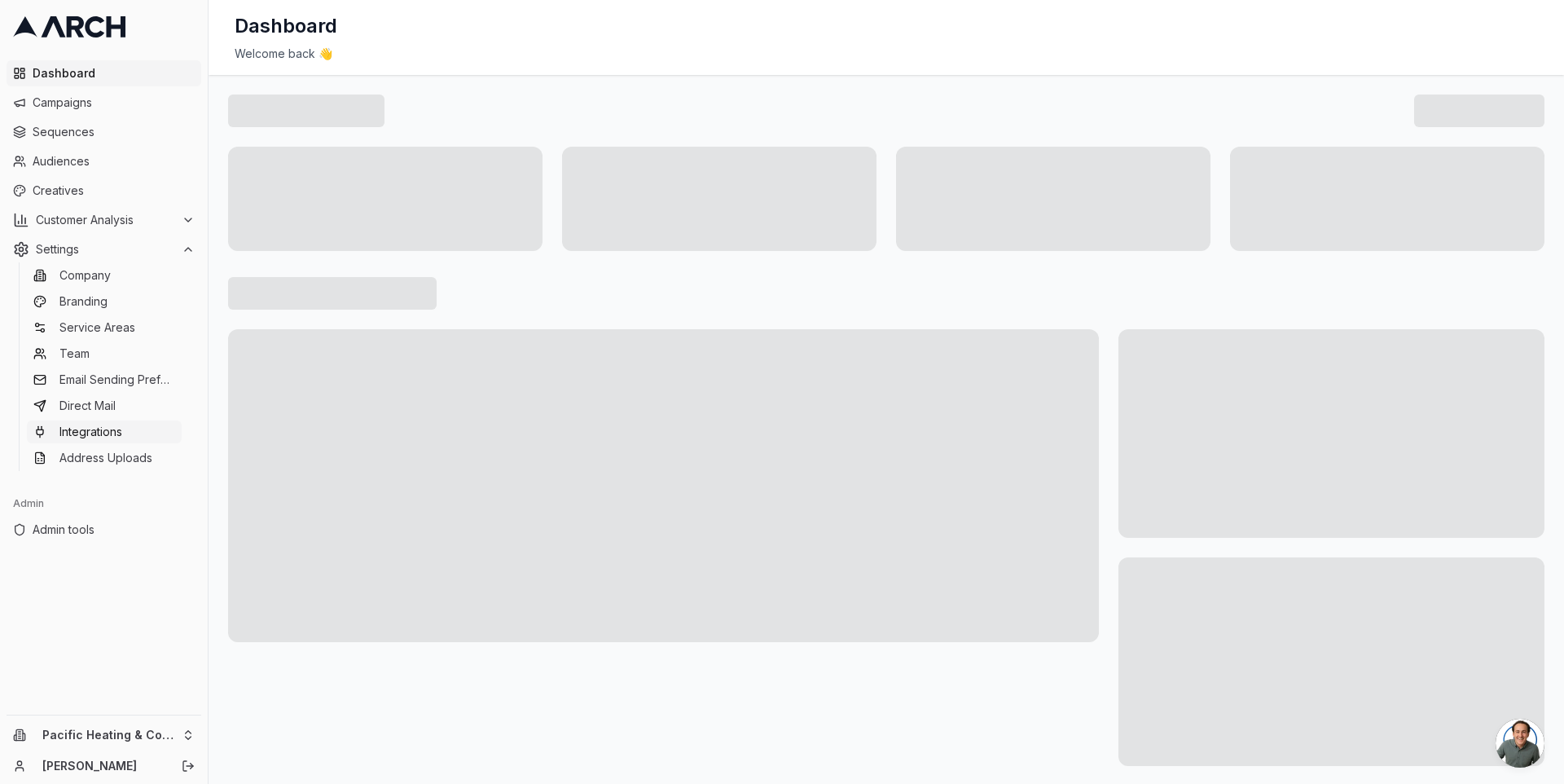
click at [144, 439] on link "Integrations" at bounding box center [103, 432] width 155 height 23
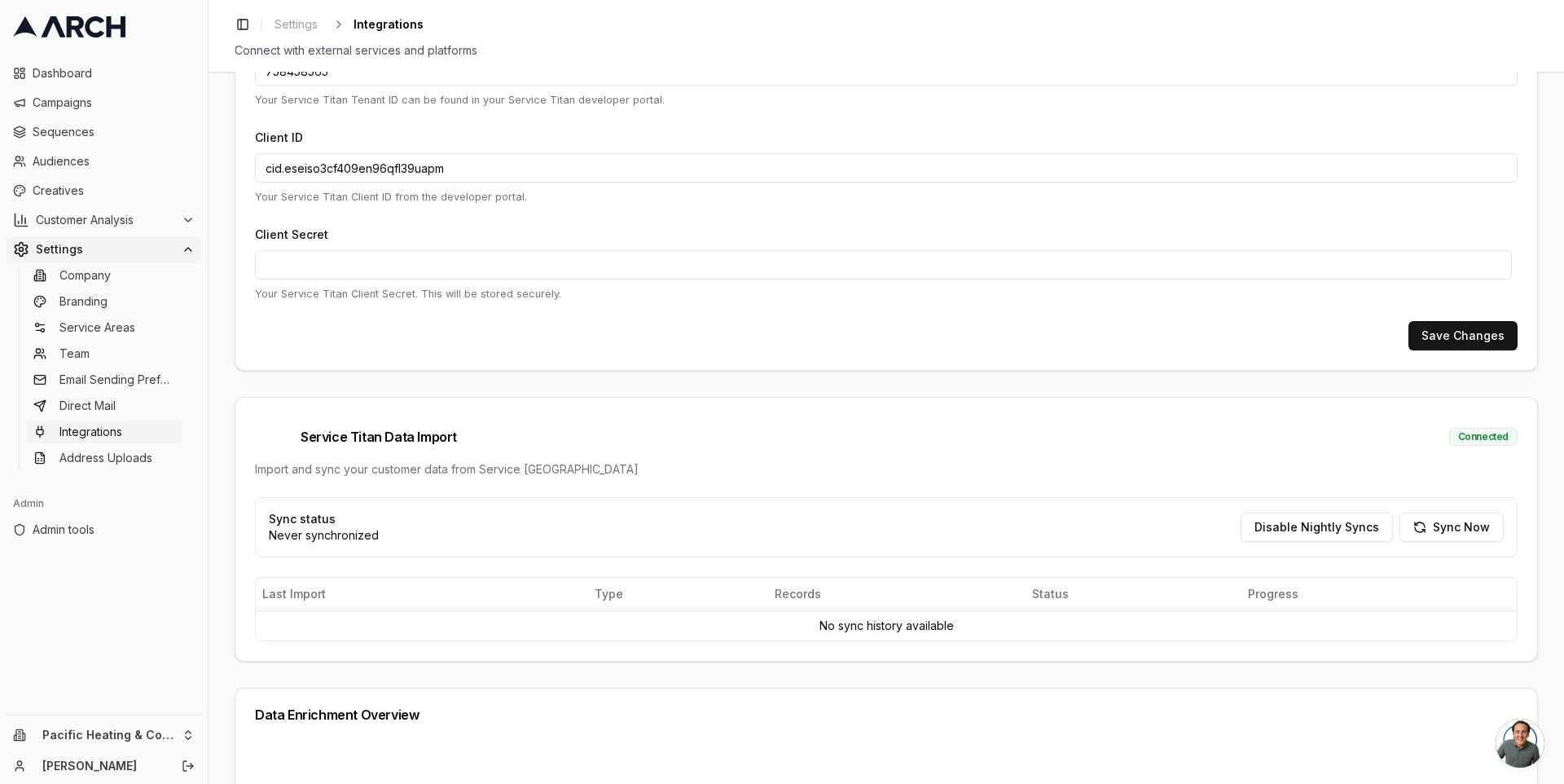
scroll to position [127, 0]
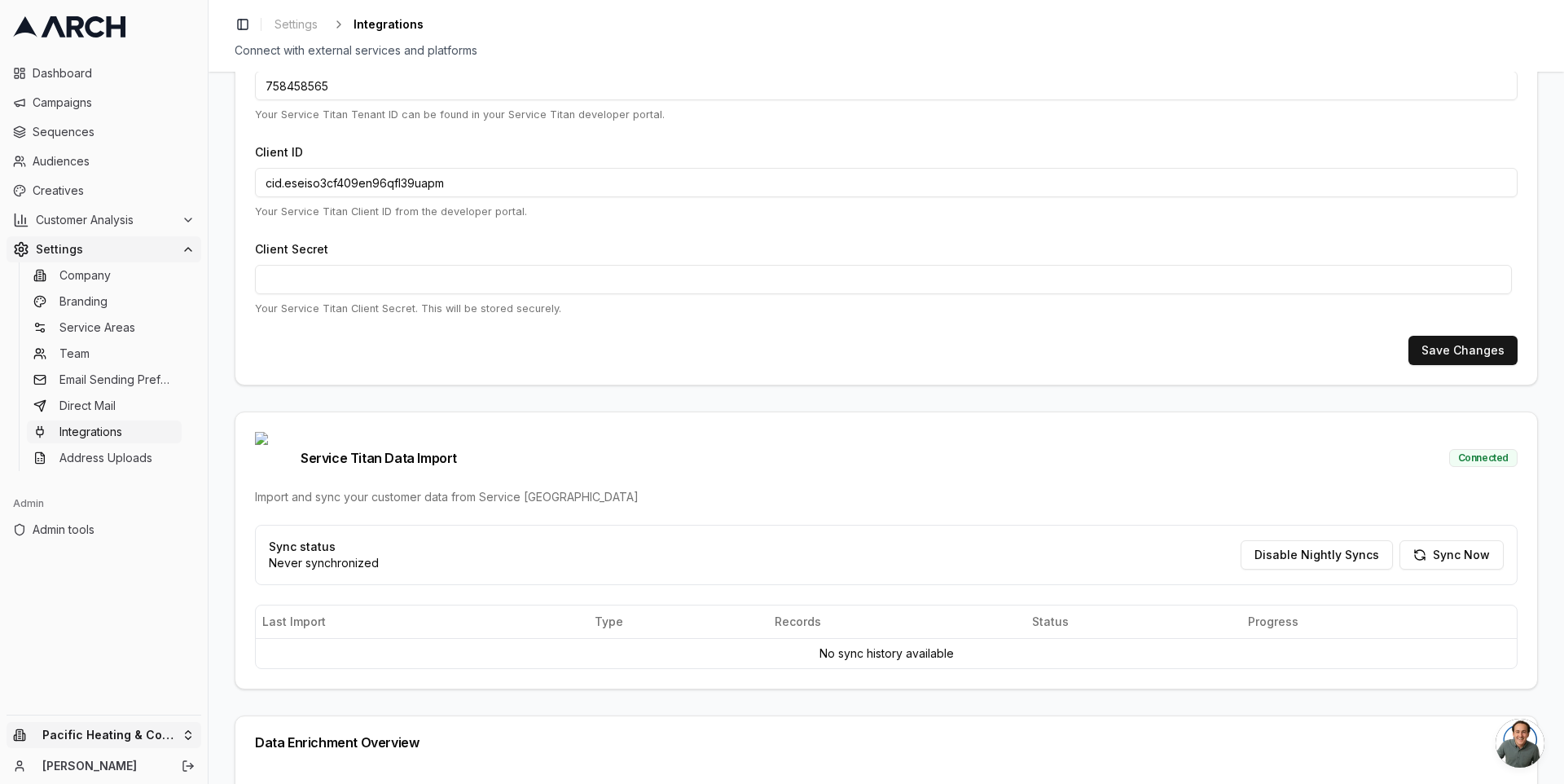
click at [185, 732] on html "Dashboard Campaigns Sequences Audiences Creatives Customer Analysis Settings Co…" at bounding box center [782, 392] width 1564 height 784
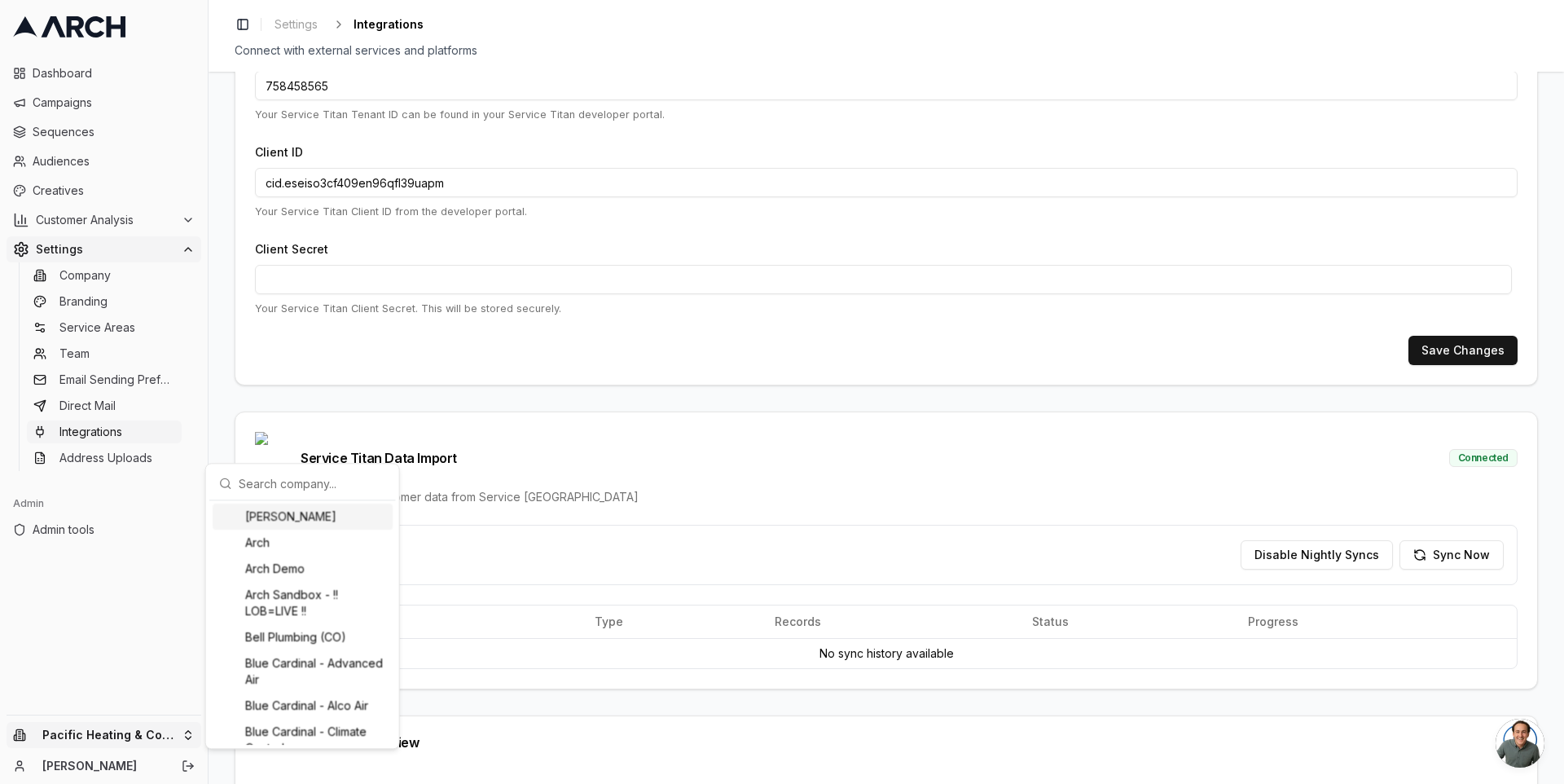
click at [281, 494] on input "text" at bounding box center [312, 483] width 147 height 32
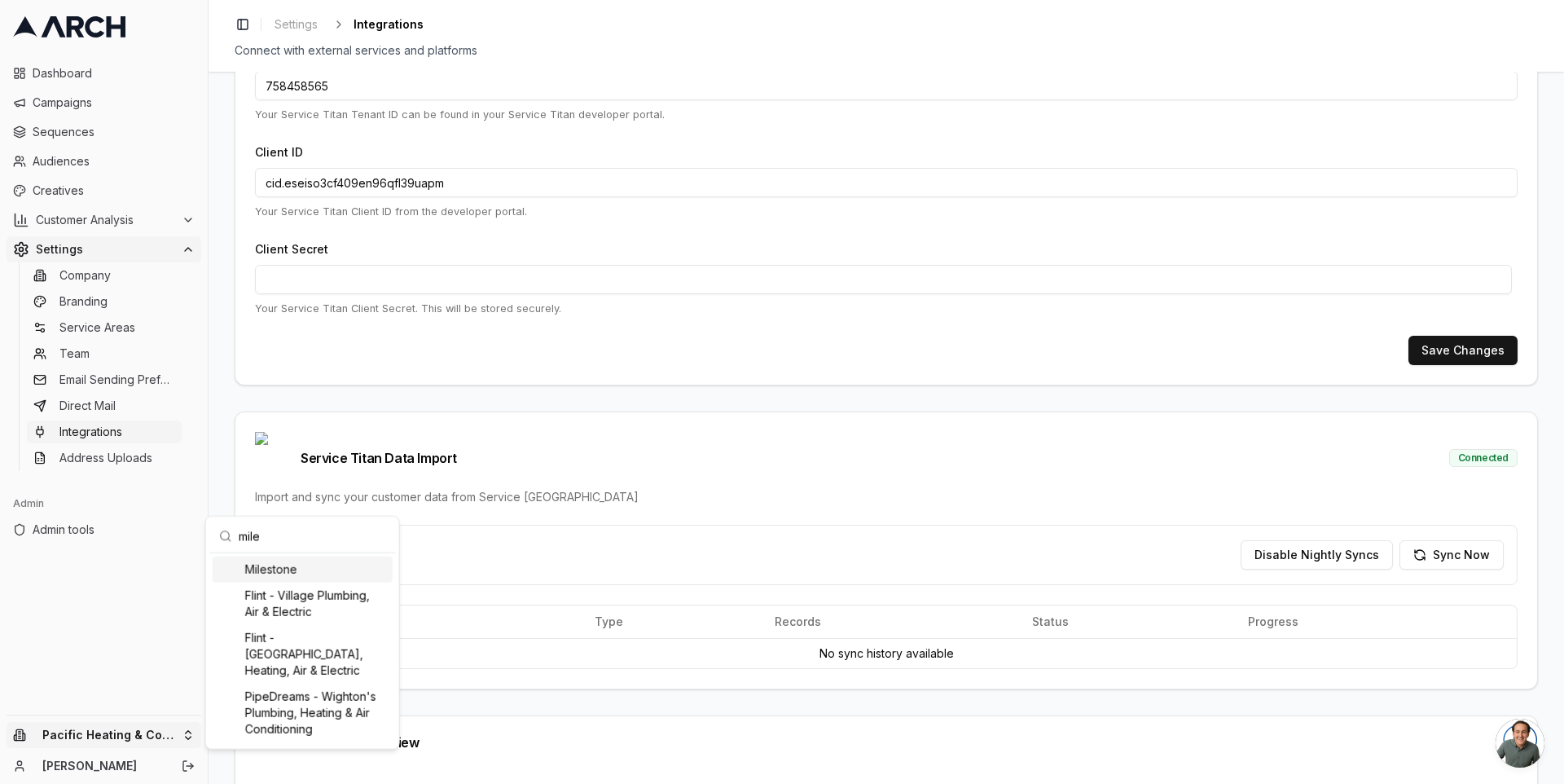
type input "miles"
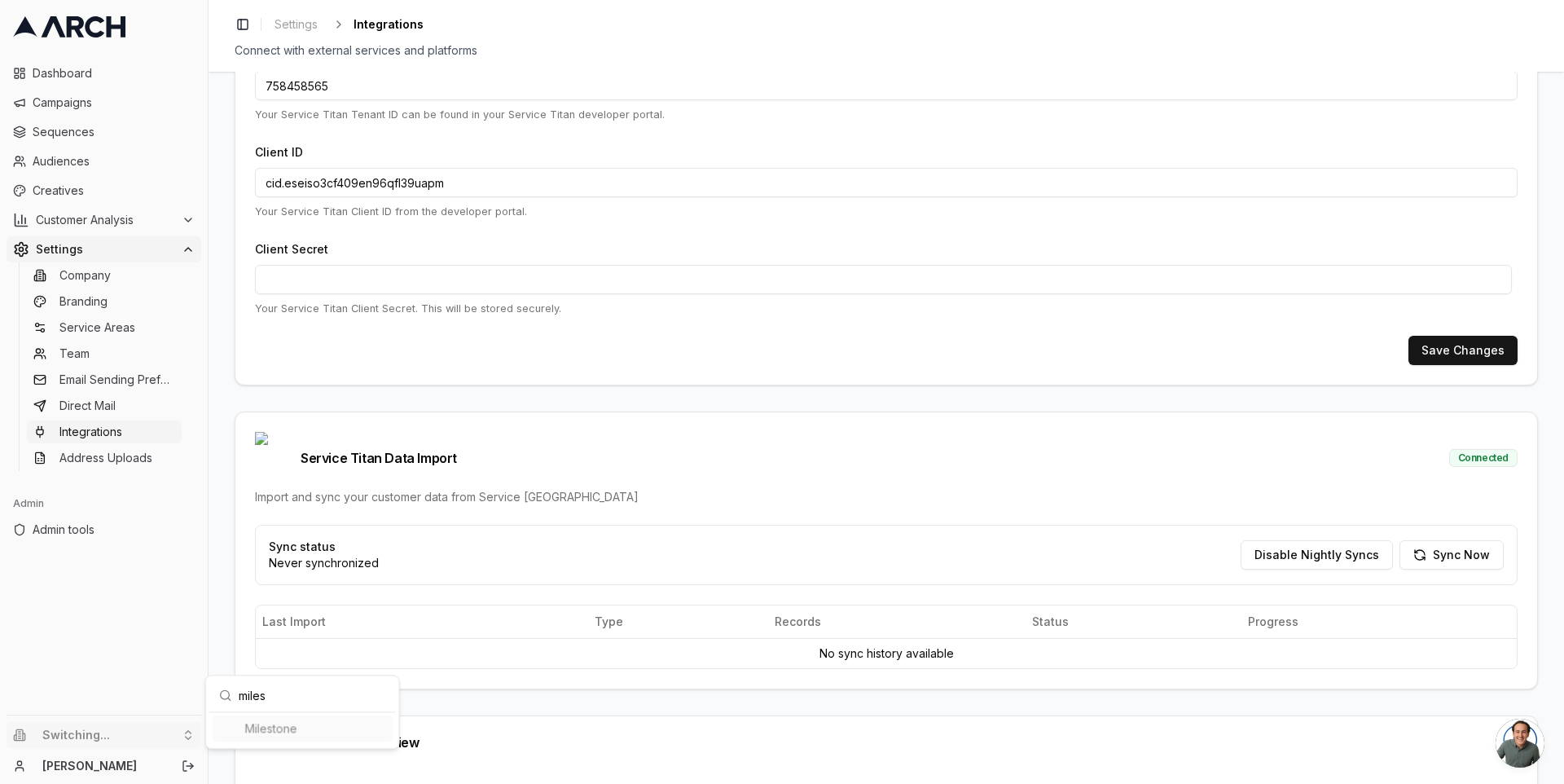
type input "2664964514"
type input "cid.37rbmulqlu02btsqr5vbj6v0f"
type input "miles"
click at [124, 439] on html "Dashboard Campaigns Sequences Audiences Creatives Customer Analysis Settings Co…" at bounding box center [782, 392] width 1564 height 784
click at [124, 439] on link "Integrations" at bounding box center [103, 432] width 155 height 23
